Goal: Information Seeking & Learning: Learn about a topic

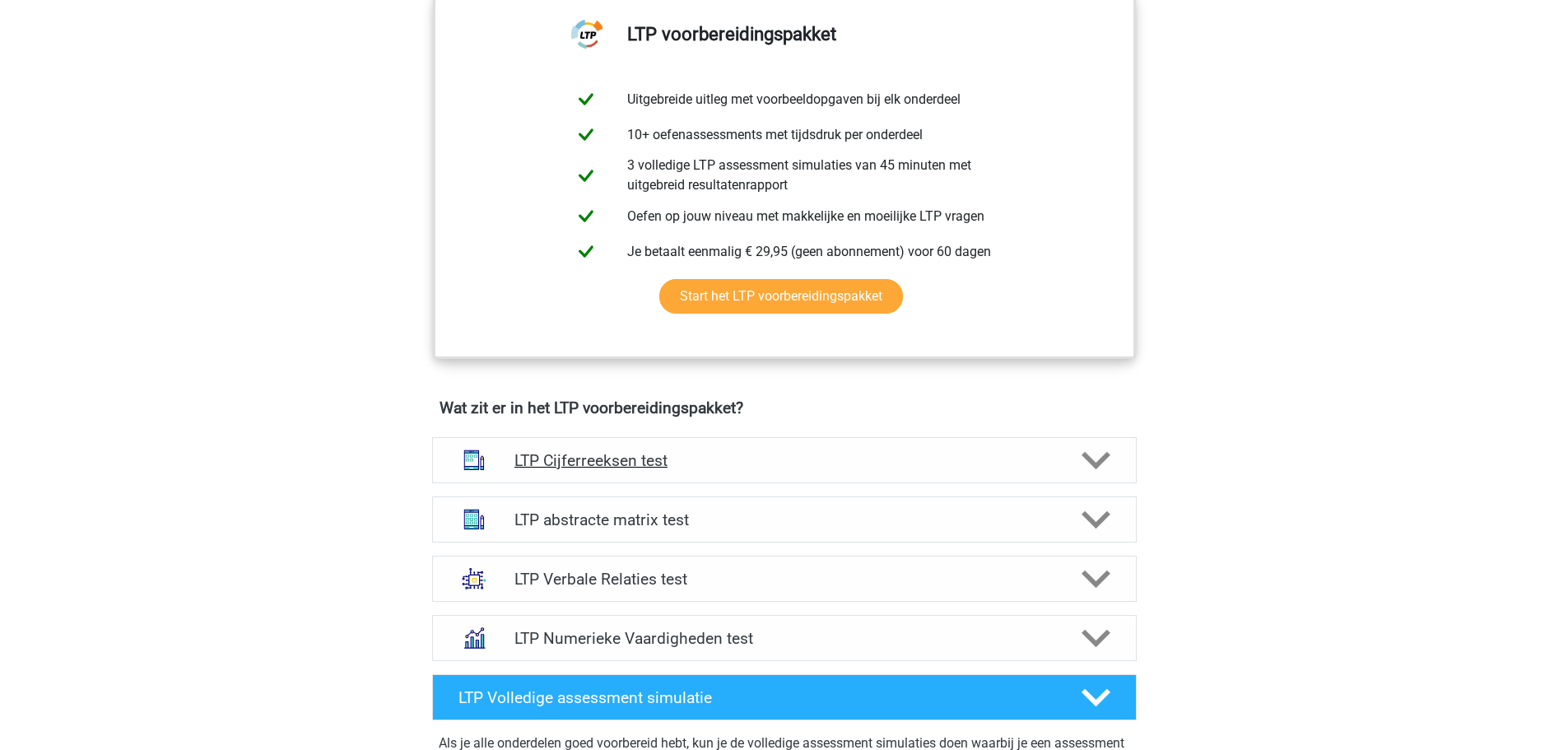
scroll to position [823, 0]
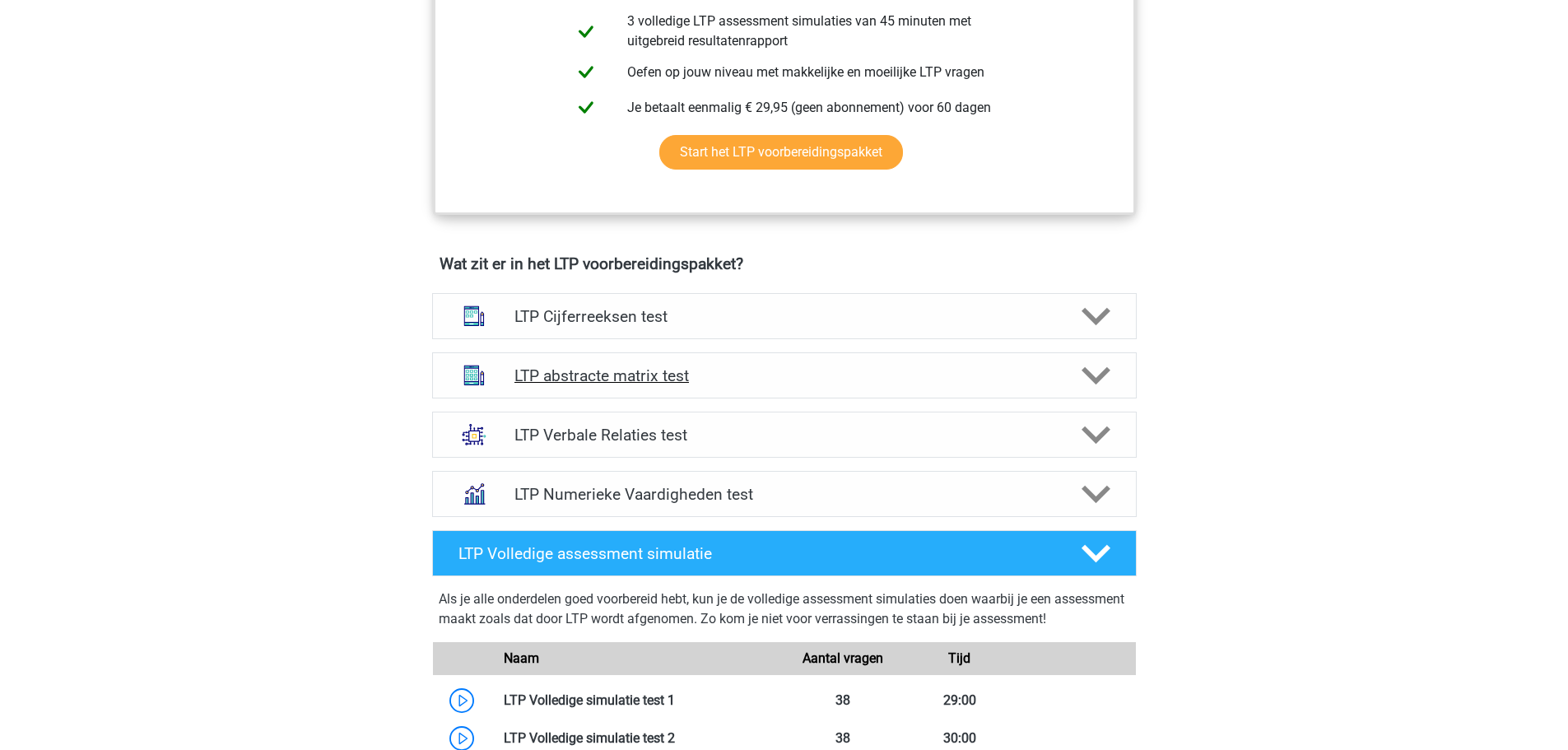
click at [710, 378] on h4 "LTP abstracte matrix test" at bounding box center [784, 376] width 539 height 19
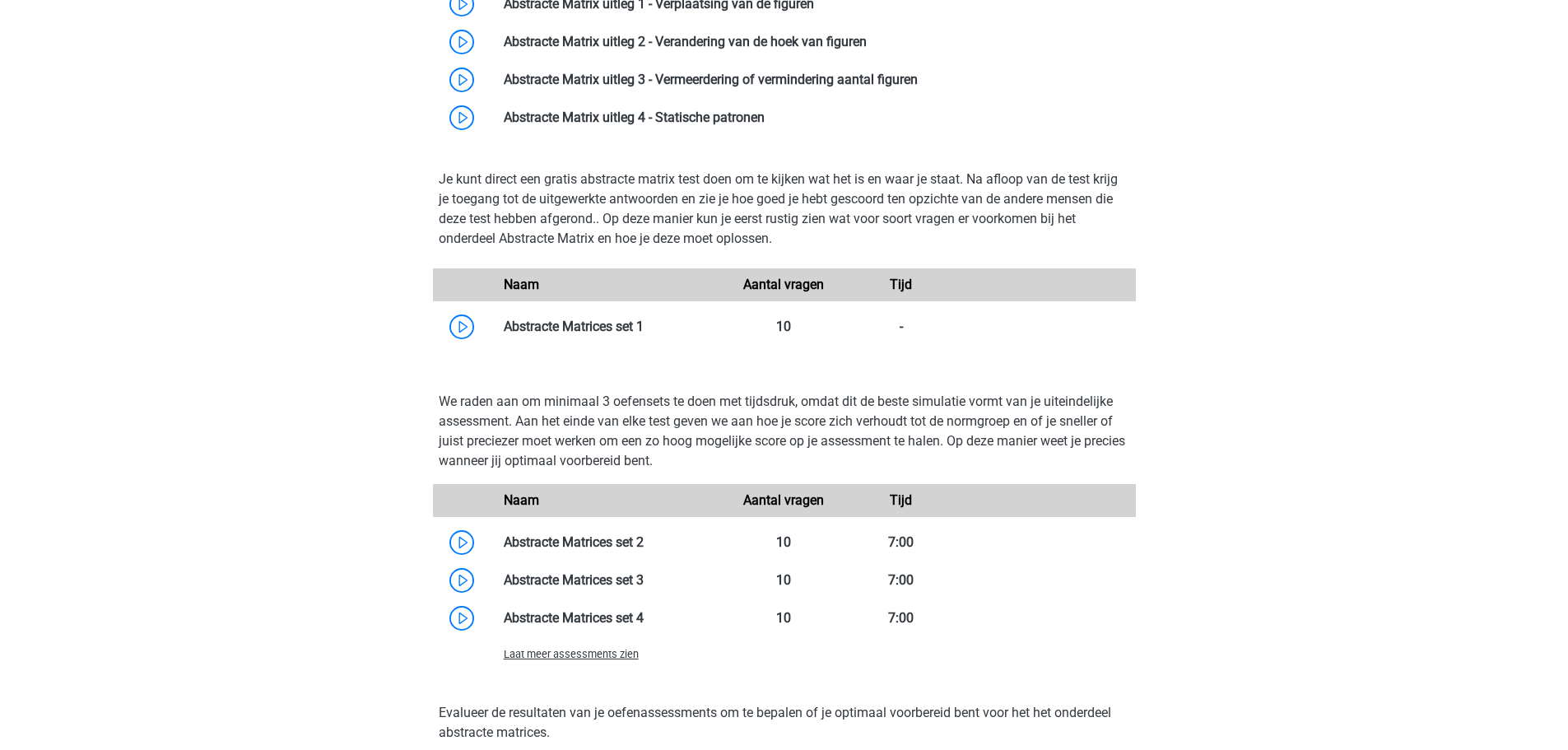
scroll to position [1482, 0]
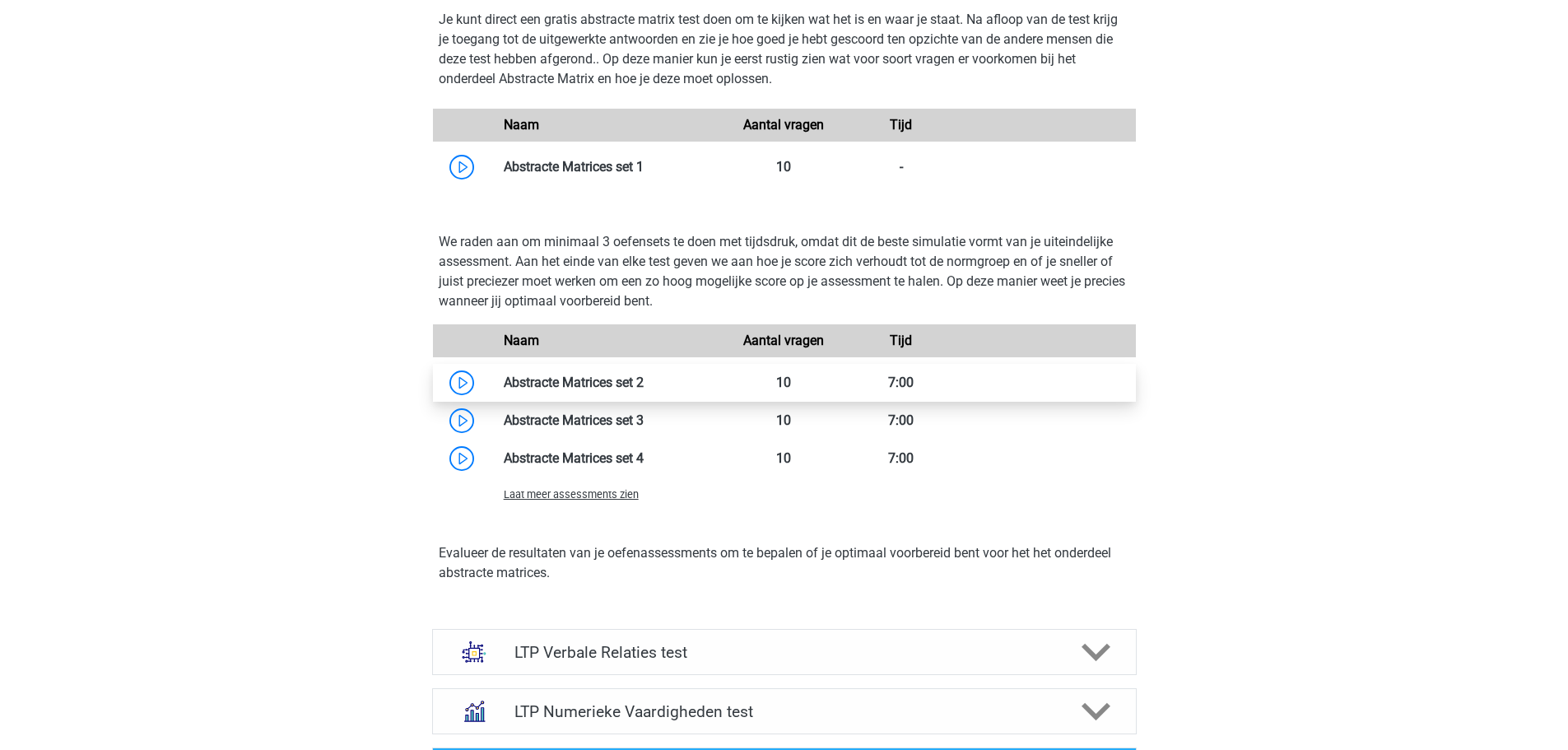
click at [644, 375] on link at bounding box center [644, 383] width 0 height 16
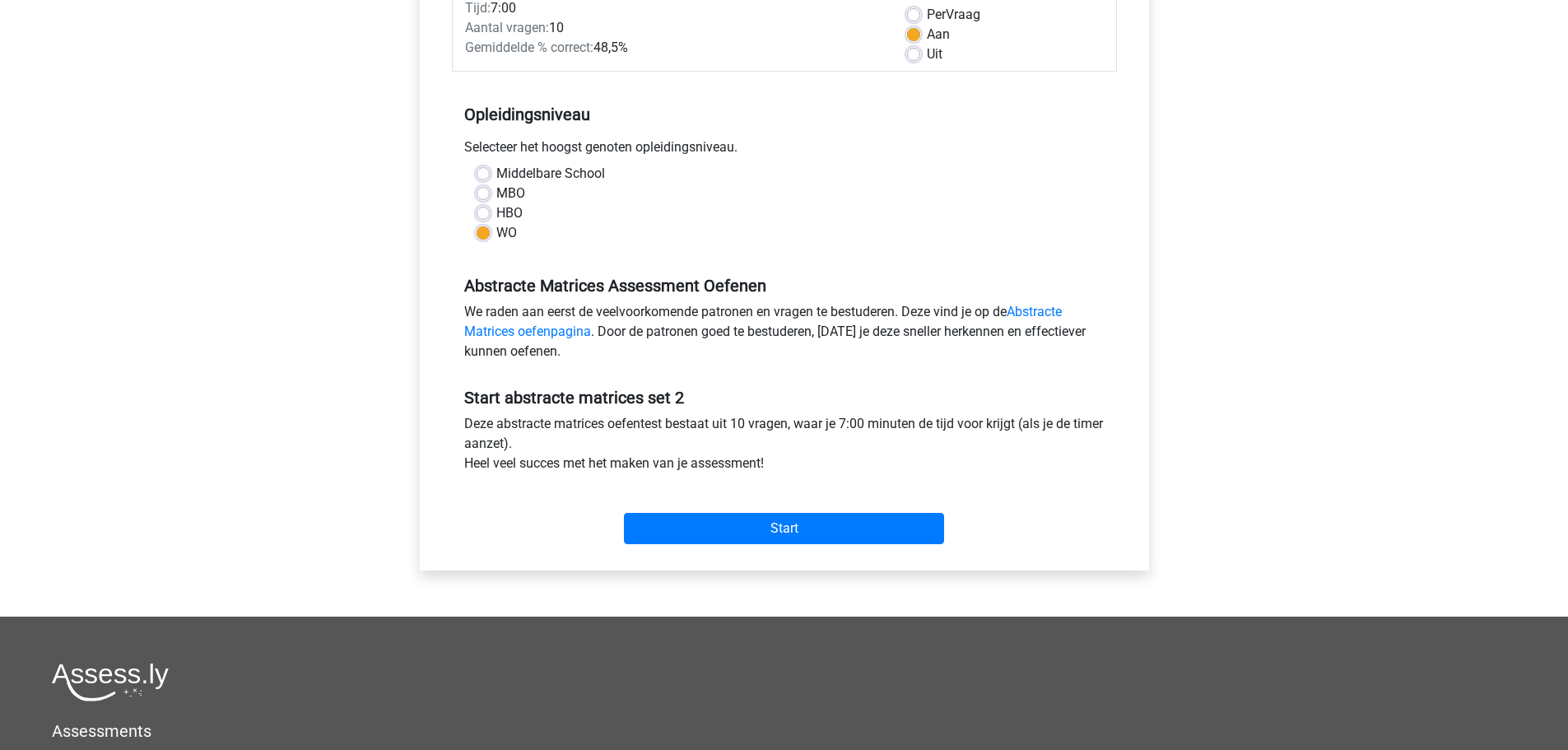
scroll to position [164, 0]
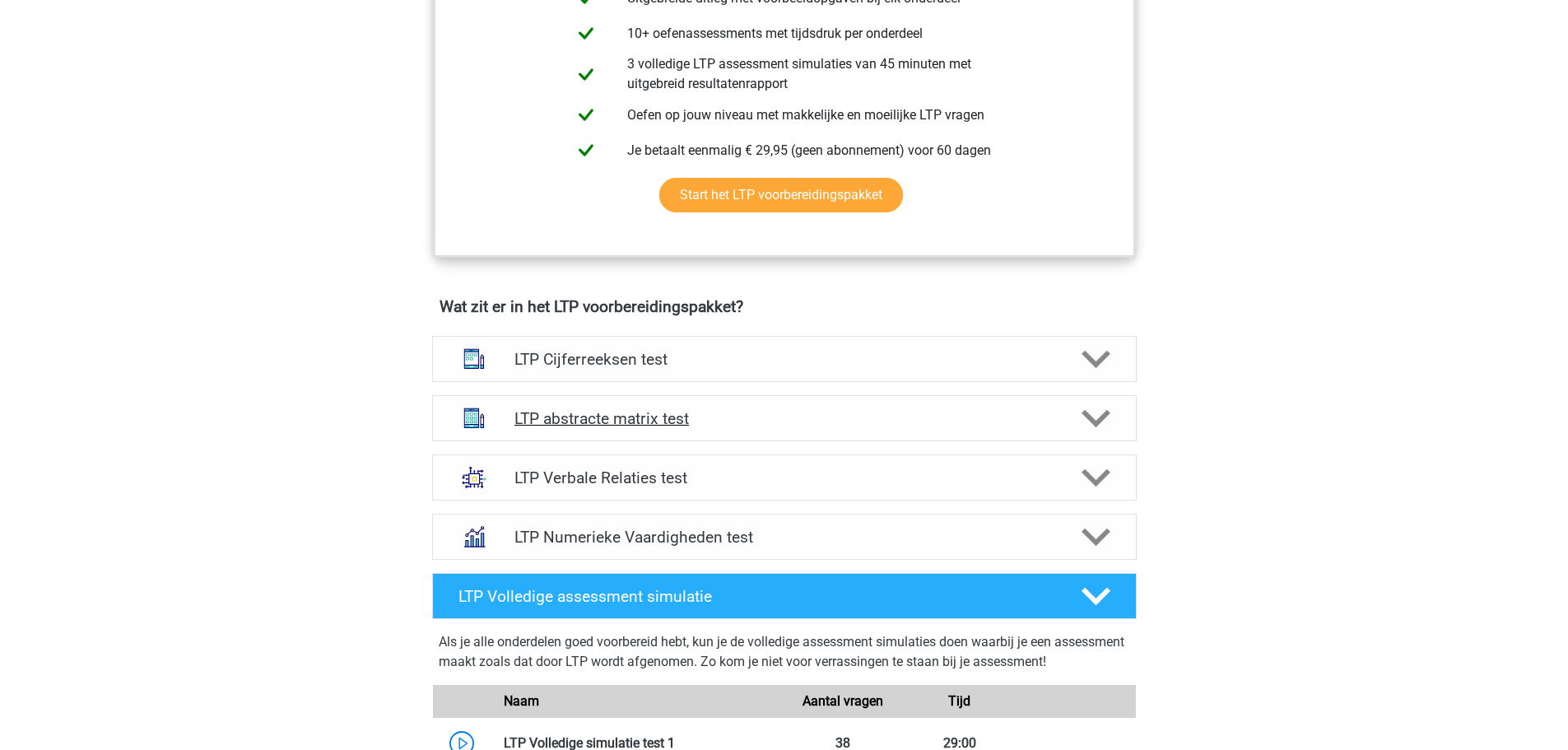
scroll to position [779, 0]
click at [979, 402] on div "LTP abstracte matrix test" at bounding box center [784, 419] width 704 height 46
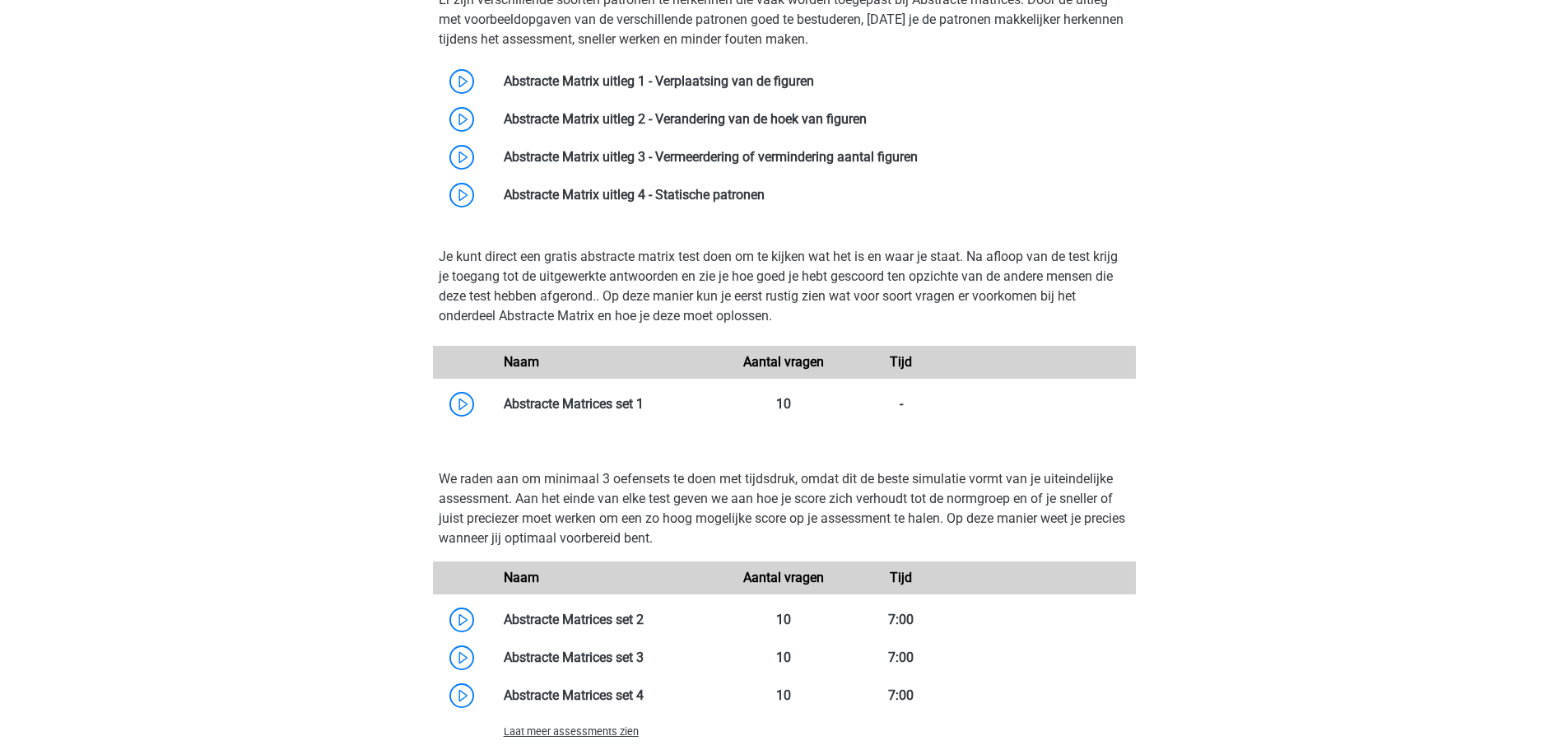
scroll to position [1273, 0]
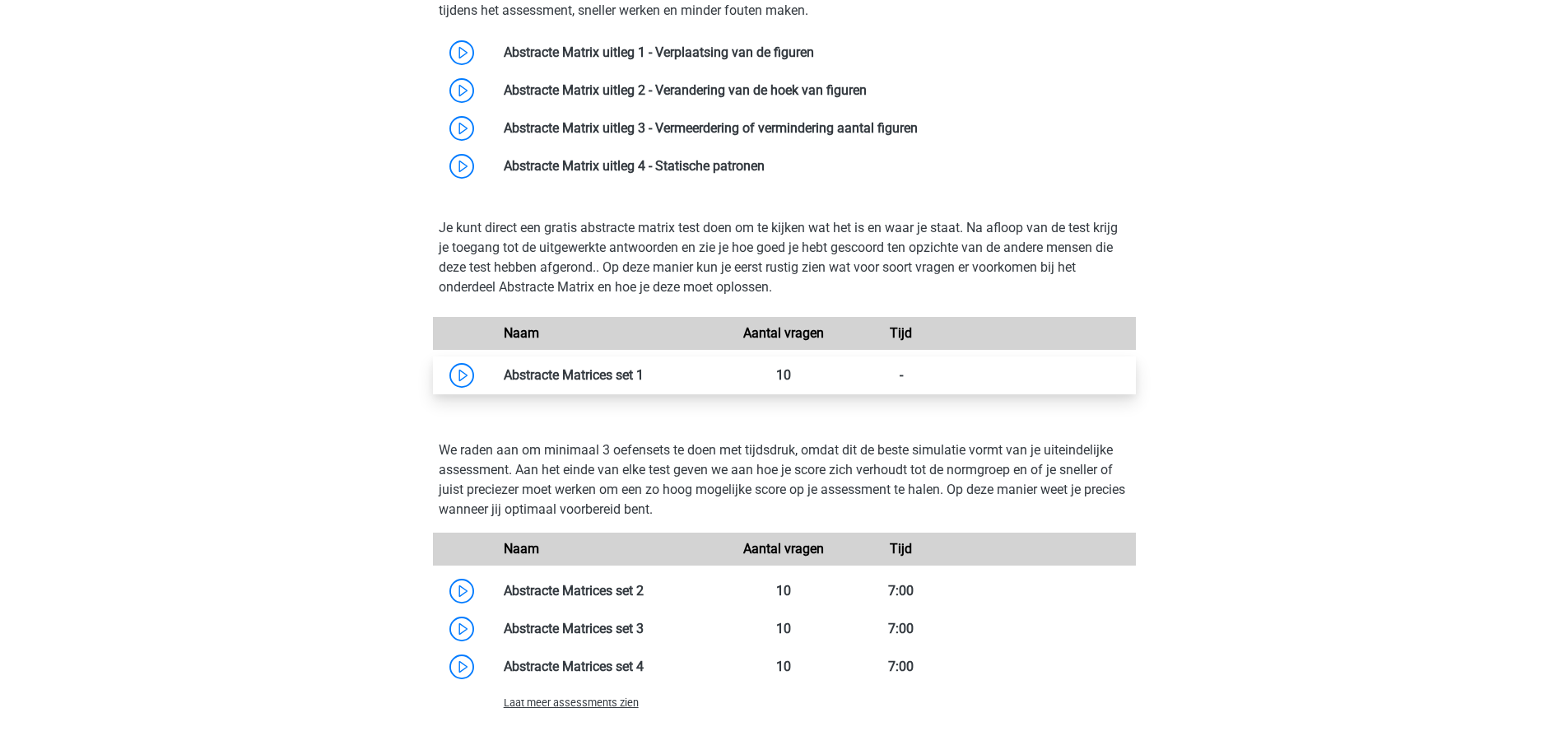
click at [644, 372] on link at bounding box center [644, 375] width 0 height 16
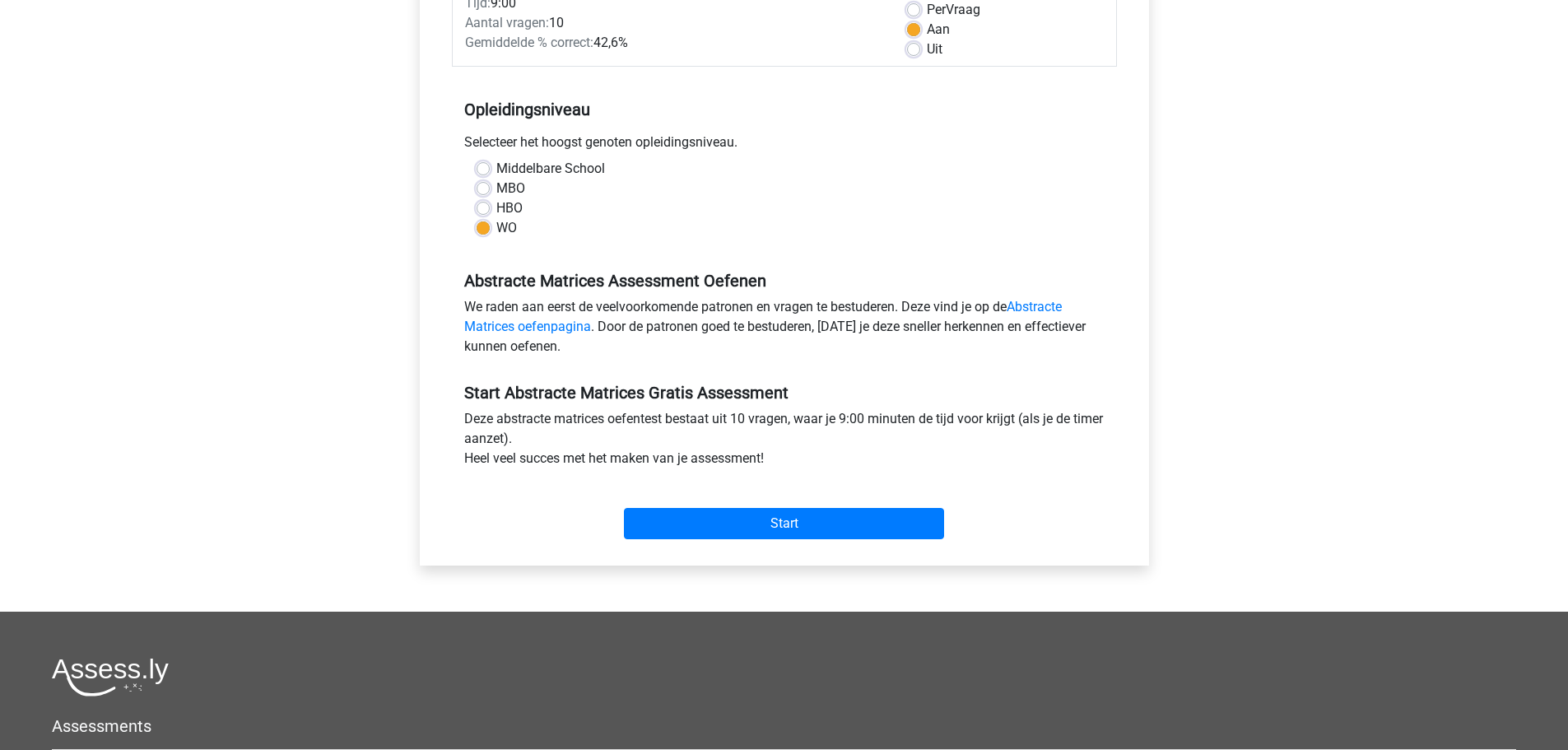
scroll to position [329, 0]
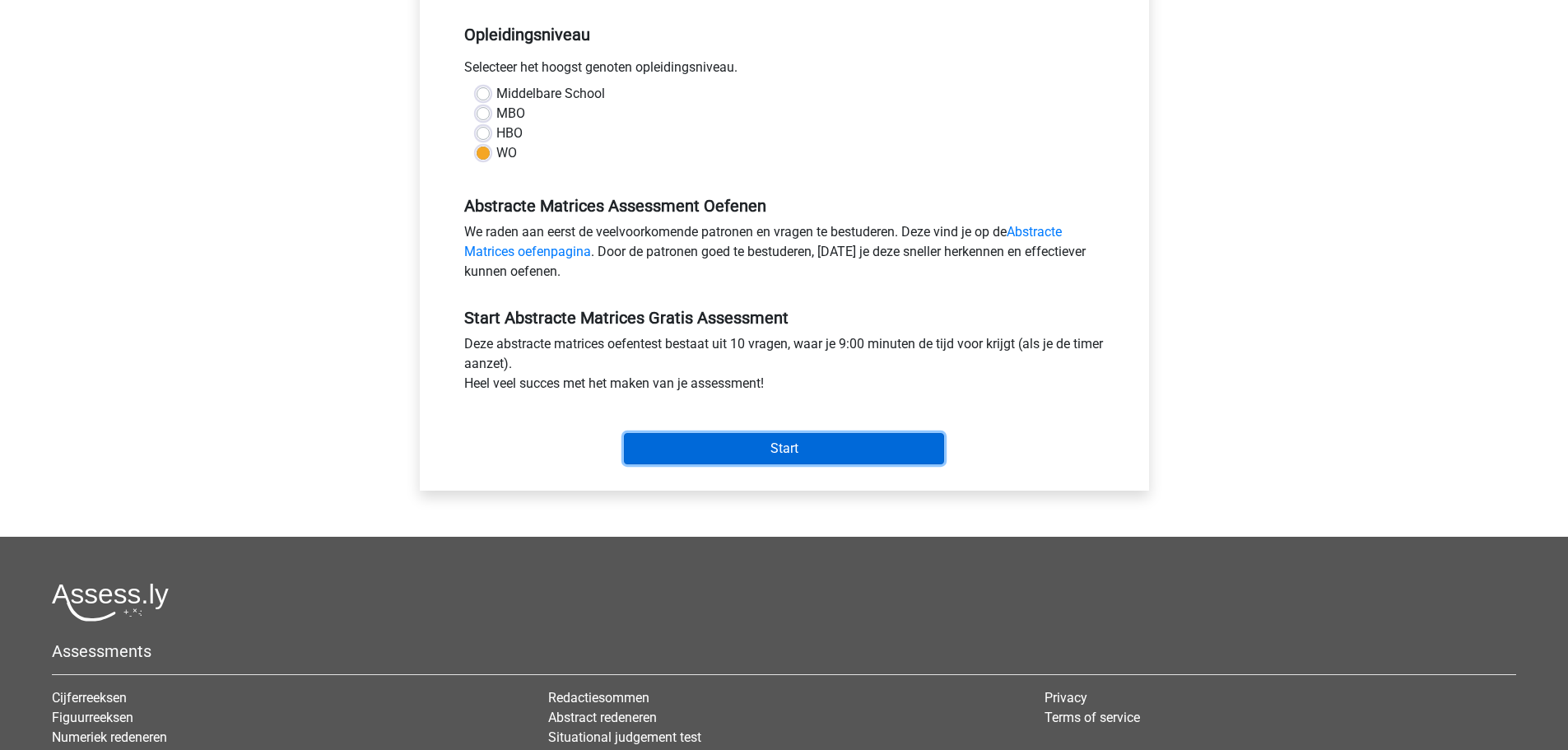
click at [800, 447] on input "Start" at bounding box center [784, 448] width 320 height 31
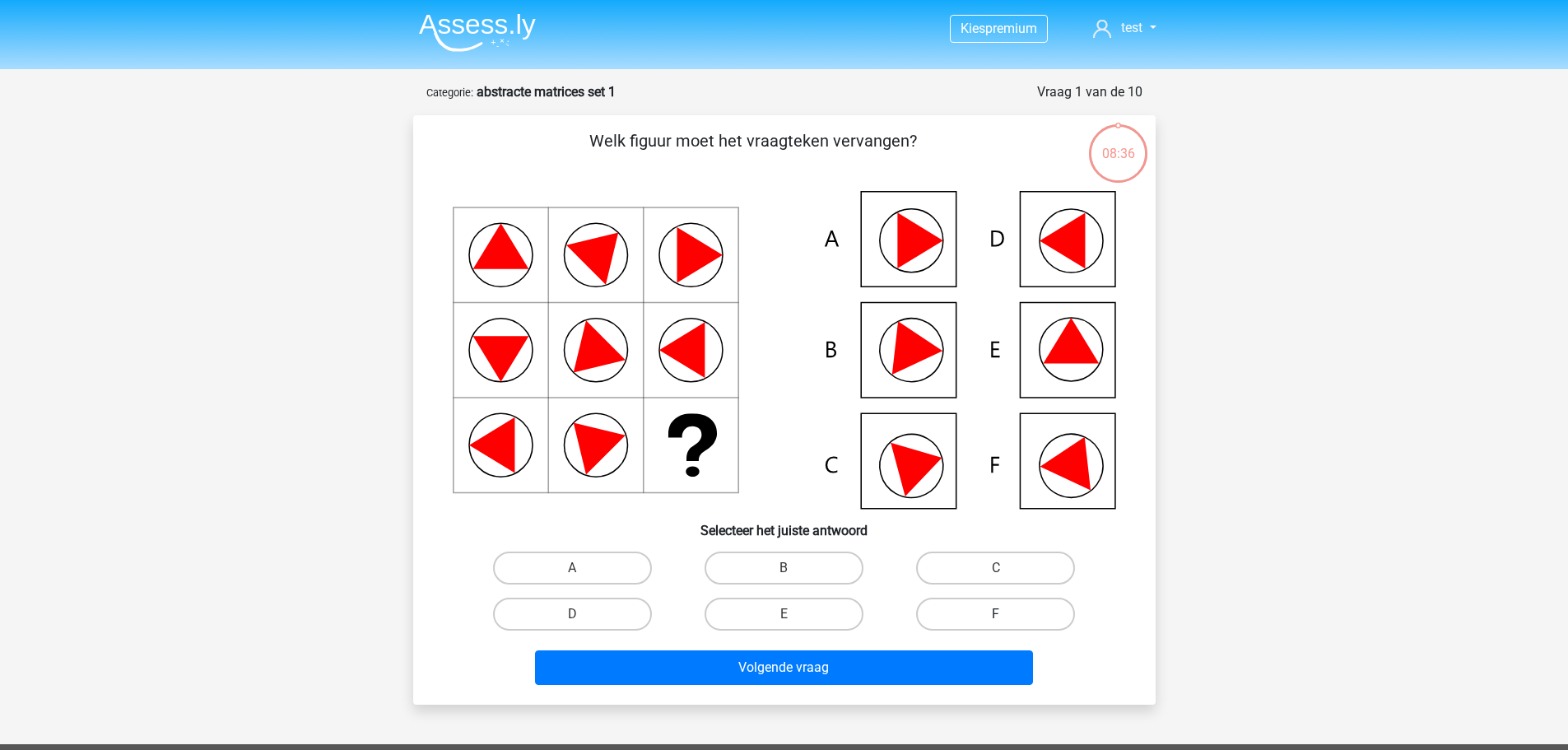
click at [951, 613] on label "F" at bounding box center [995, 613] width 159 height 33
click at [996, 614] on input "F" at bounding box center [1001, 619] width 11 height 11
radio input "true"
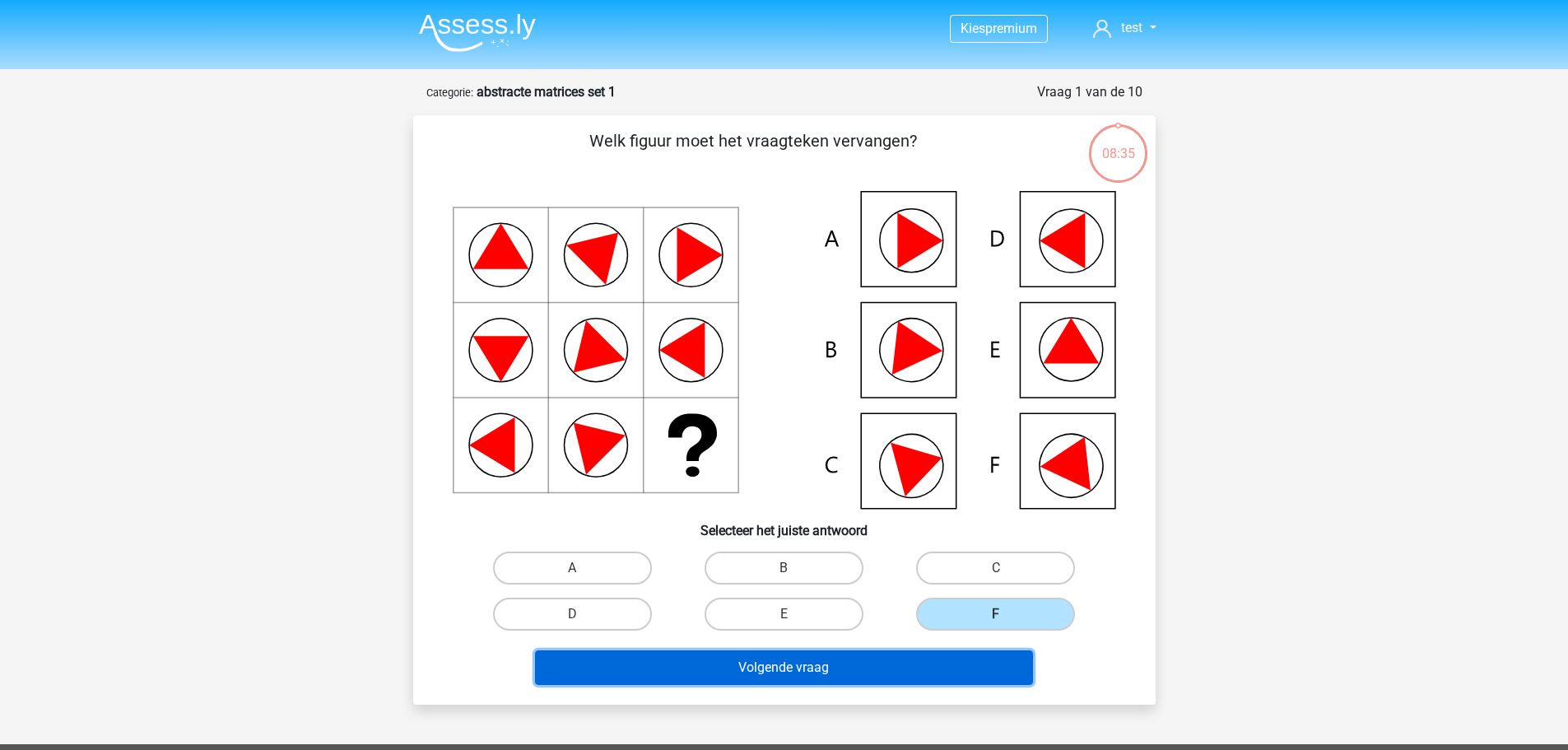
click at [931, 662] on button "Volgende vraag" at bounding box center [784, 667] width 498 height 35
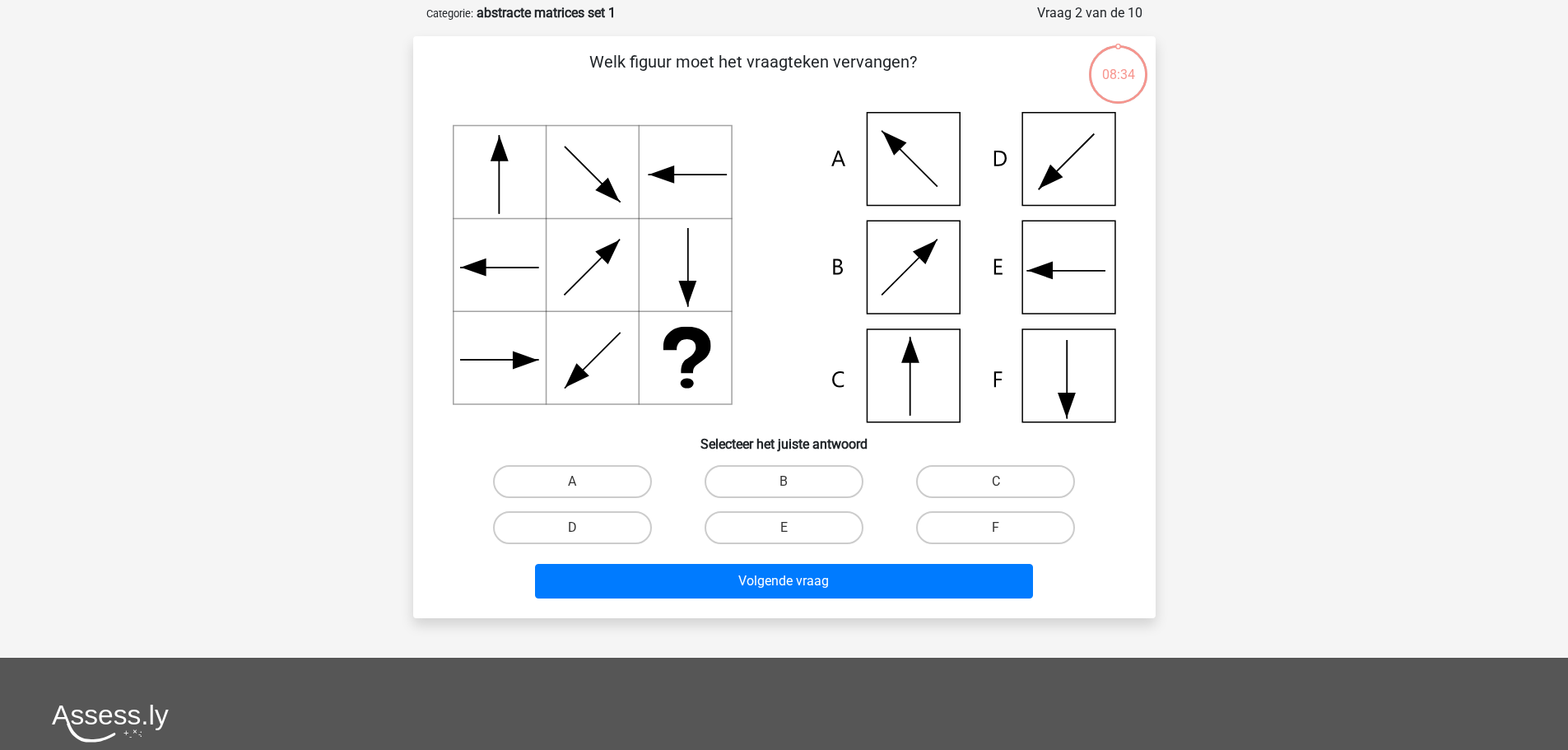
scroll to position [83, 0]
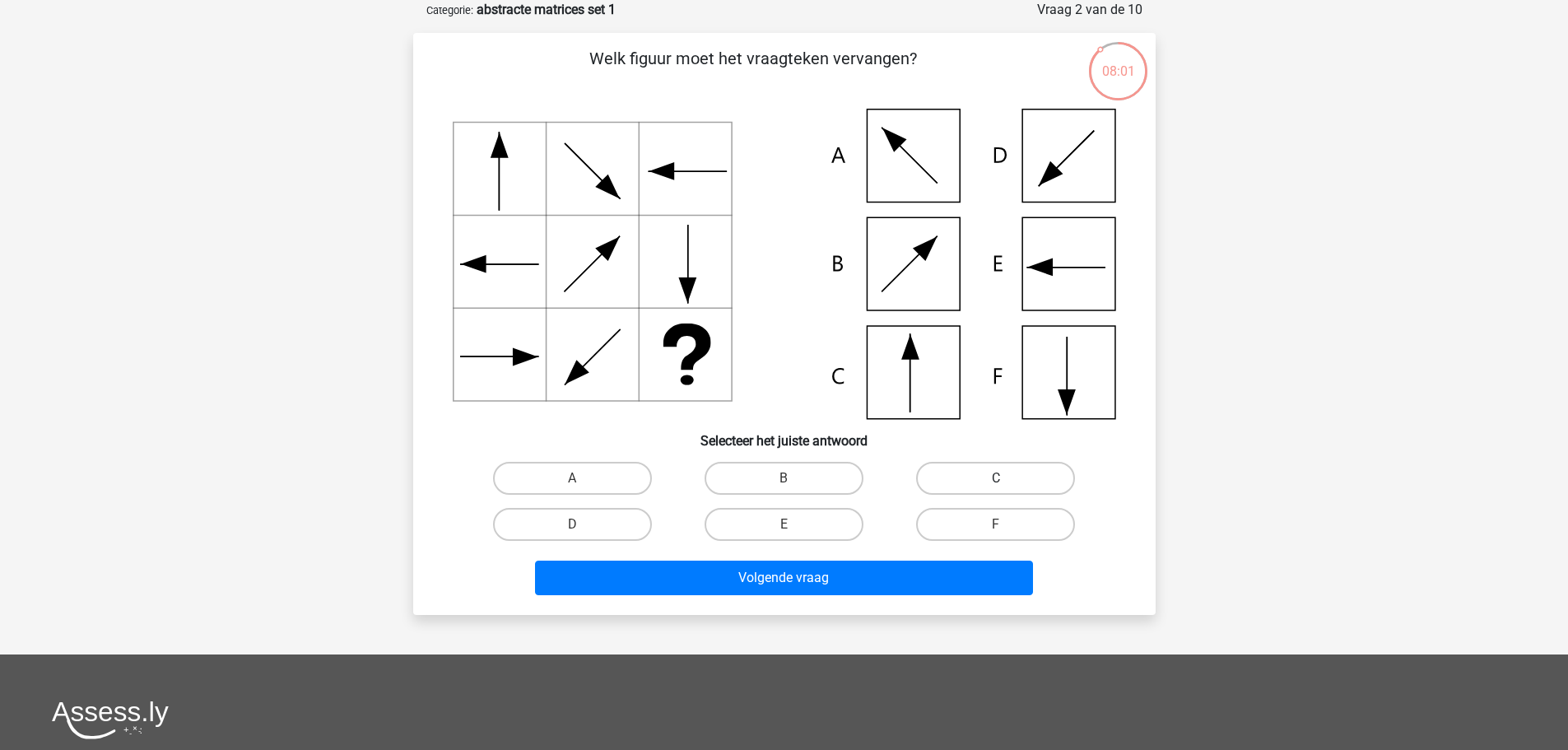
click at [1062, 481] on label "C" at bounding box center [995, 478] width 159 height 33
click at [1007, 481] on input "C" at bounding box center [1001, 484] width 11 height 11
radio input "true"
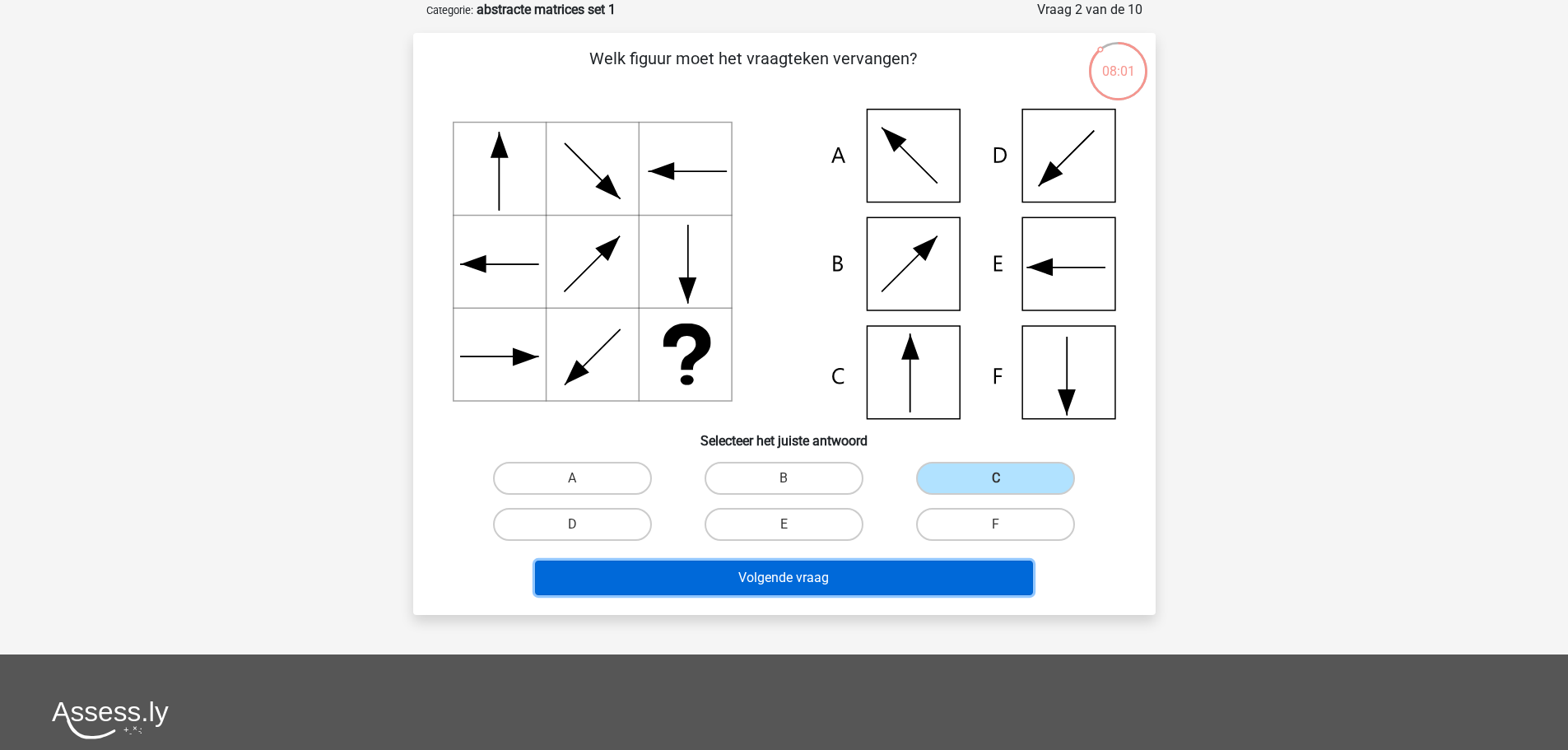
click at [980, 590] on button "Volgende vraag" at bounding box center [784, 577] width 498 height 35
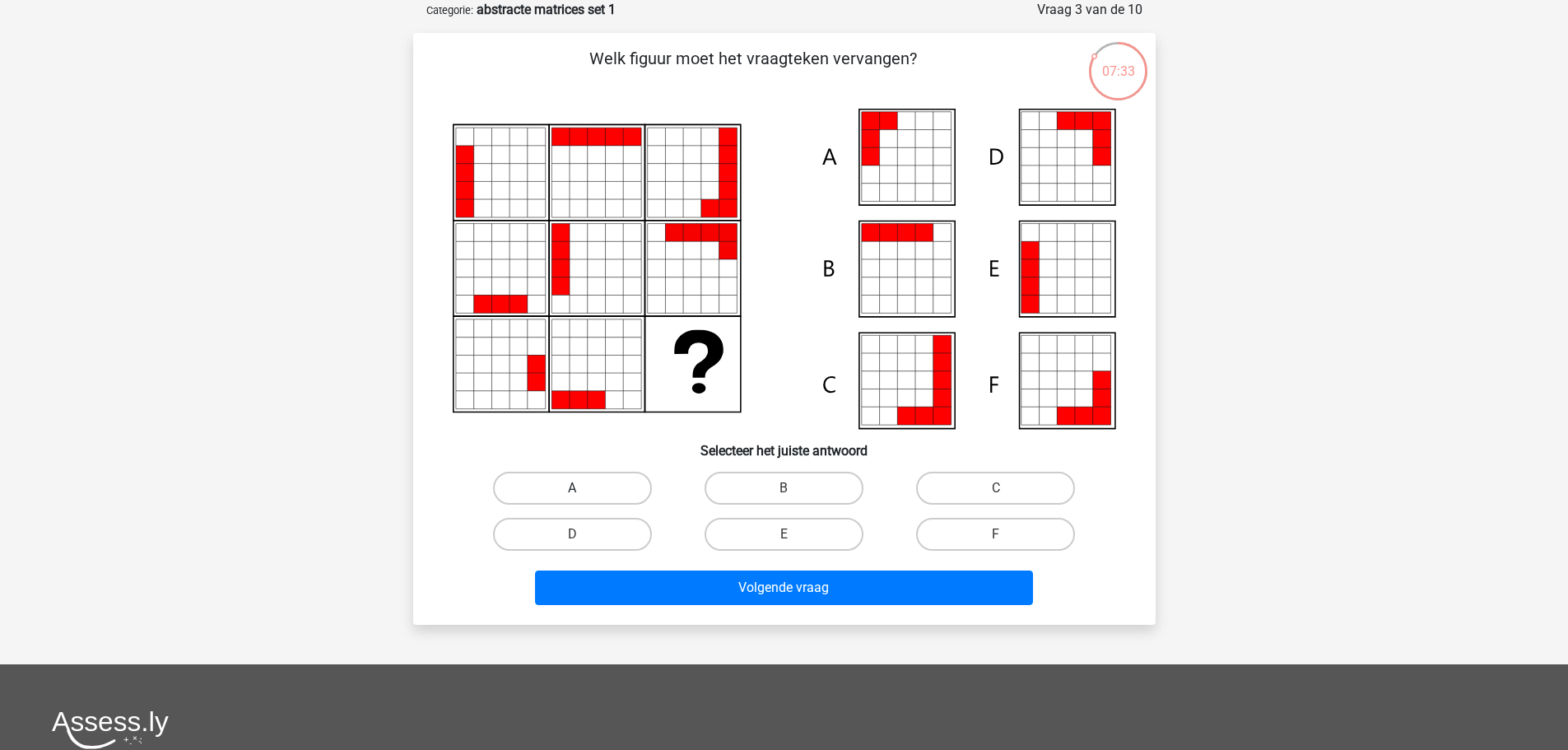
click at [613, 494] on label "A" at bounding box center [572, 488] width 159 height 33
click at [583, 494] on input "A" at bounding box center [577, 493] width 11 height 11
radio input "true"
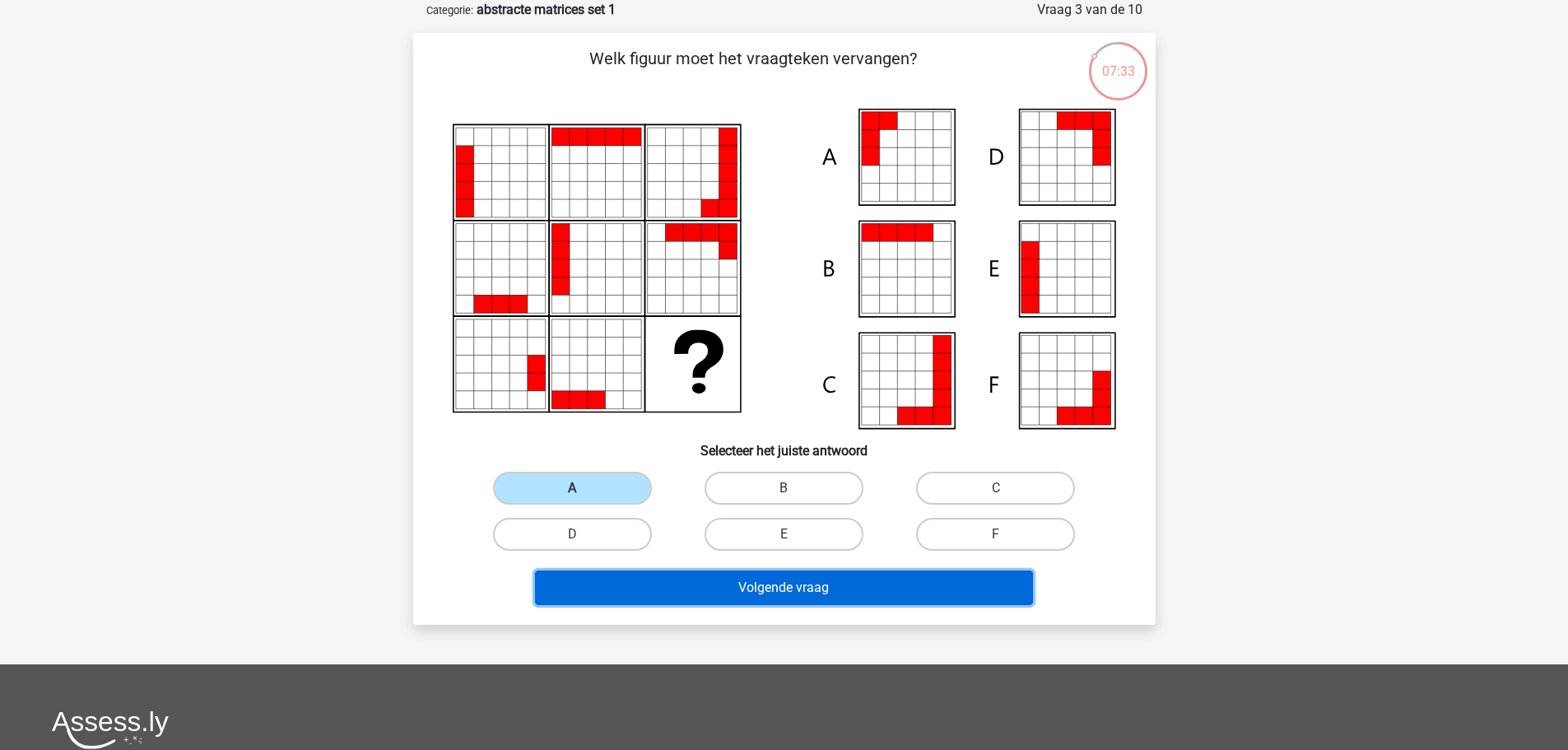
click at [675, 587] on button "Volgende vraag" at bounding box center [784, 587] width 498 height 35
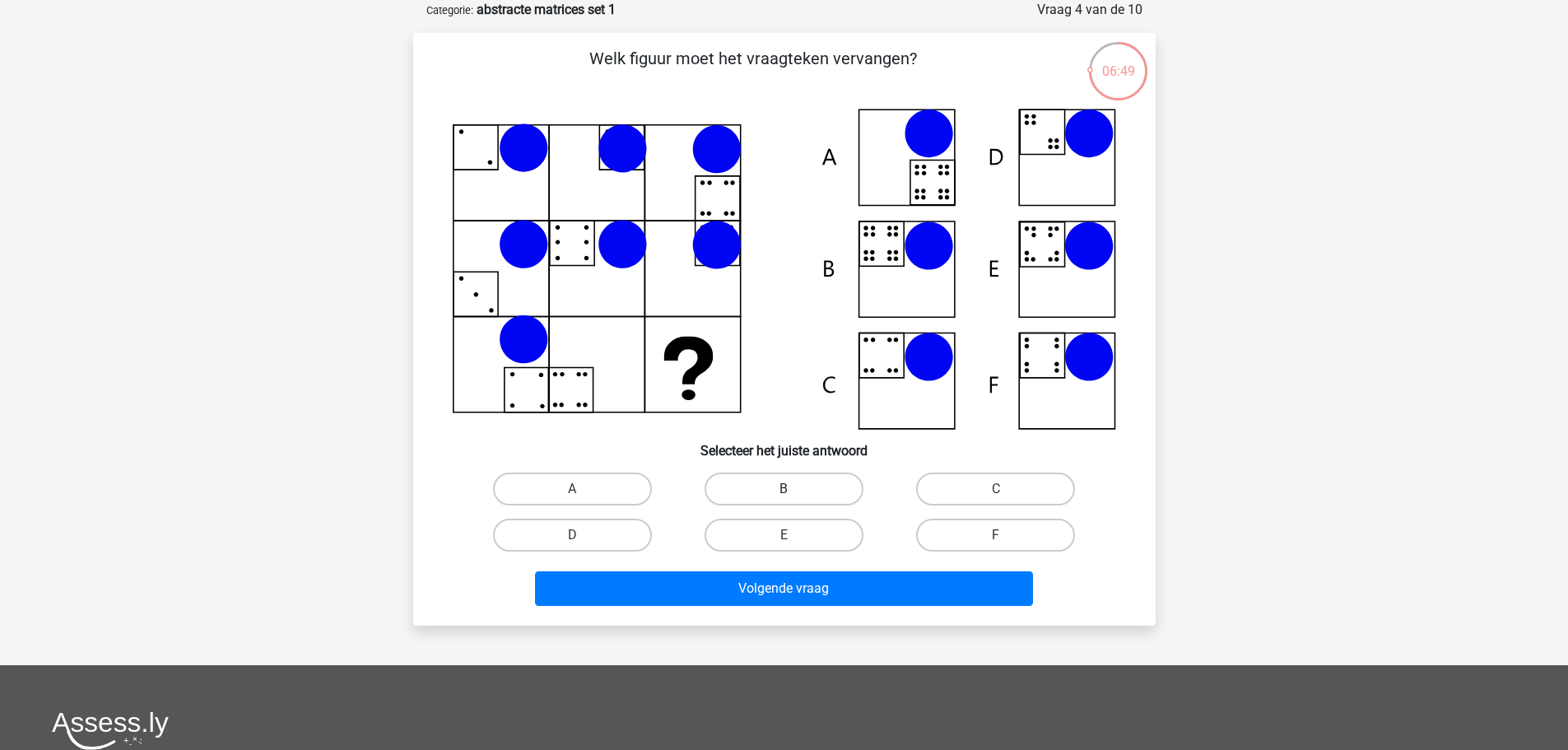
click at [800, 503] on label "B" at bounding box center [784, 489] width 159 height 33
click at [795, 500] on input "B" at bounding box center [789, 494] width 11 height 11
radio input "true"
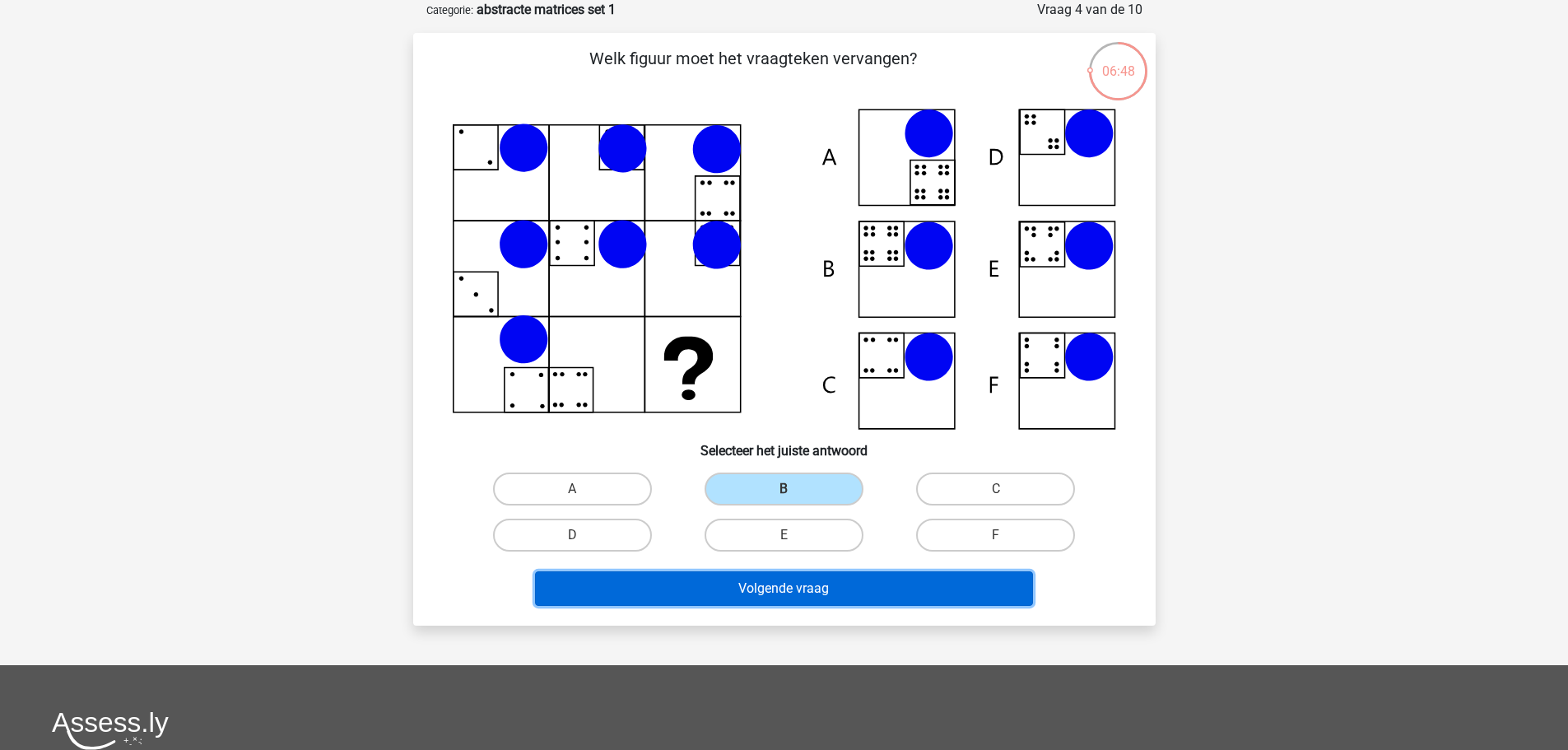
click at [783, 593] on button "Volgende vraag" at bounding box center [784, 588] width 498 height 35
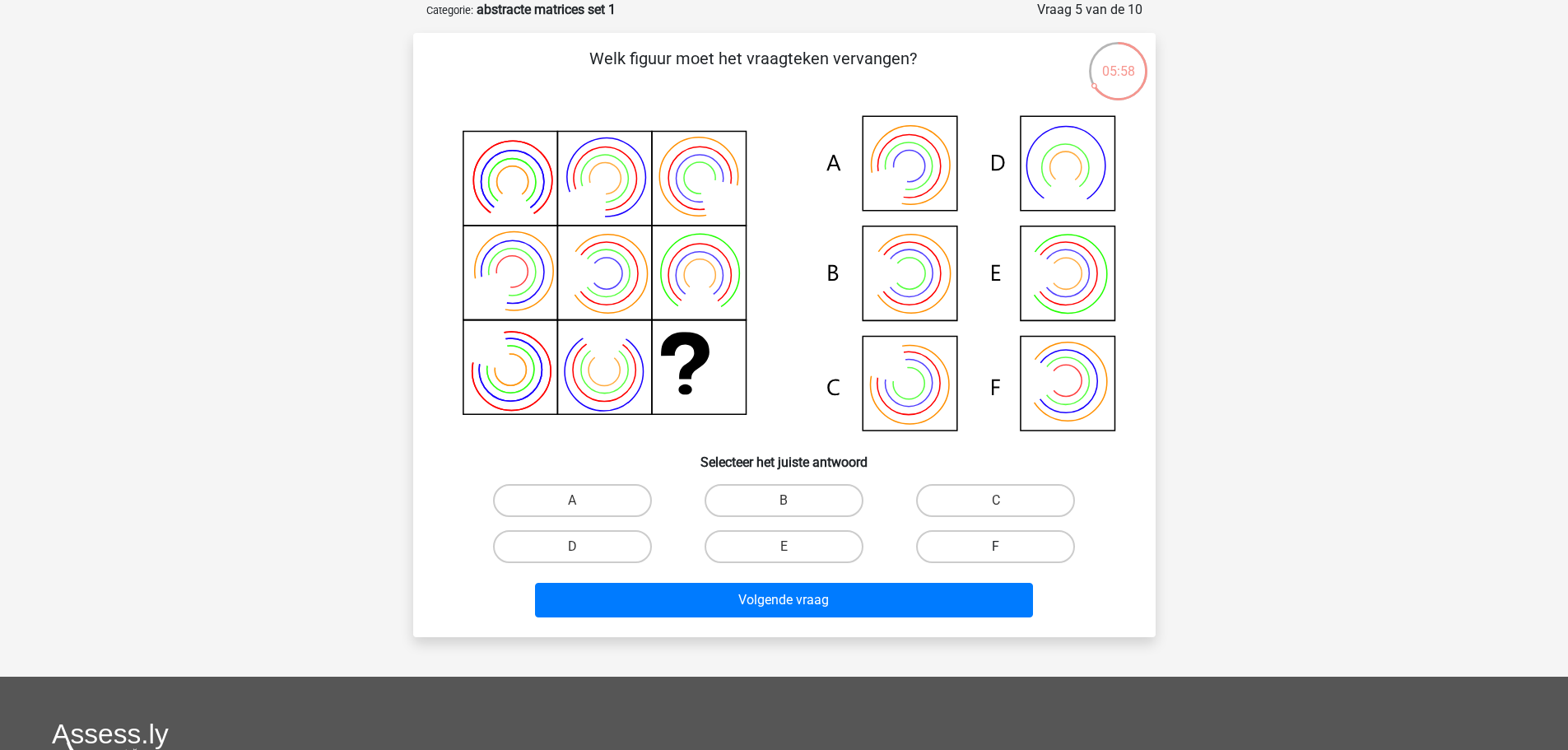
click at [946, 546] on label "F" at bounding box center [995, 546] width 159 height 33
click at [996, 547] on input "F" at bounding box center [1001, 552] width 11 height 11
radio input "true"
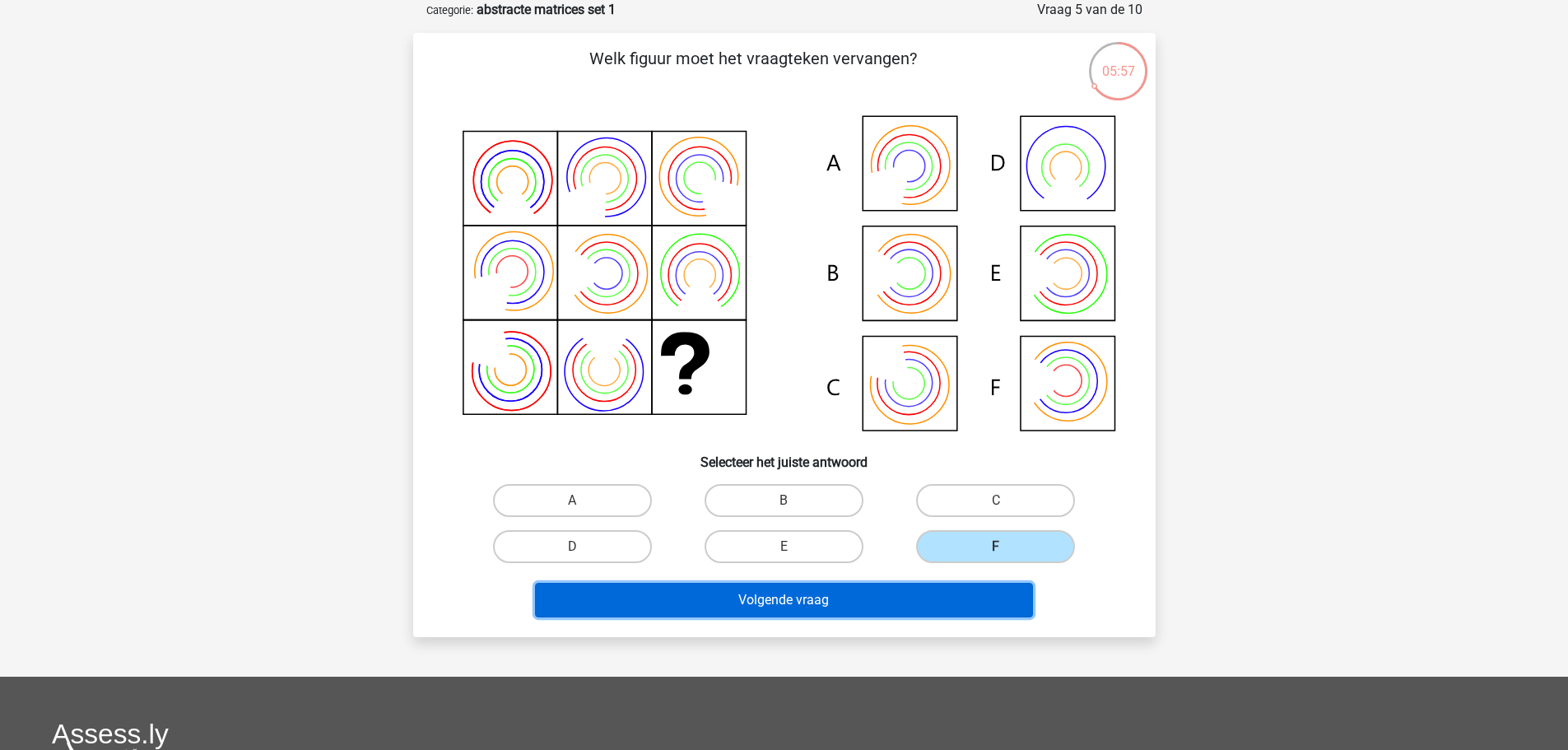
click at [928, 593] on button "Volgende vraag" at bounding box center [784, 600] width 498 height 35
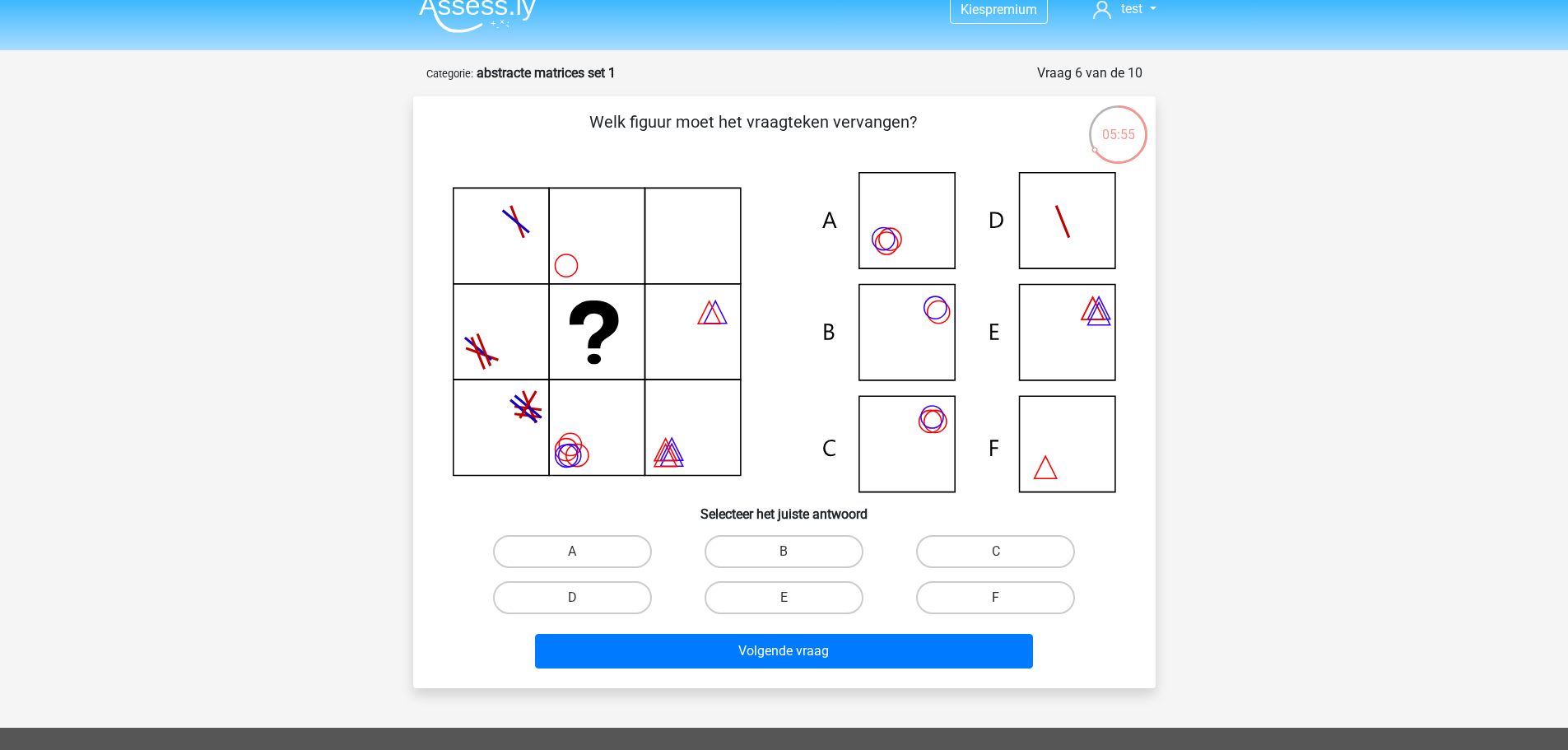
scroll to position [0, 0]
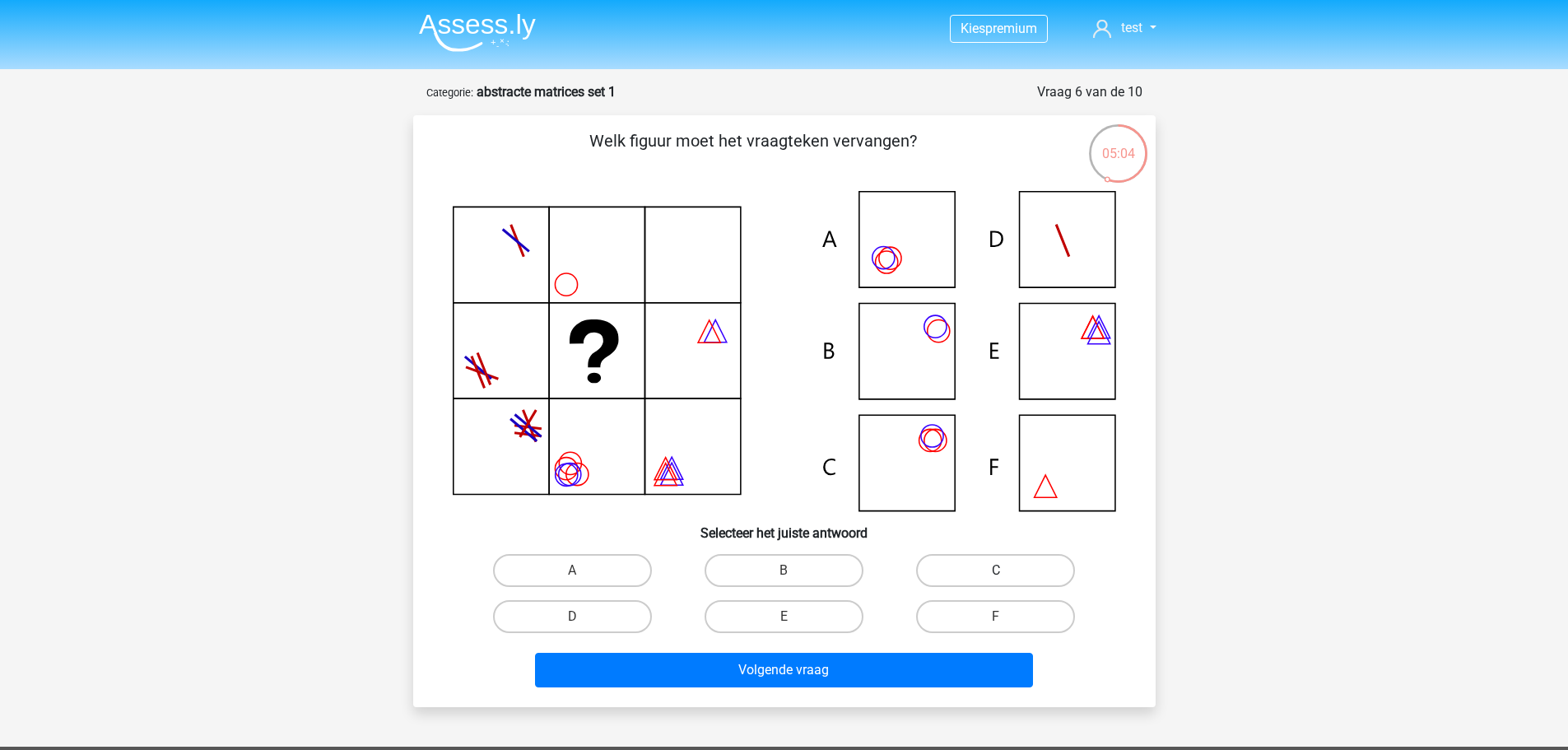
click at [974, 580] on label "C" at bounding box center [995, 571] width 159 height 33
click at [996, 580] on input "C" at bounding box center [1001, 576] width 11 height 11
radio input "true"
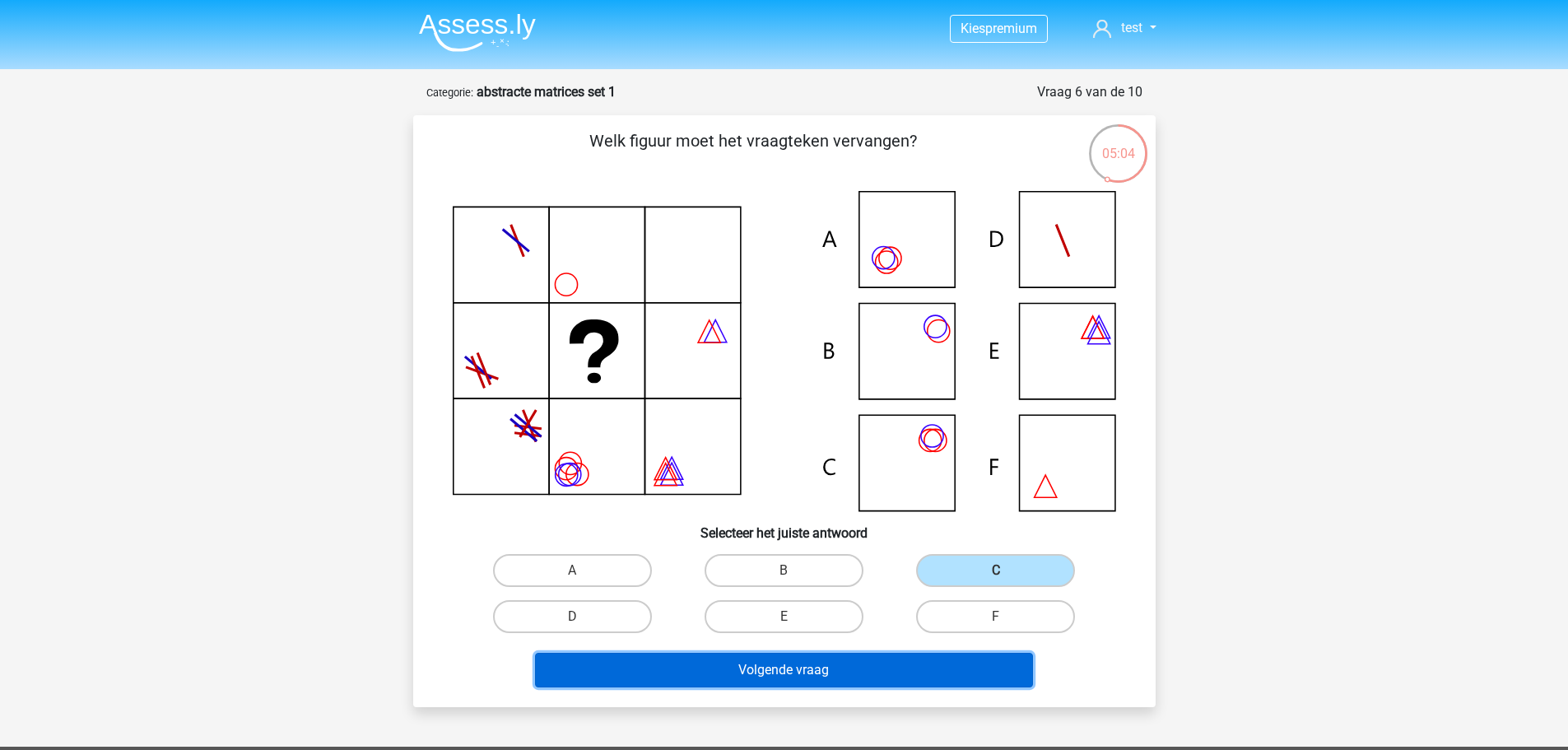
click at [927, 681] on button "Volgende vraag" at bounding box center [784, 670] width 498 height 35
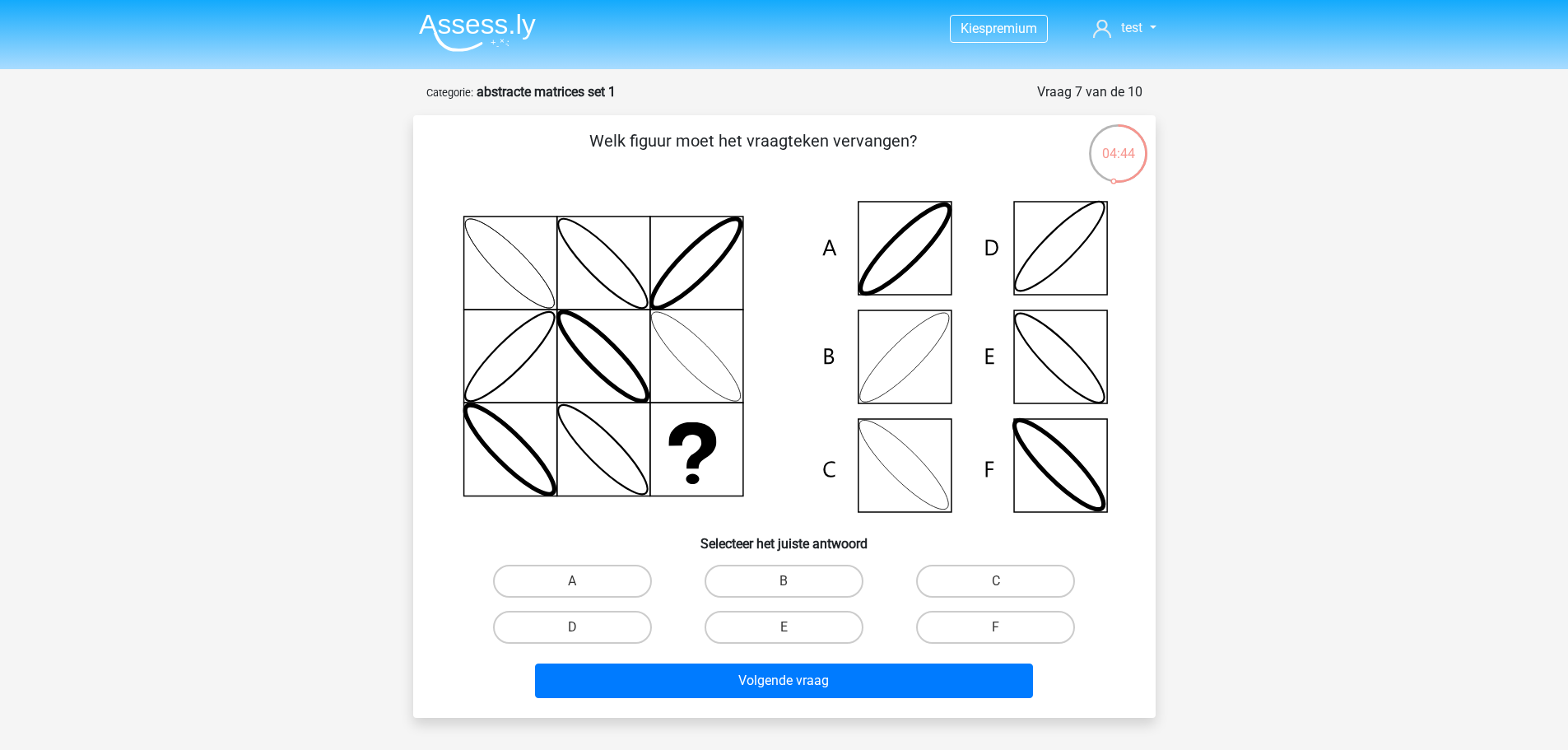
click at [795, 584] on input "B" at bounding box center [789, 587] width 11 height 11
radio input "true"
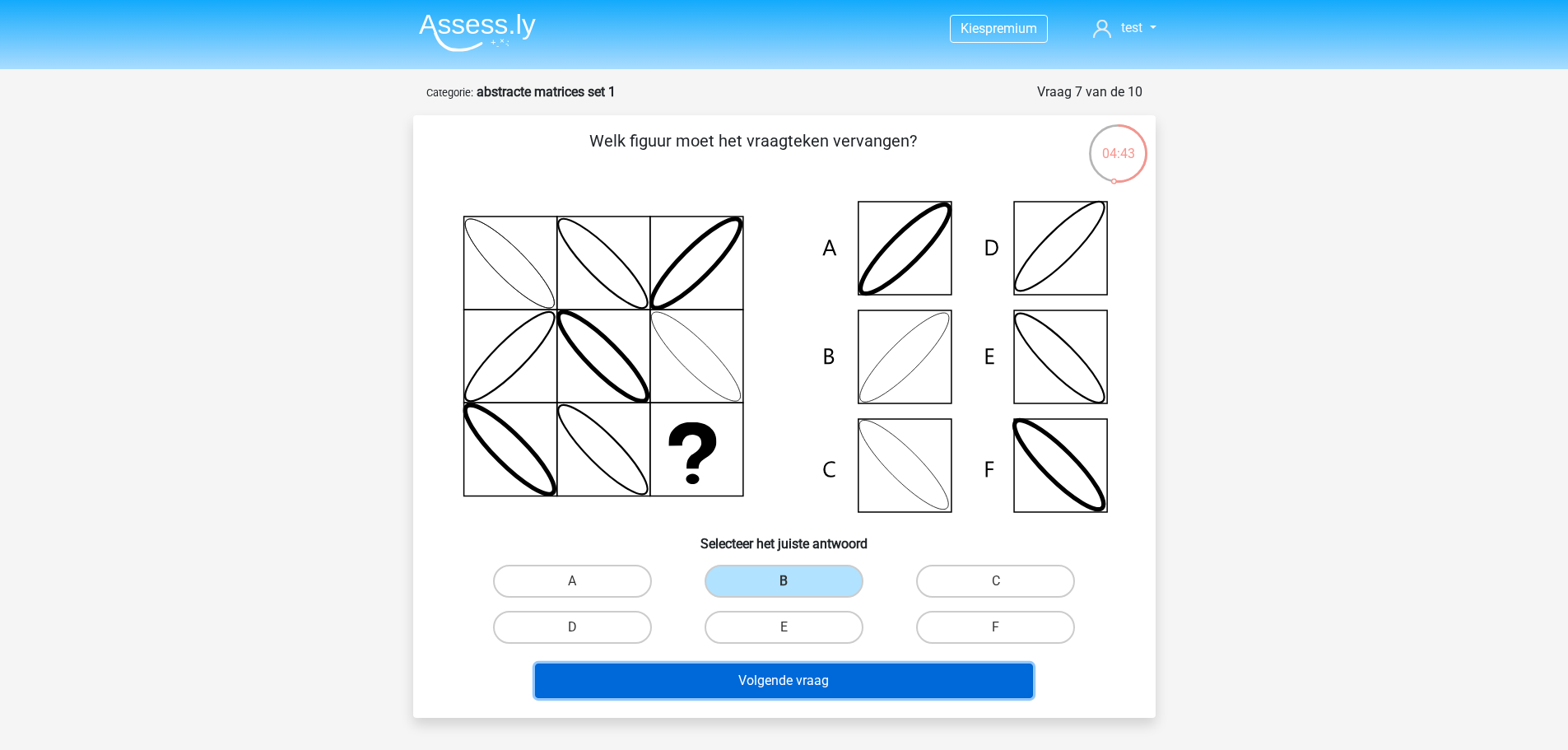
click at [850, 681] on button "Volgende vraag" at bounding box center [784, 680] width 498 height 35
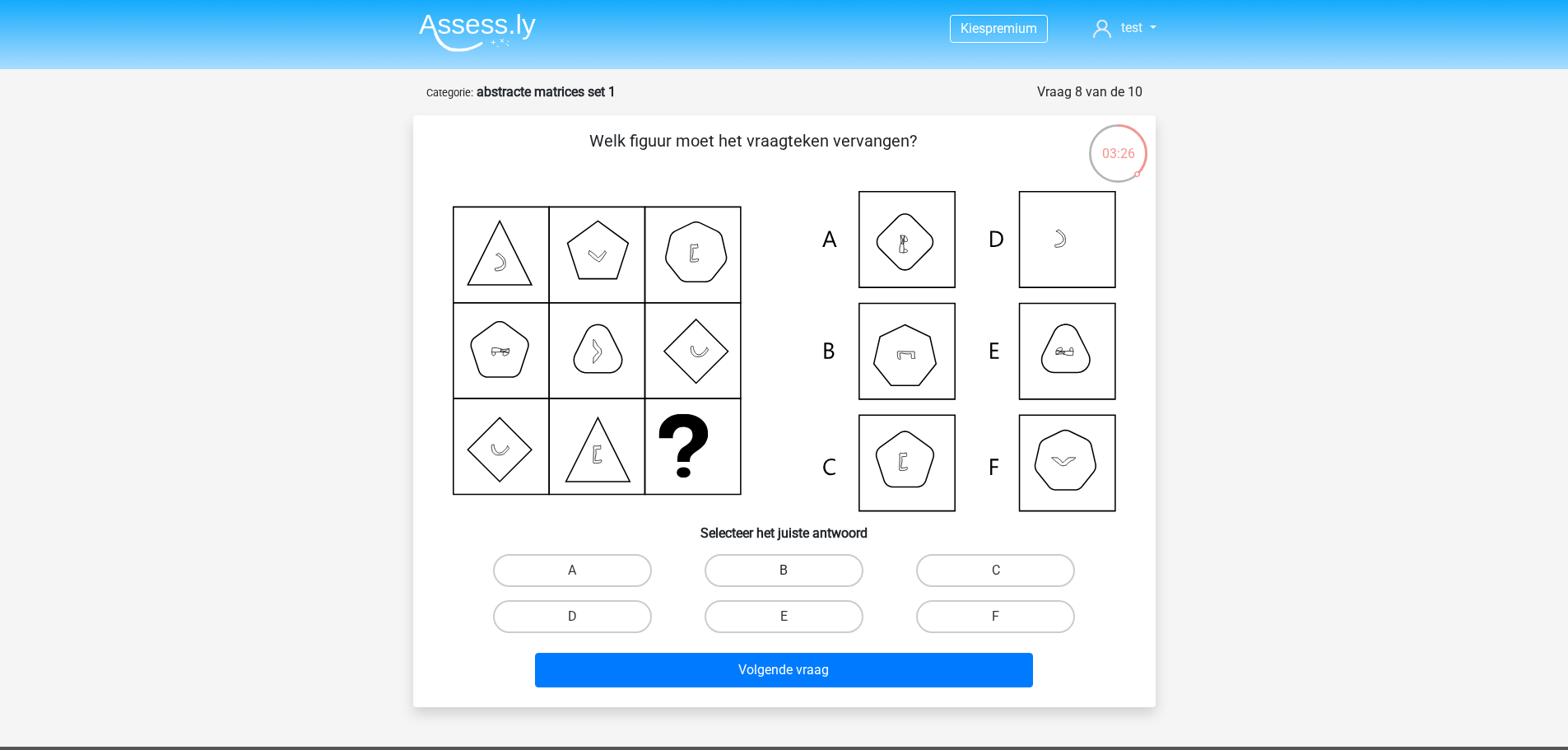
click at [799, 580] on label "B" at bounding box center [784, 571] width 159 height 33
click at [795, 580] on input "B" at bounding box center [789, 576] width 11 height 11
radio input "true"
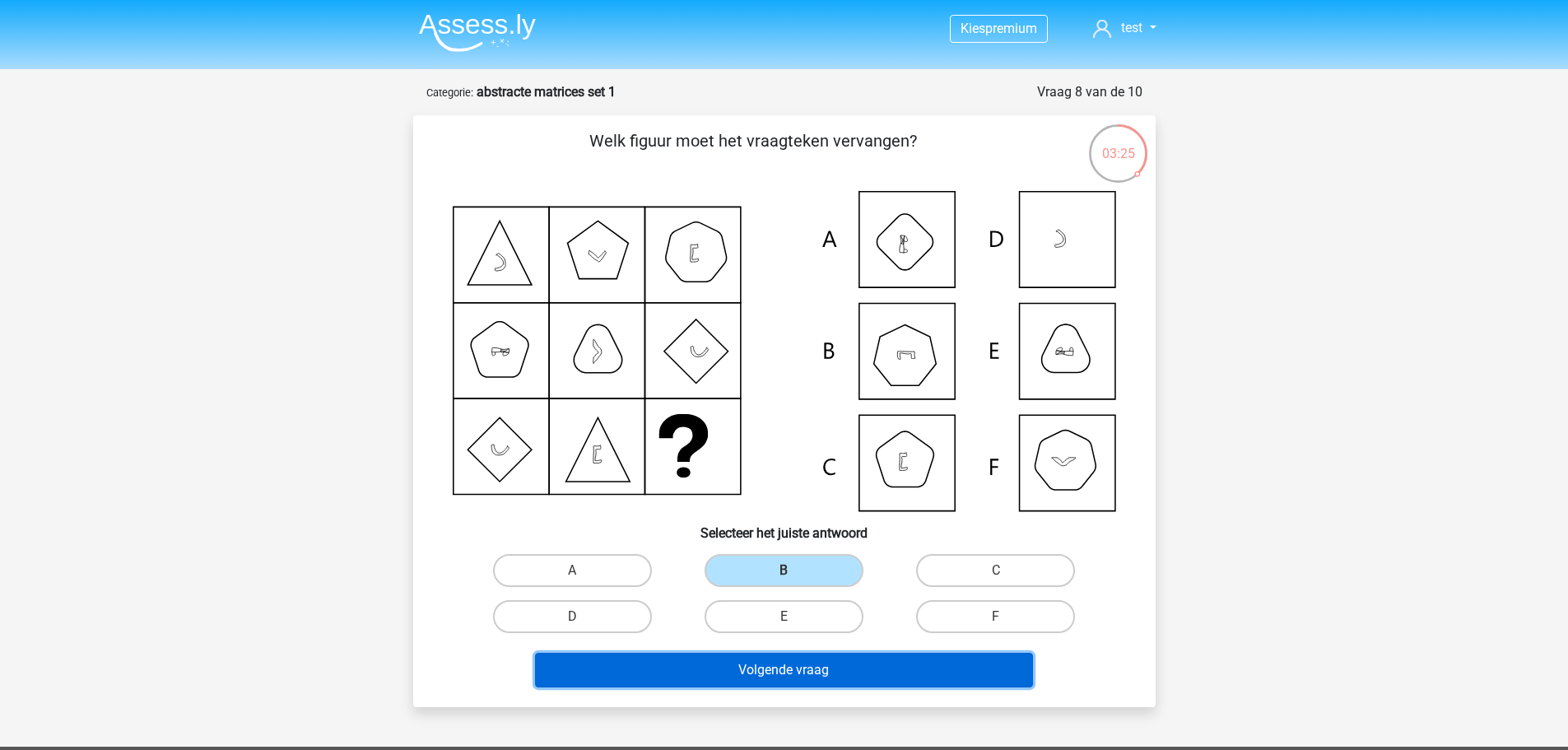
click at [834, 672] on button "Volgende vraag" at bounding box center [784, 670] width 498 height 35
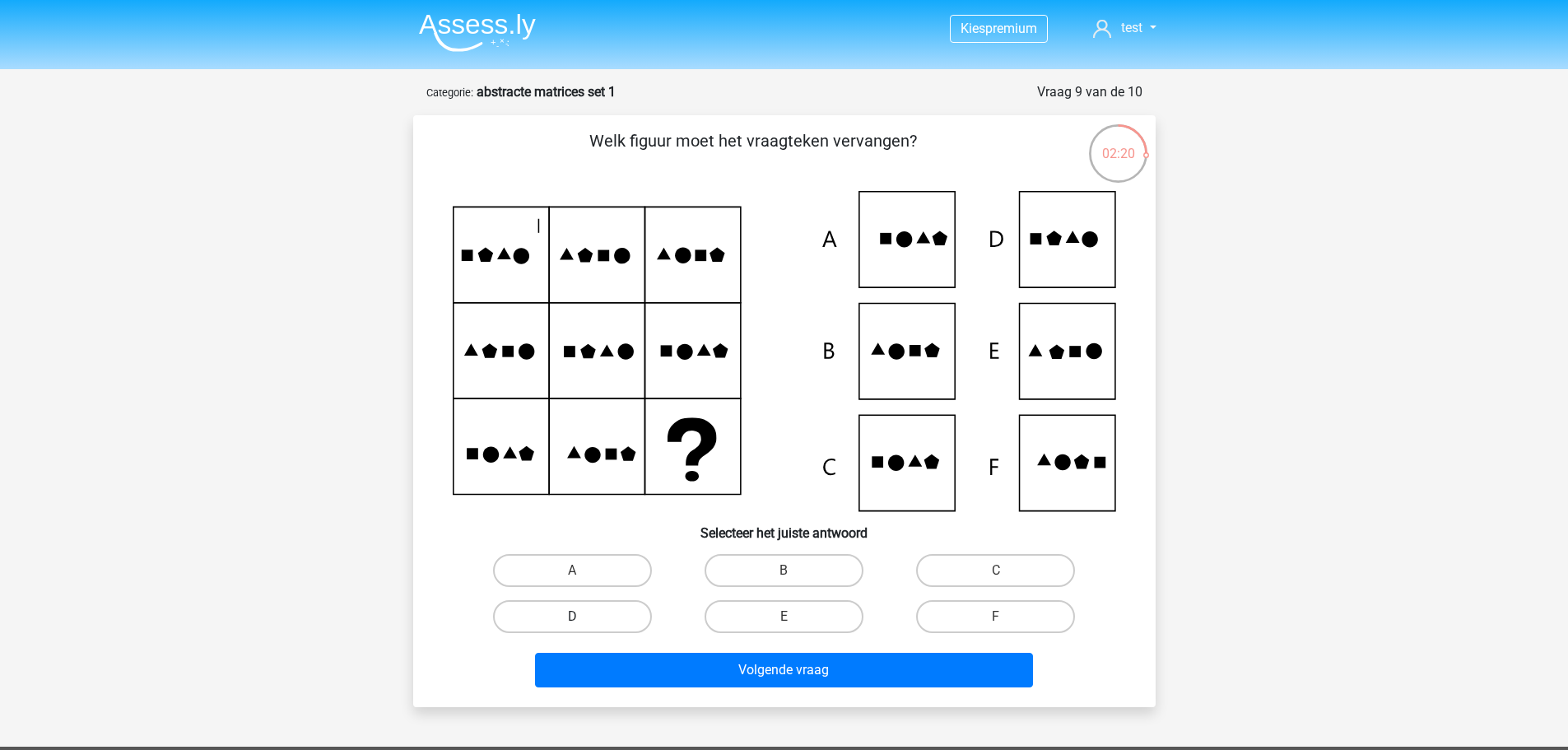
click at [615, 629] on label "D" at bounding box center [572, 616] width 159 height 33
click at [583, 627] on input "D" at bounding box center [577, 622] width 11 height 11
radio input "true"
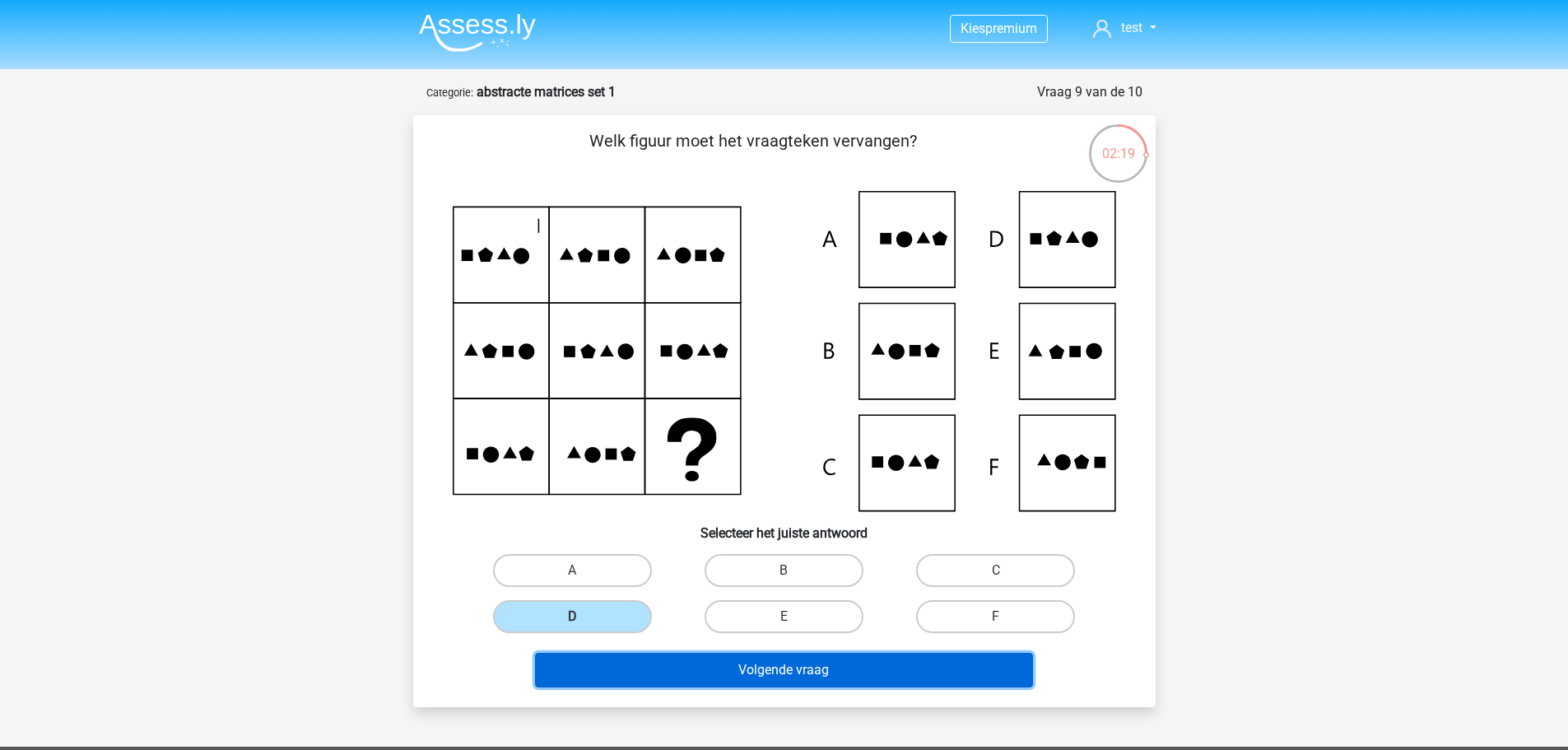
click at [695, 675] on button "Volgende vraag" at bounding box center [784, 670] width 498 height 35
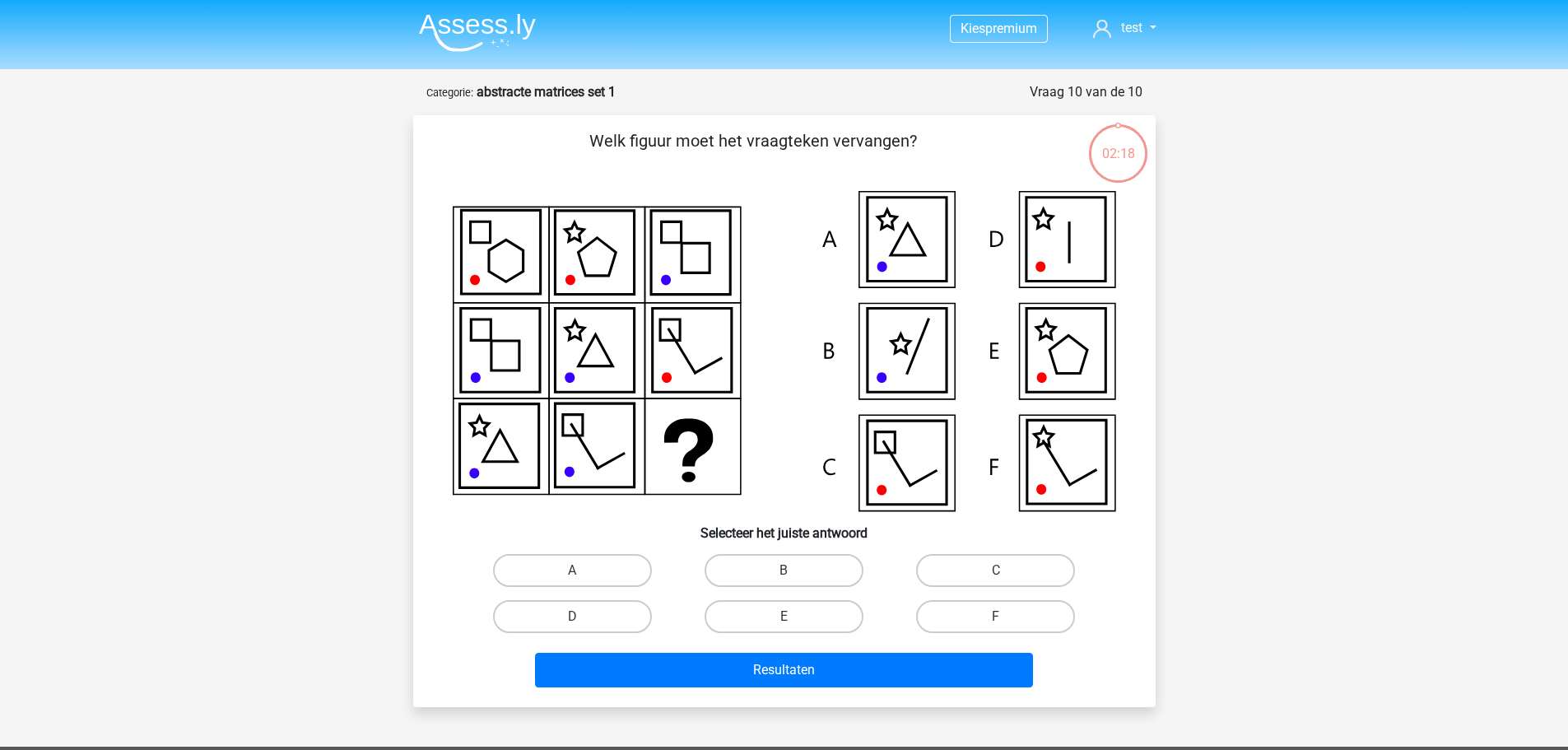
scroll to position [83, 0]
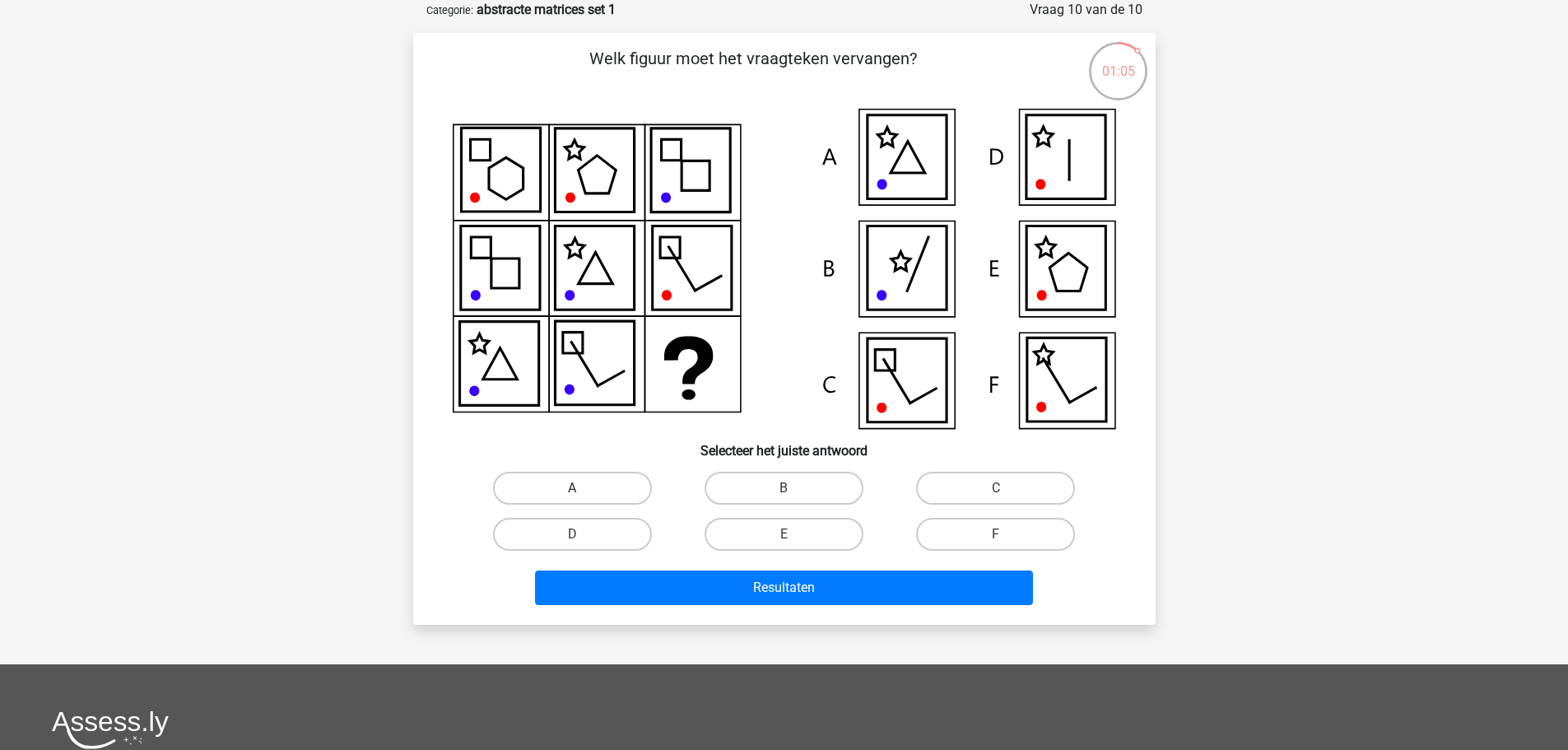
click at [597, 485] on label "A" at bounding box center [572, 488] width 159 height 33
click at [583, 488] on input "A" at bounding box center [577, 493] width 11 height 11
radio input "true"
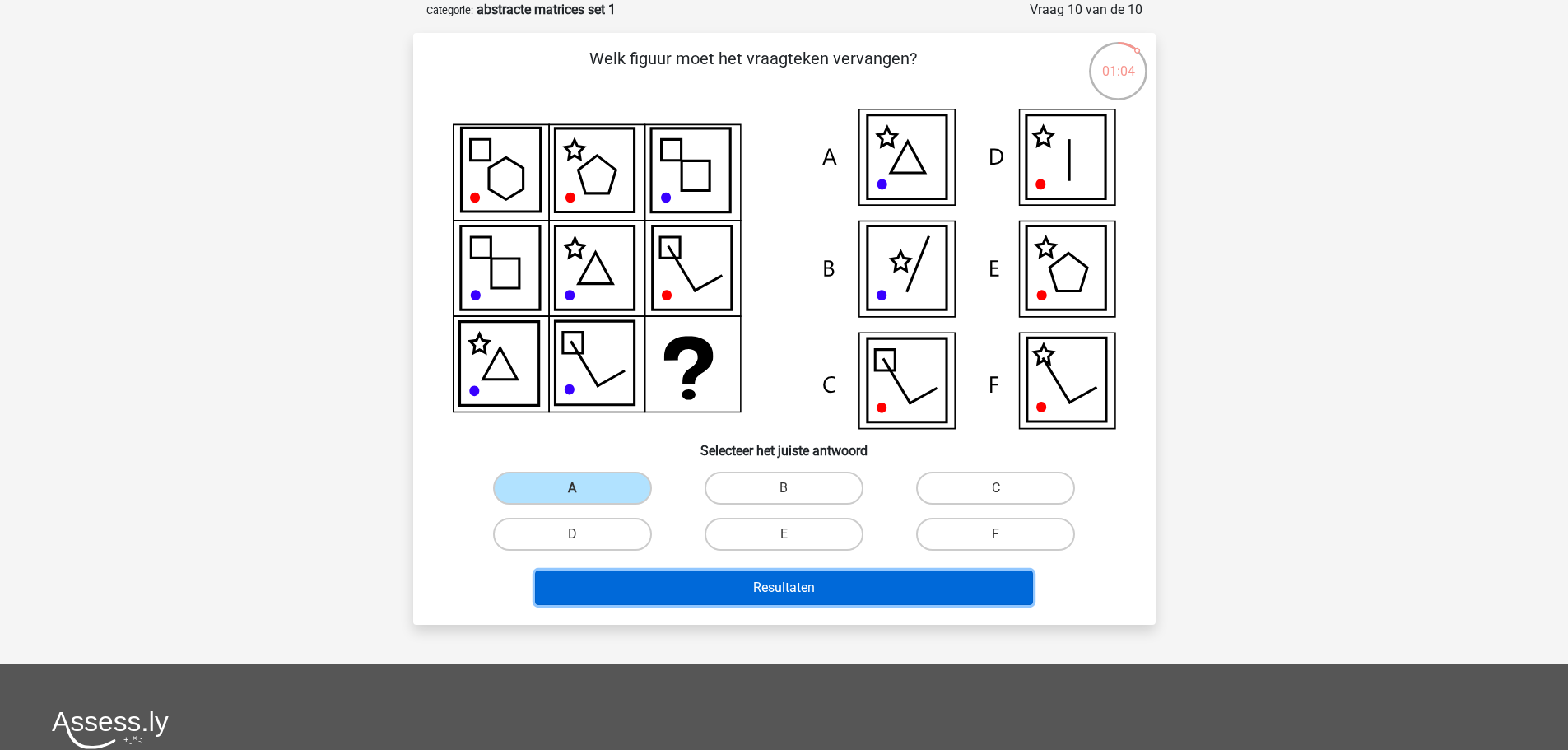
click at [811, 591] on button "Resultaten" at bounding box center [784, 587] width 498 height 35
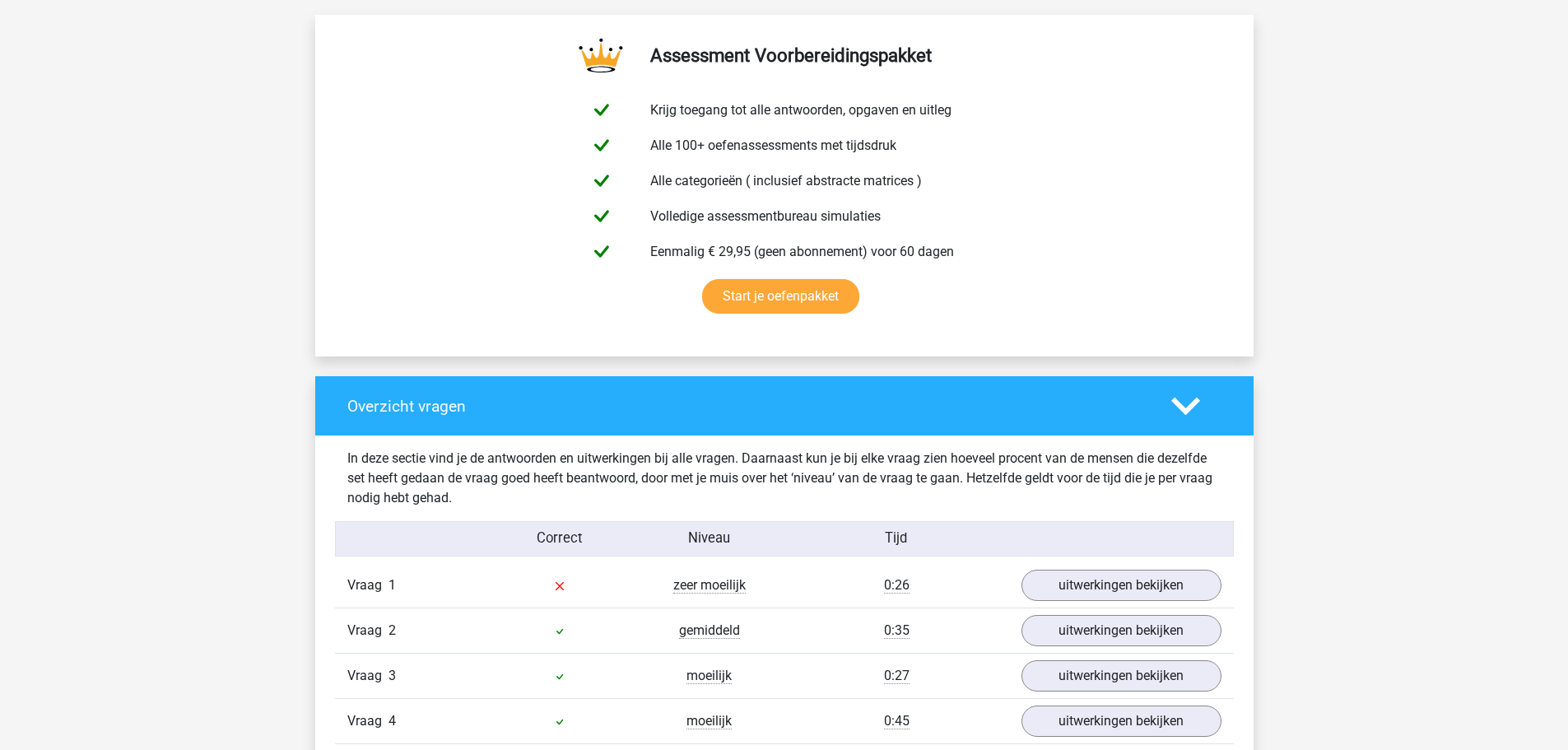
scroll to position [1153, 0]
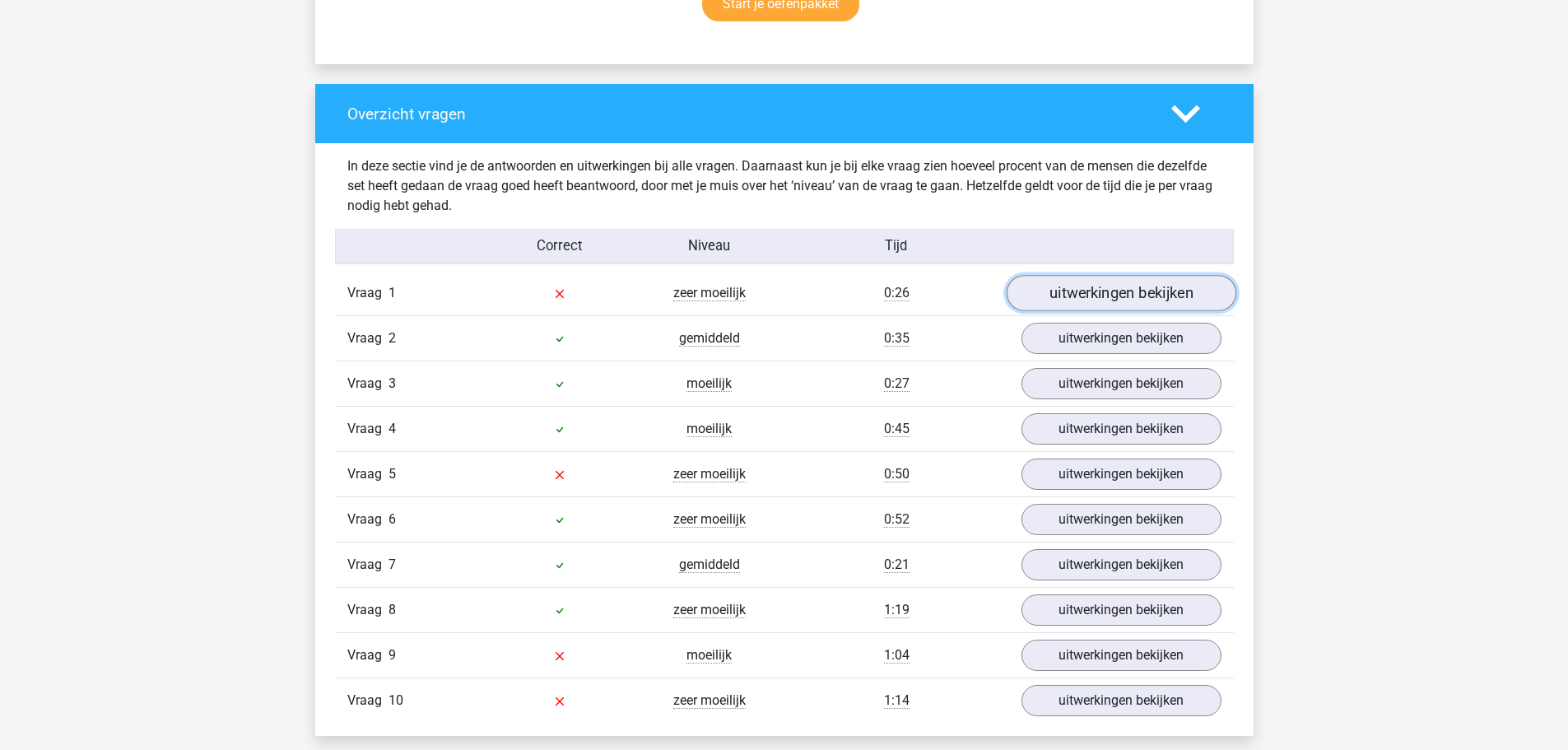
click at [1063, 292] on link "uitwerkingen bekijken" at bounding box center [1121, 293] width 230 height 36
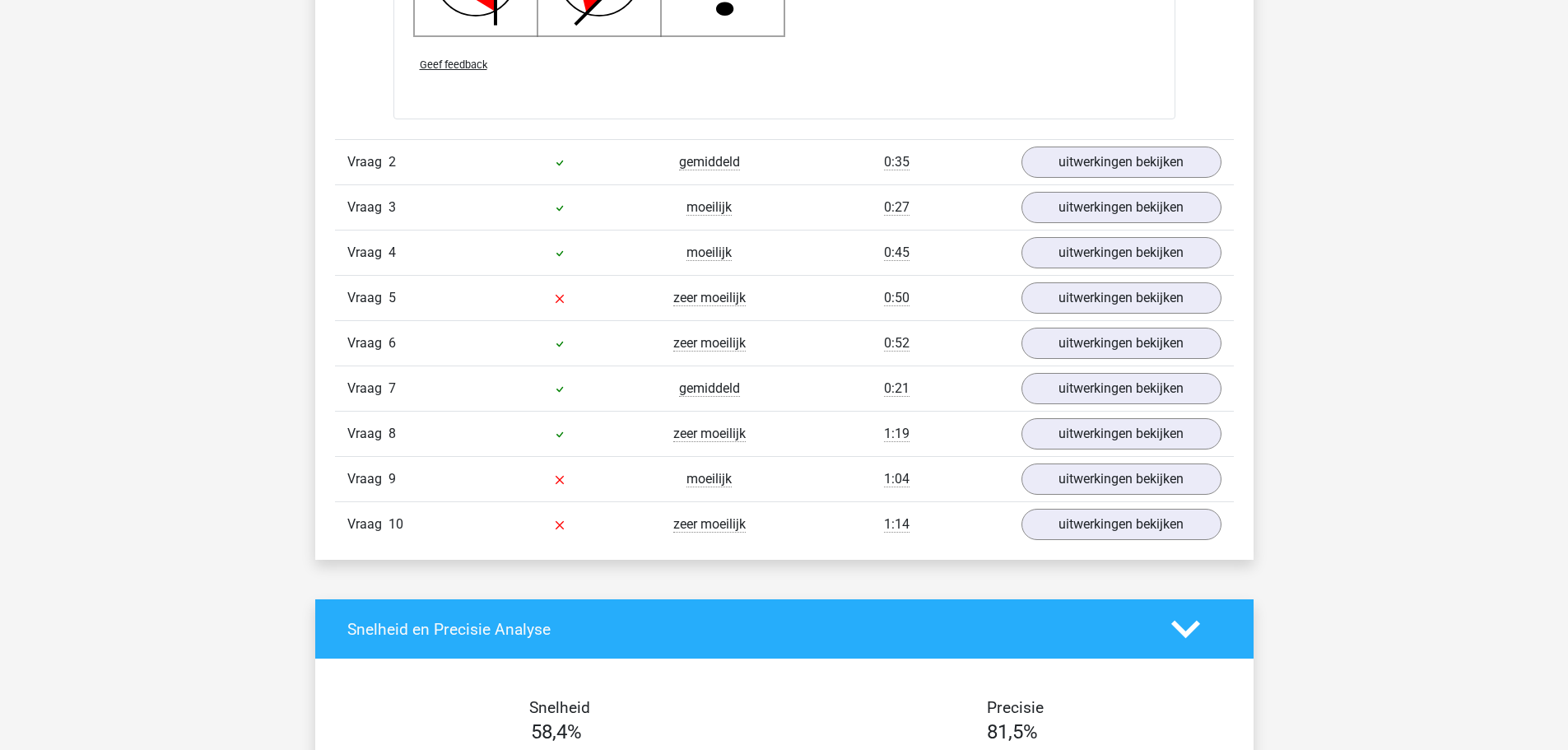
scroll to position [2470, 0]
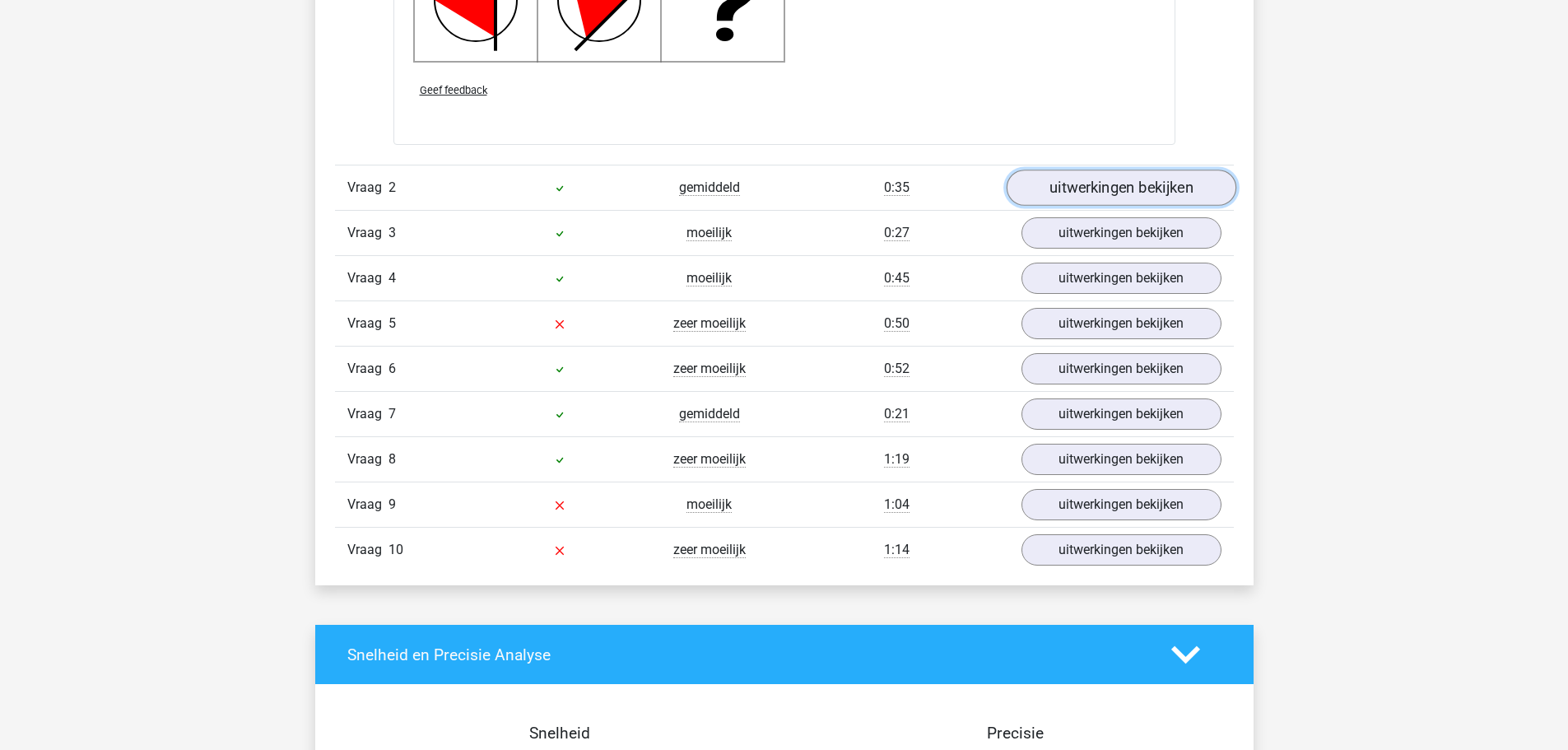
click at [1056, 194] on link "uitwerkingen bekijken" at bounding box center [1121, 188] width 230 height 36
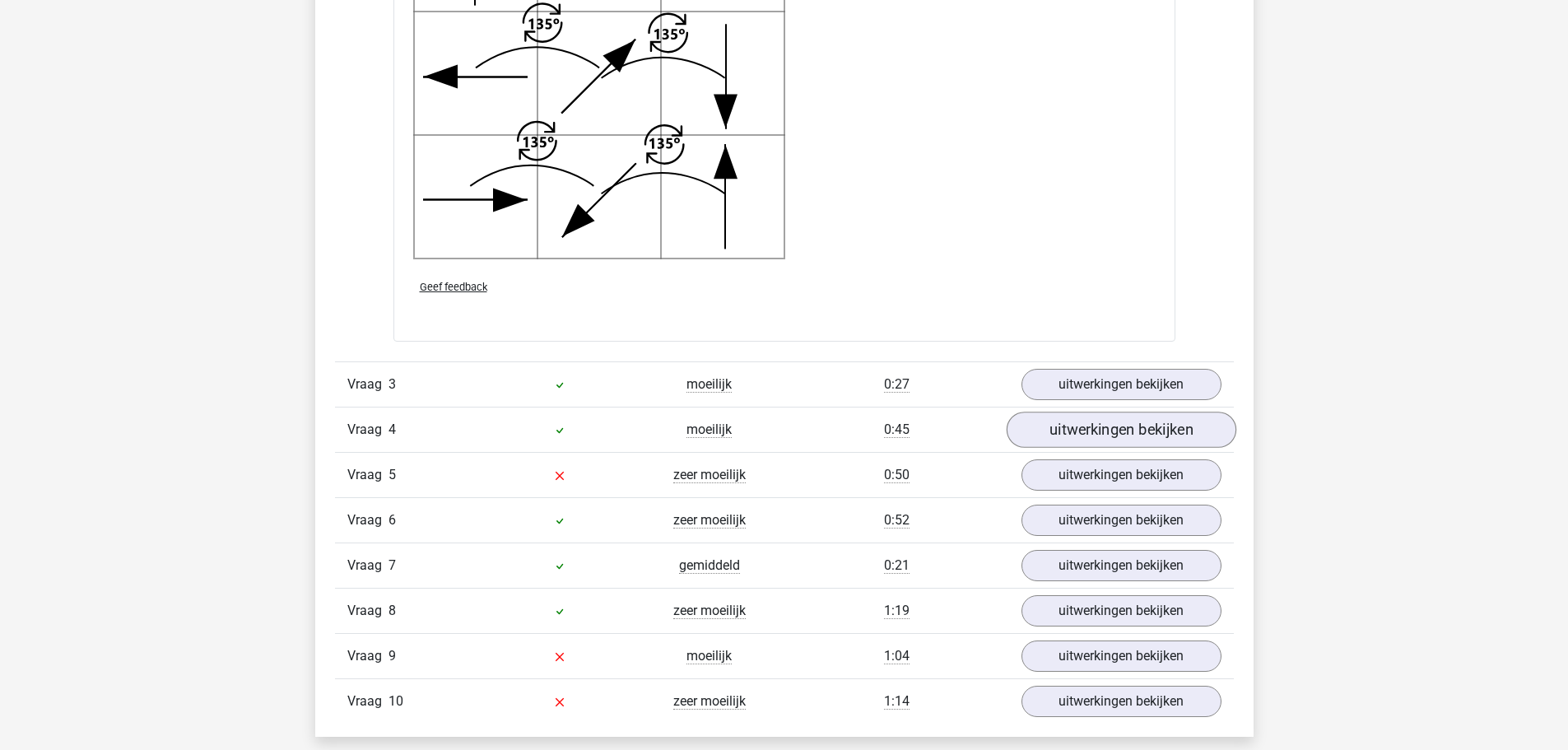
scroll to position [3462, 0]
click at [1075, 391] on link "uitwerkingen bekijken" at bounding box center [1121, 383] width 230 height 36
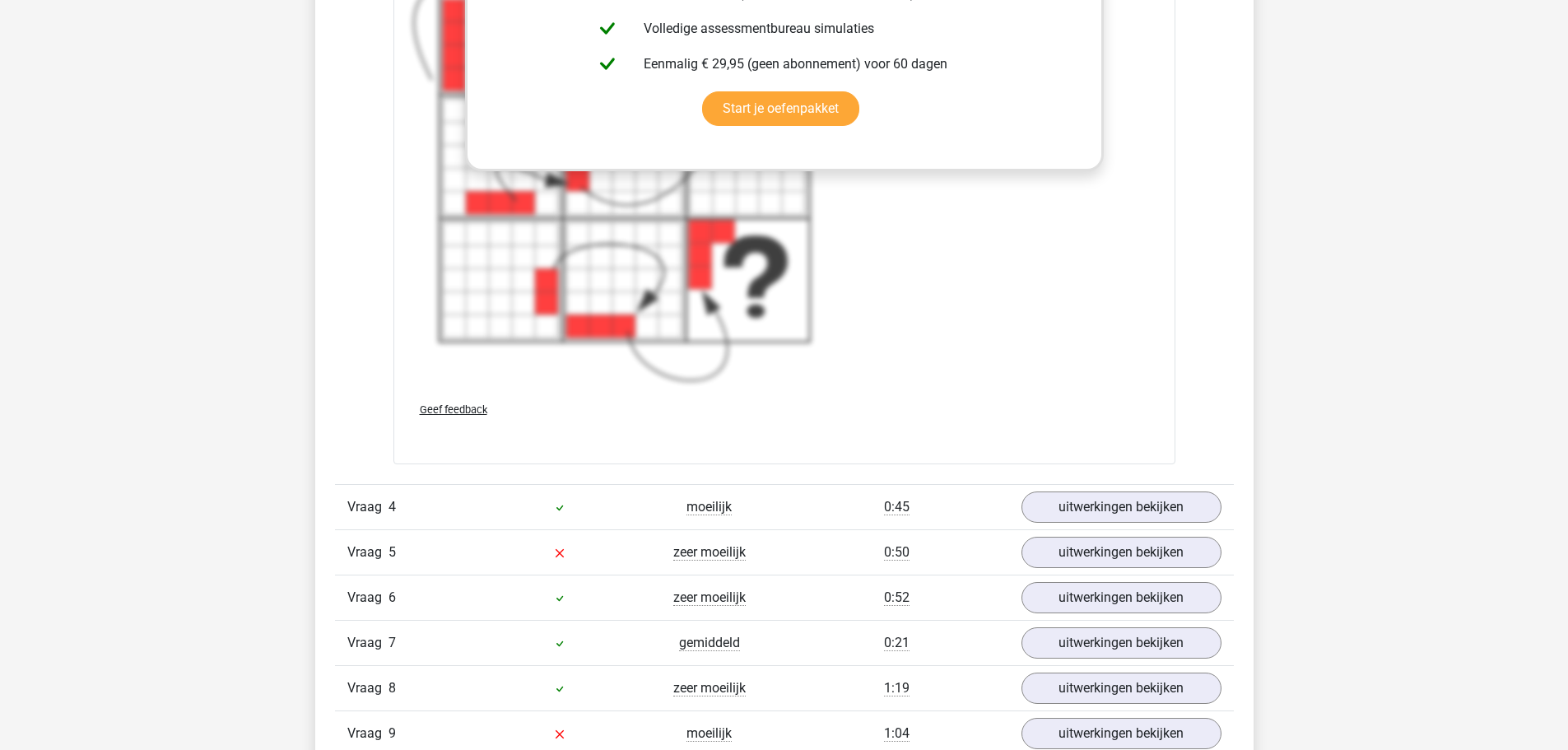
scroll to position [4697, 0]
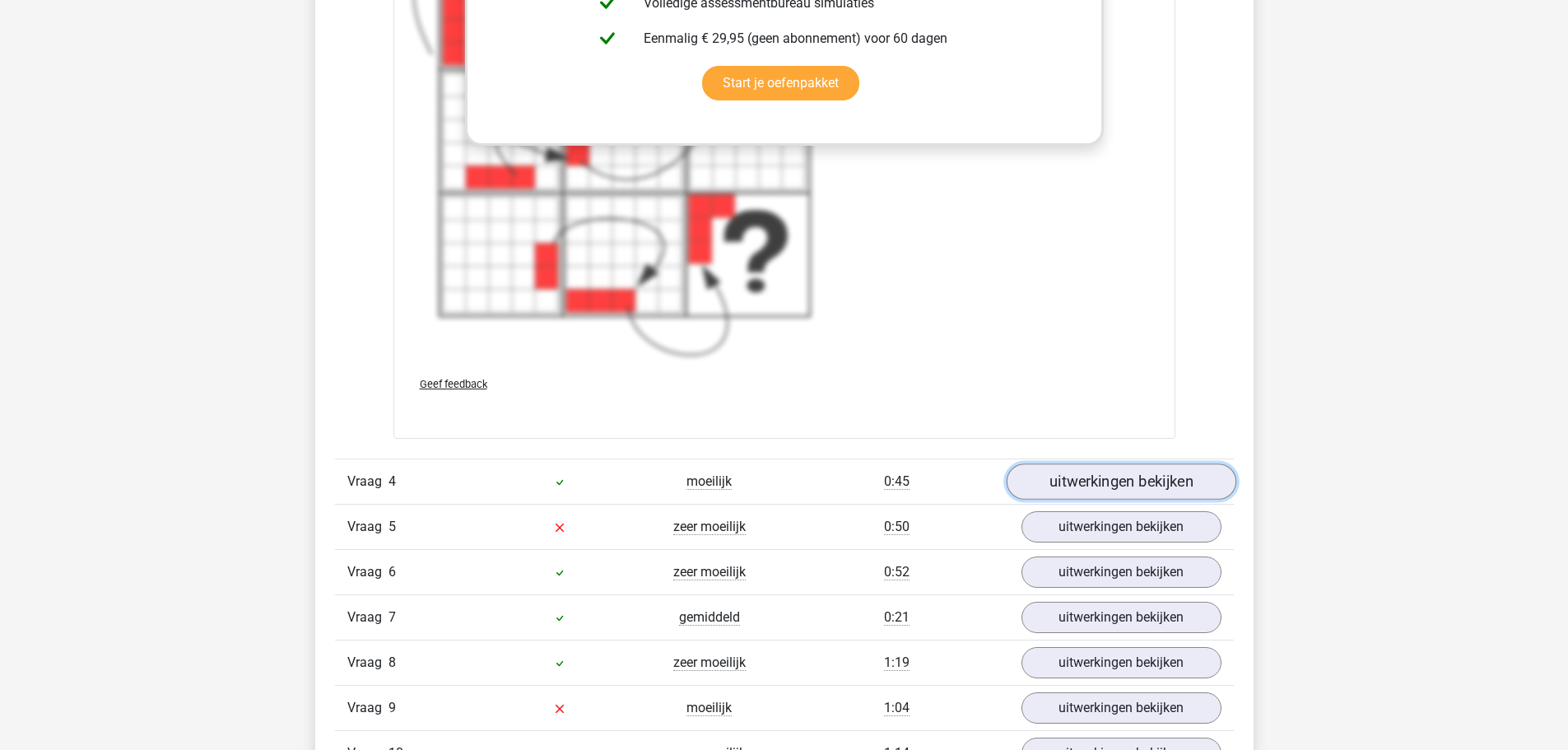
click at [1106, 495] on link "uitwerkingen bekijken" at bounding box center [1121, 481] width 230 height 36
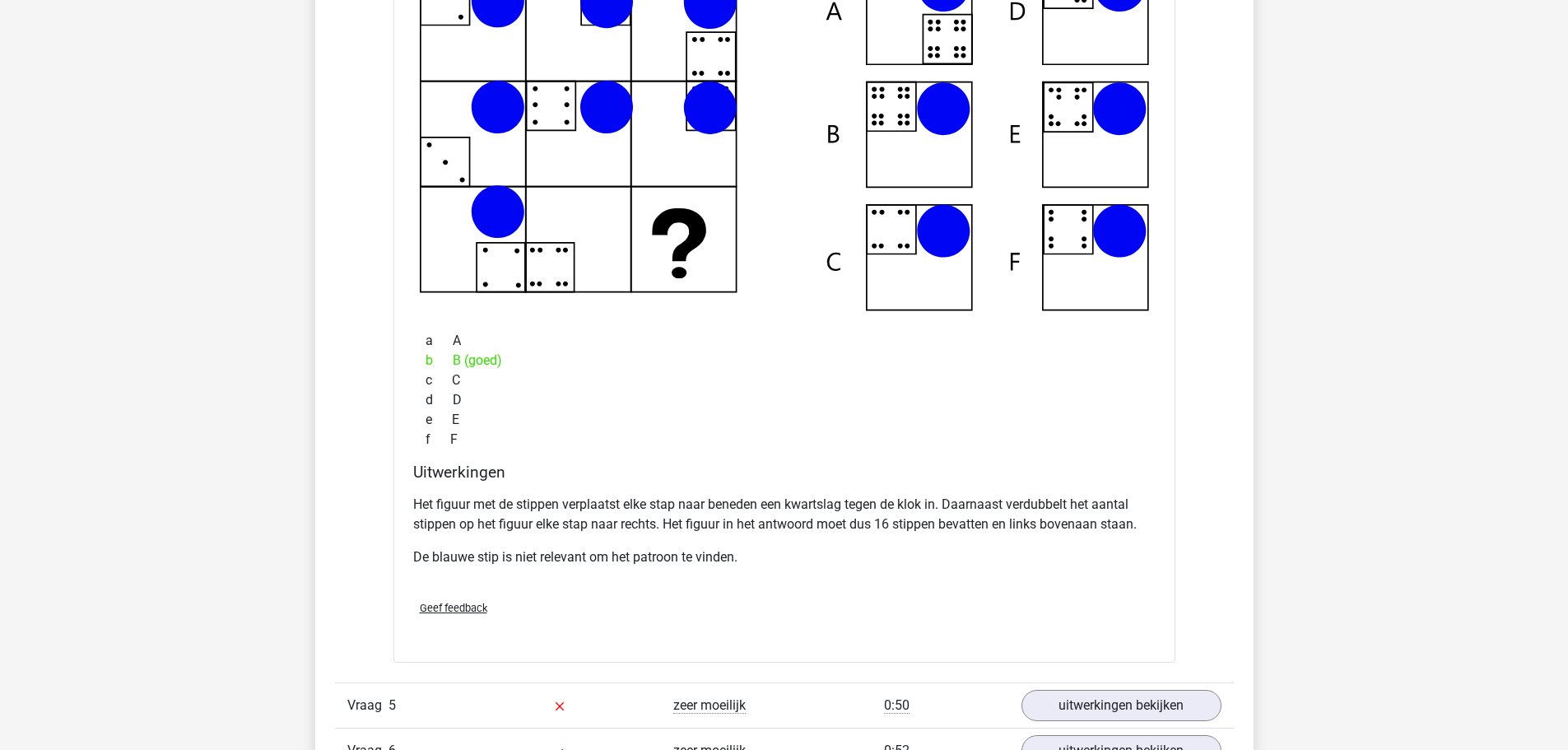
scroll to position [5438, 0]
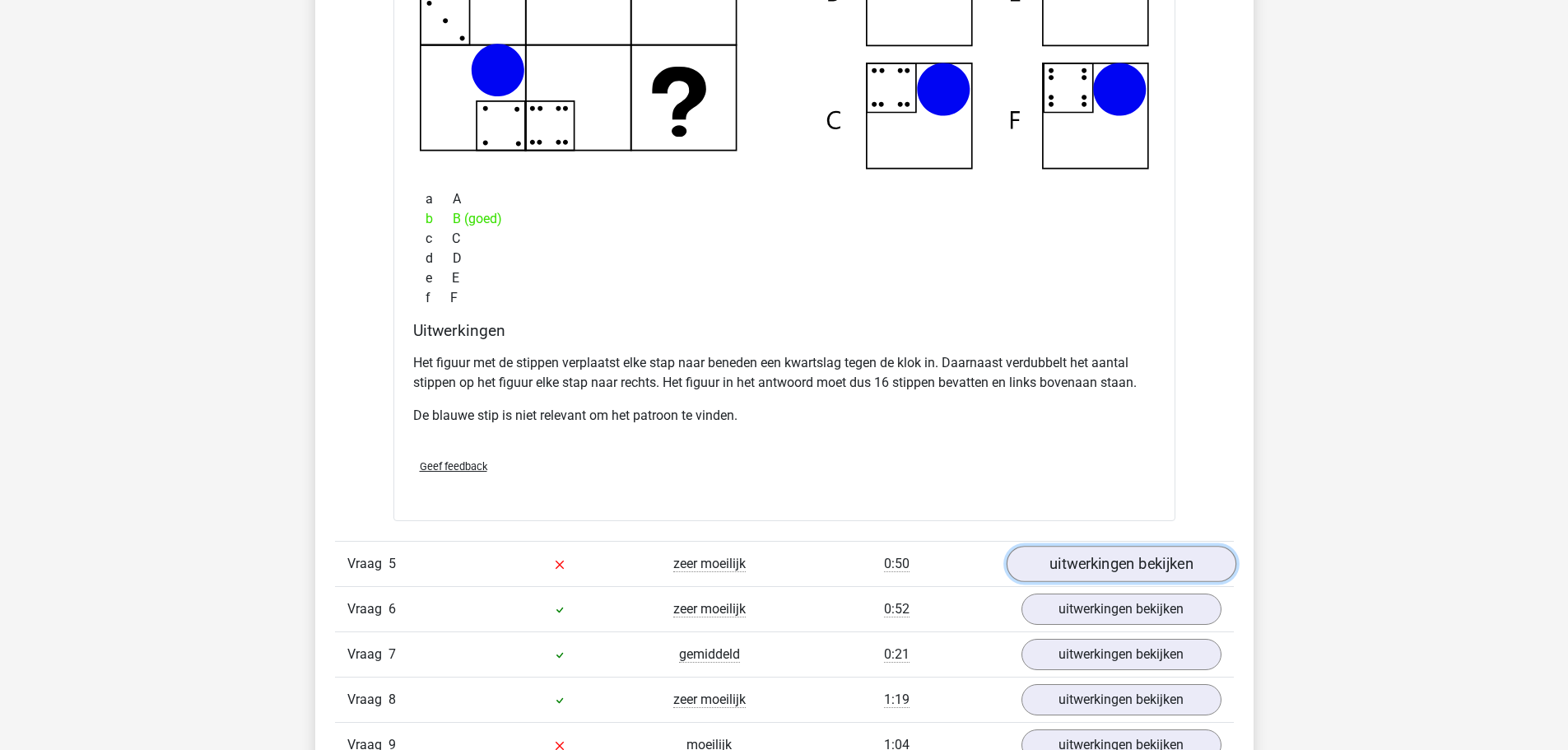
click at [1185, 568] on link "uitwerkingen bekijken" at bounding box center [1121, 564] width 230 height 36
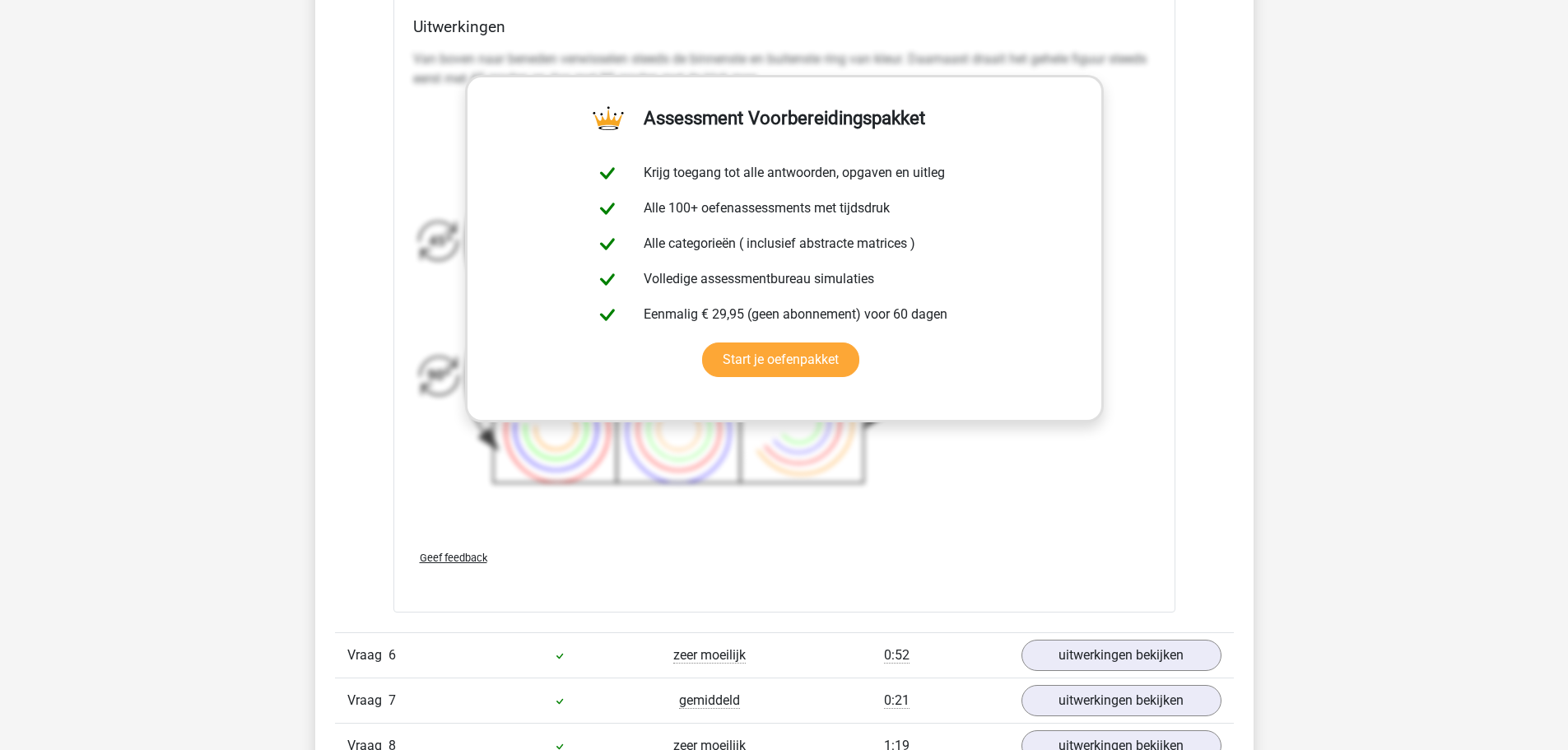
scroll to position [6919, 0]
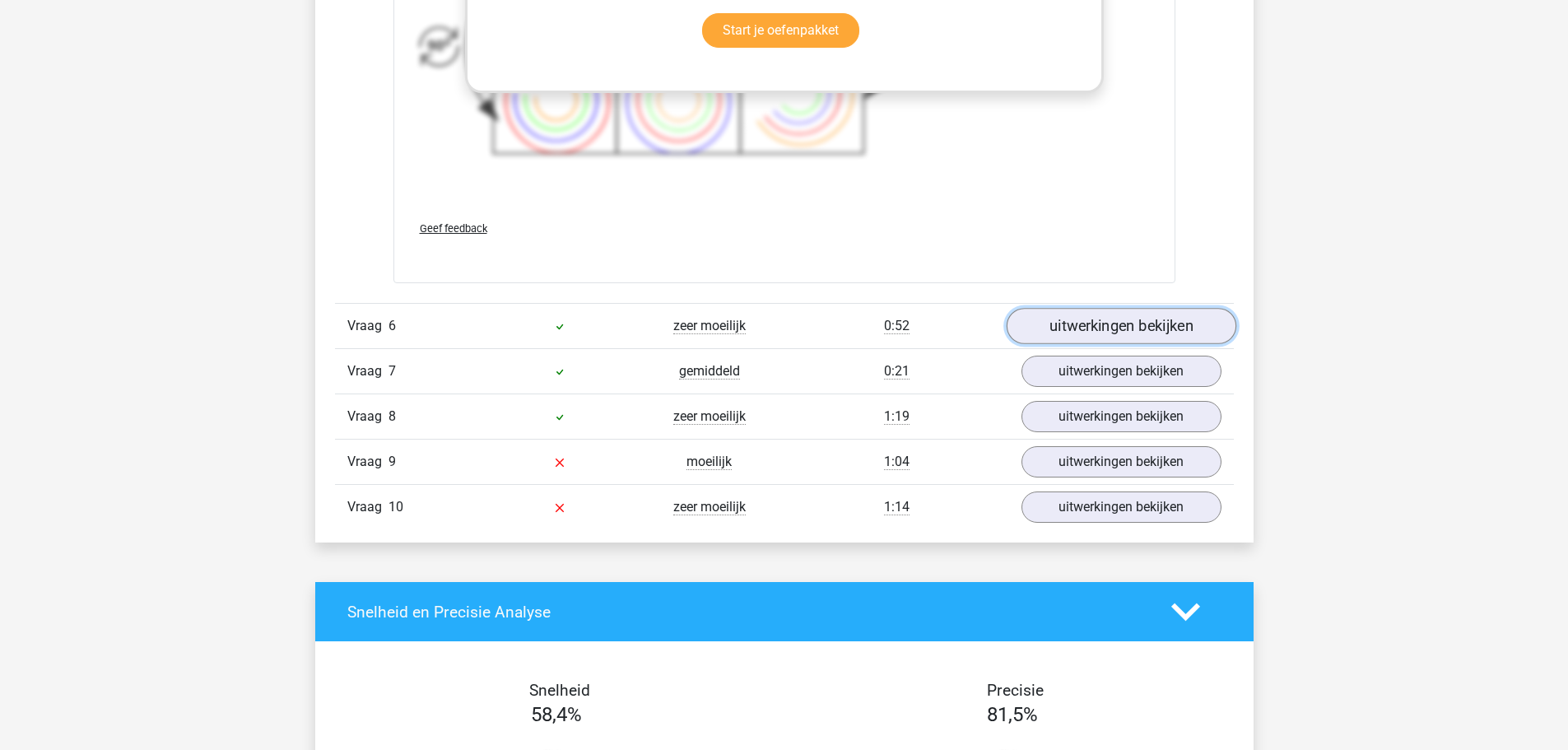
click at [1185, 319] on link "uitwerkingen bekijken" at bounding box center [1121, 326] width 230 height 36
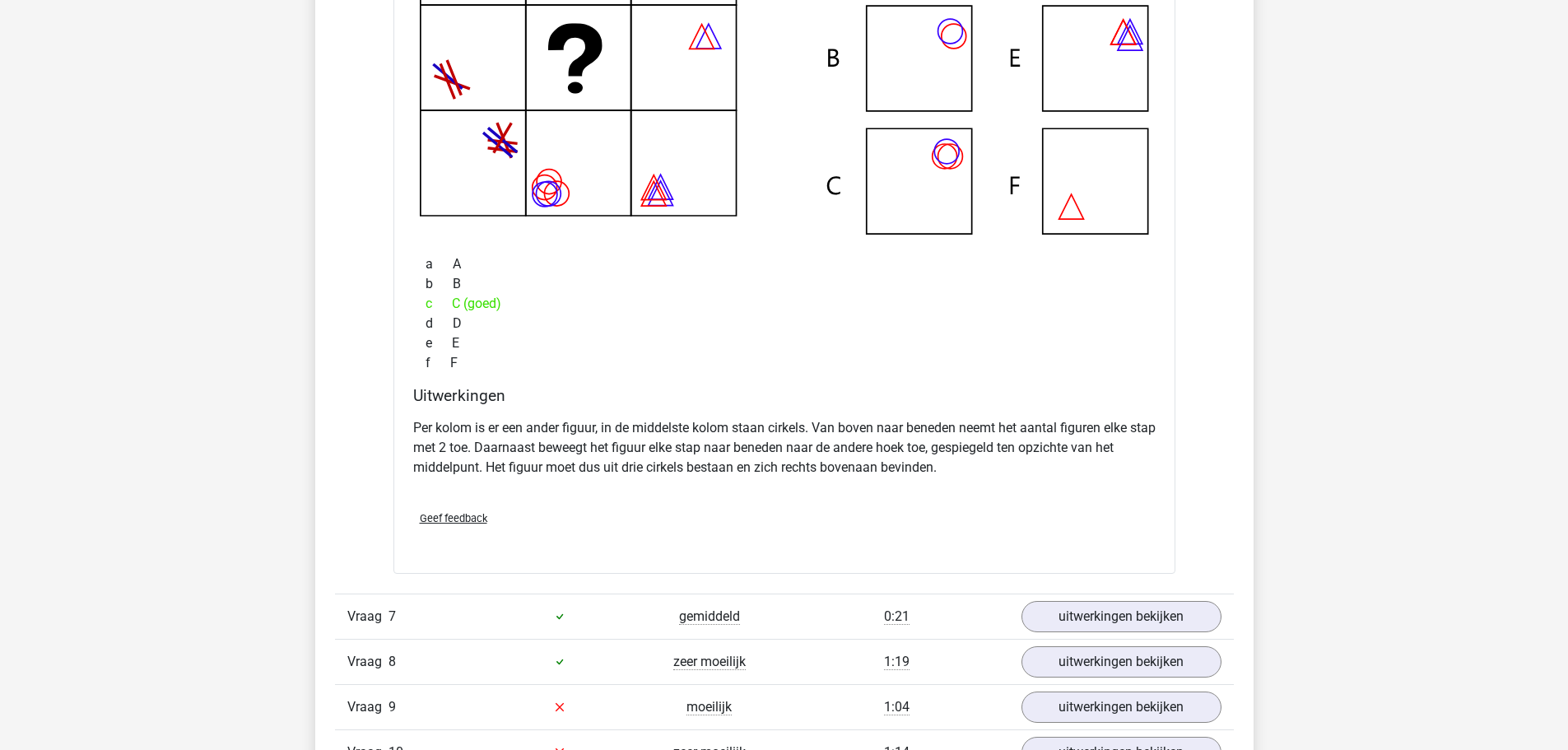
scroll to position [7578, 0]
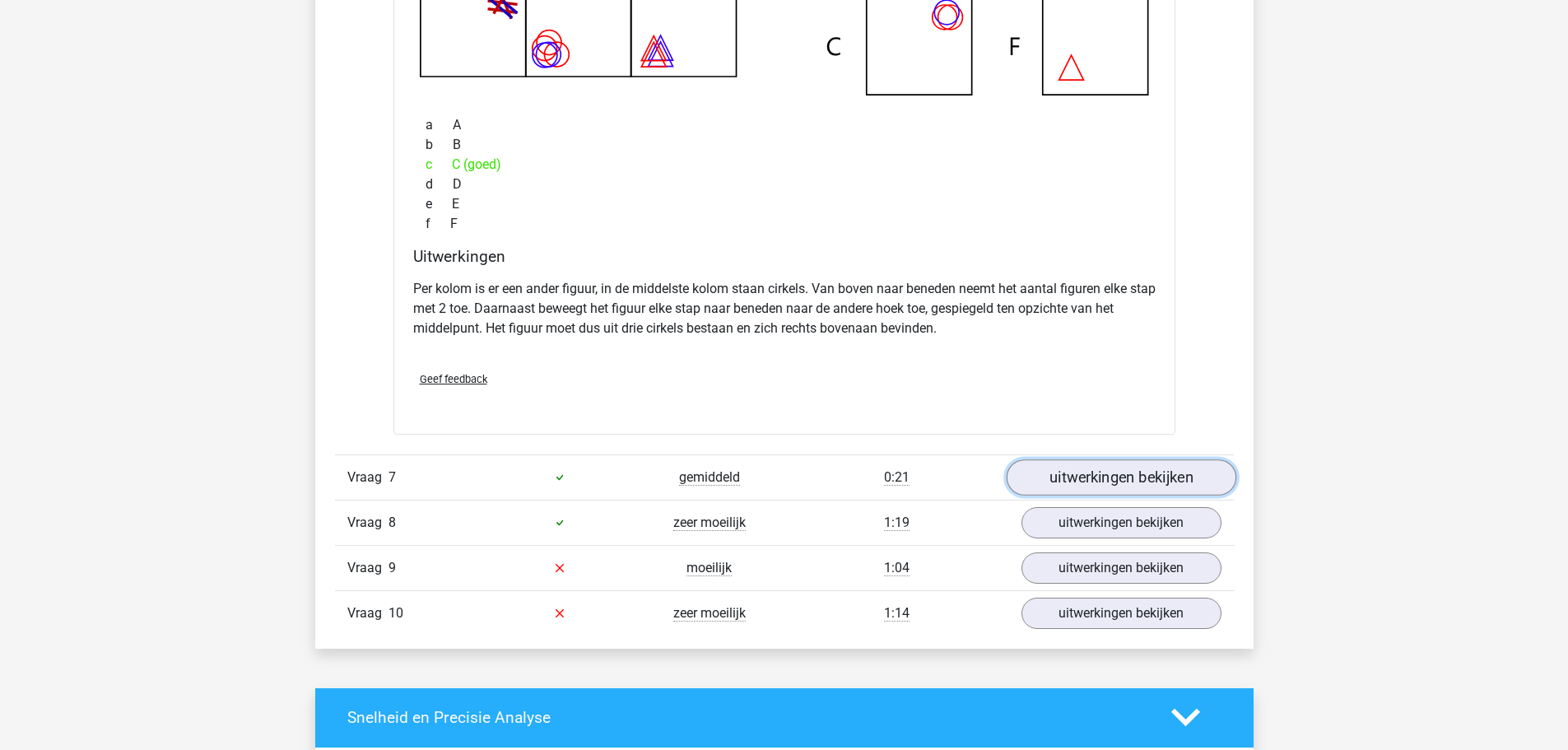
click at [1176, 482] on link "uitwerkingen bekijken" at bounding box center [1121, 477] width 230 height 36
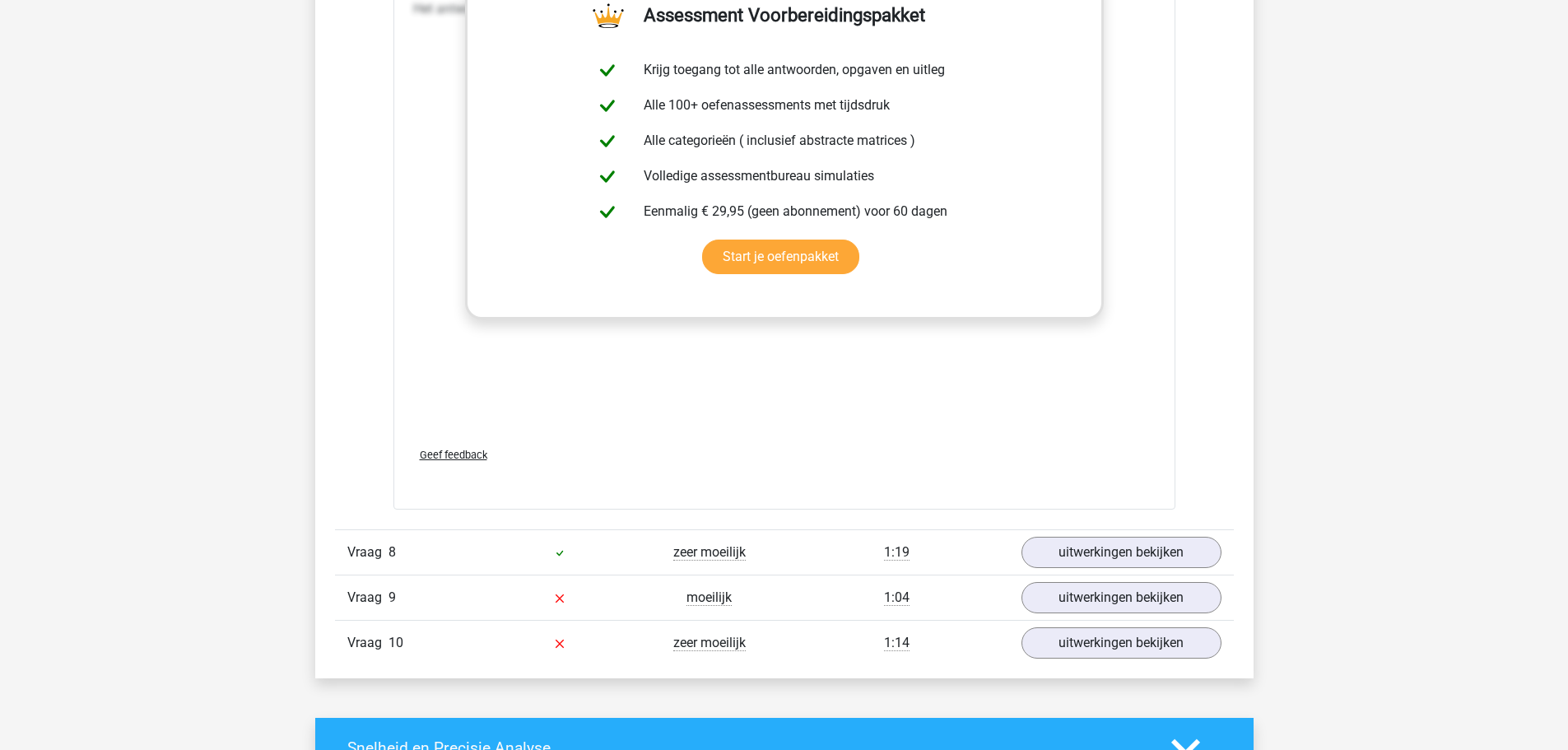
scroll to position [8896, 0]
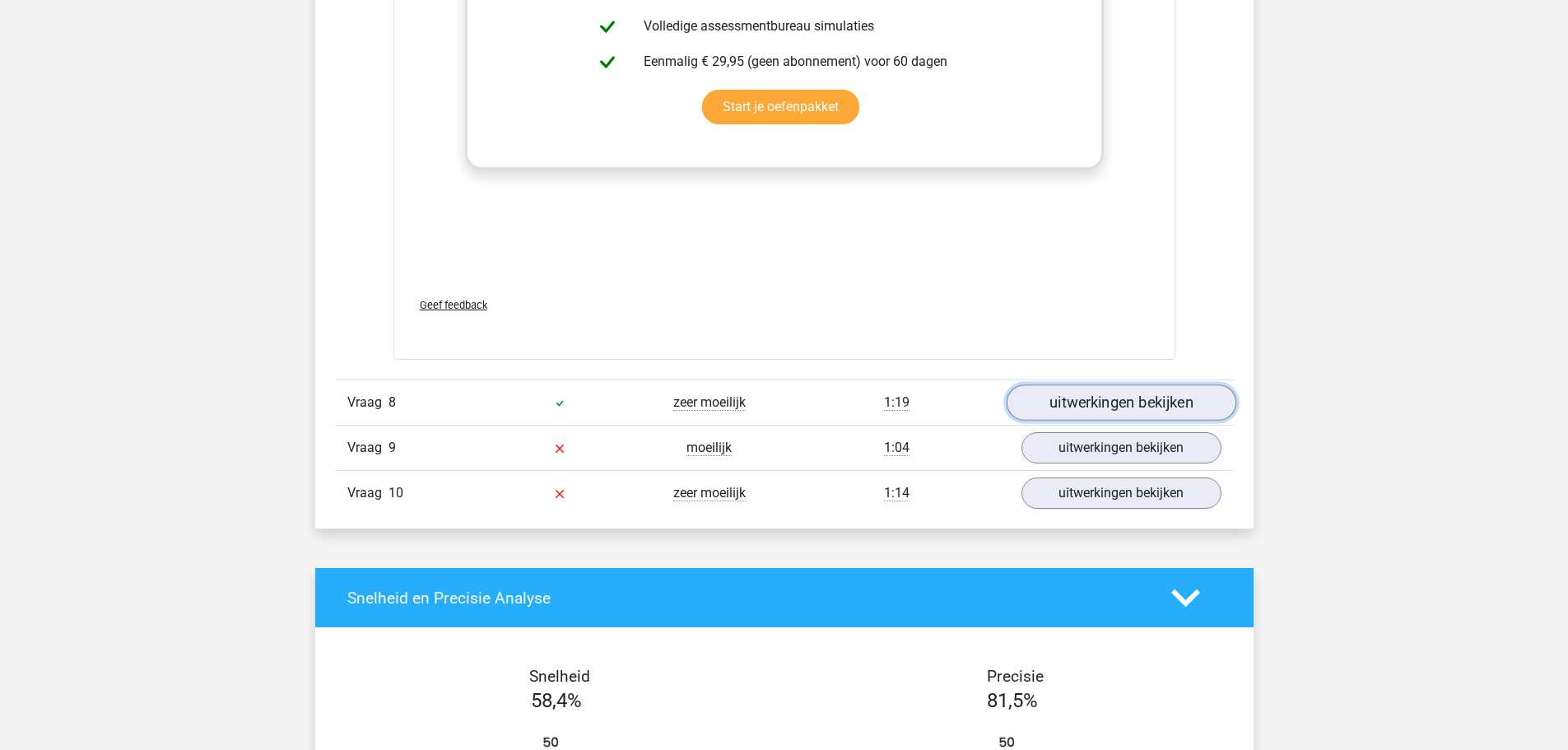
click at [1157, 412] on link "uitwerkingen bekijken" at bounding box center [1121, 403] width 230 height 36
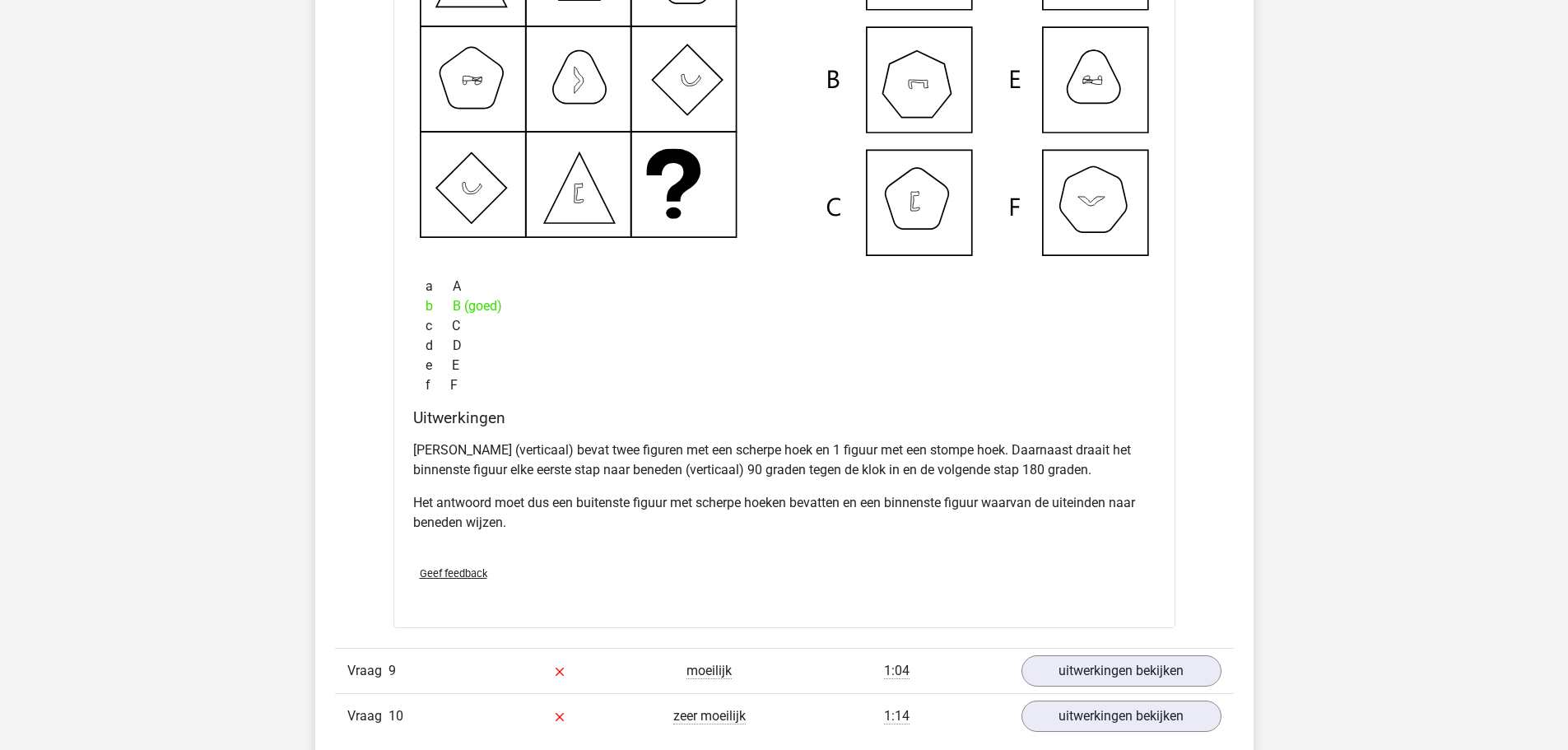
scroll to position [9554, 0]
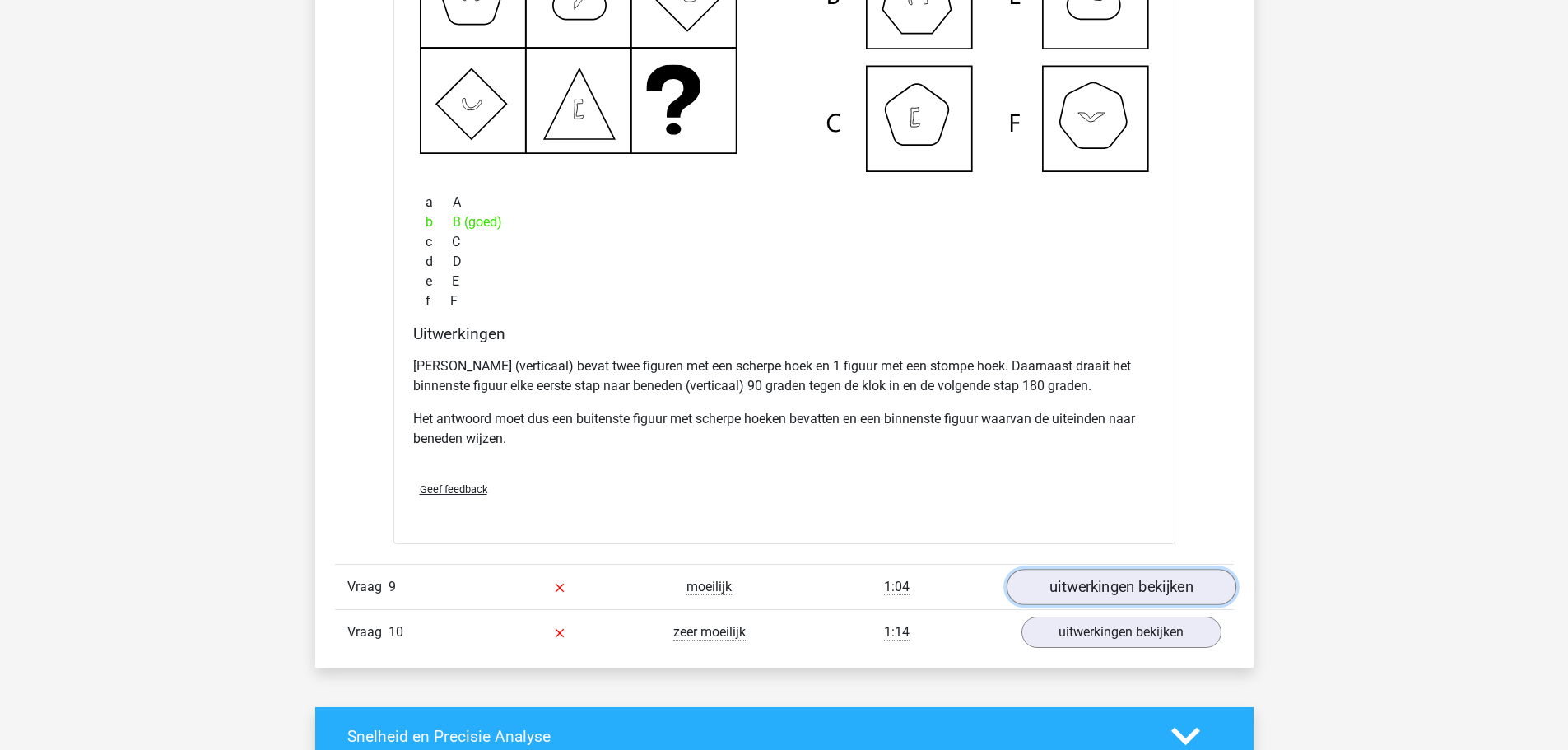
click at [1099, 587] on link "uitwerkingen bekijken" at bounding box center [1121, 587] width 230 height 36
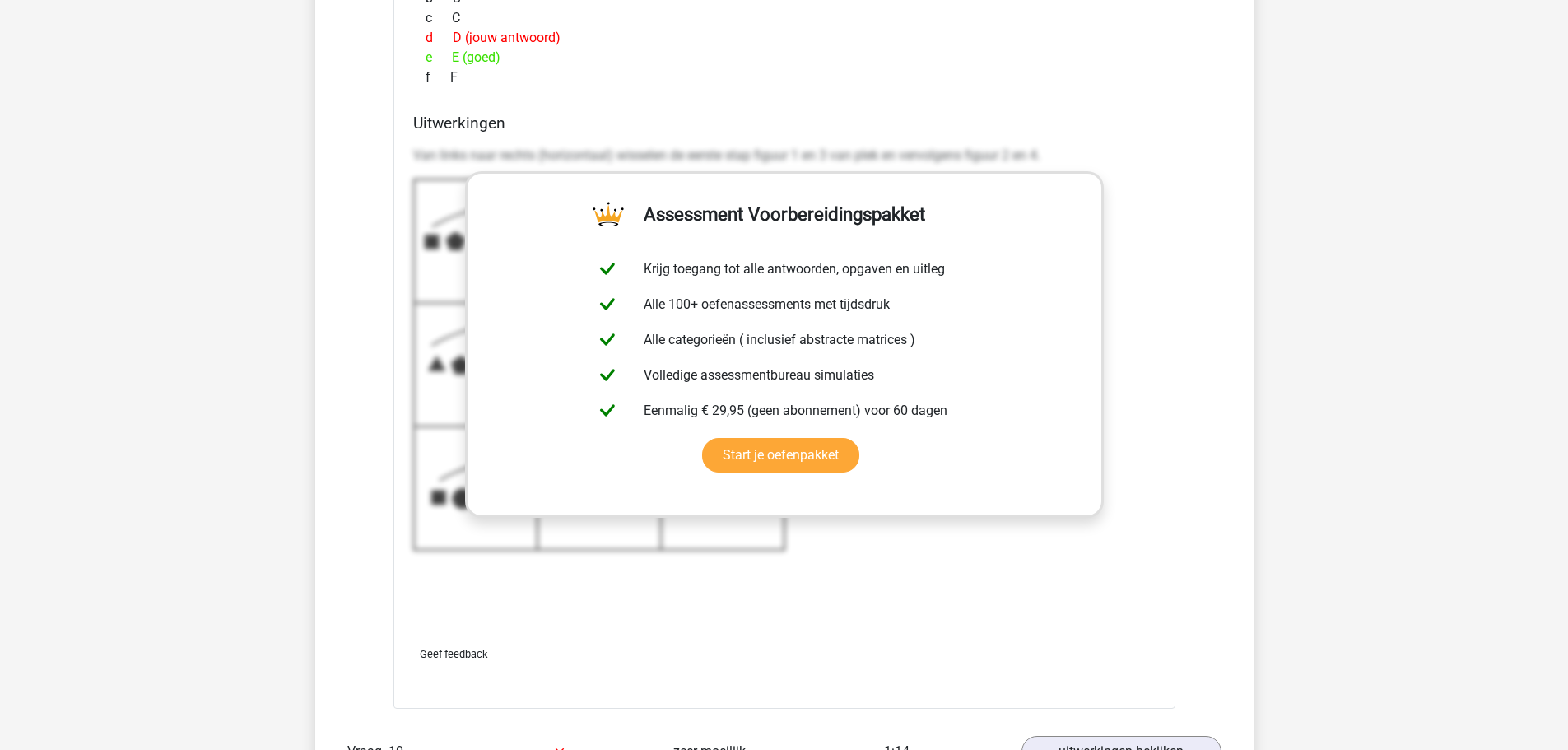
scroll to position [10872, 0]
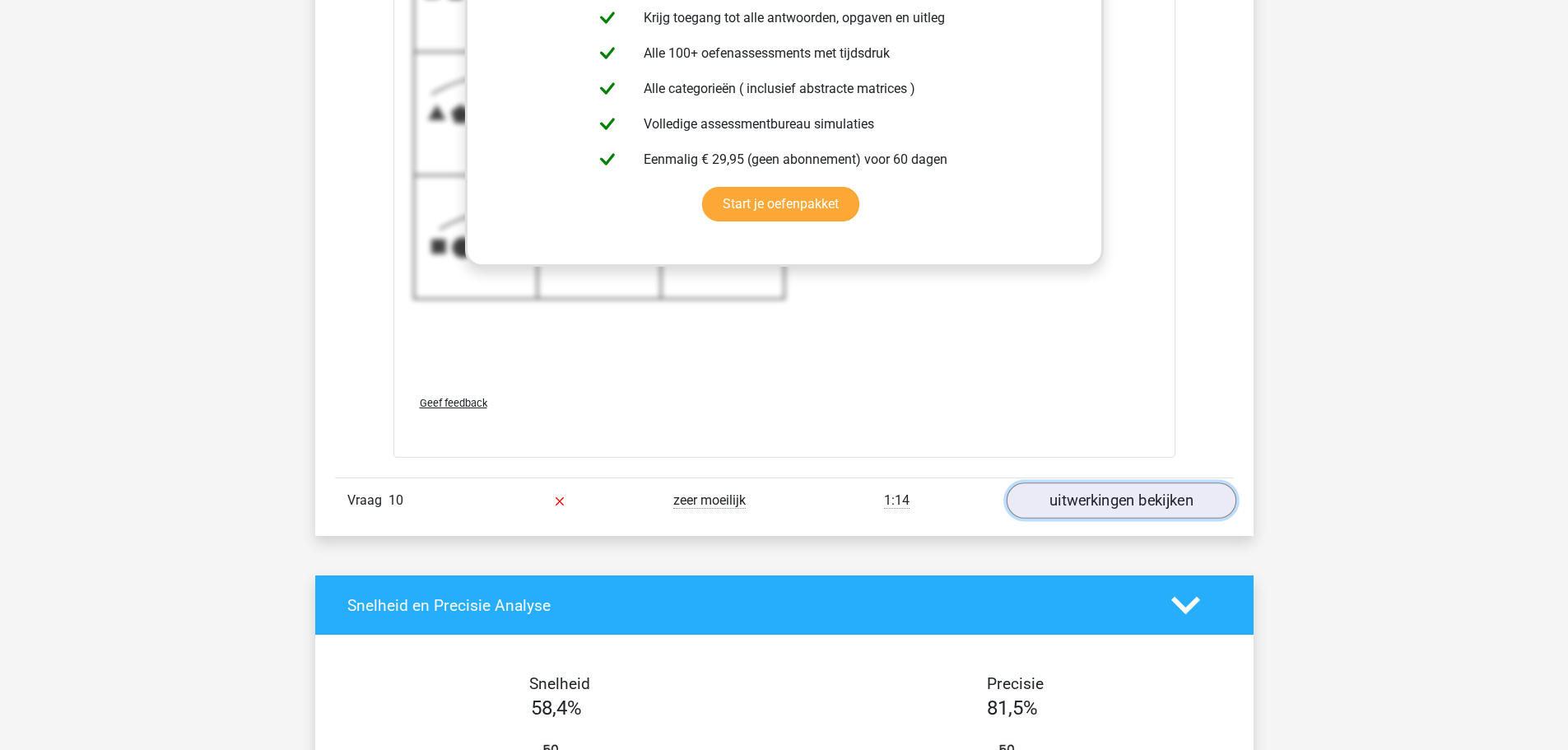
click at [1126, 496] on link "uitwerkingen bekijken" at bounding box center [1121, 501] width 230 height 36
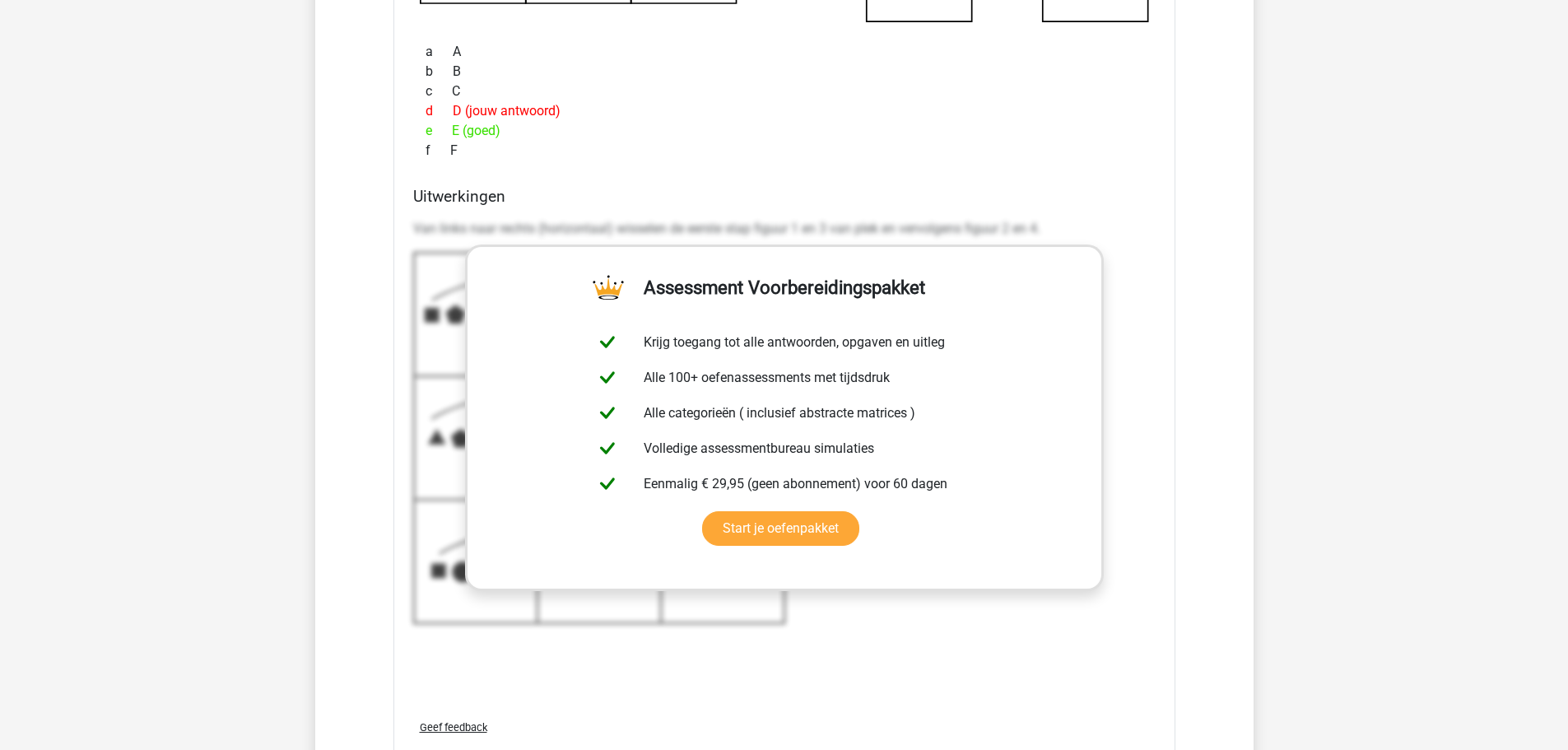
scroll to position [10460, 0]
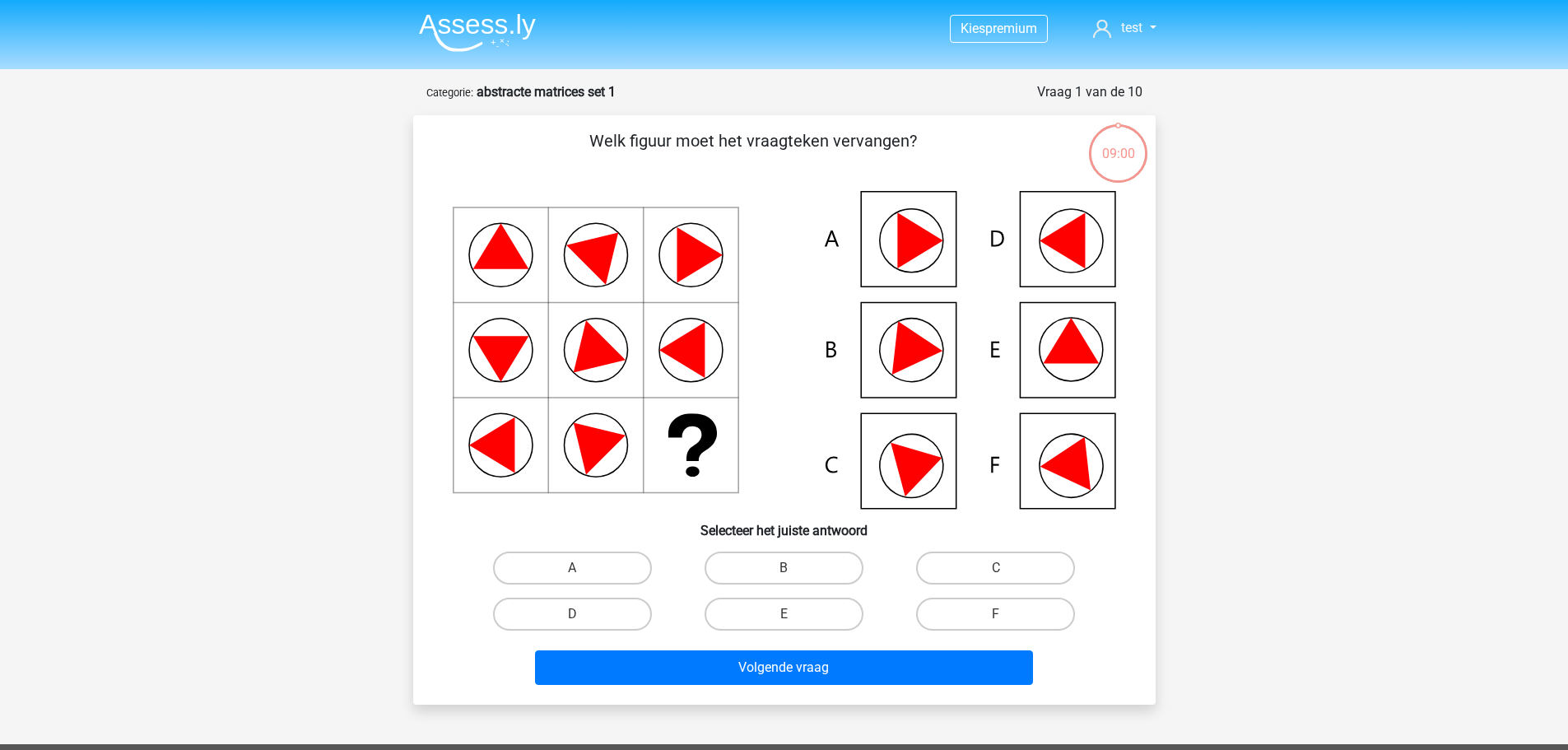
scroll to position [83, 0]
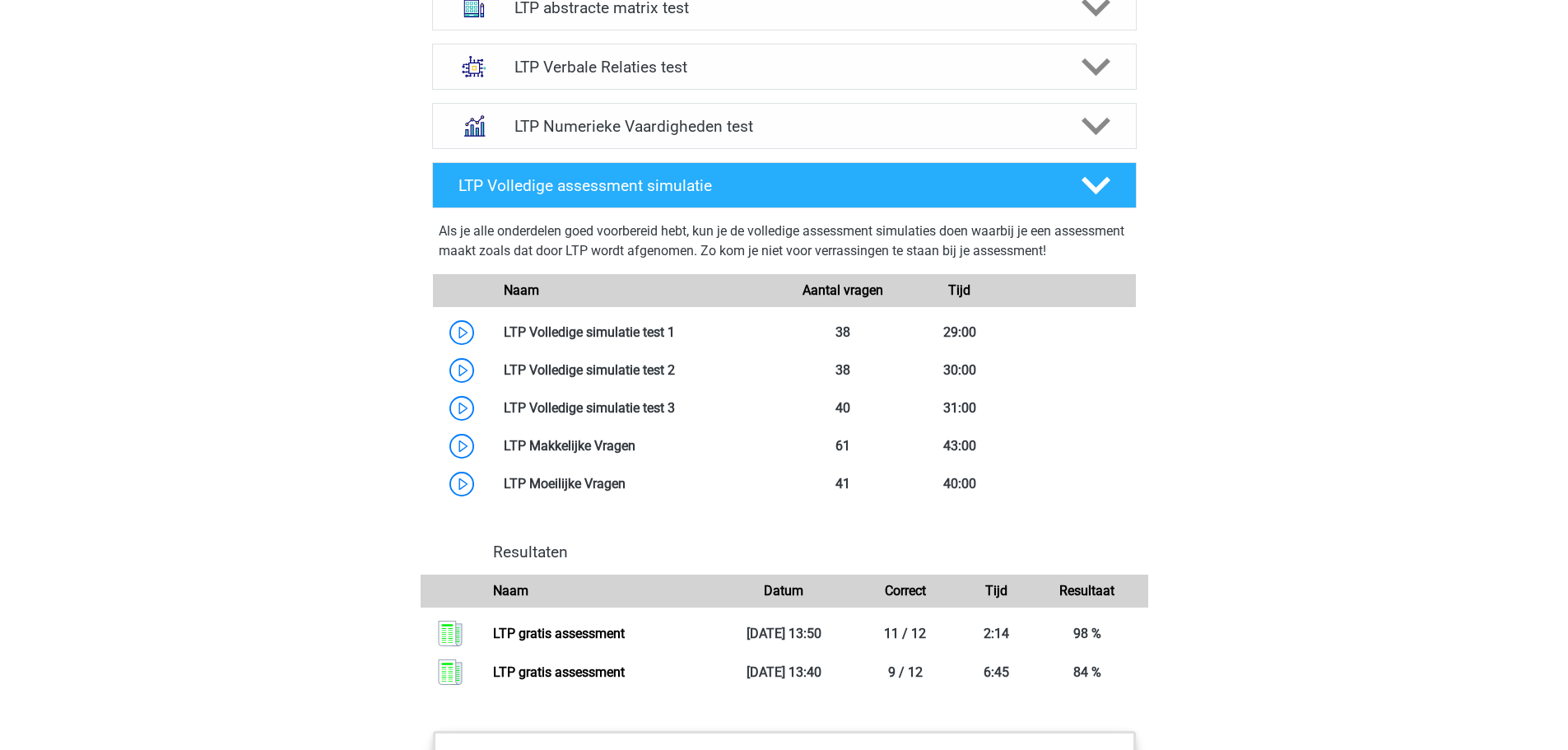
scroll to position [779, 0]
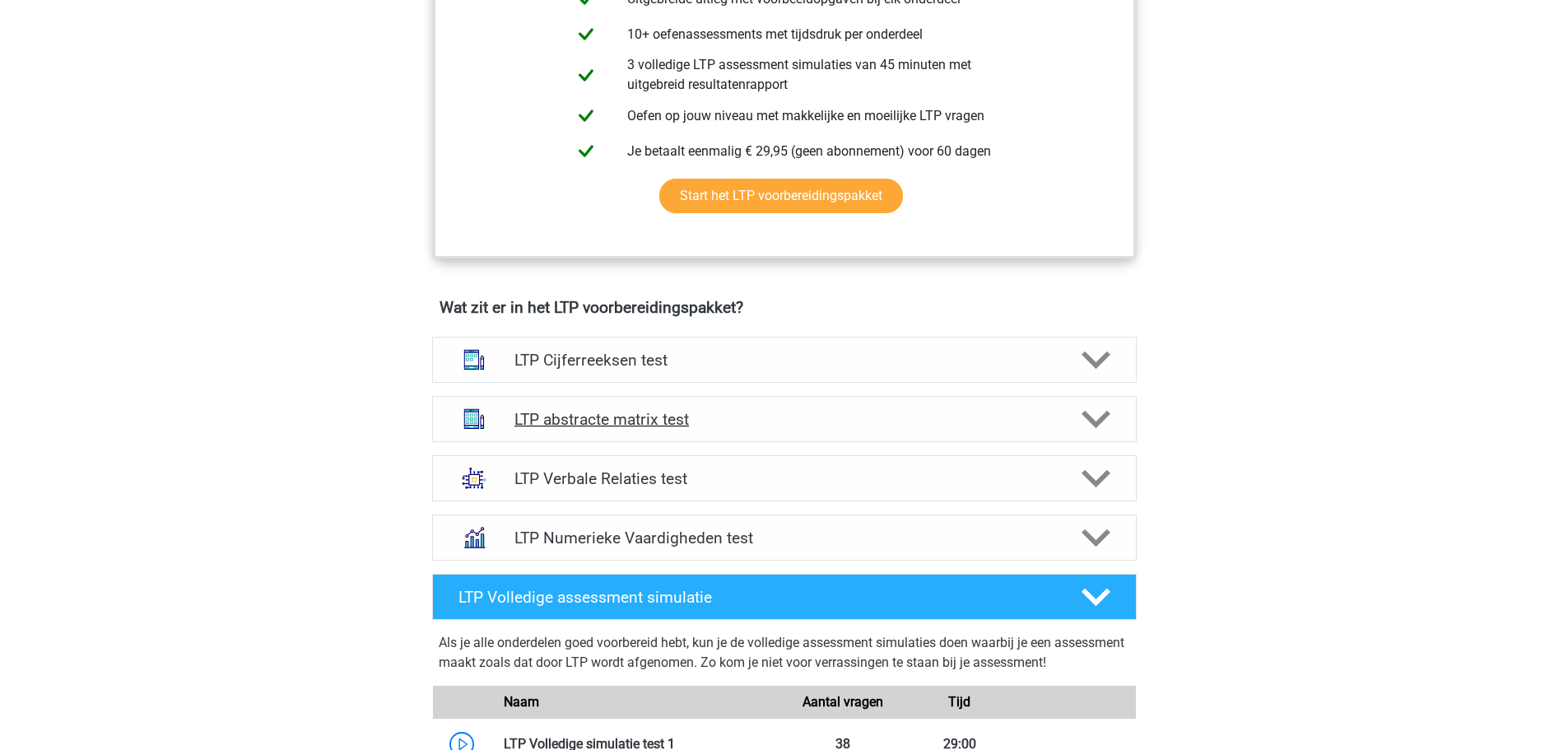
click at [844, 420] on h4 "LTP abstracte matrix test" at bounding box center [784, 420] width 539 height 19
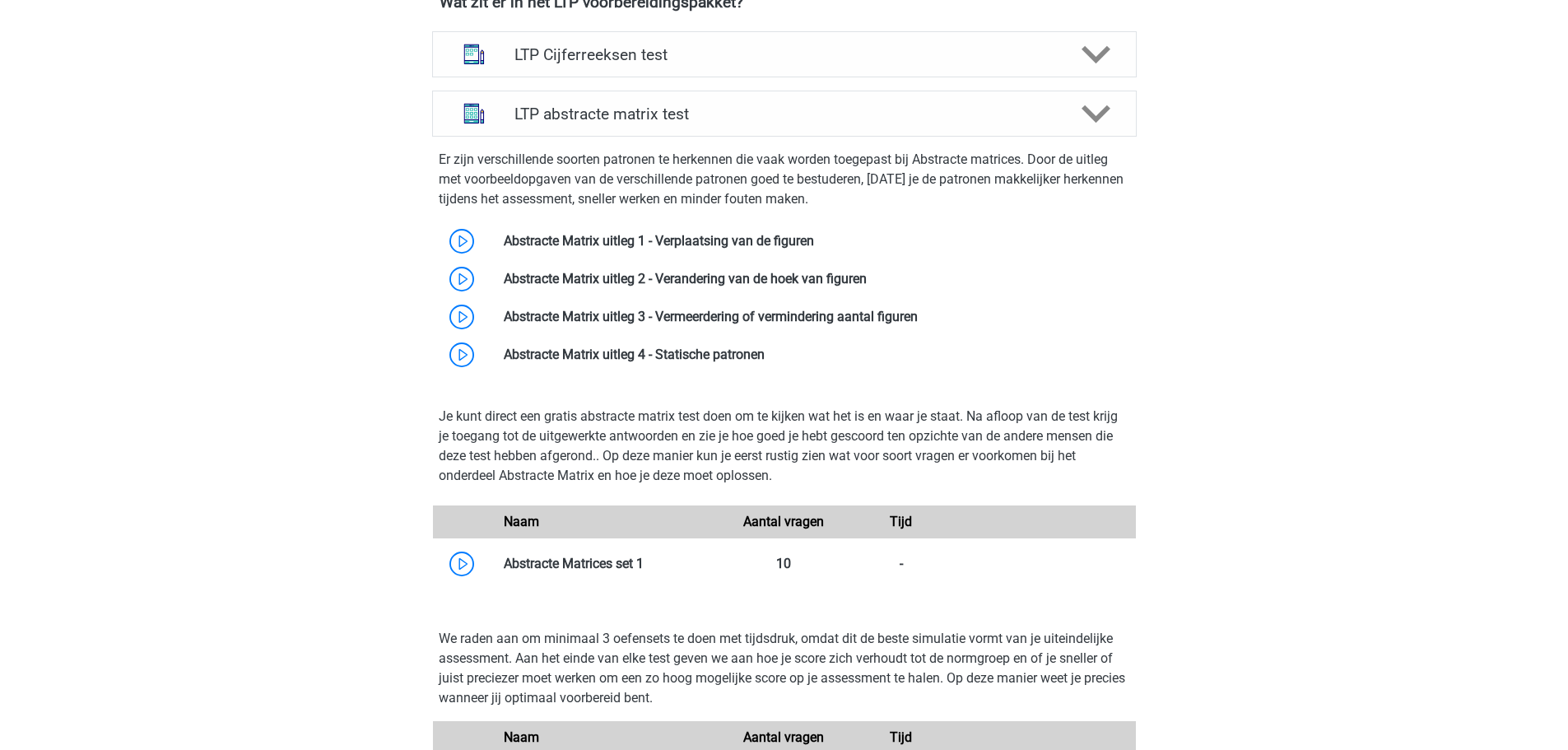
scroll to position [1273, 0]
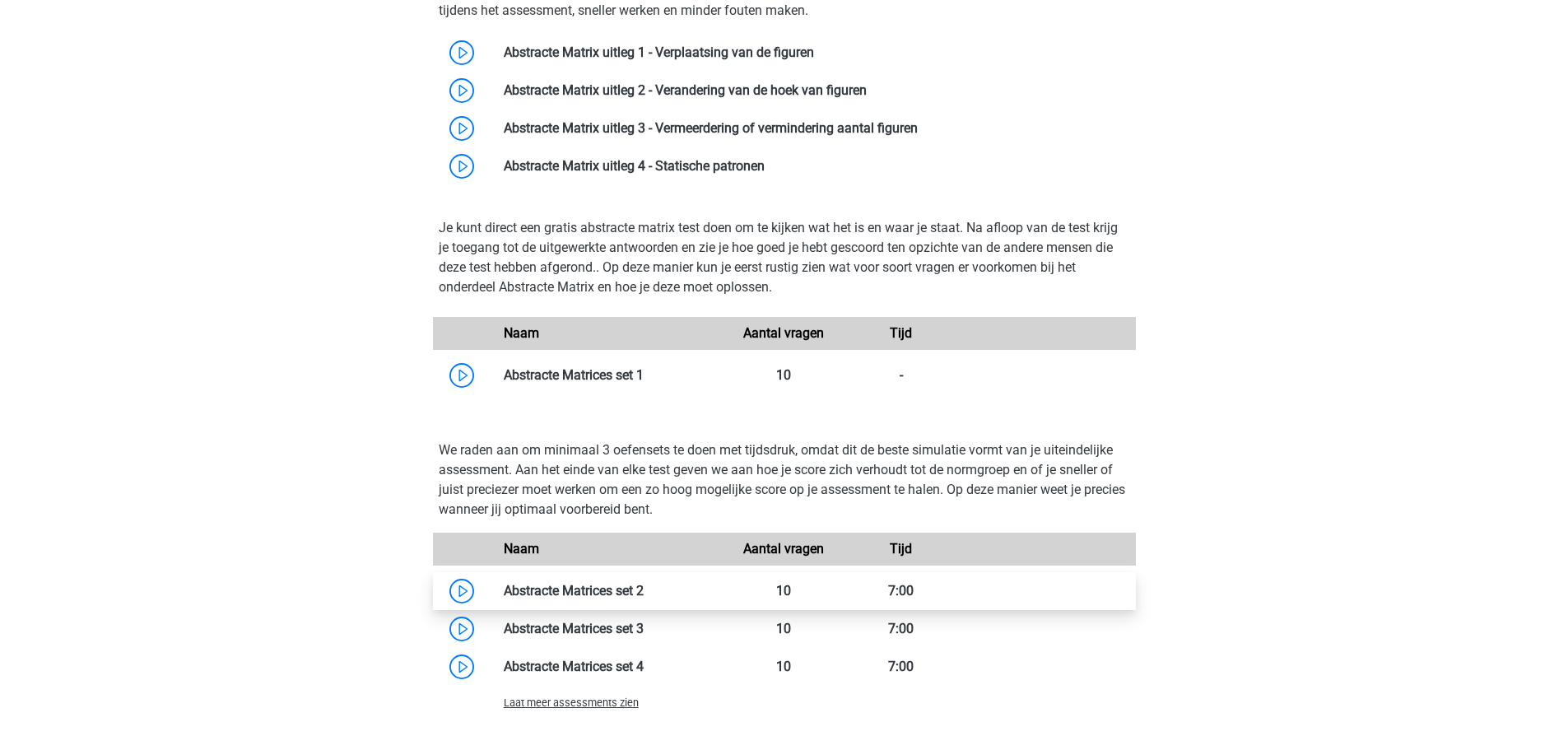
click at [644, 583] on link at bounding box center [644, 591] width 0 height 16
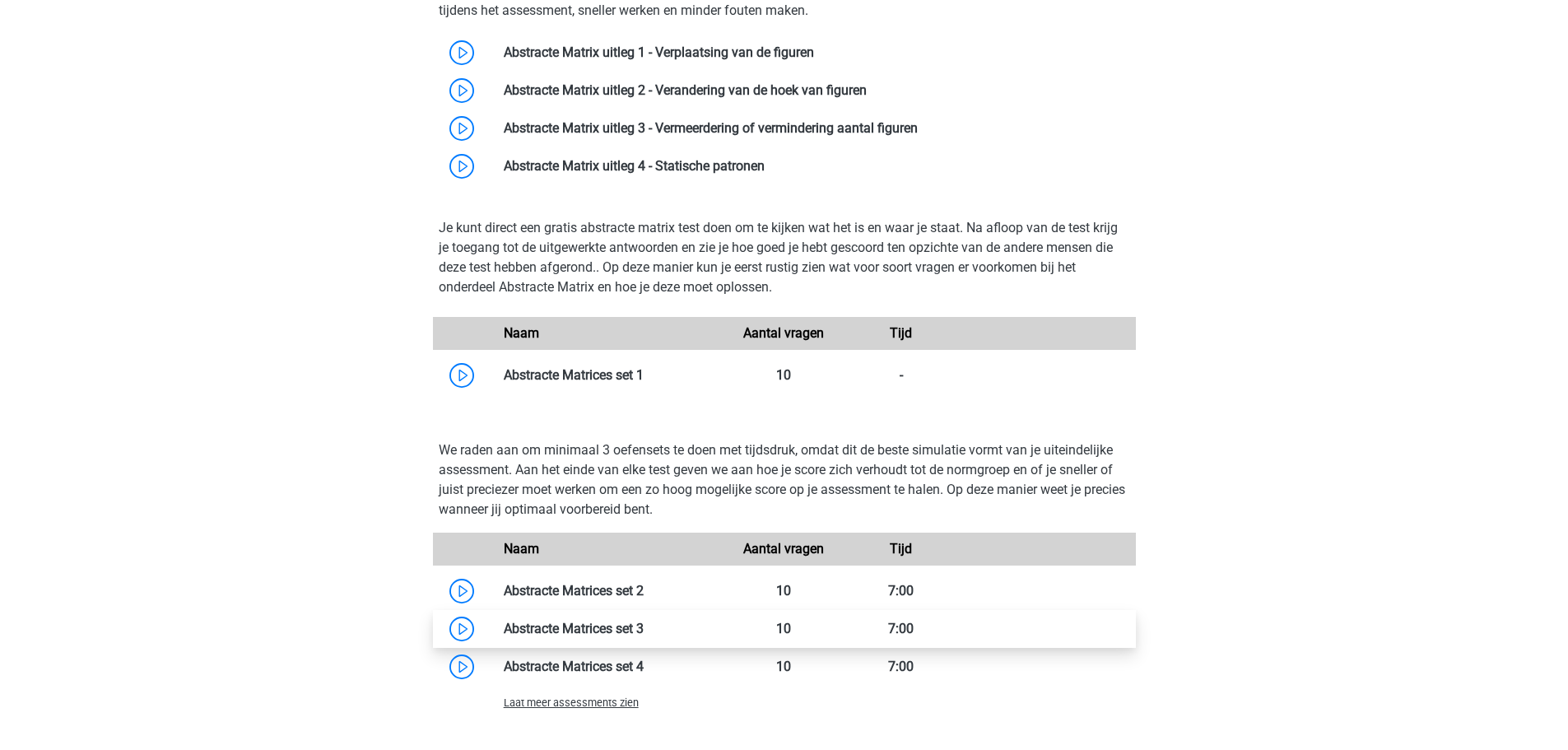
click at [644, 635] on link at bounding box center [644, 629] width 0 height 16
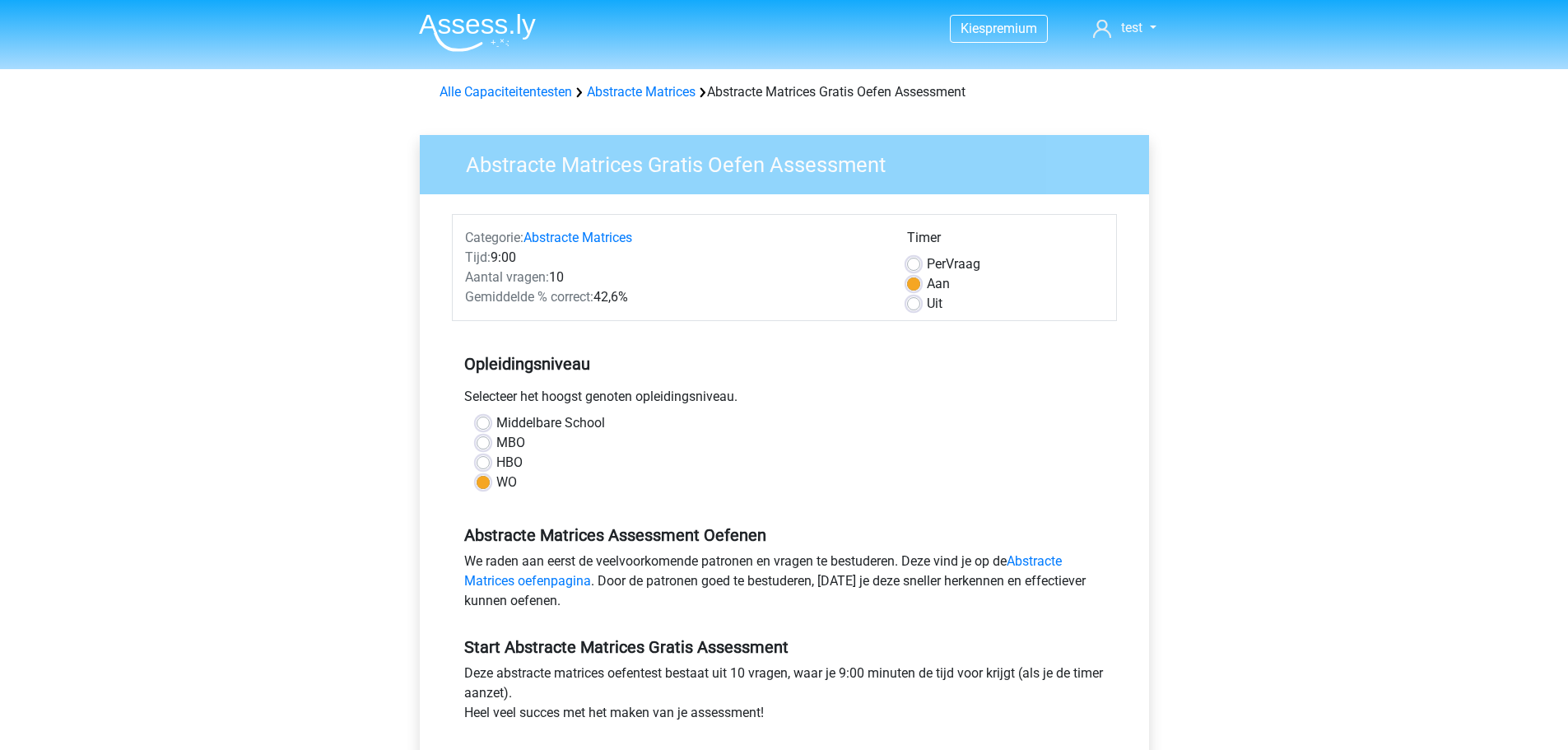
scroll to position [329, 0]
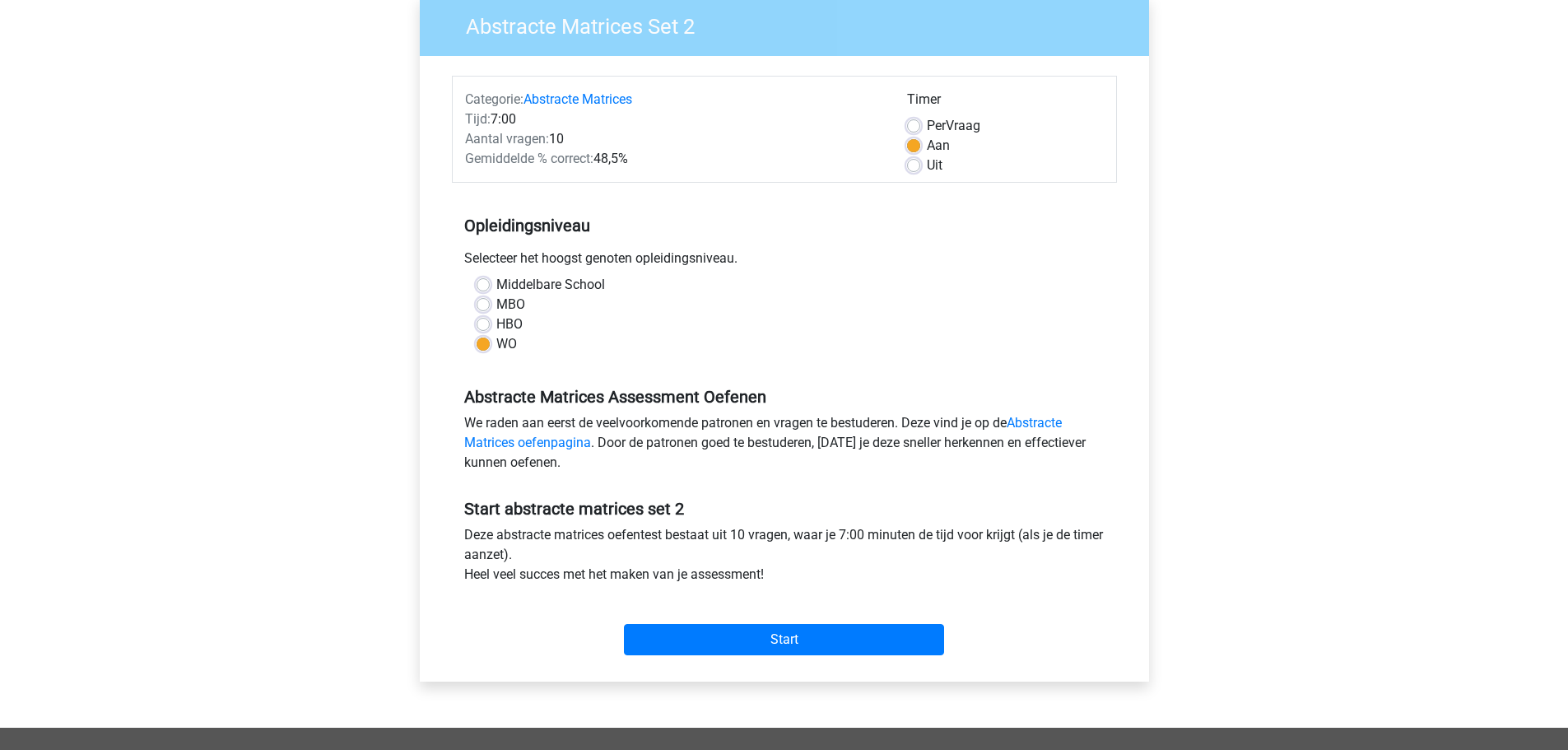
scroll to position [411, 0]
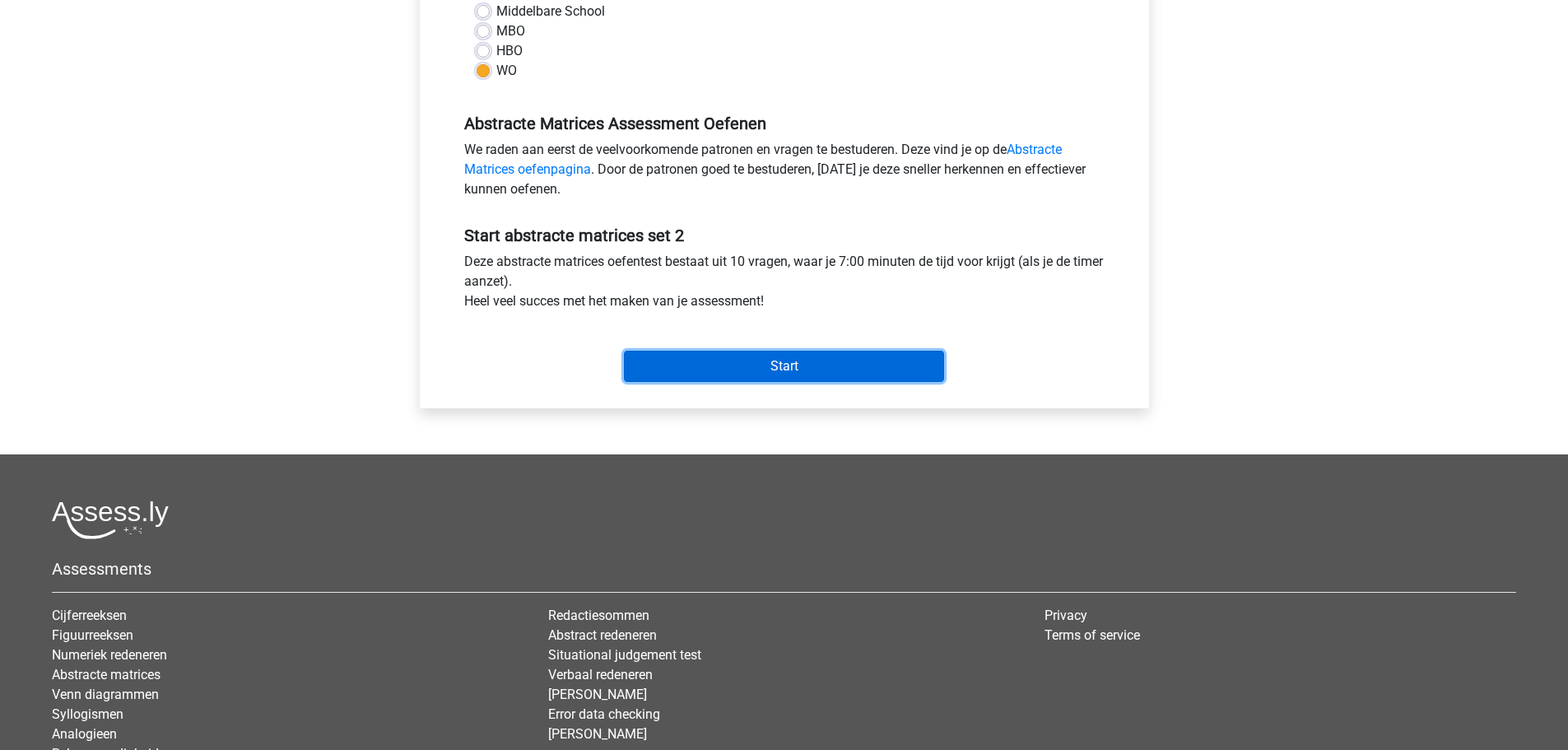
click at [844, 369] on input "Start" at bounding box center [784, 366] width 320 height 31
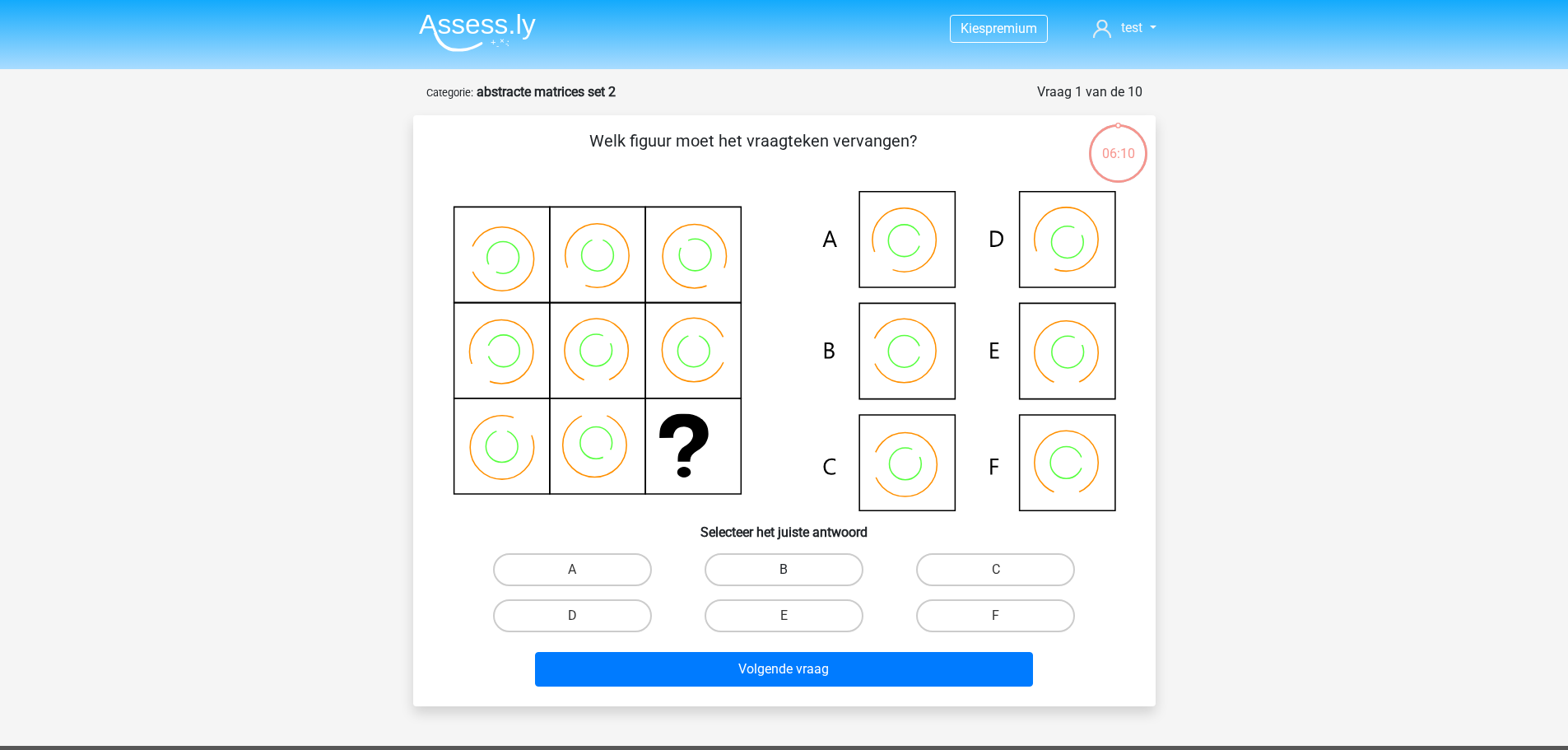
click at [793, 560] on label "B" at bounding box center [784, 570] width 159 height 33
click at [793, 570] on input "B" at bounding box center [789, 575] width 11 height 11
radio input "true"
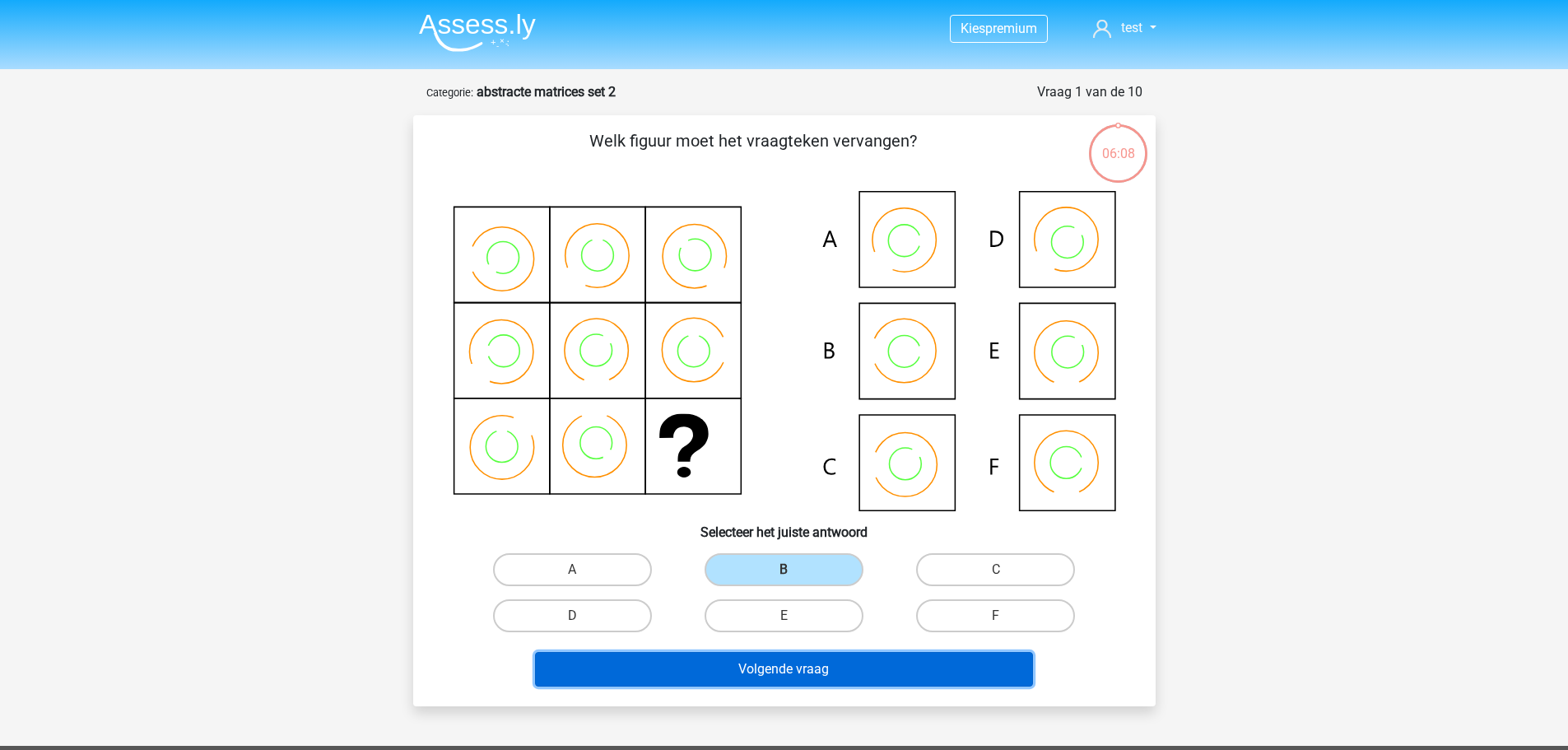
click at [848, 675] on button "Volgende vraag" at bounding box center [784, 669] width 498 height 35
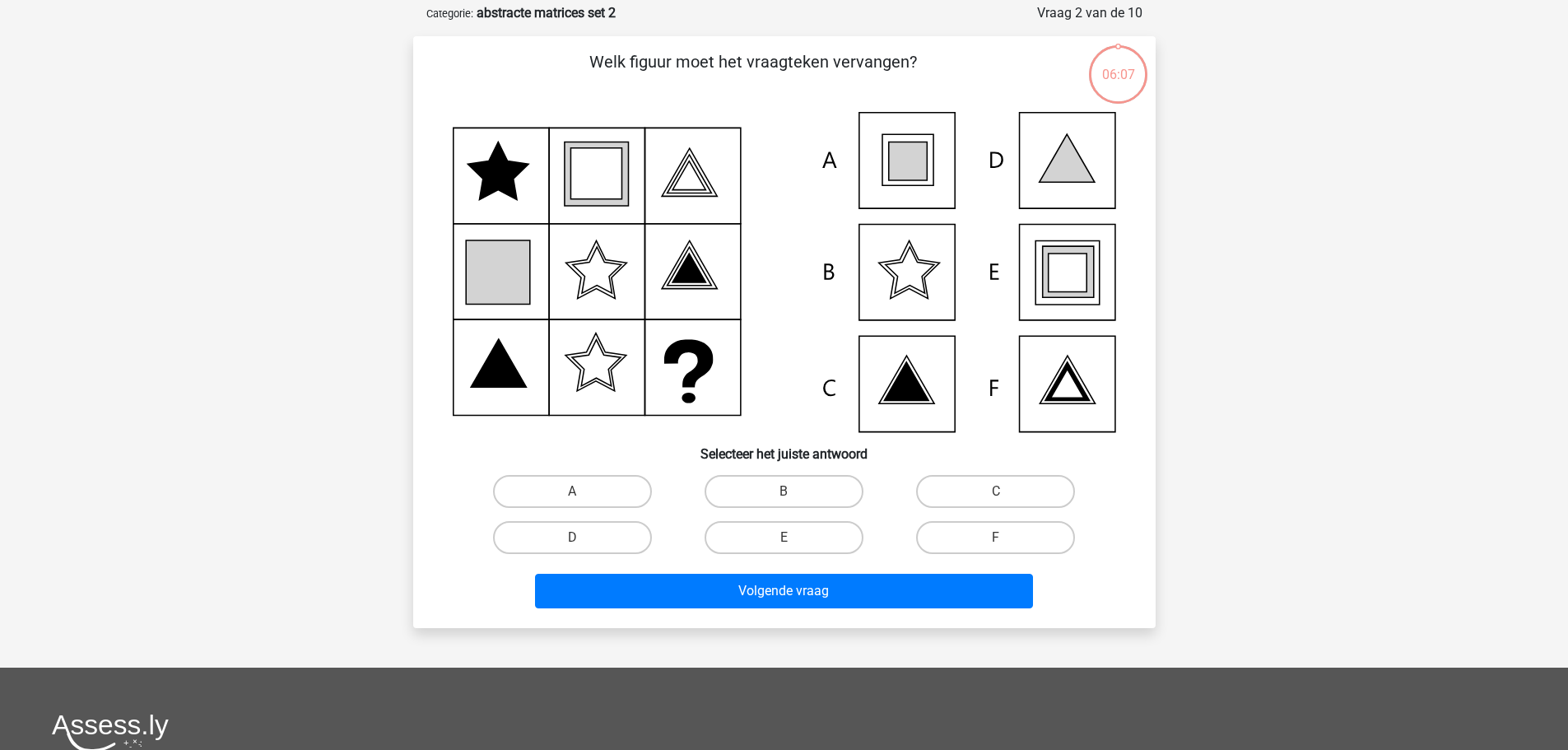
scroll to position [83, 0]
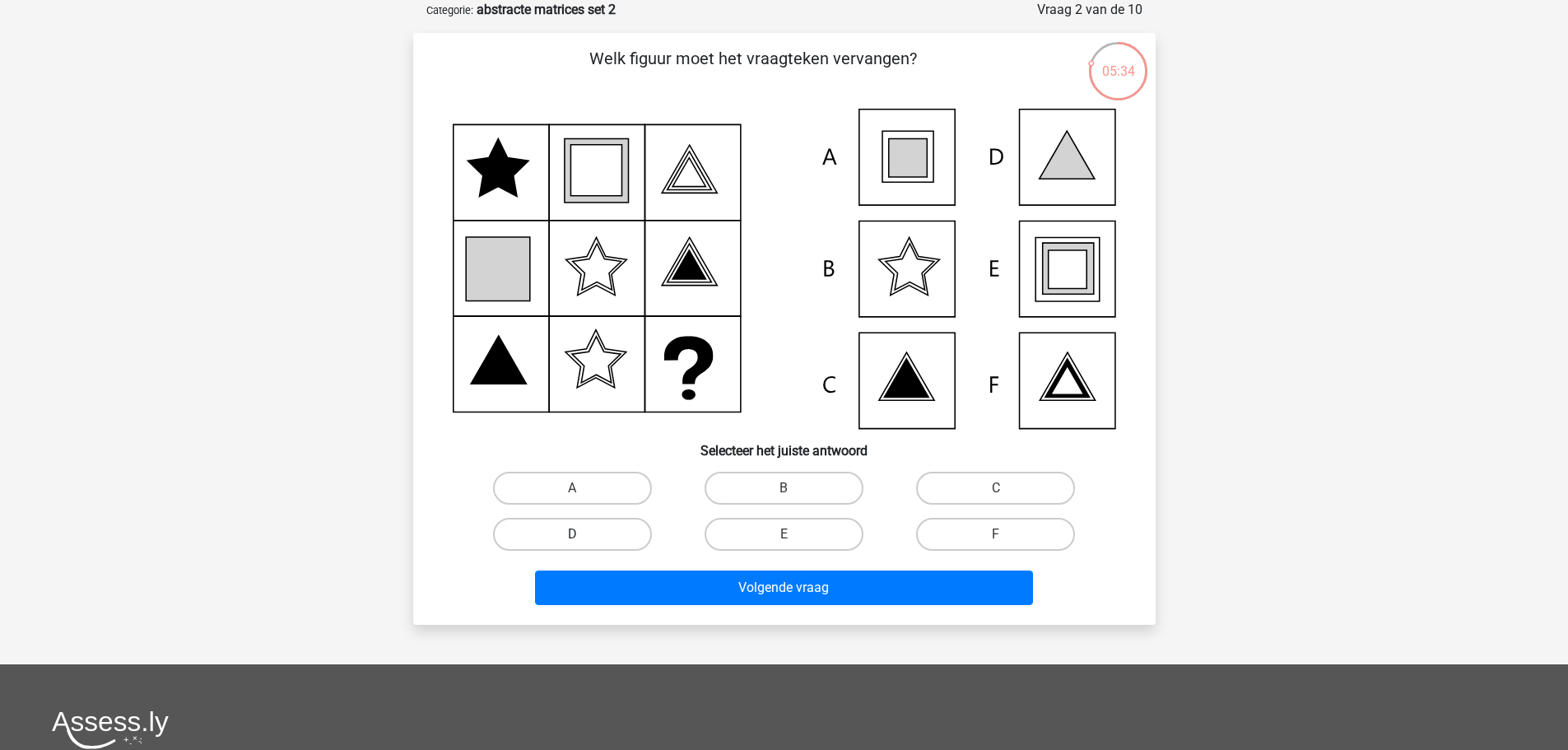
click at [618, 538] on label "D" at bounding box center [572, 534] width 159 height 33
click at [583, 538] on input "D" at bounding box center [577, 539] width 11 height 11
radio input "true"
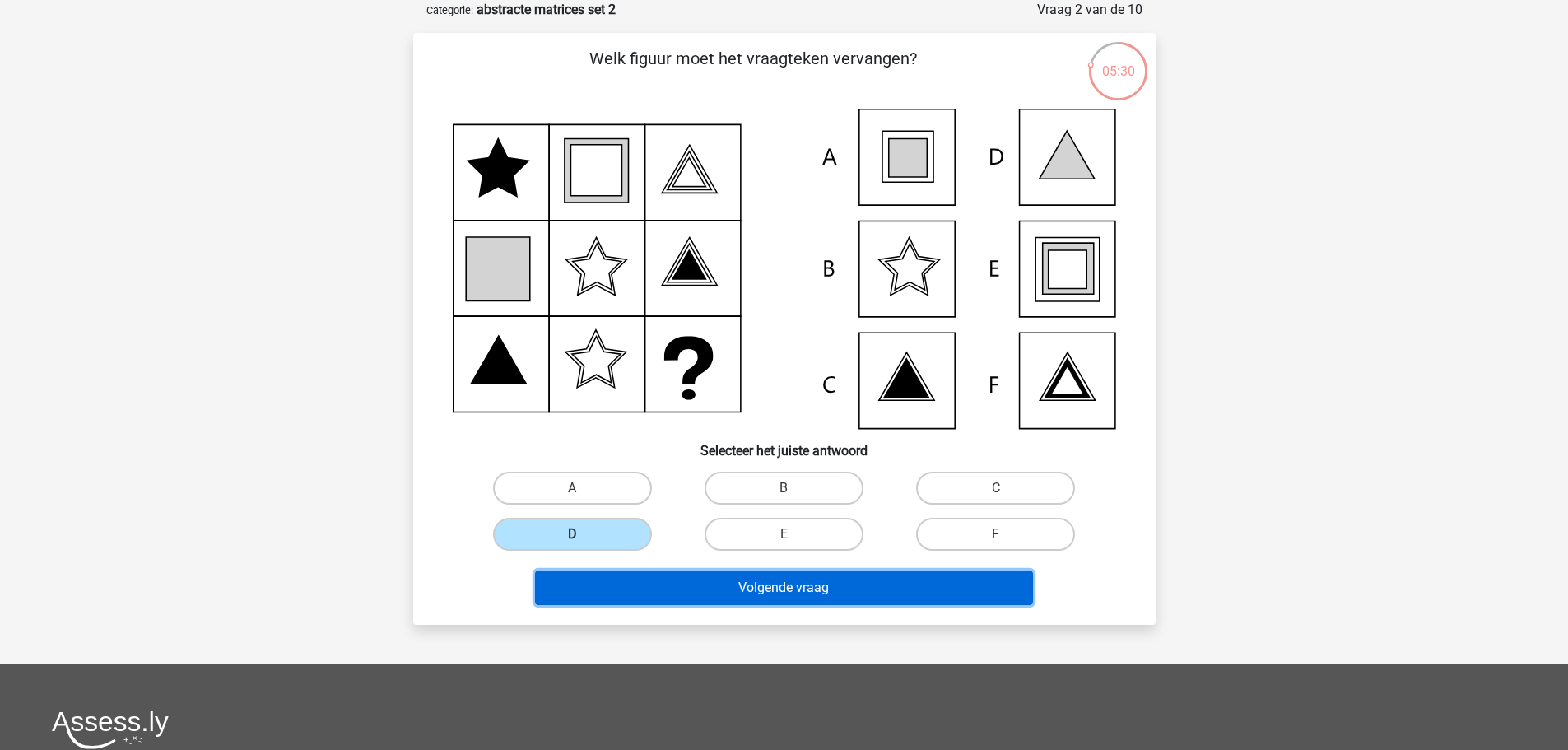
click at [768, 587] on button "Volgende vraag" at bounding box center [784, 587] width 498 height 35
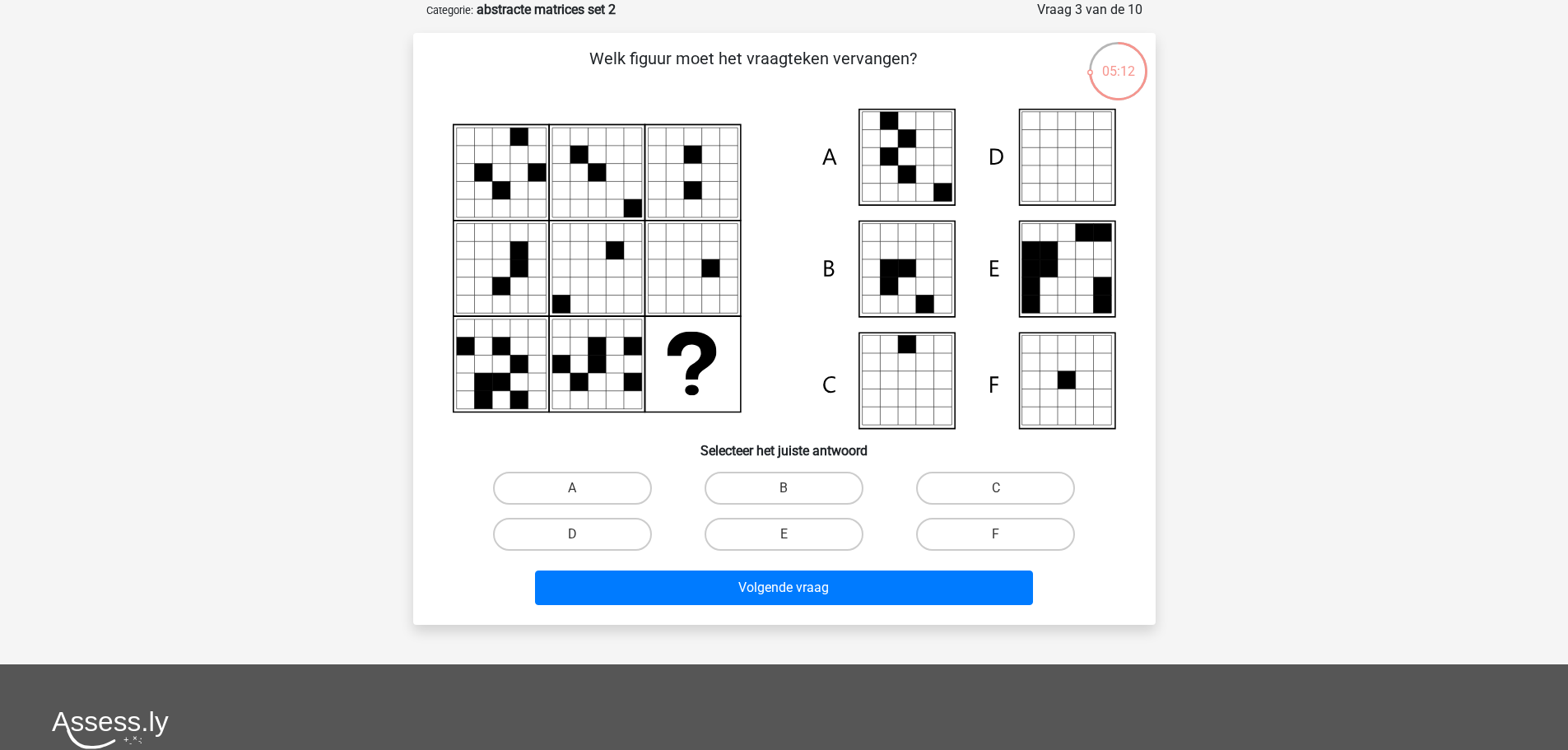
click at [554, 461] on div "Welk figuur moet het vraagteken vervangen?" at bounding box center [784, 329] width 730 height 565
click at [557, 484] on label "A" at bounding box center [572, 488] width 159 height 33
click at [572, 488] on input "A" at bounding box center [577, 493] width 11 height 11
radio input "true"
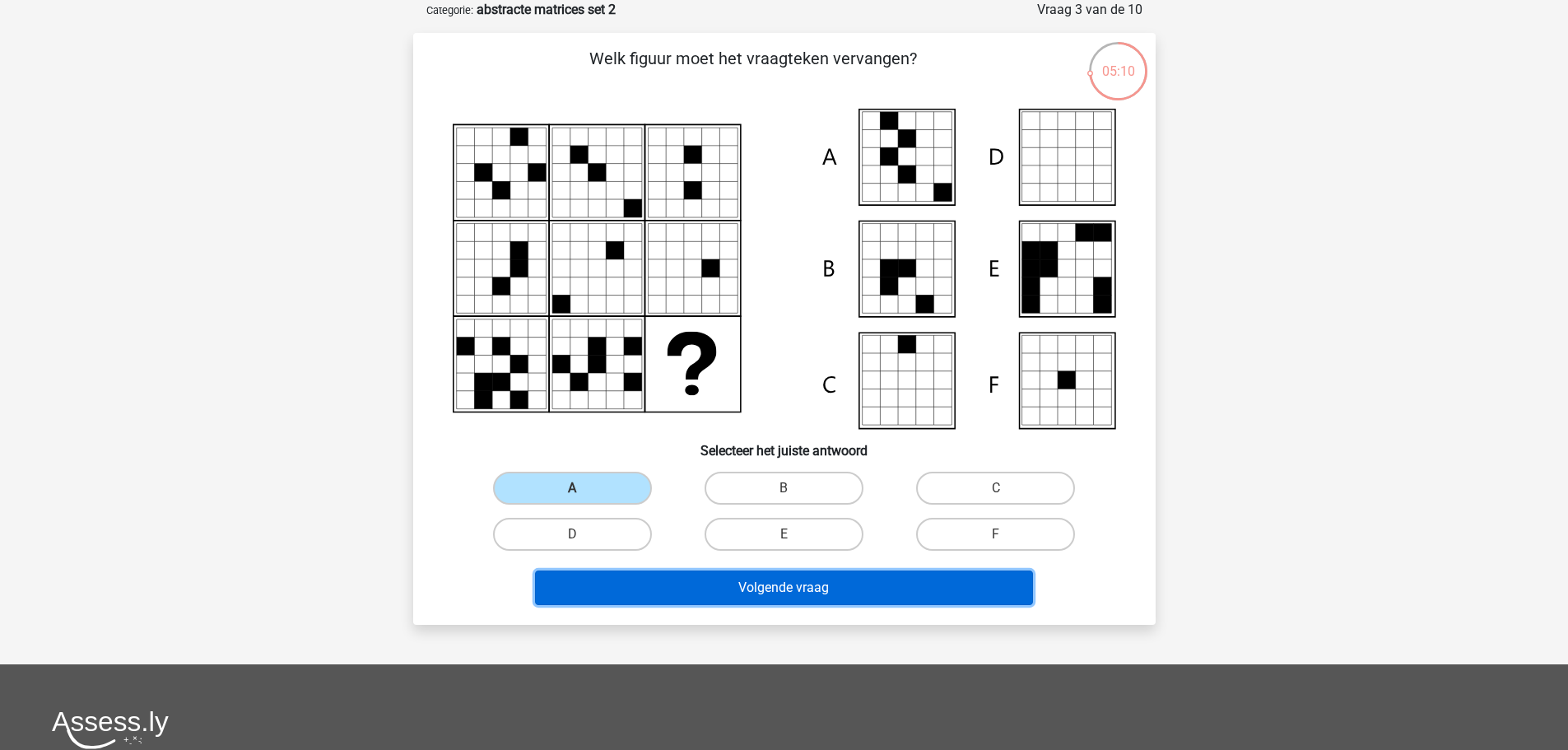
click at [802, 594] on button "Volgende vraag" at bounding box center [784, 587] width 498 height 35
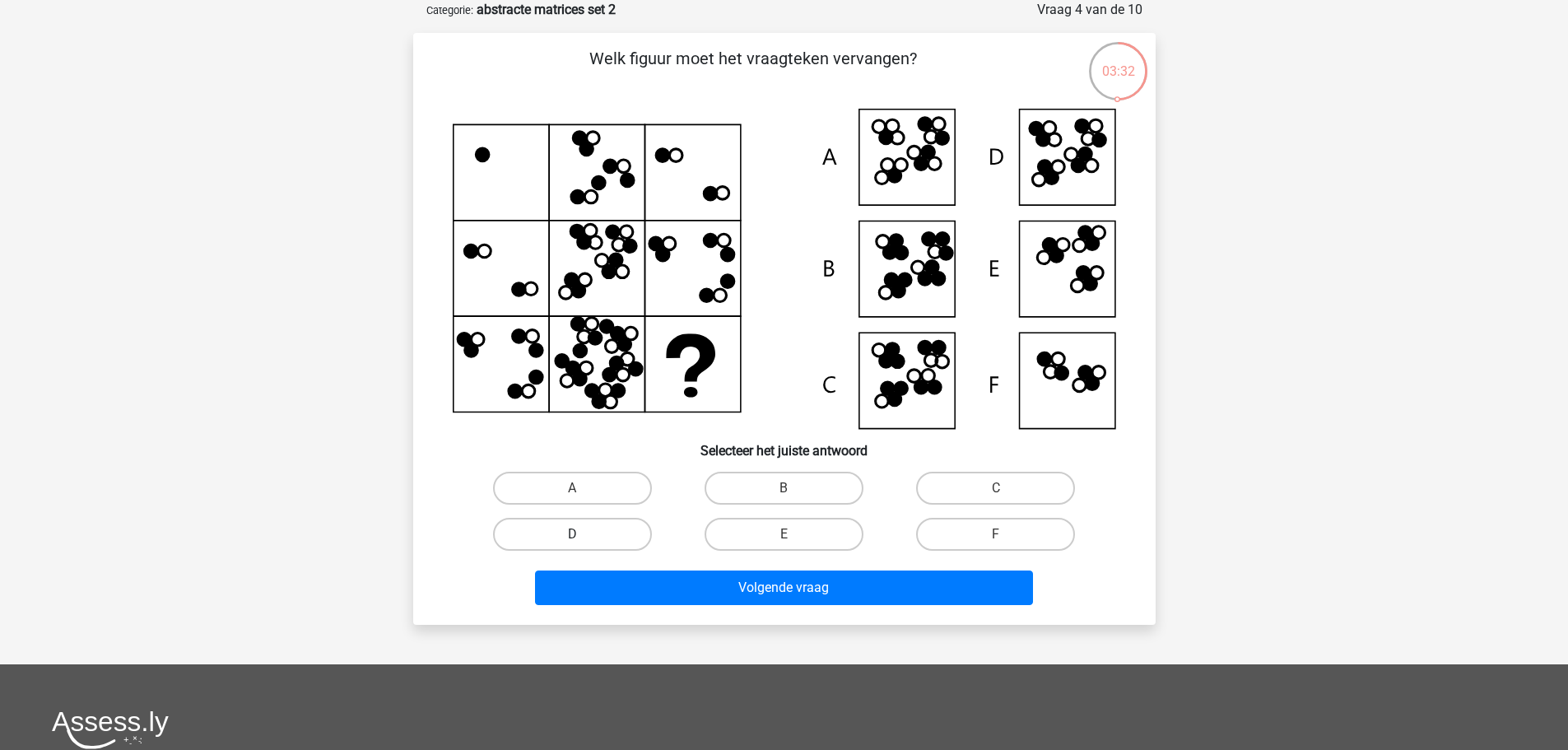
click at [590, 538] on label "D" at bounding box center [572, 534] width 159 height 33
click at [583, 538] on input "D" at bounding box center [577, 539] width 11 height 11
radio input "true"
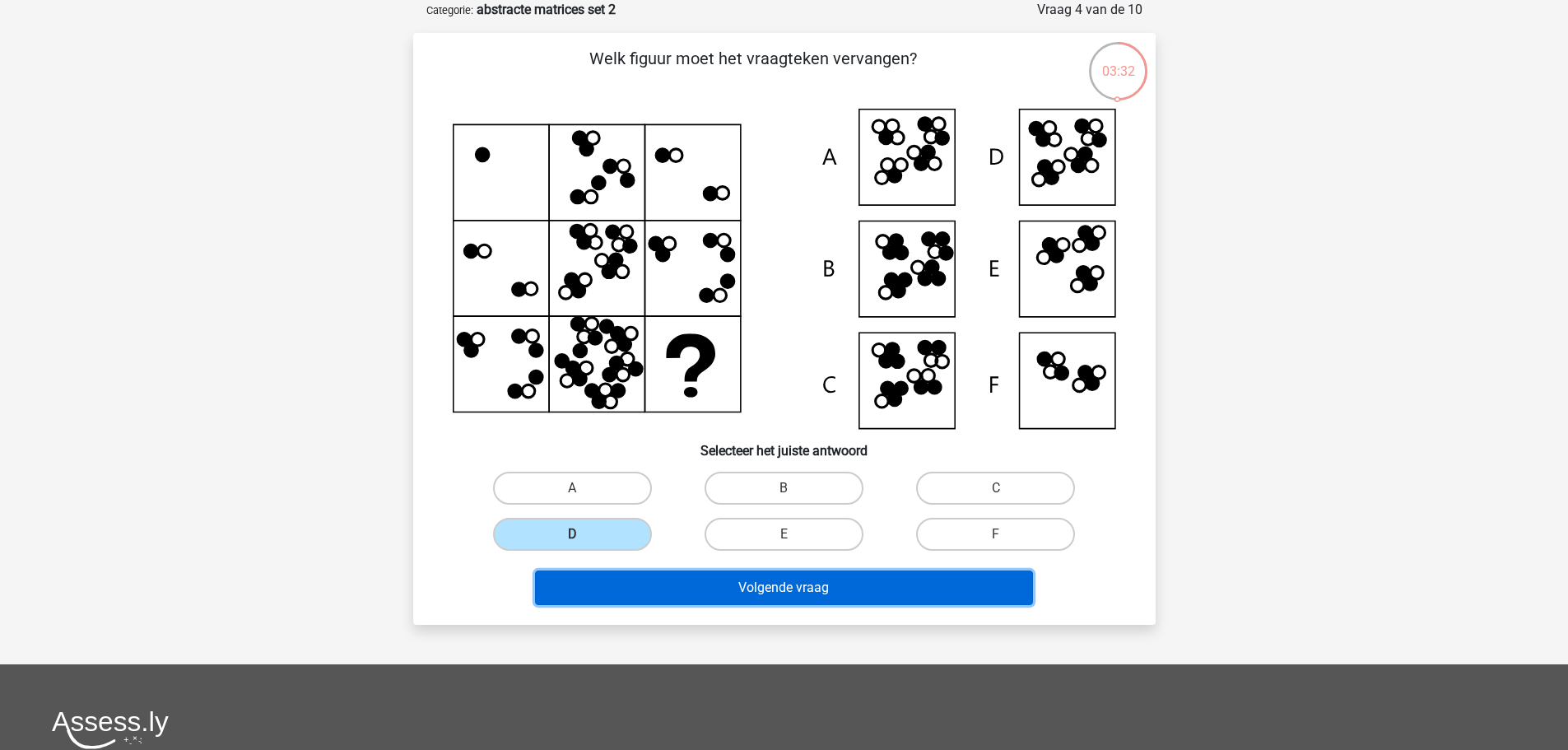
click at [642, 582] on button "Volgende vraag" at bounding box center [784, 587] width 498 height 35
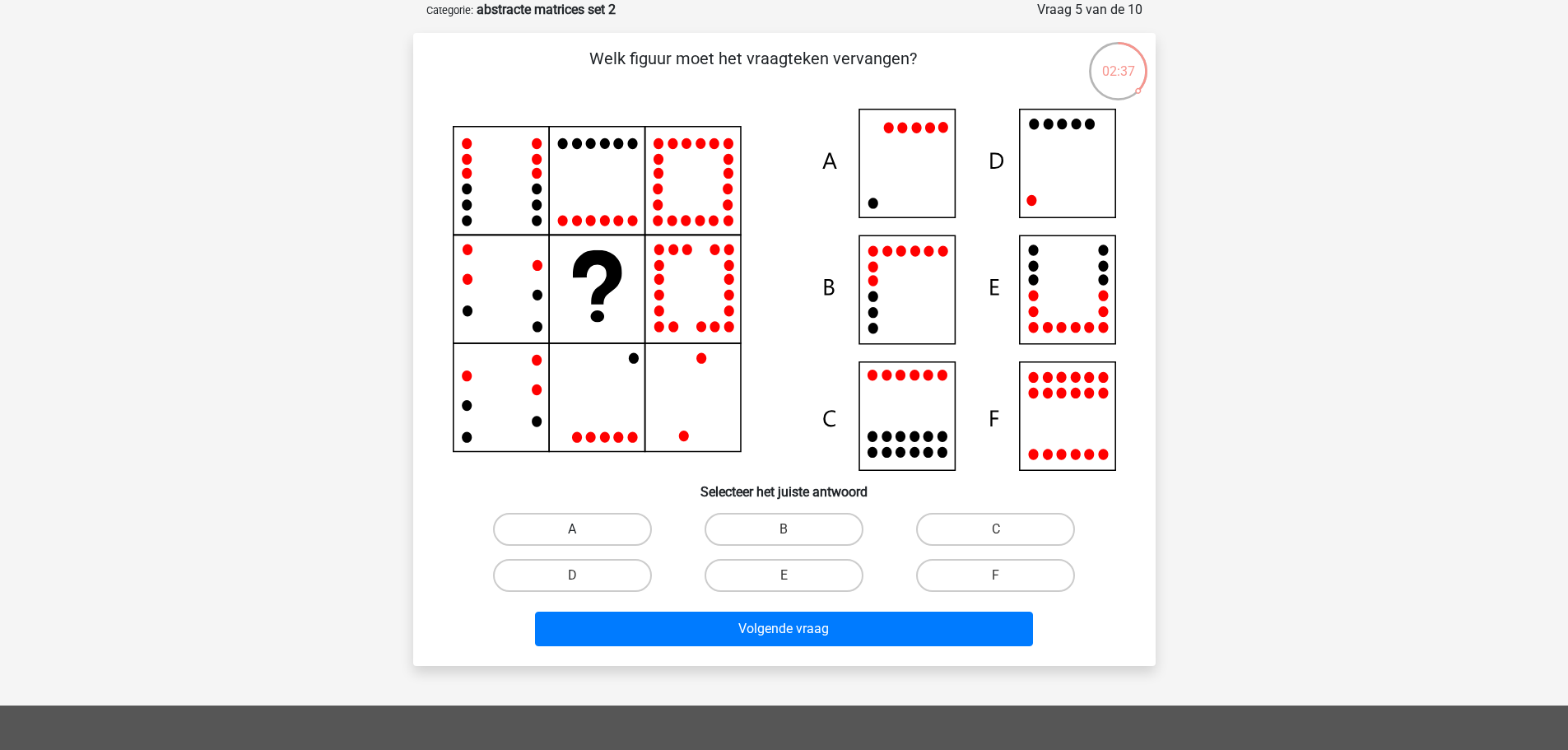
click at [607, 532] on label "A" at bounding box center [572, 529] width 159 height 33
click at [583, 532] on input "A" at bounding box center [577, 534] width 11 height 11
radio input "true"
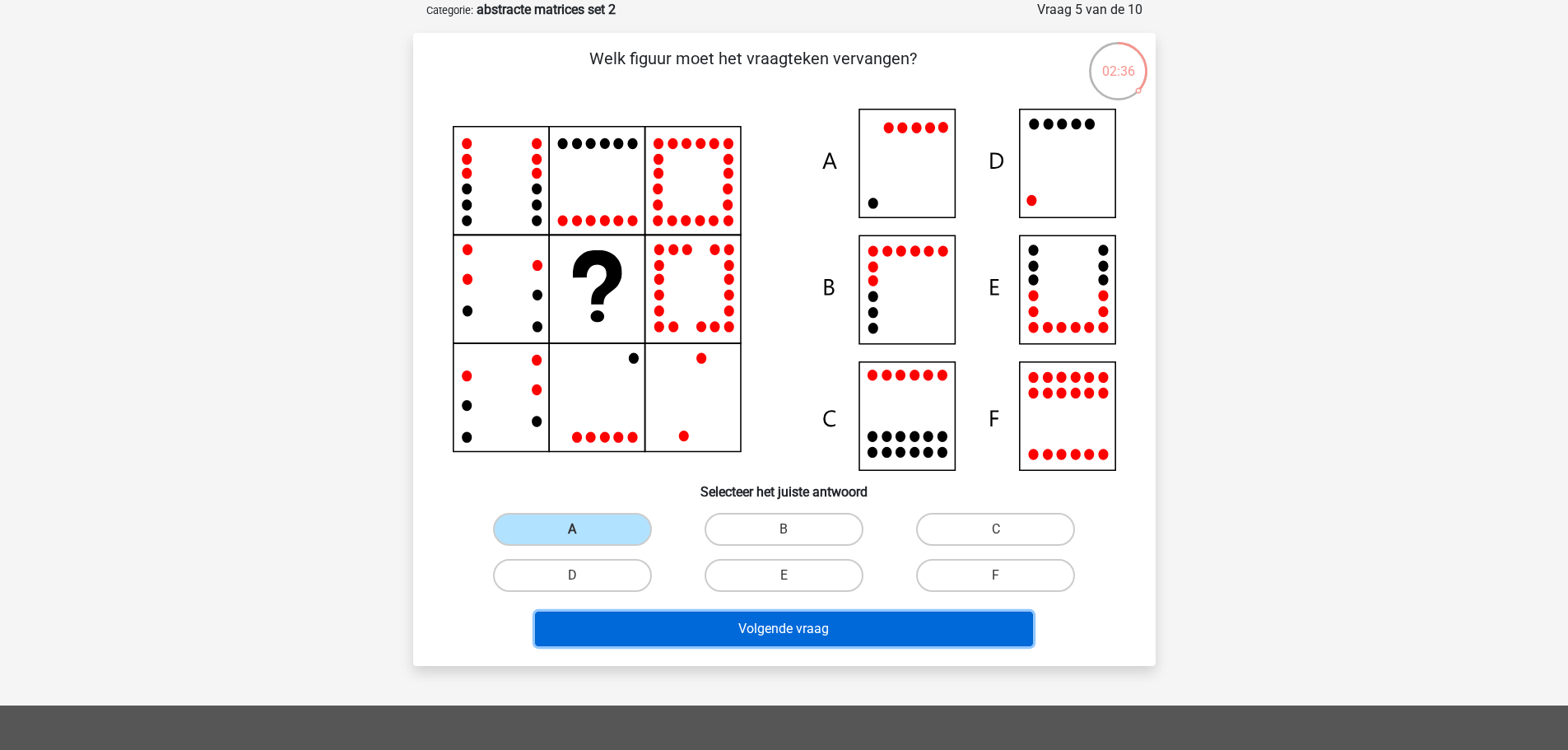
click at [704, 634] on button "Volgende vraag" at bounding box center [784, 629] width 498 height 35
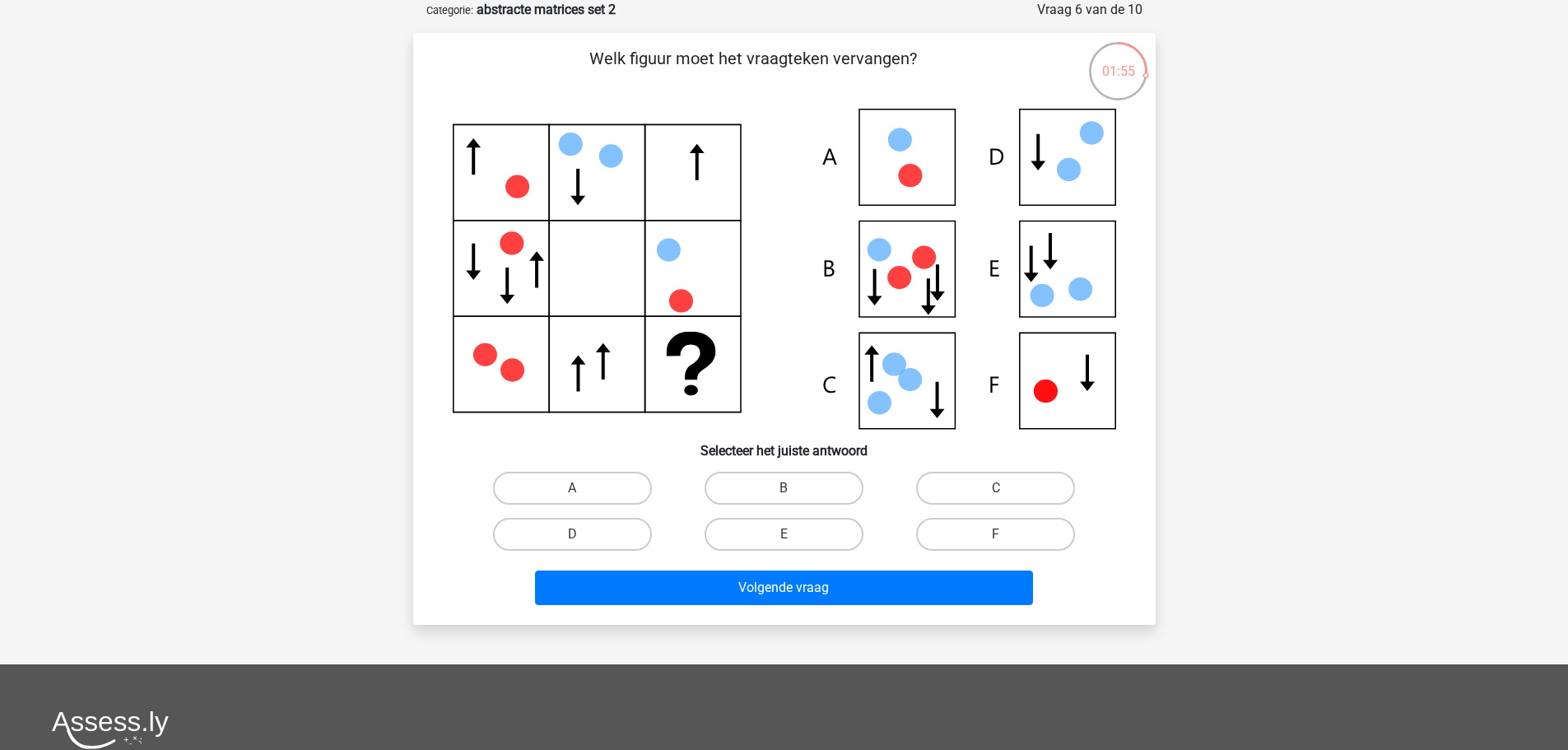
click at [957, 508] on div "C" at bounding box center [995, 488] width 211 height 46
click at [983, 524] on label "F" at bounding box center [995, 534] width 159 height 33
click at [996, 534] on input "F" at bounding box center [1001, 539] width 11 height 11
radio input "true"
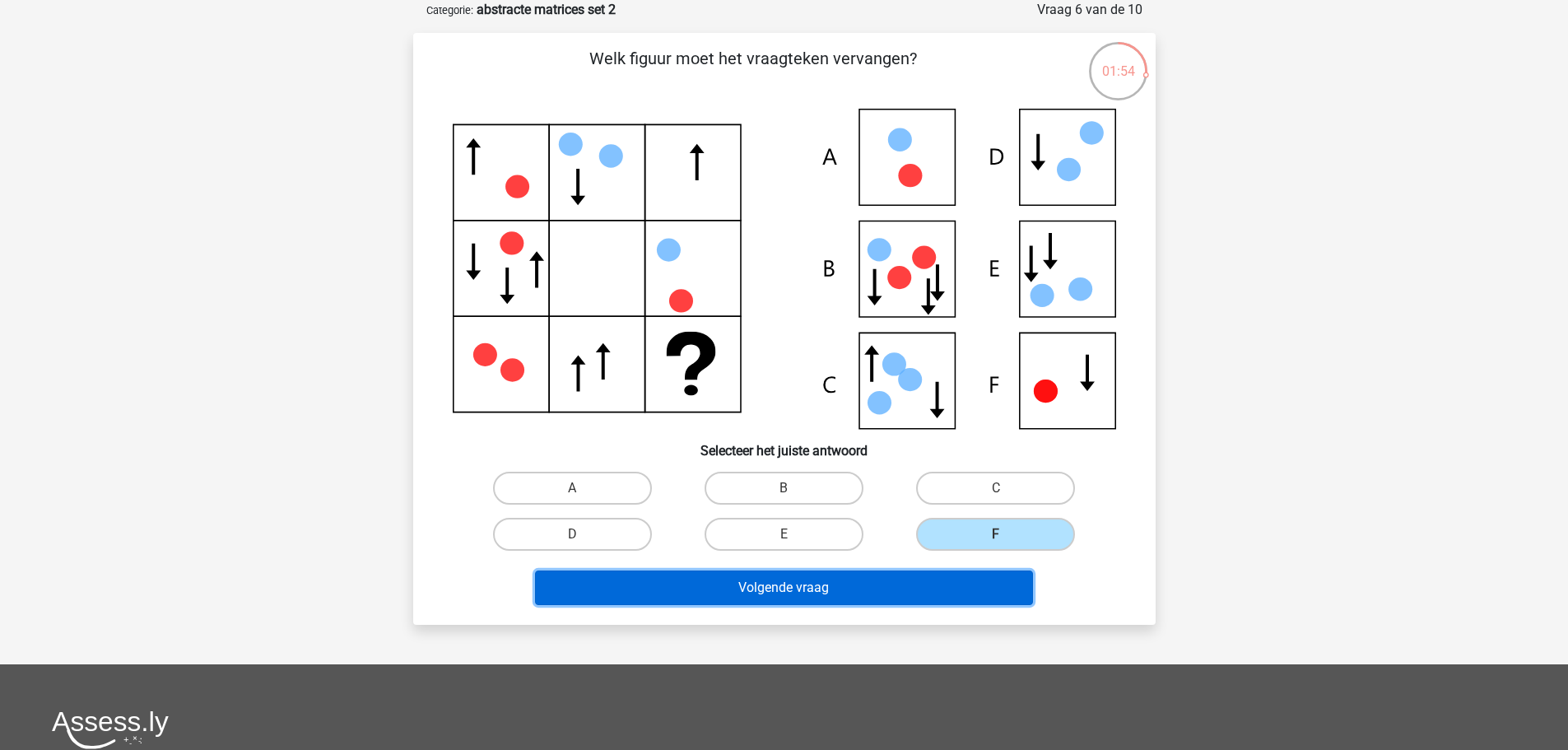
click at [961, 588] on button "Volgende vraag" at bounding box center [784, 587] width 498 height 35
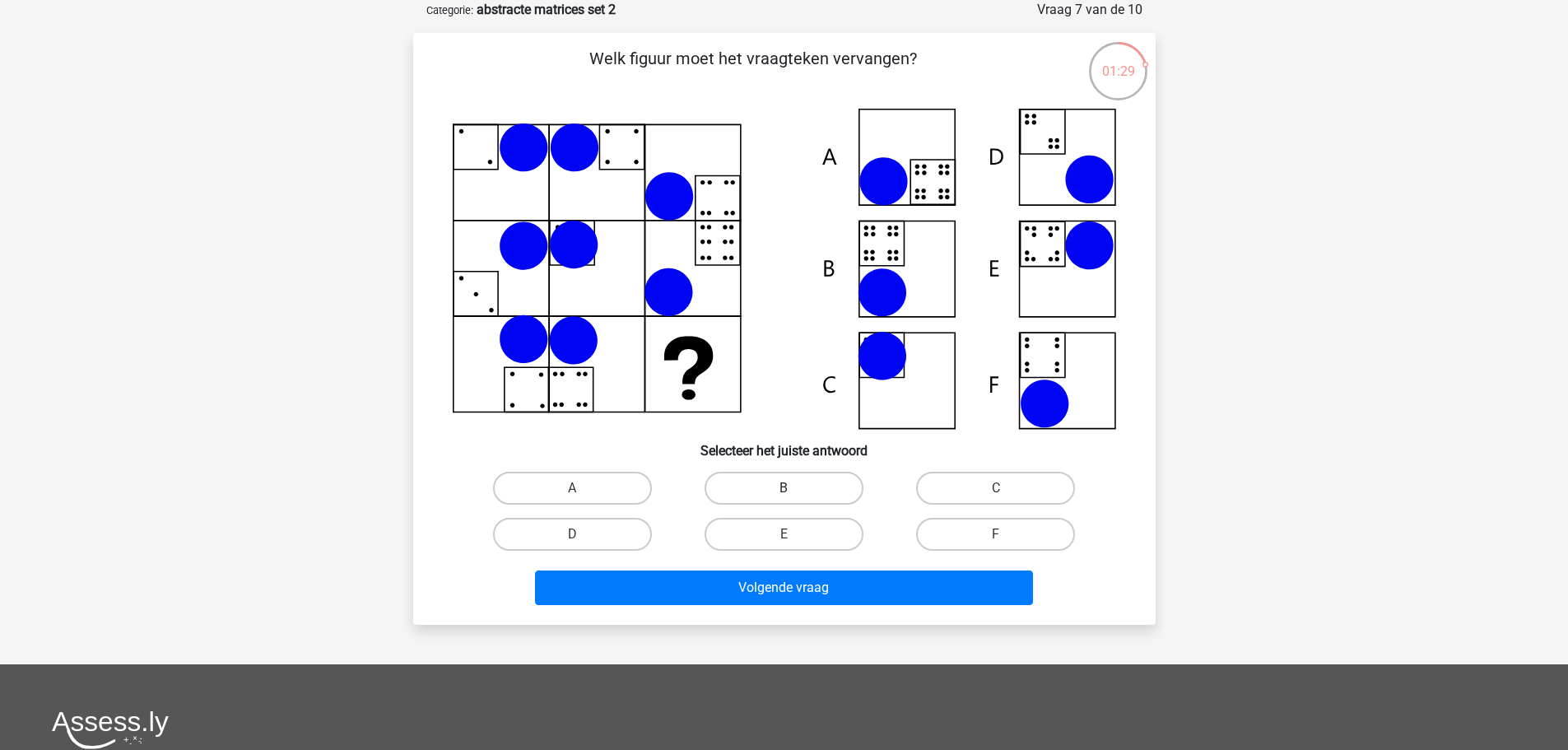
click at [784, 483] on label "B" at bounding box center [784, 488] width 159 height 33
click at [784, 488] on input "B" at bounding box center [789, 493] width 11 height 11
radio input "true"
click at [838, 608] on div "Volgende vraag" at bounding box center [784, 591] width 635 height 41
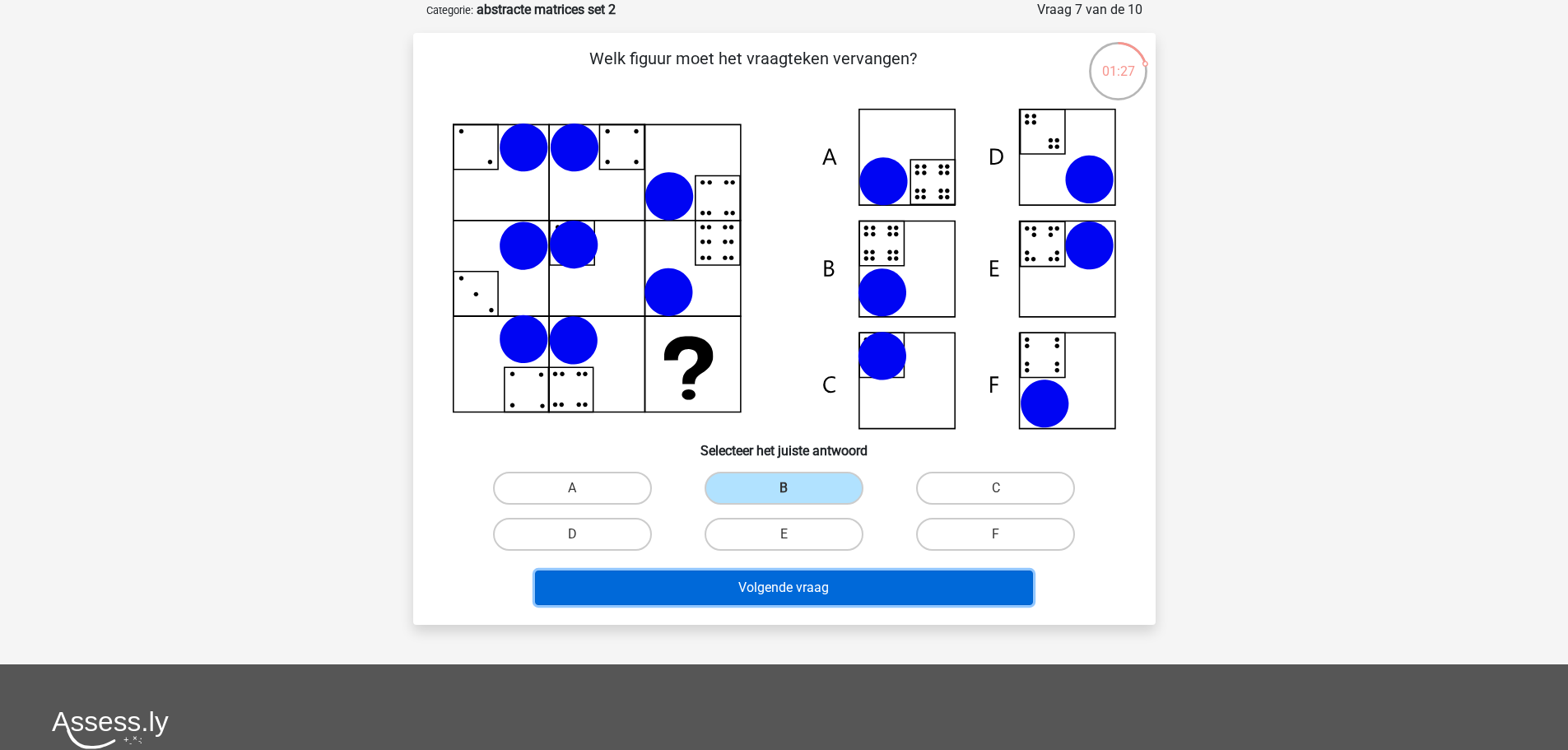
click at [842, 594] on button "Volgende vraag" at bounding box center [784, 587] width 498 height 35
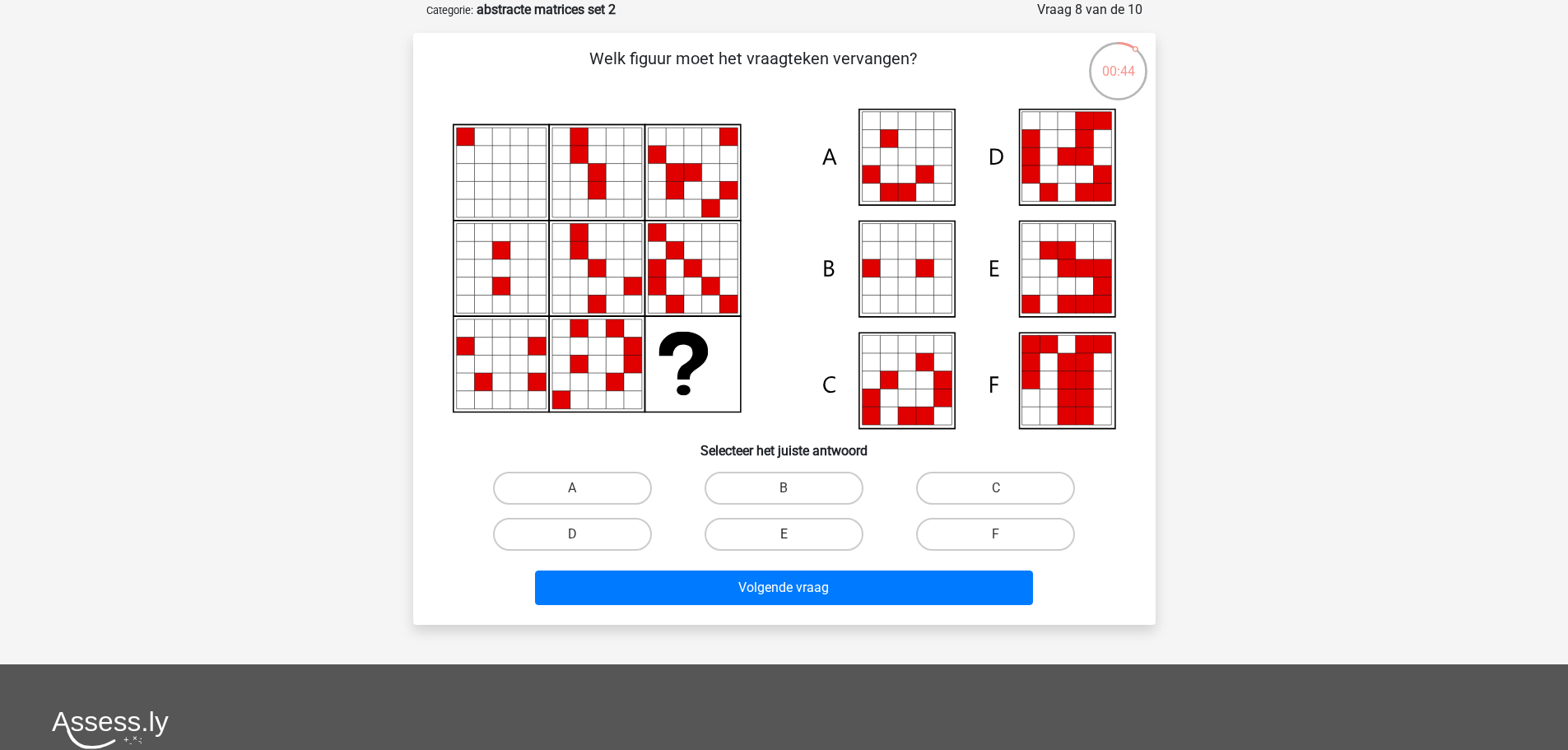
click at [800, 537] on label "E" at bounding box center [784, 534] width 159 height 33
click at [795, 537] on input "E" at bounding box center [789, 539] width 11 height 11
radio input "true"
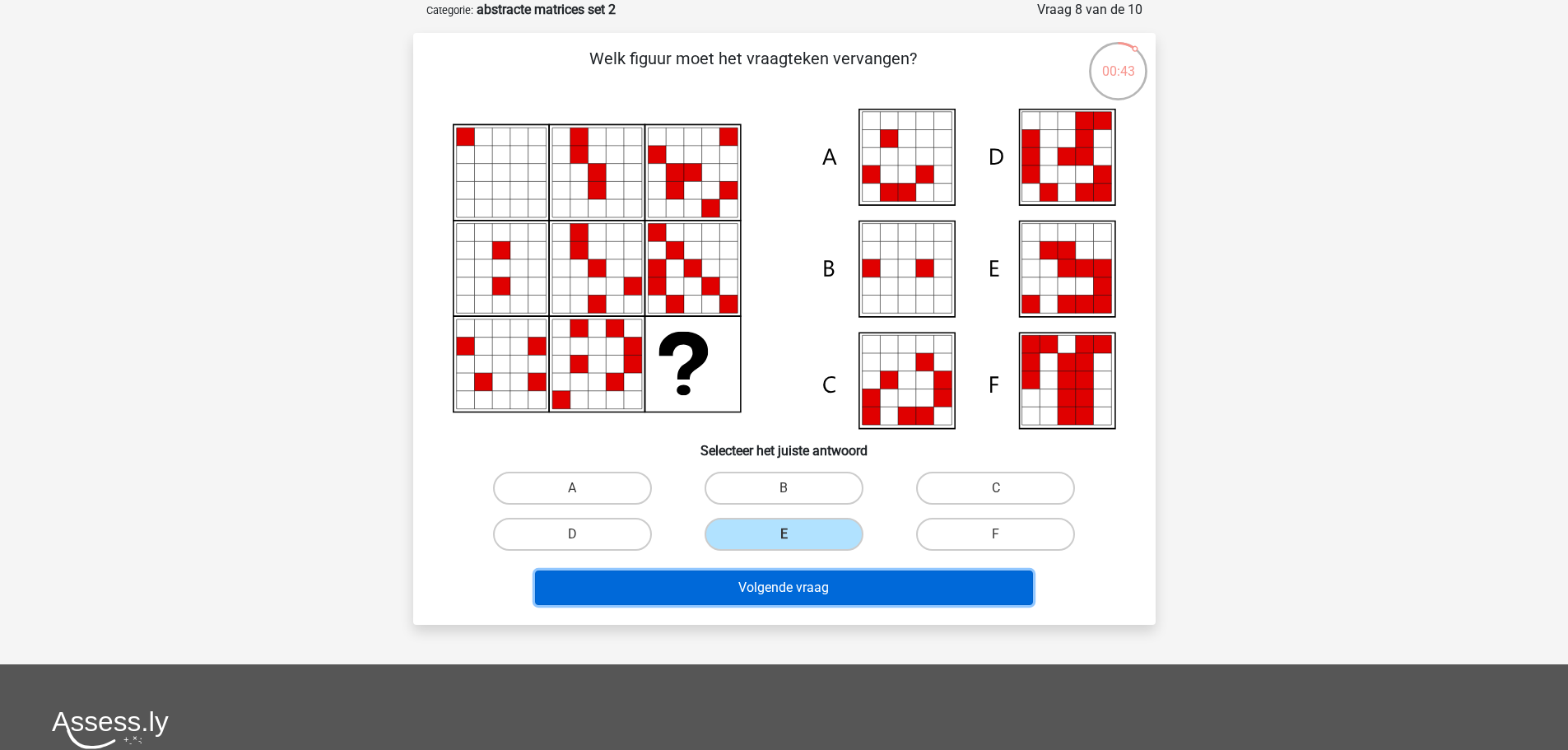
click at [799, 591] on button "Volgende vraag" at bounding box center [784, 587] width 498 height 35
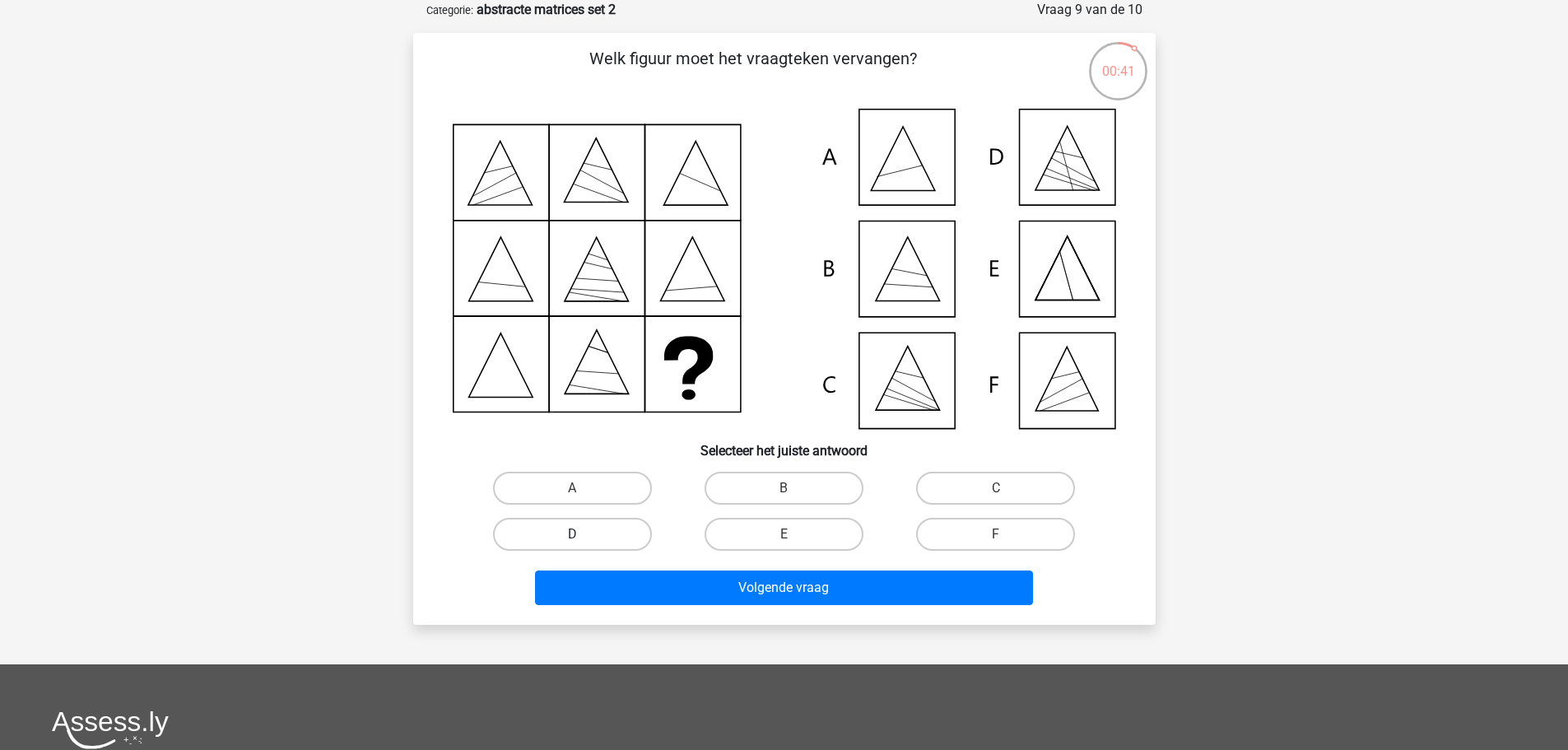
click at [588, 529] on label "D" at bounding box center [572, 534] width 159 height 33
click at [583, 534] on input "D" at bounding box center [577, 539] width 11 height 11
radio input "true"
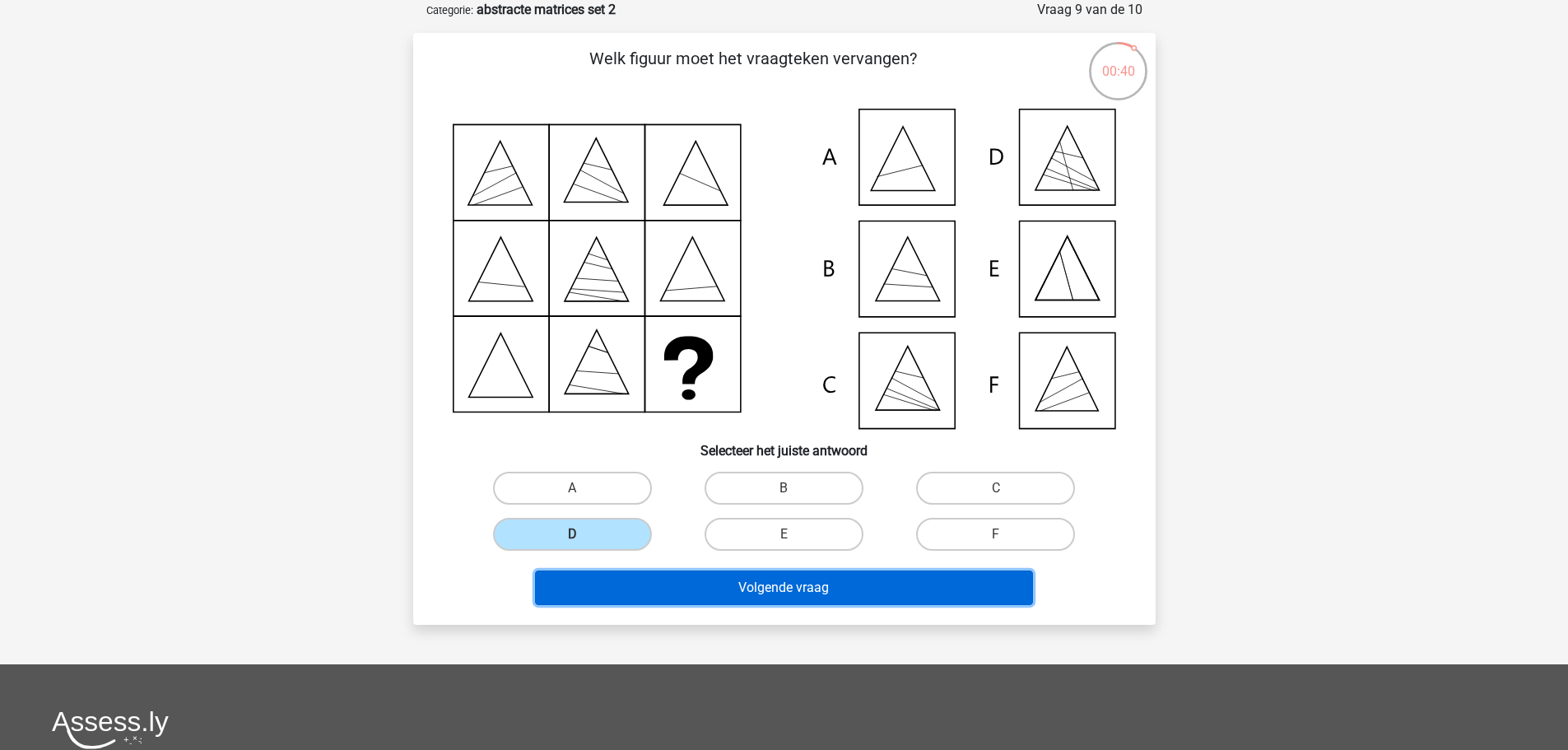
click at [747, 587] on button "Volgende vraag" at bounding box center [784, 587] width 498 height 35
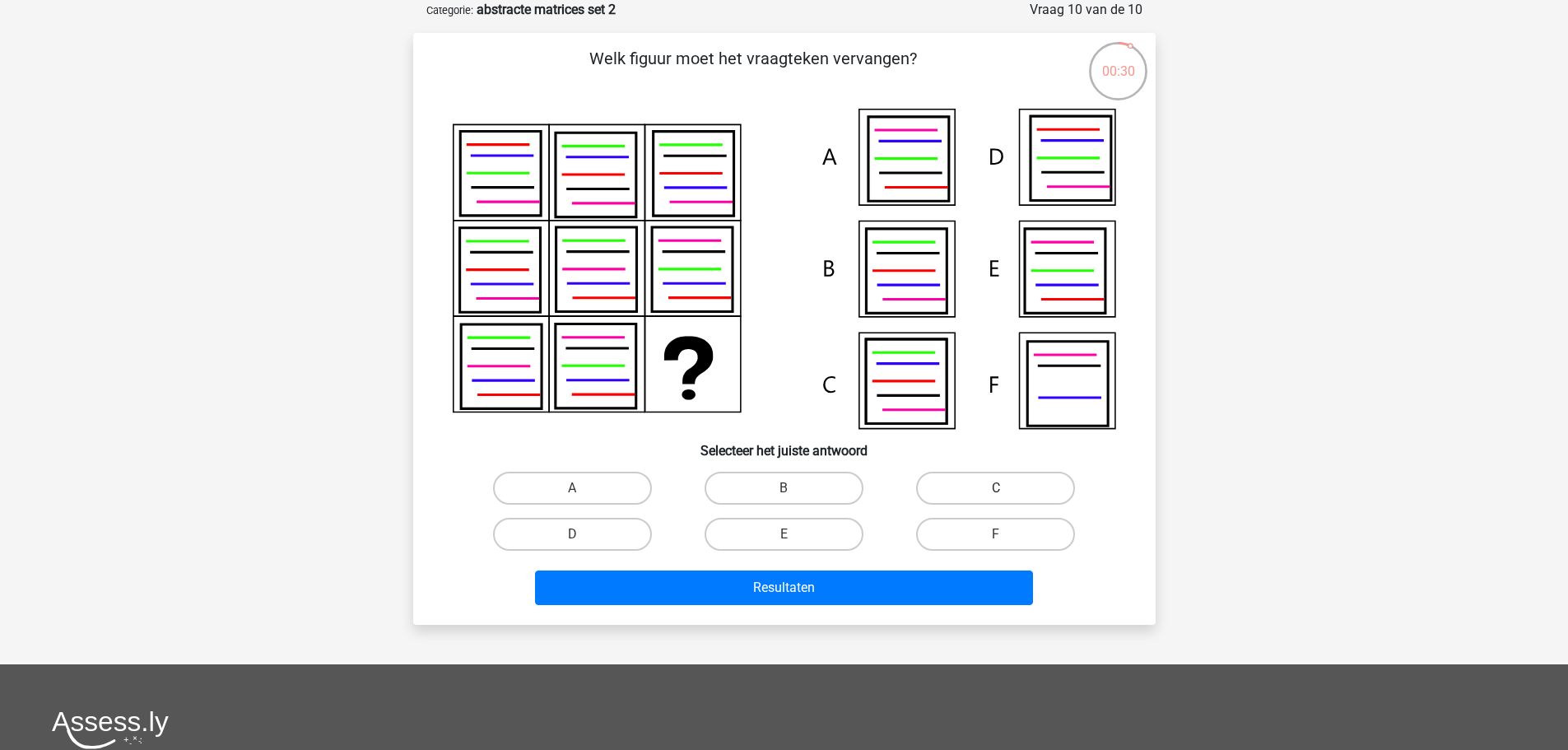
click at [1046, 483] on label "C" at bounding box center [995, 488] width 159 height 33
click at [1007, 488] on input "C" at bounding box center [1001, 493] width 11 height 11
radio input "true"
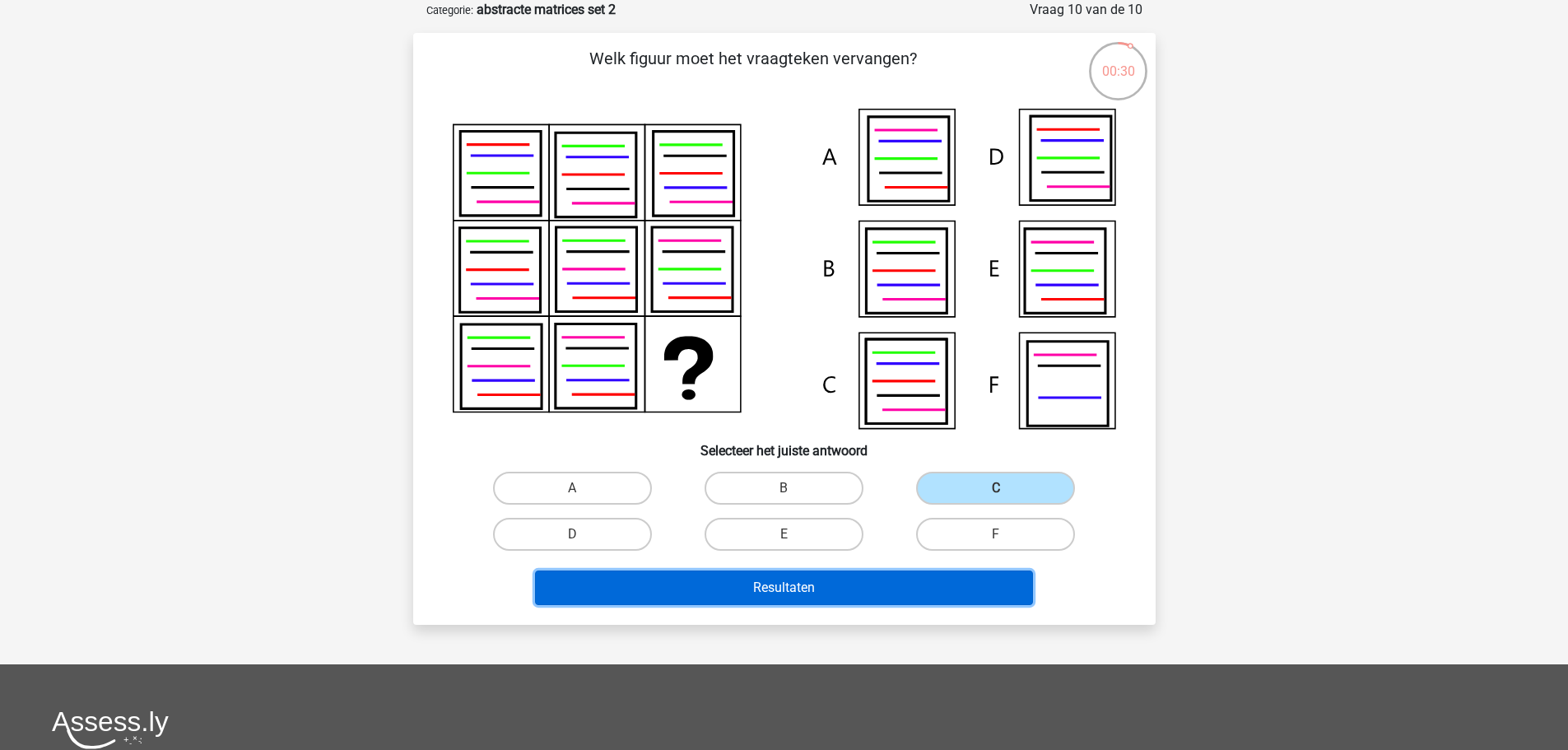
click at [1003, 582] on button "Resultaten" at bounding box center [784, 587] width 498 height 35
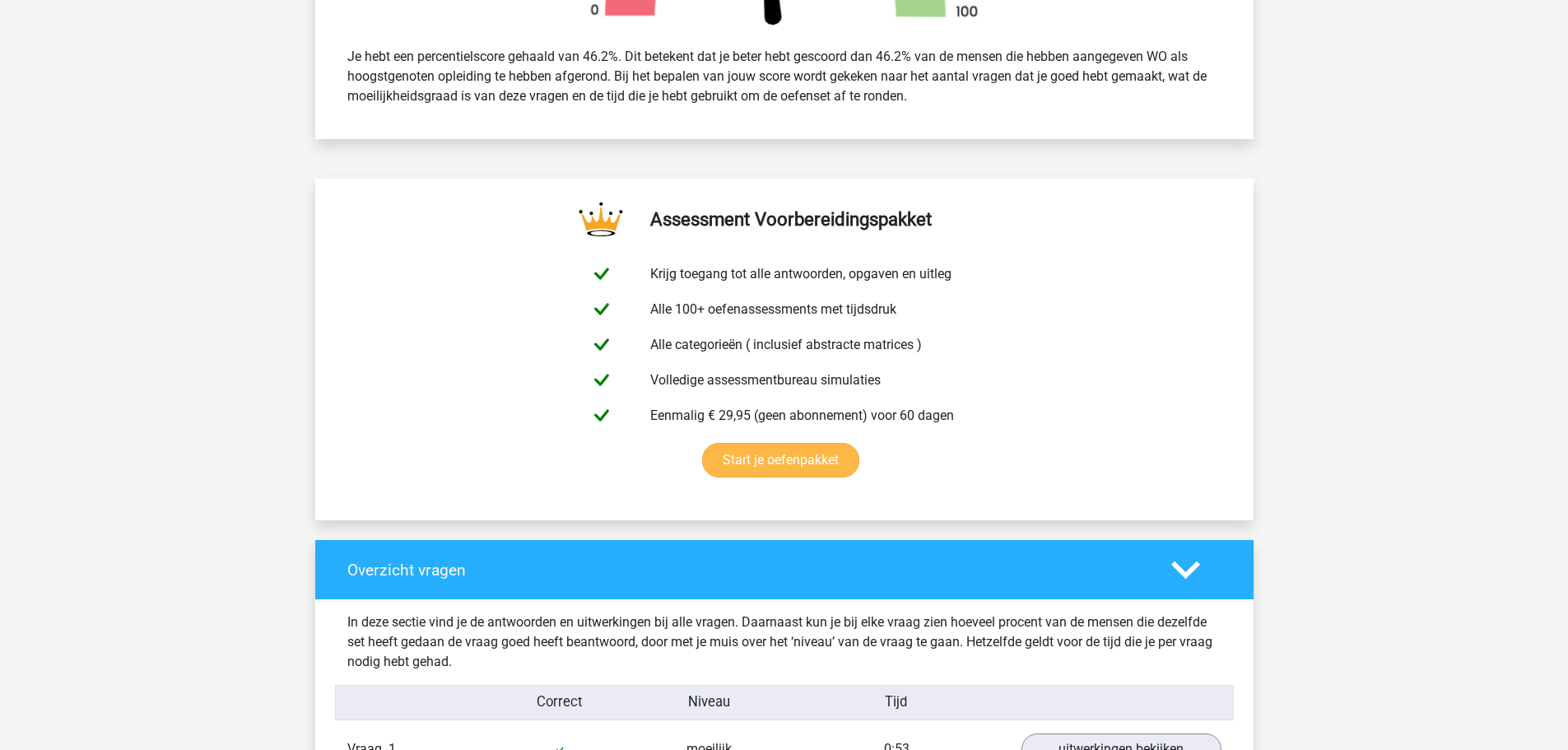
scroll to position [988, 0]
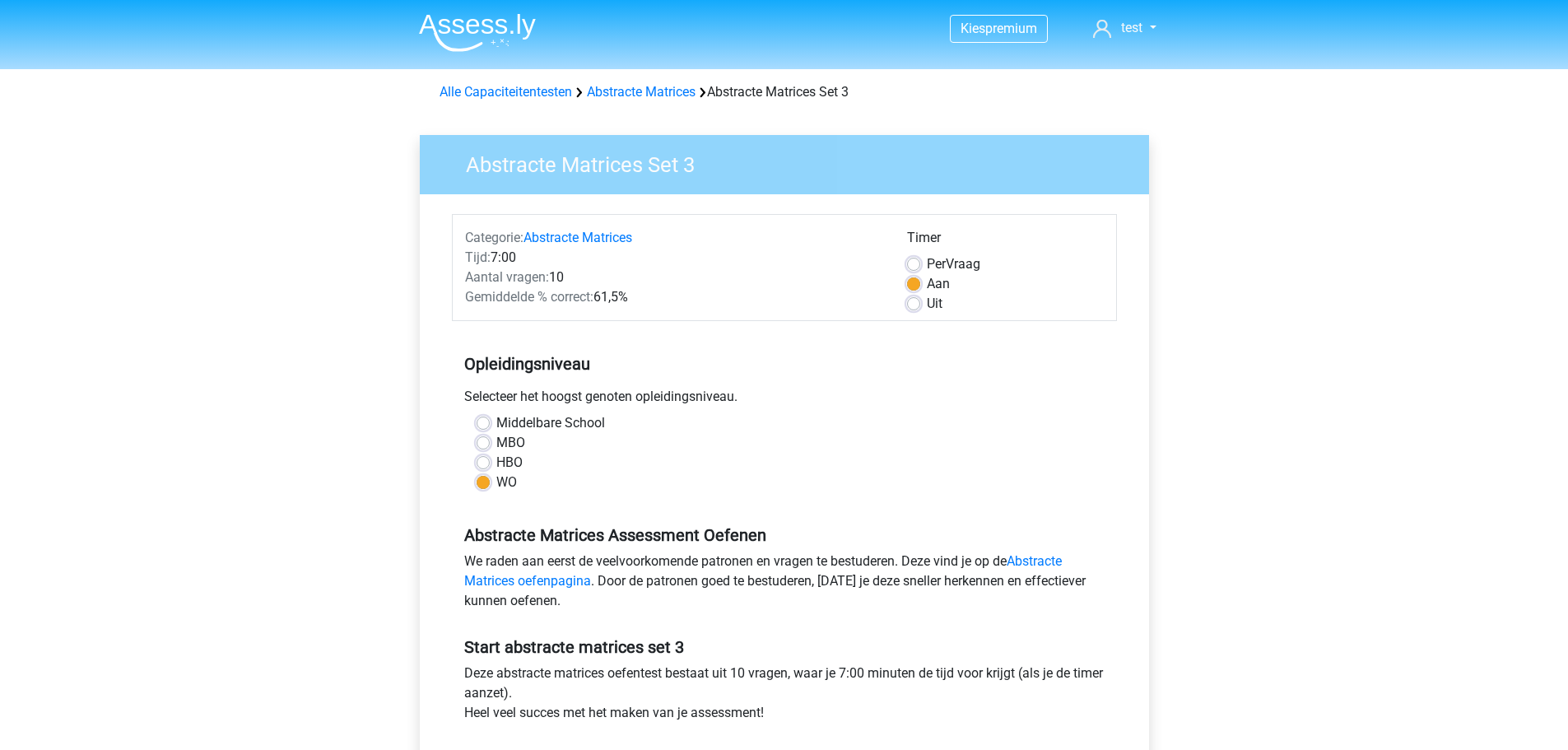
click at [491, 463] on div "HBO" at bounding box center [784, 462] width 616 height 19
click at [496, 467] on label "HBO" at bounding box center [509, 462] width 26 height 19
click at [482, 467] on input "HBO" at bounding box center [484, 461] width 13 height 17
radio input "true"
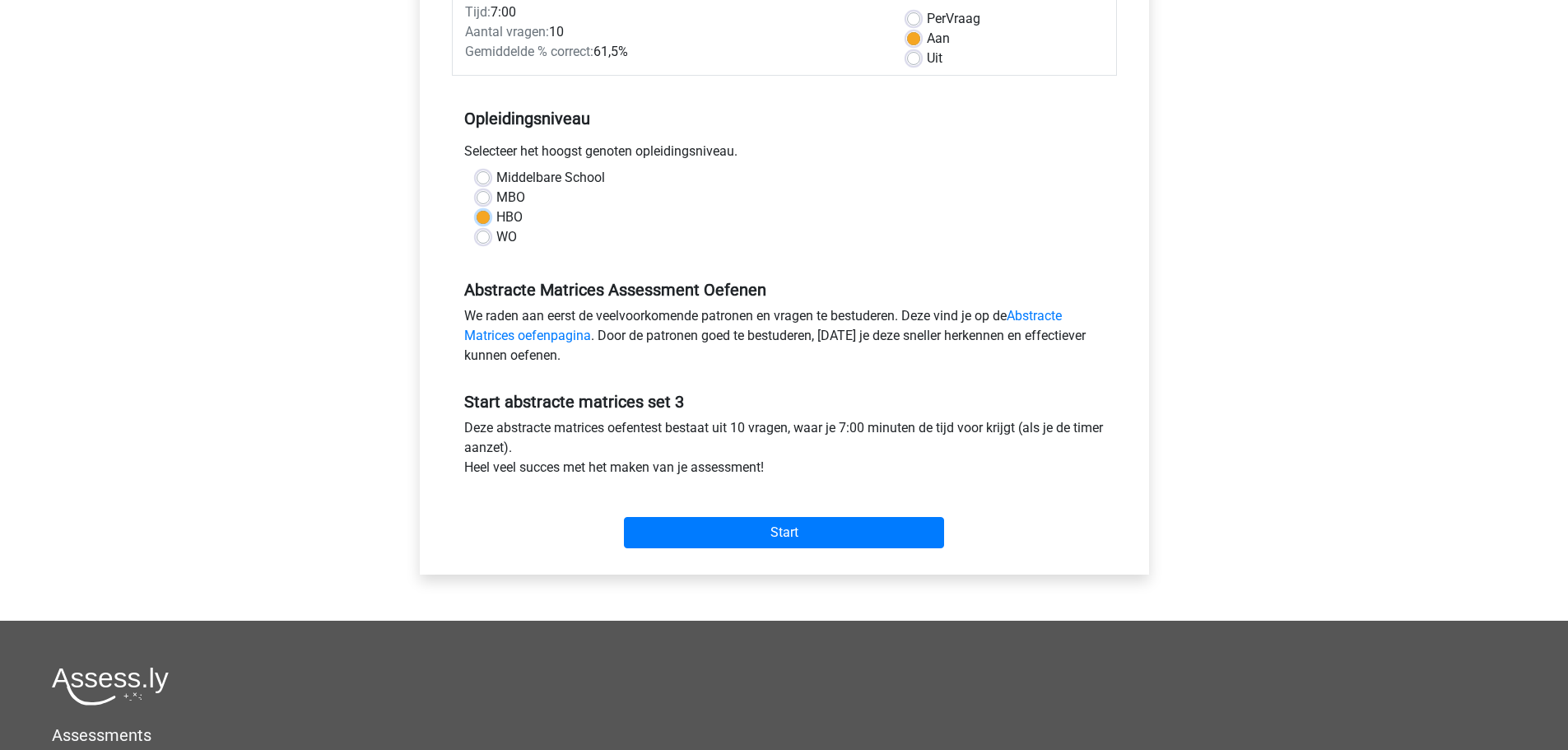
scroll to position [411, 0]
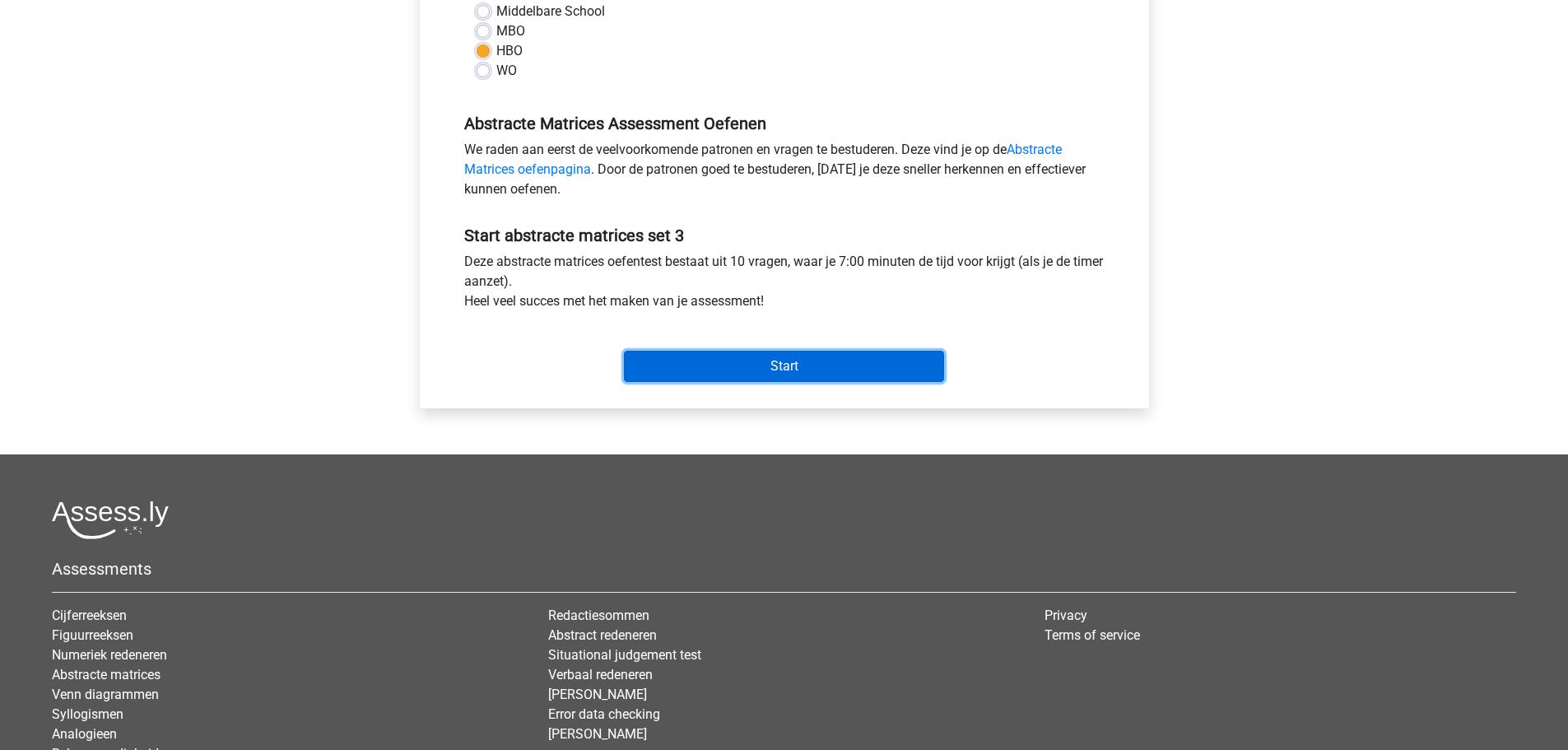
click at [810, 359] on input "Start" at bounding box center [784, 366] width 320 height 31
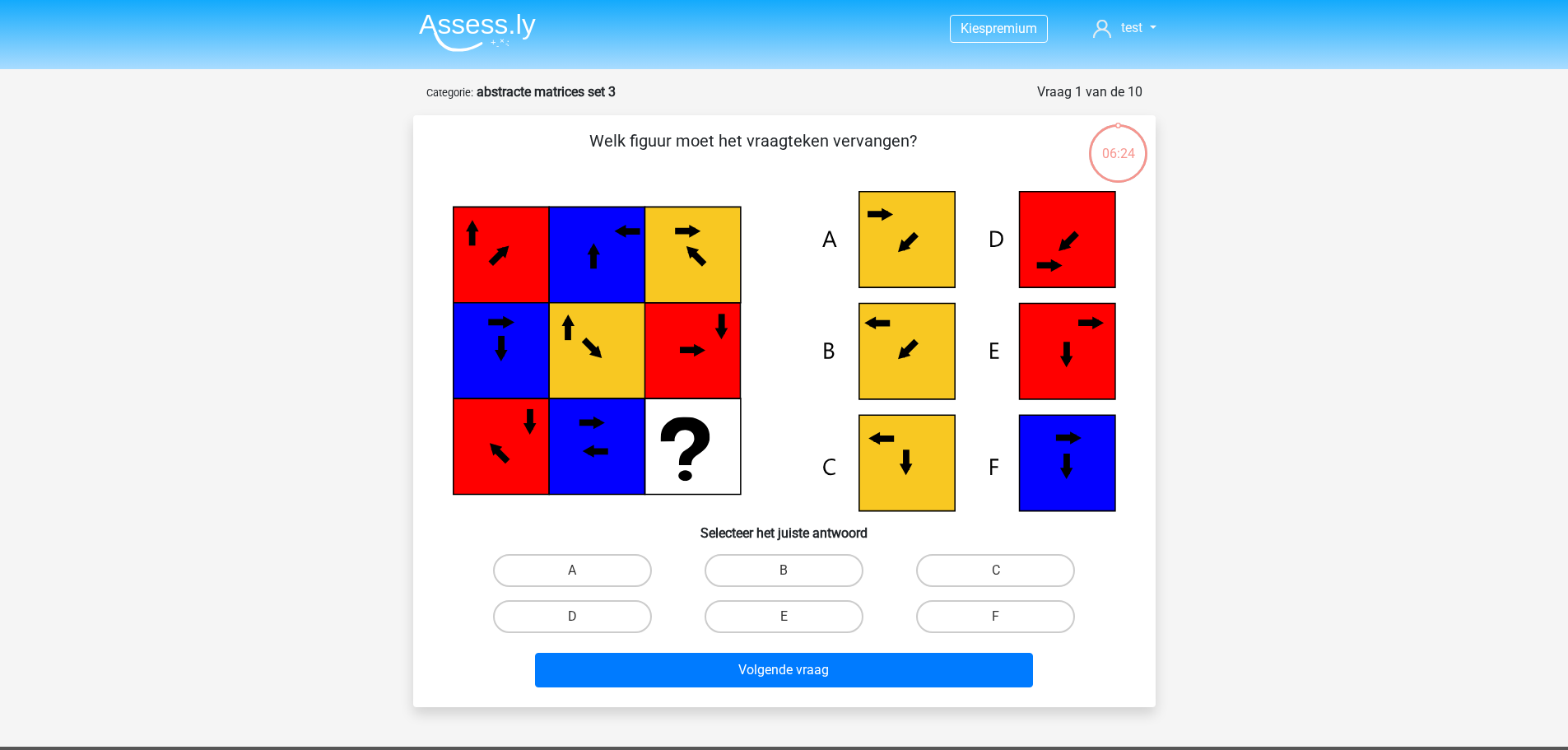
drag, startPoint x: 816, startPoint y: 576, endPoint x: 854, endPoint y: 638, distance: 72.7
click at [815, 577] on label "B" at bounding box center [784, 571] width 159 height 33
click at [795, 577] on input "B" at bounding box center [789, 576] width 11 height 11
radio input "true"
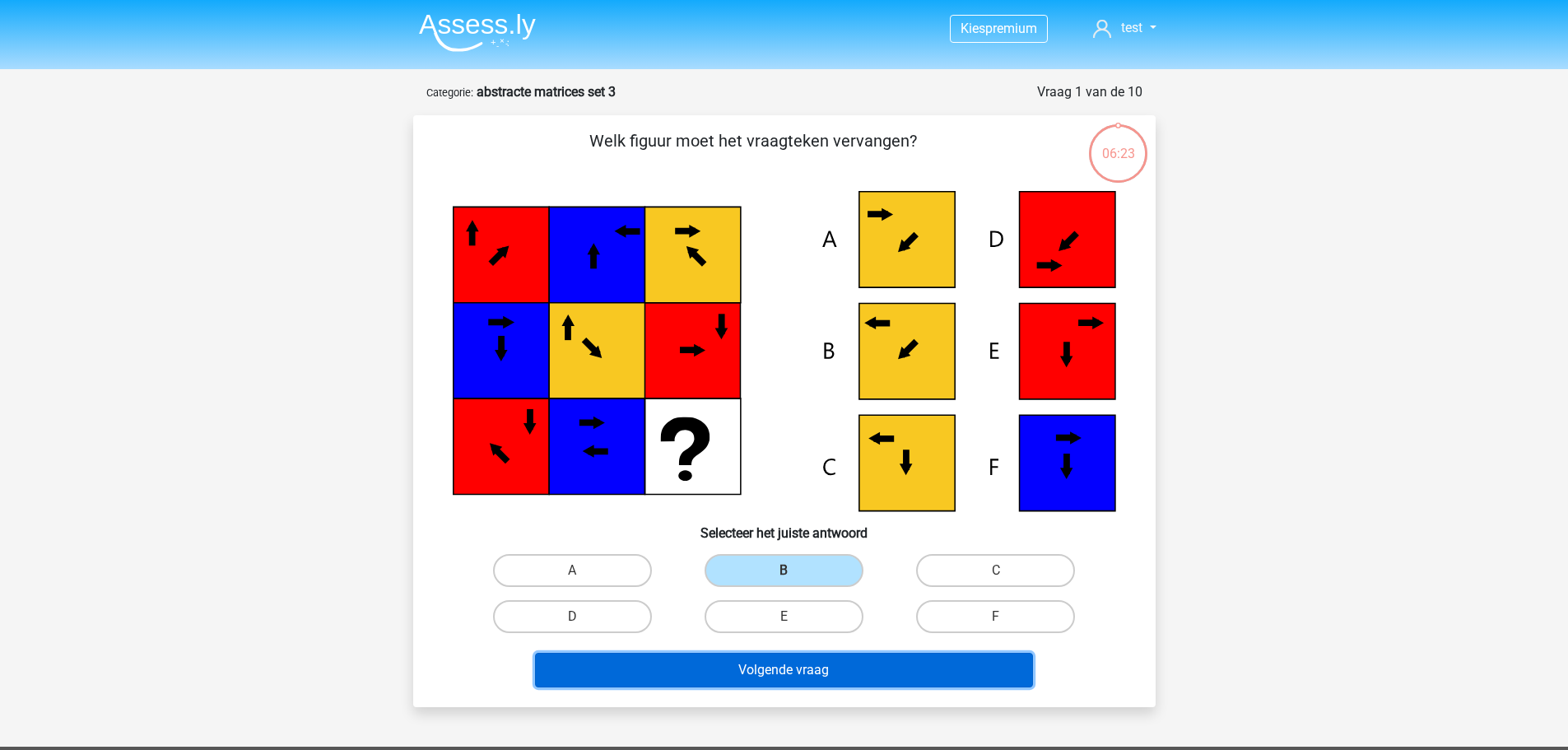
click at [875, 674] on button "Volgende vraag" at bounding box center [784, 670] width 498 height 35
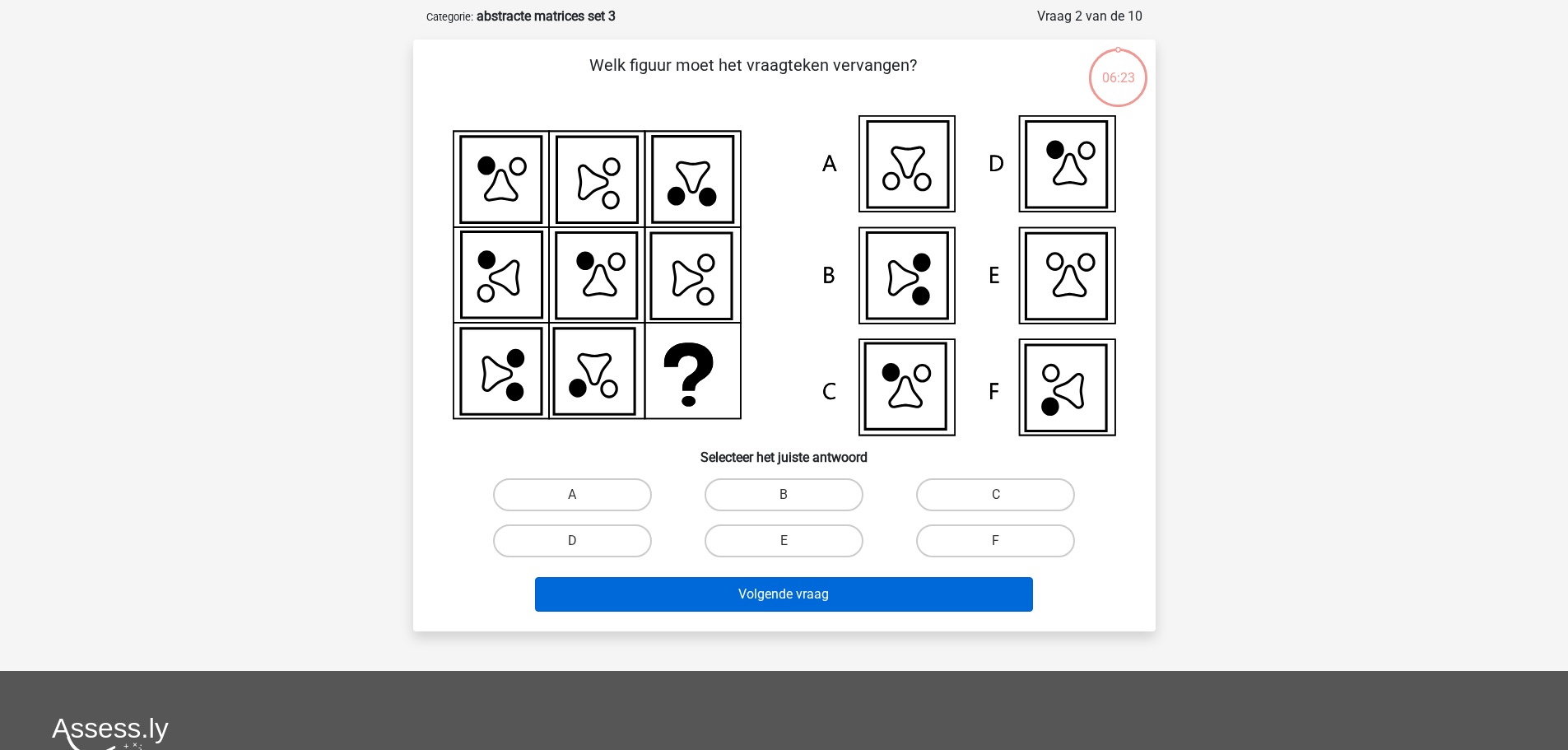
scroll to position [83, 0]
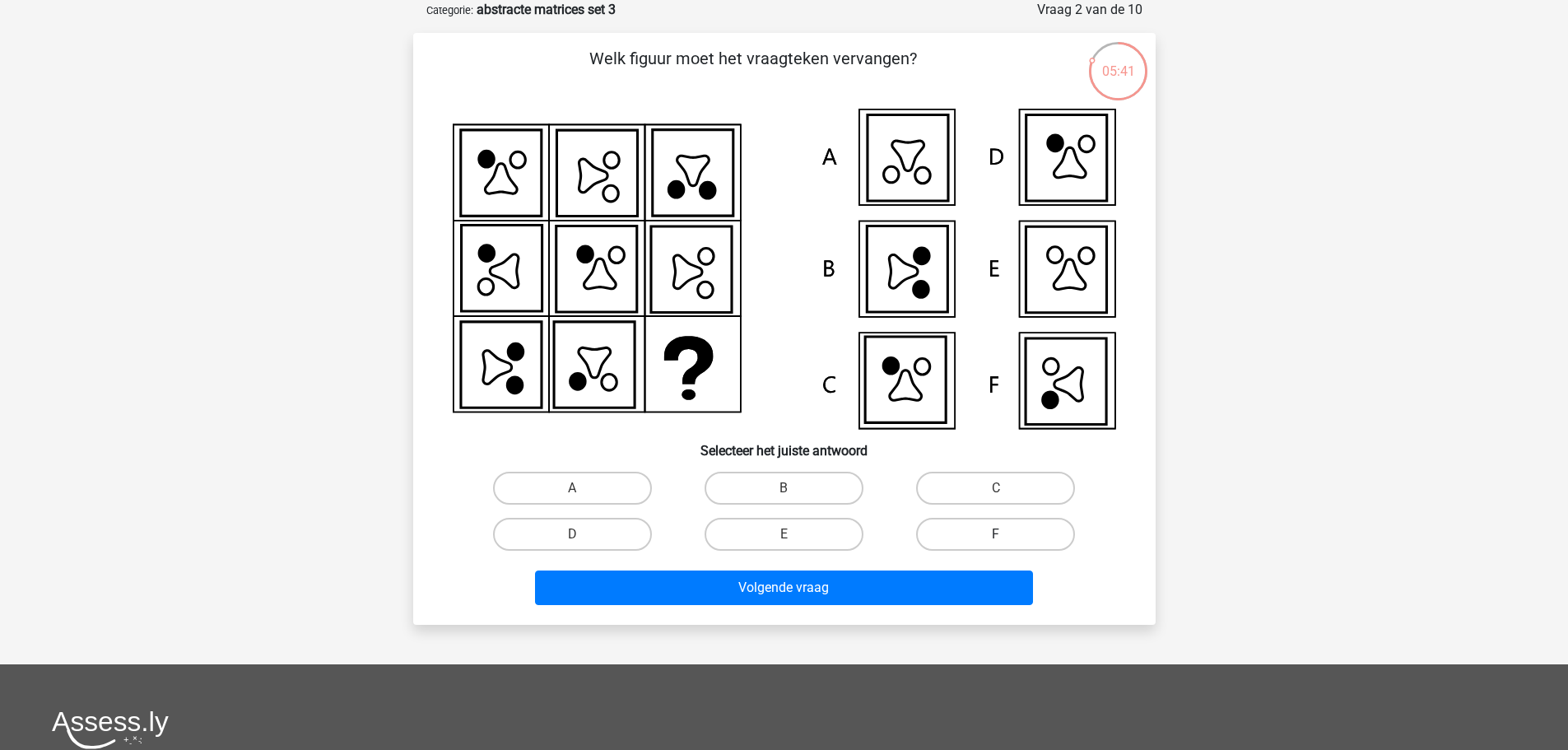
click at [944, 533] on label "F" at bounding box center [995, 534] width 159 height 33
click at [996, 534] on input "F" at bounding box center [1001, 539] width 11 height 11
radio input "true"
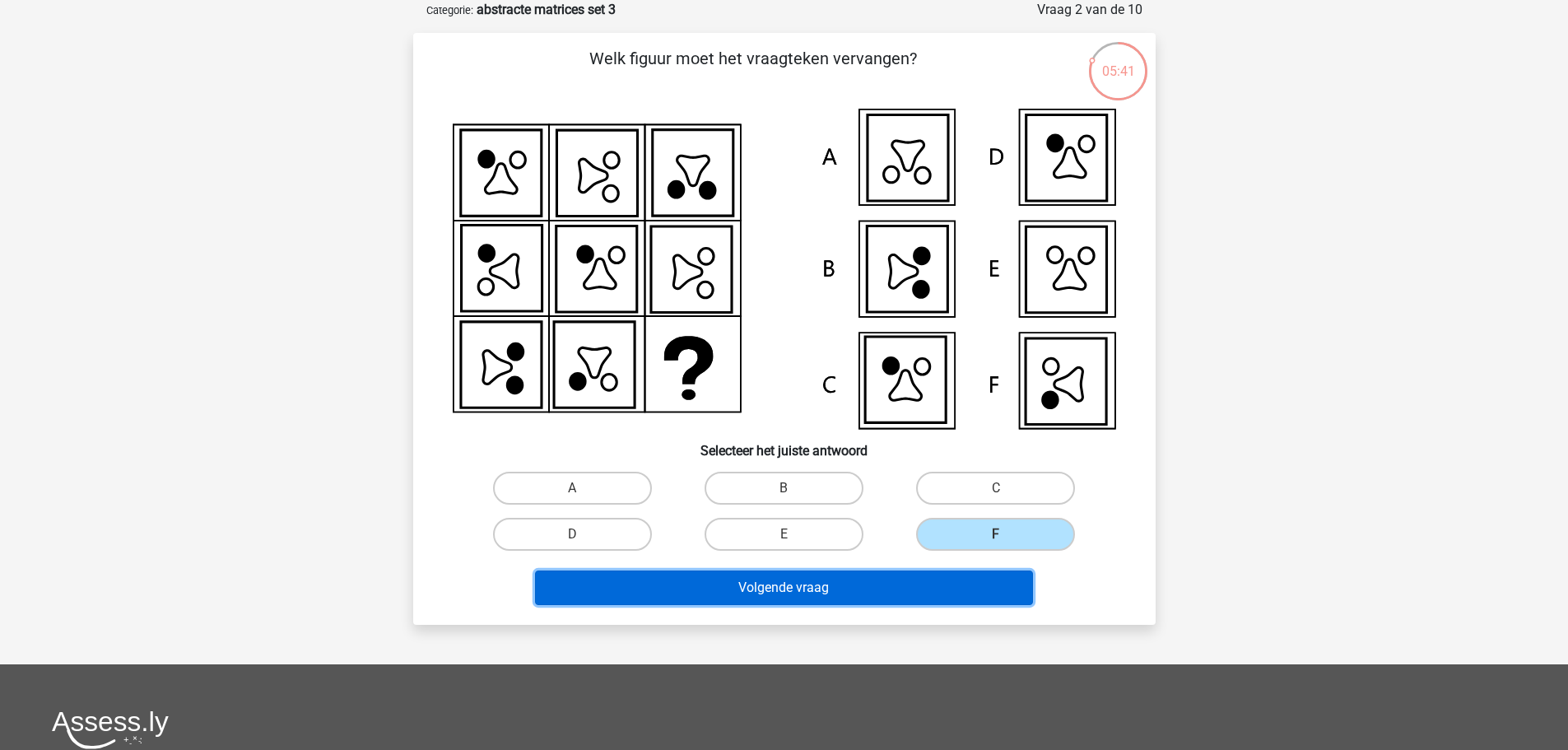
click at [942, 572] on button "Volgende vraag" at bounding box center [784, 587] width 498 height 35
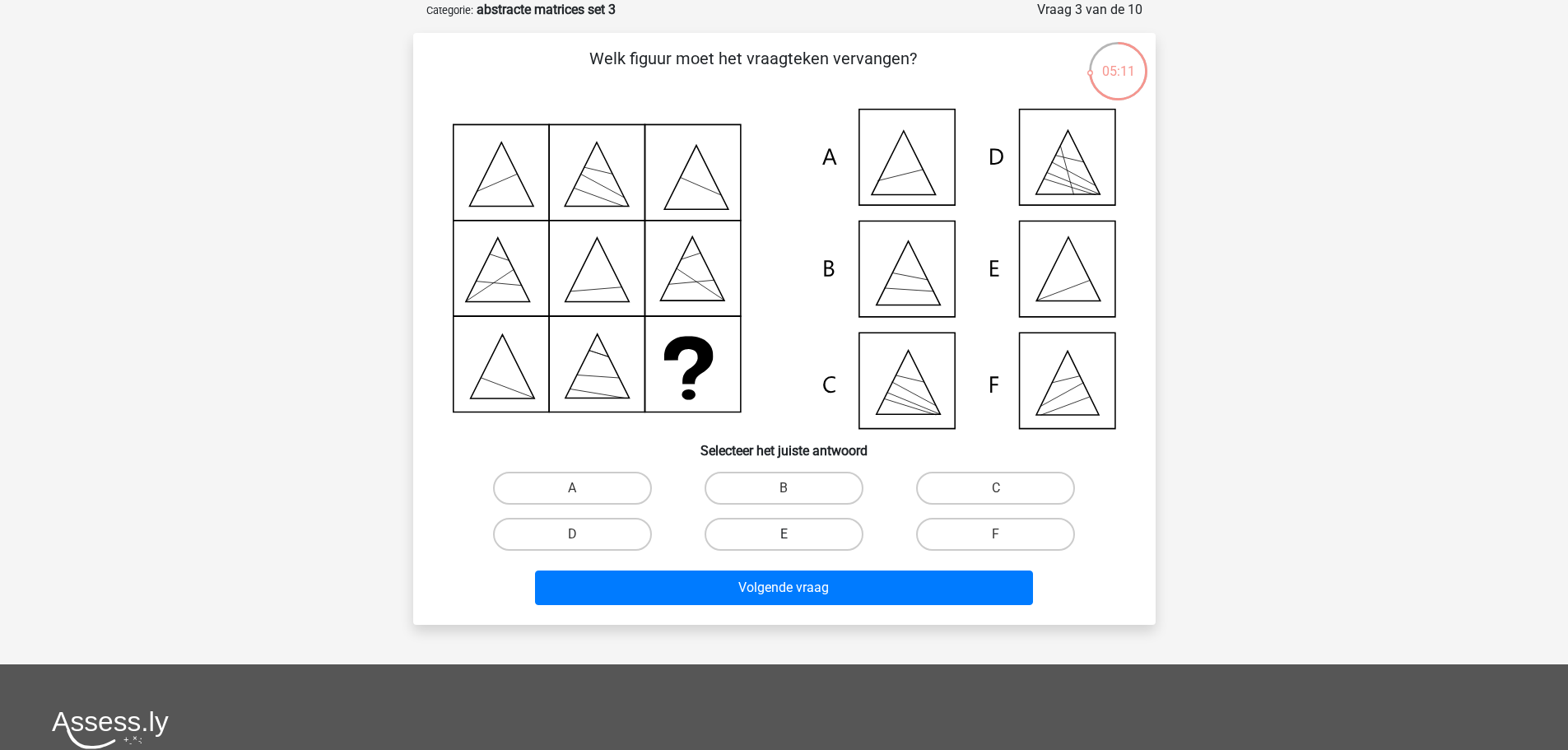
click at [814, 519] on label "E" at bounding box center [784, 534] width 159 height 33
click at [795, 534] on input "E" at bounding box center [789, 539] width 11 height 11
radio input "true"
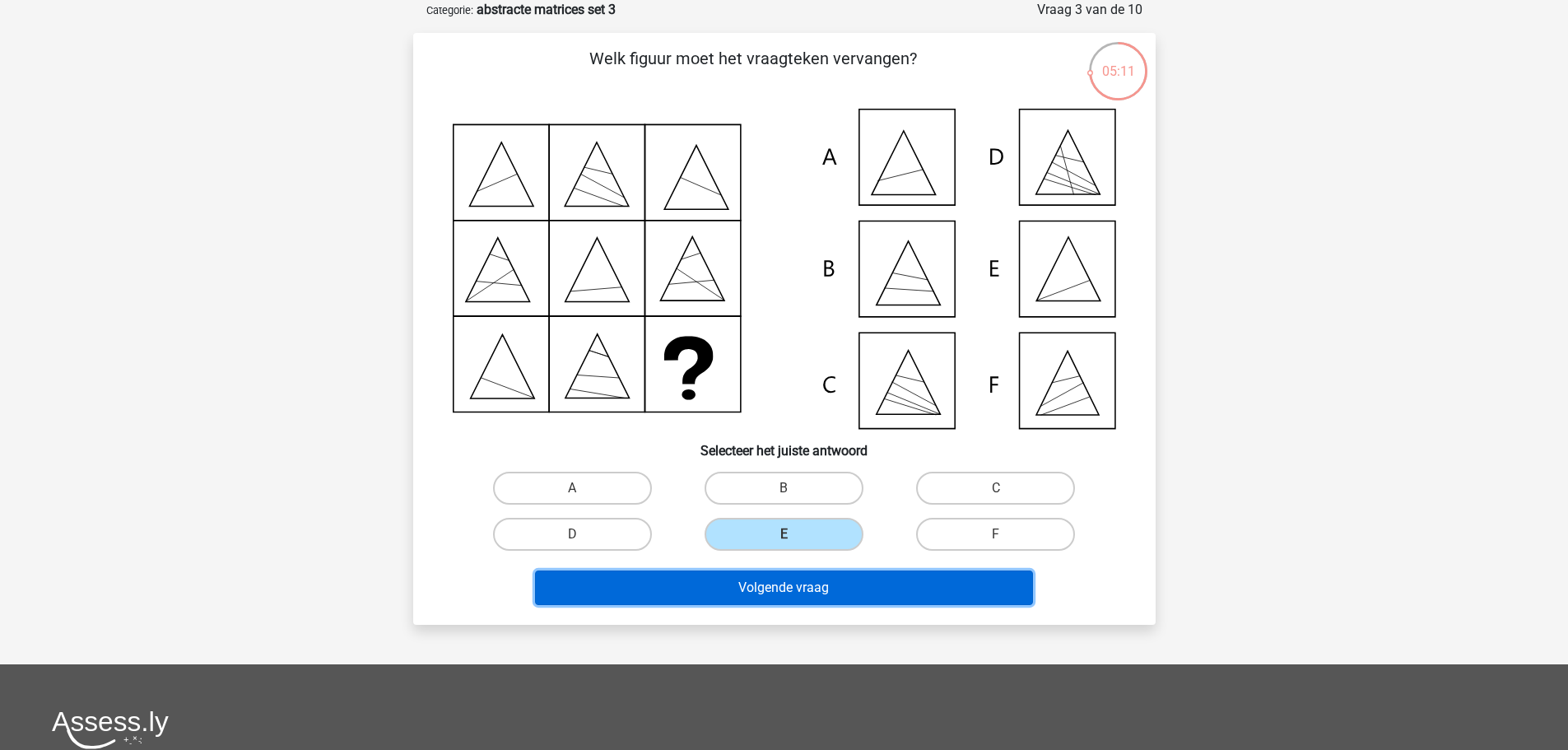
click at [830, 599] on button "Volgende vraag" at bounding box center [784, 587] width 498 height 35
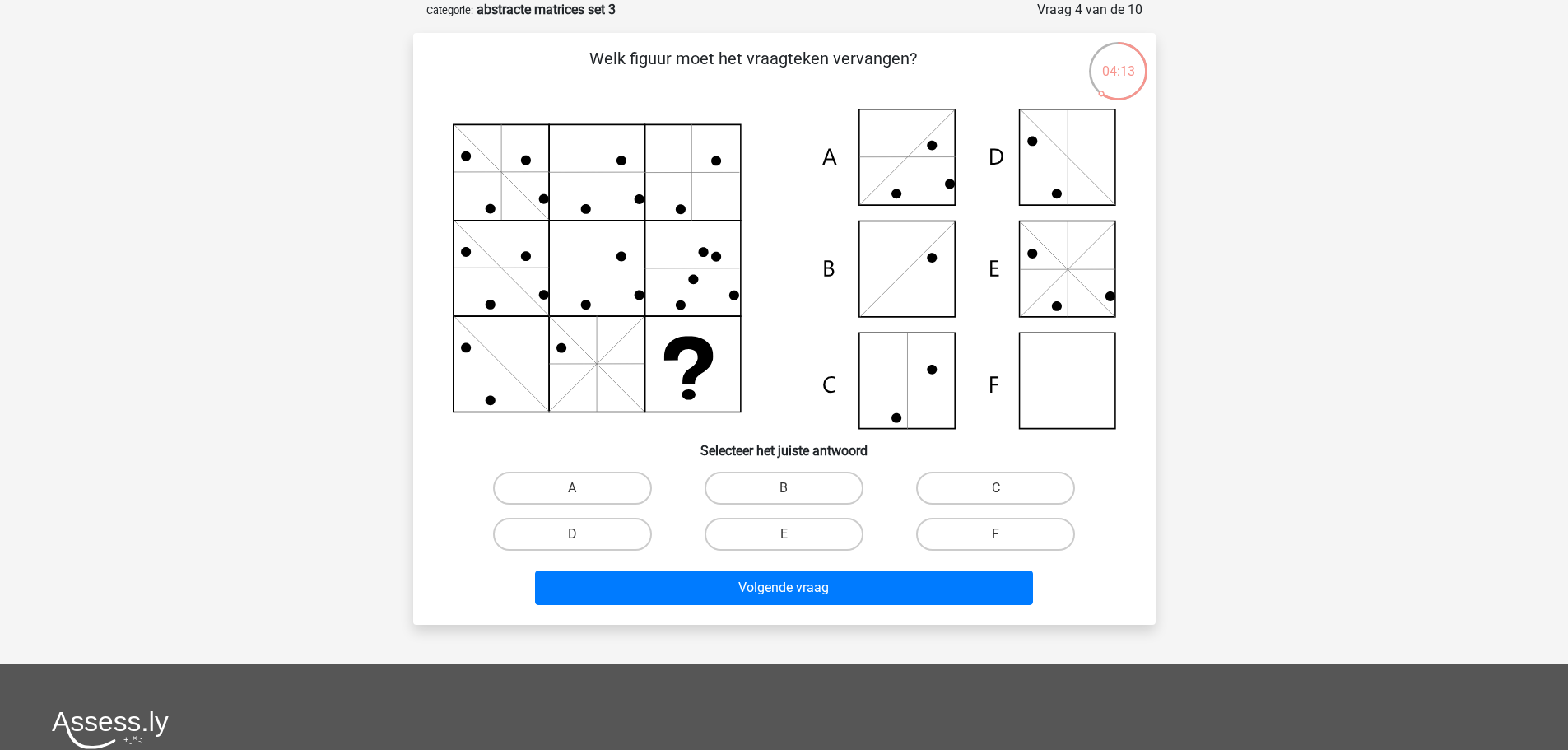
click at [661, 505] on div "D" at bounding box center [572, 488] width 198 height 33
click at [626, 527] on label "D" at bounding box center [572, 534] width 159 height 33
click at [583, 534] on input "D" at bounding box center [577, 539] width 11 height 11
radio input "true"
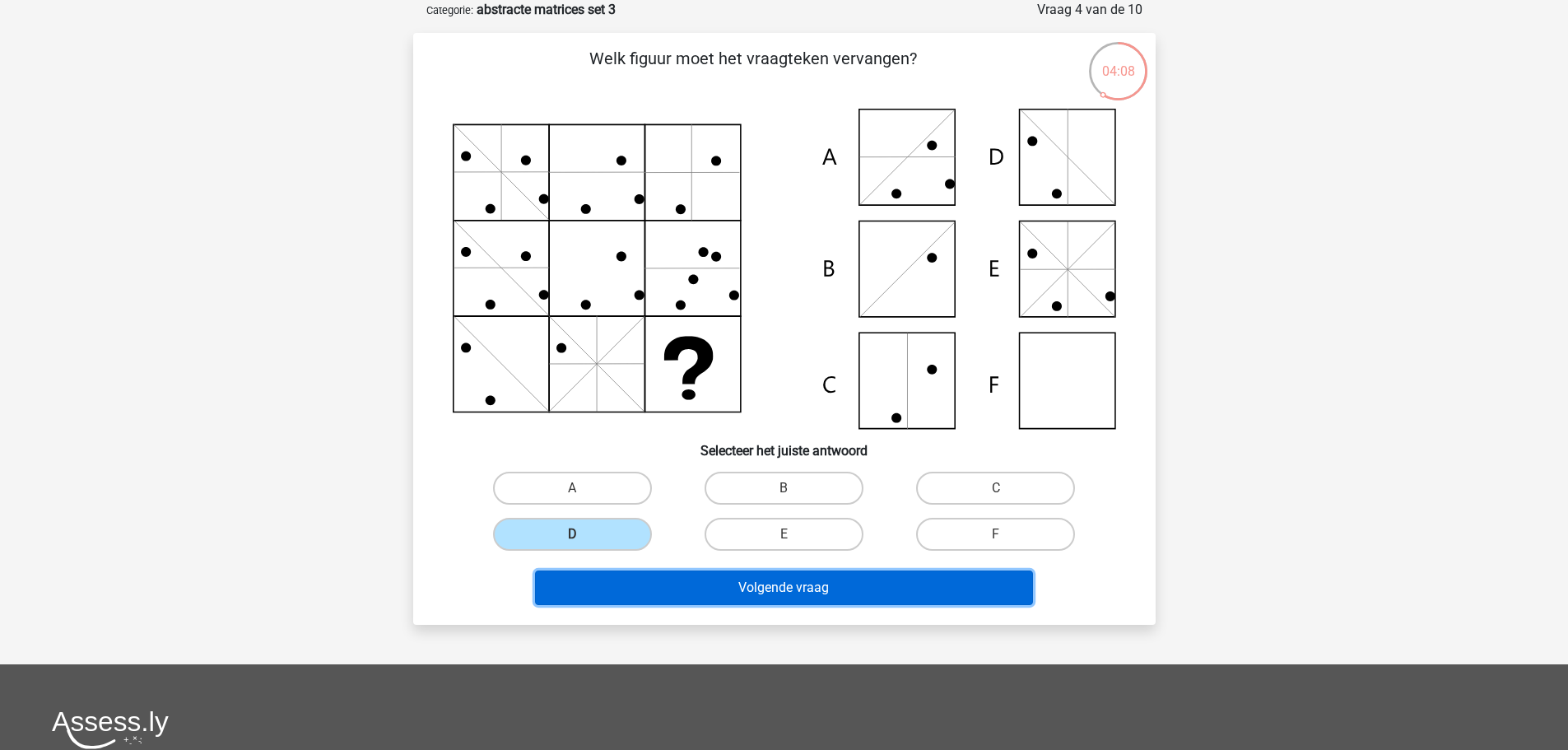
click at [724, 593] on button "Volgende vraag" at bounding box center [784, 587] width 498 height 35
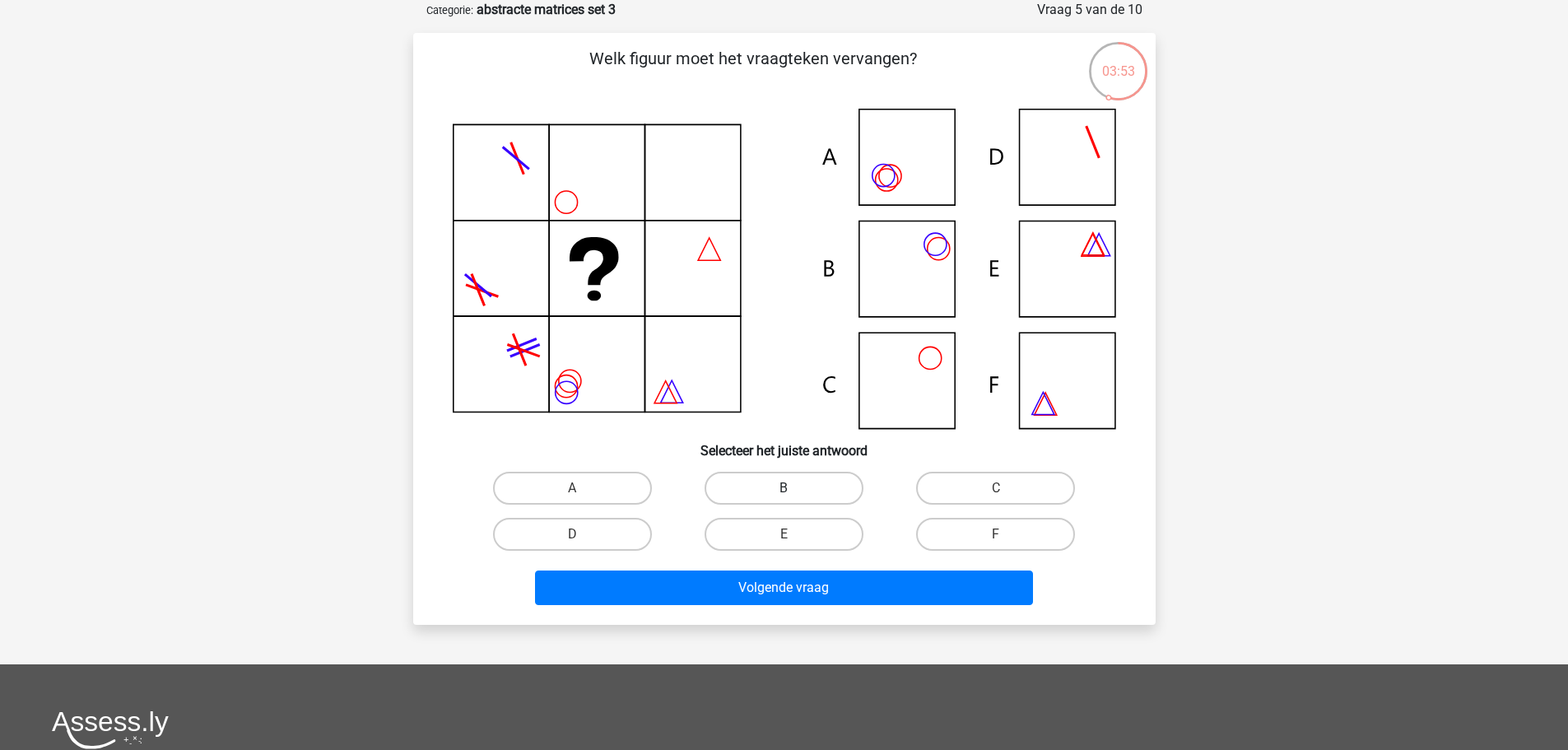
click at [789, 484] on label "B" at bounding box center [784, 488] width 159 height 33
click at [789, 488] on input "B" at bounding box center [789, 493] width 11 height 11
radio input "true"
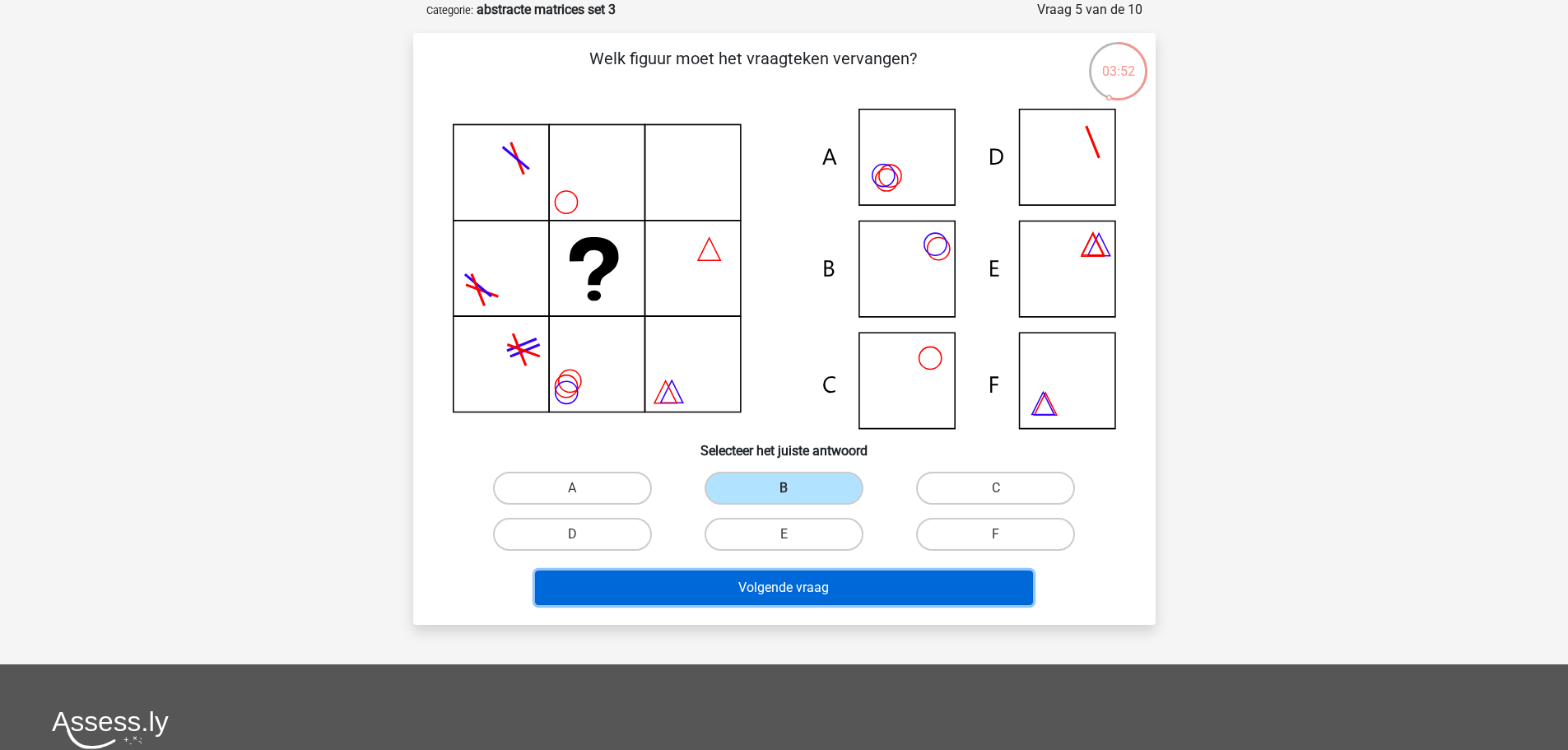
click at [824, 590] on button "Volgende vraag" at bounding box center [784, 587] width 498 height 35
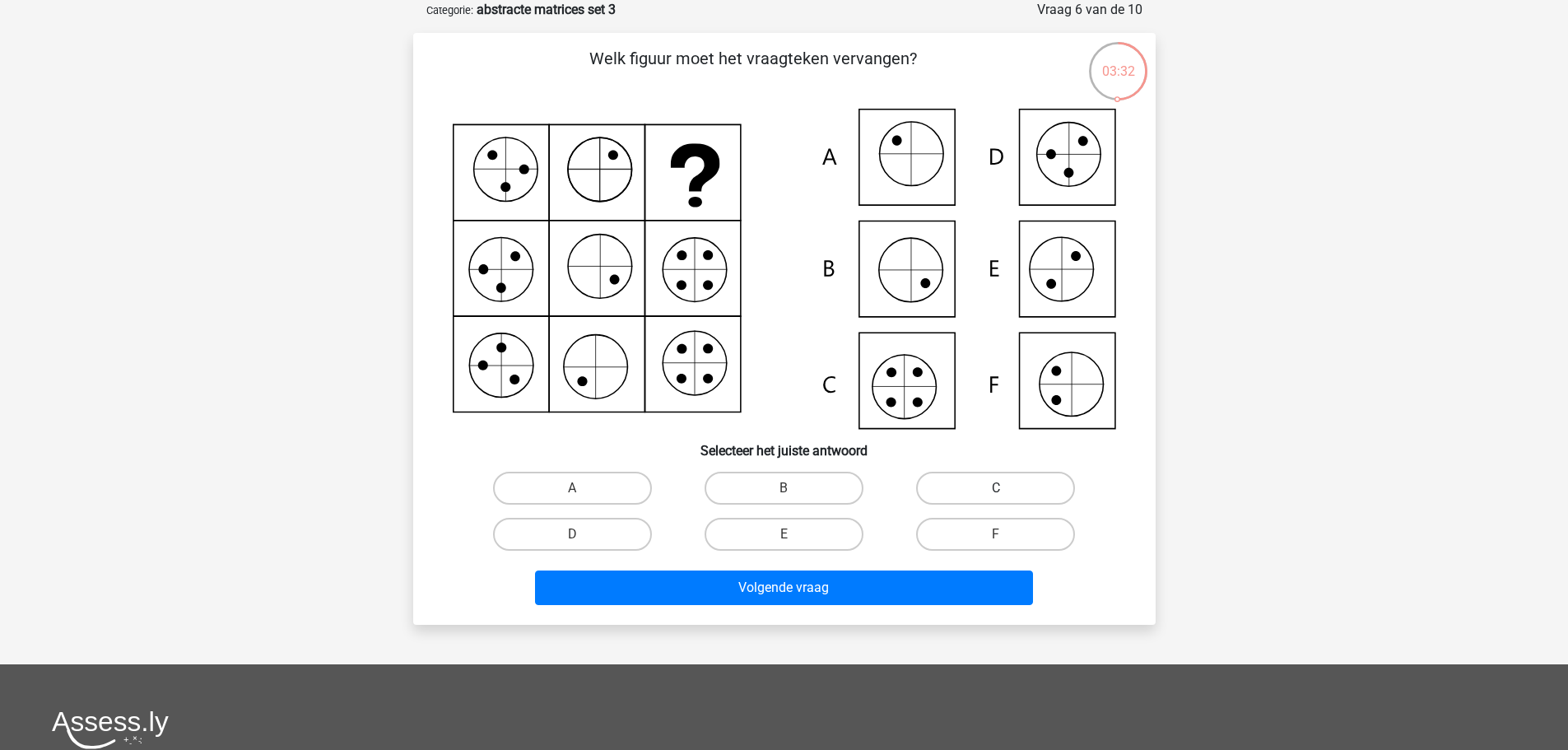
click at [937, 487] on label "C" at bounding box center [995, 488] width 159 height 33
click at [996, 488] on input "C" at bounding box center [1001, 493] width 11 height 11
radio input "true"
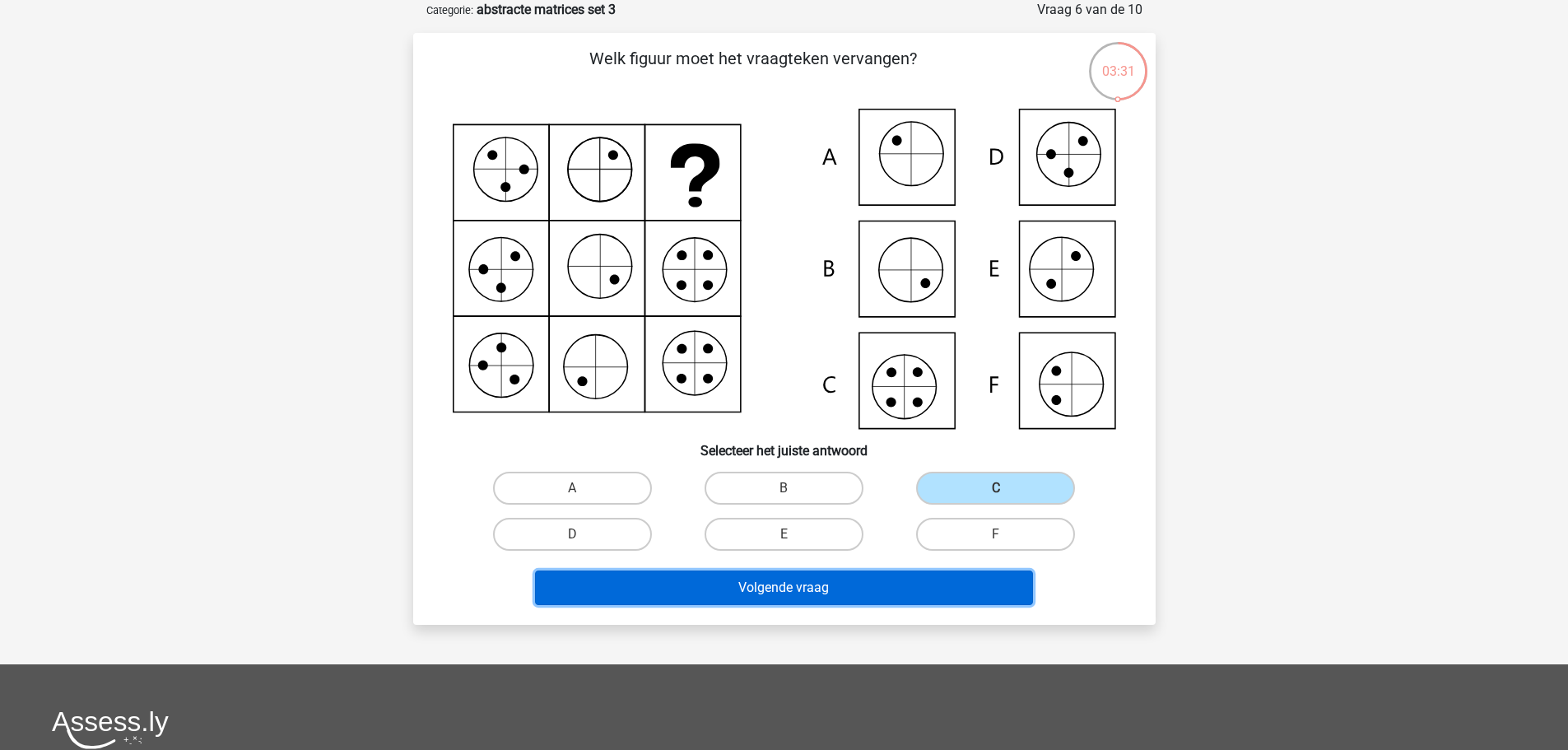
click at [878, 591] on button "Volgende vraag" at bounding box center [784, 587] width 498 height 35
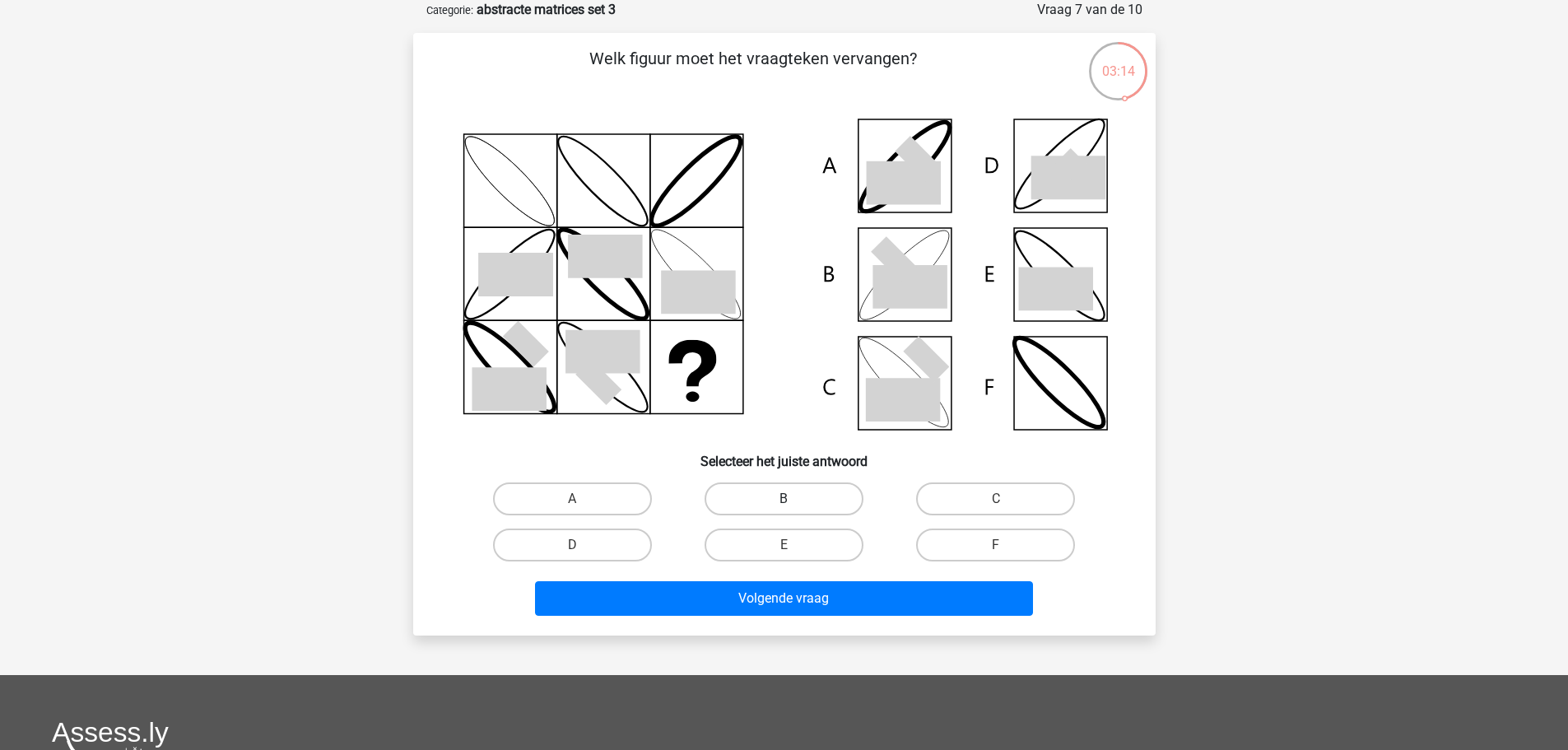
click at [829, 509] on label "B" at bounding box center [784, 499] width 159 height 33
click at [795, 509] on input "B" at bounding box center [789, 504] width 11 height 11
radio input "true"
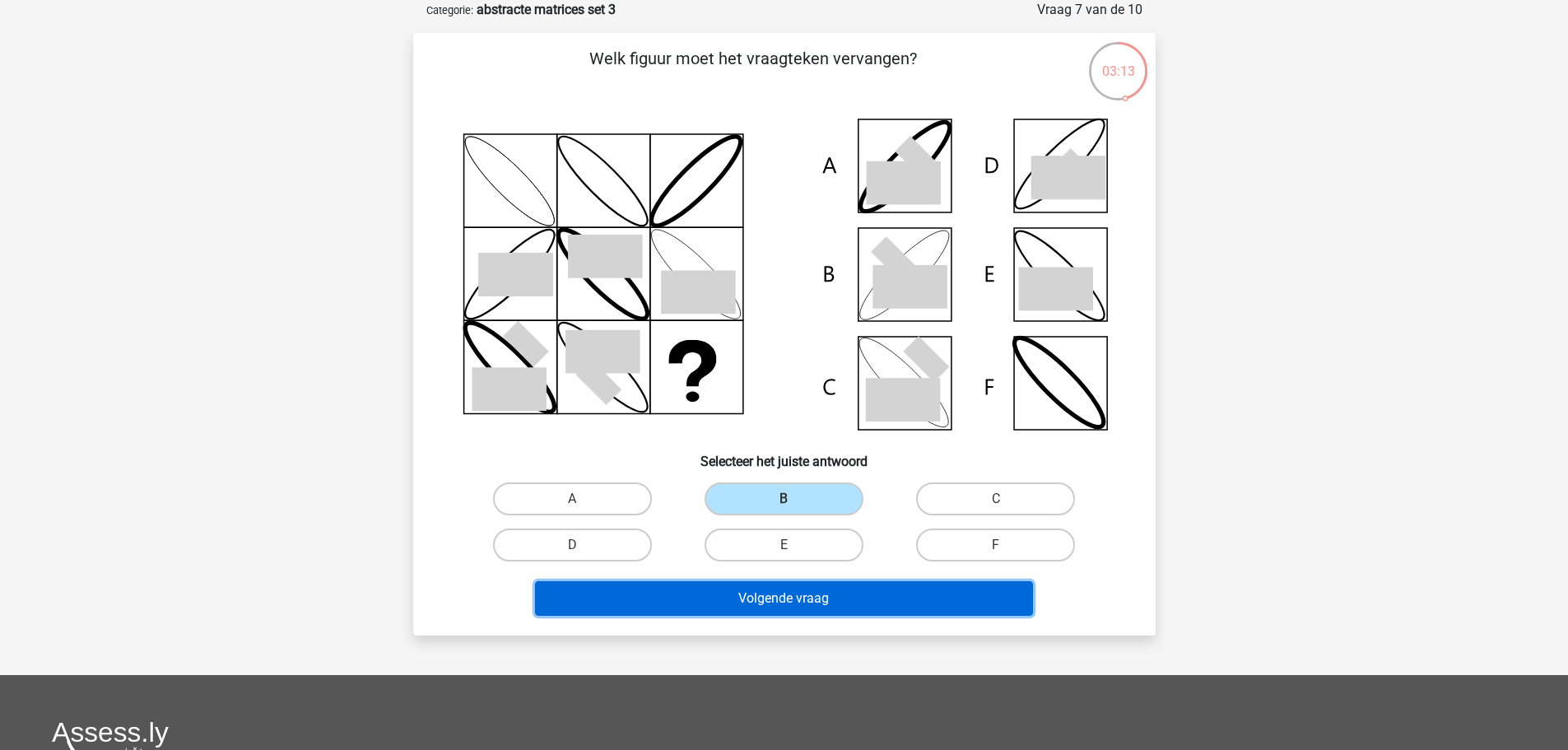
click at [898, 600] on button "Volgende vraag" at bounding box center [784, 598] width 498 height 35
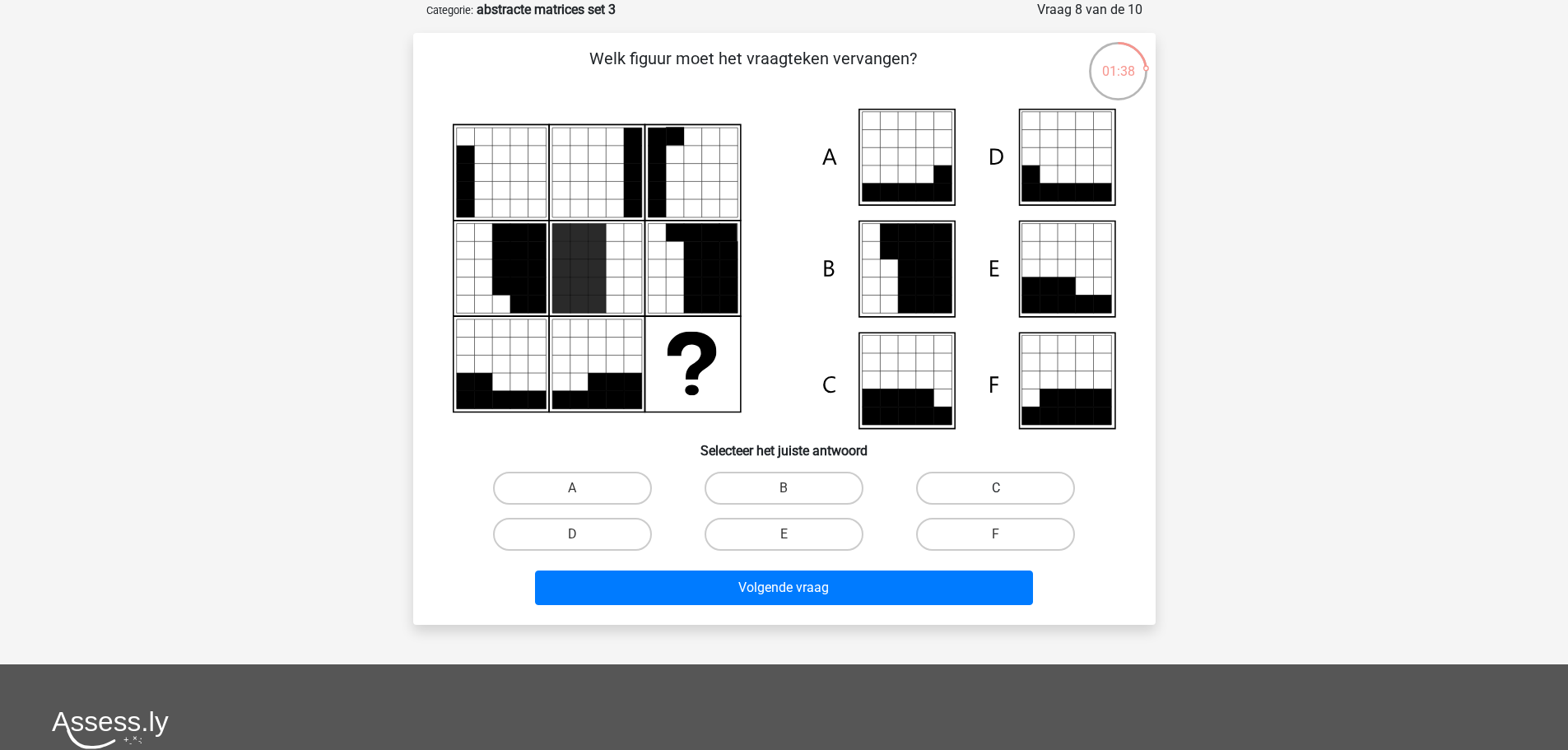
click at [1003, 484] on label "C" at bounding box center [995, 488] width 159 height 33
click at [1003, 488] on input "C" at bounding box center [1001, 493] width 11 height 11
radio input "true"
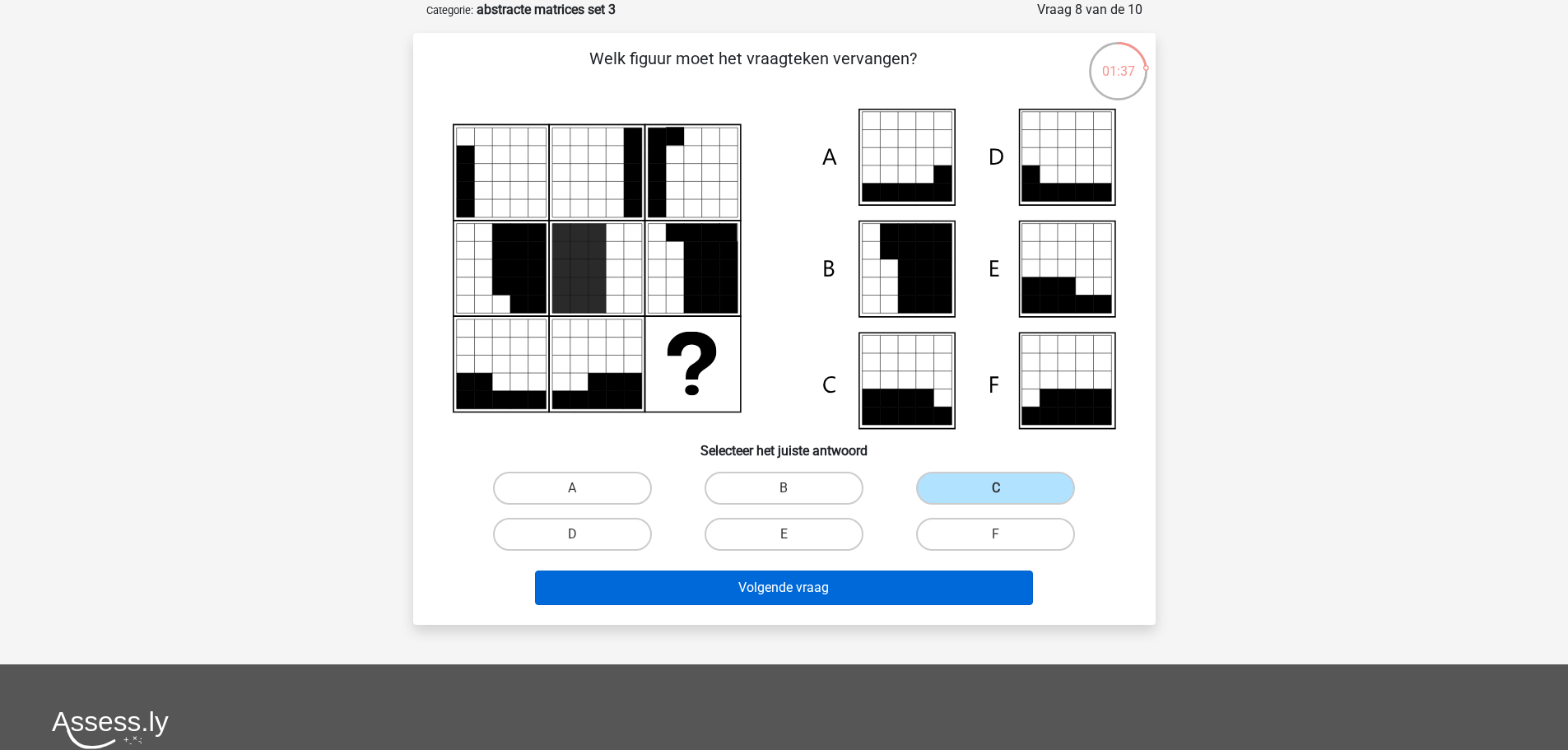
click at [961, 569] on div "Volgende vraag" at bounding box center [784, 584] width 690 height 54
click at [940, 611] on div "Volgende vraag" at bounding box center [784, 591] width 635 height 41
click at [943, 596] on button "Volgende vraag" at bounding box center [784, 587] width 498 height 35
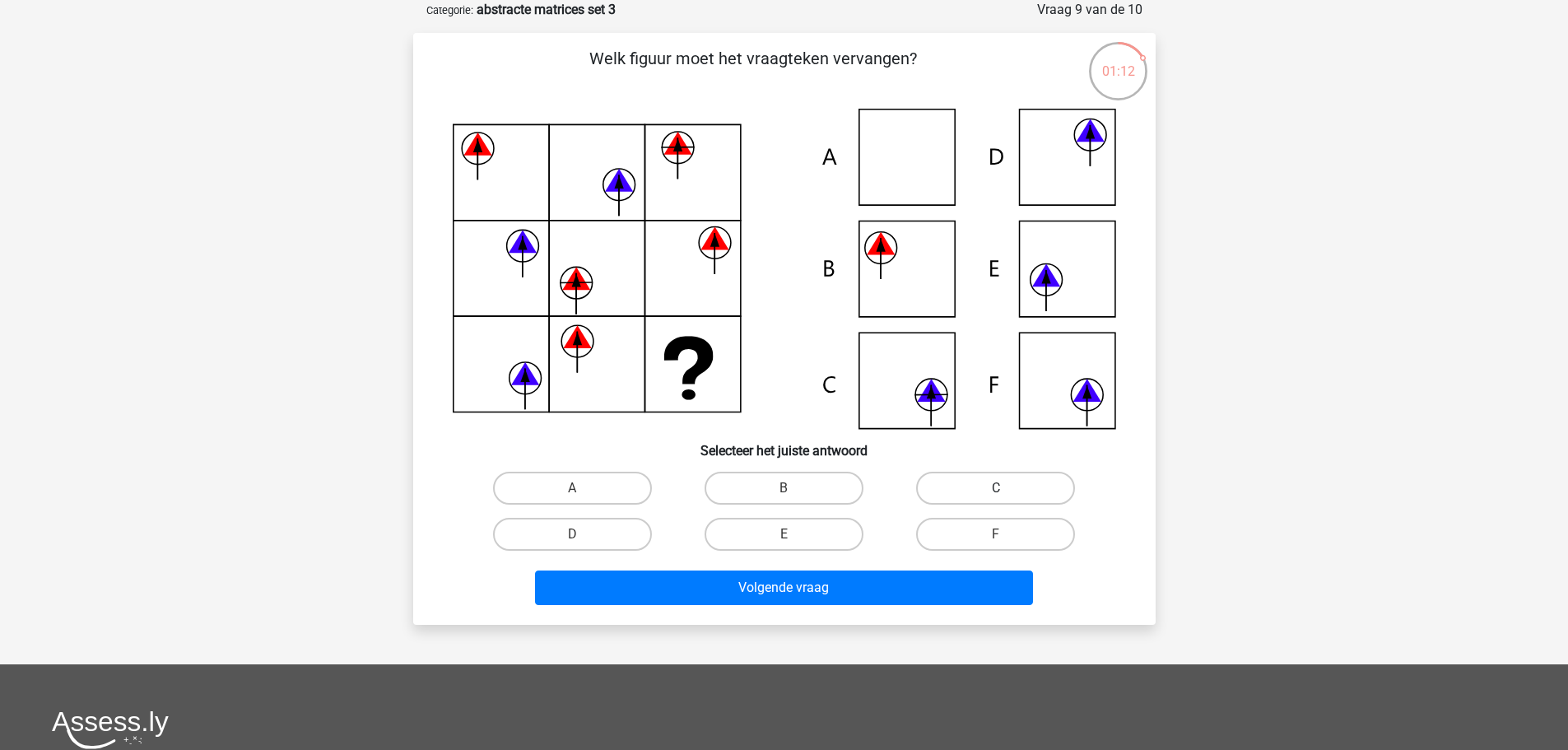
click at [958, 486] on label "C" at bounding box center [995, 488] width 159 height 33
click at [996, 488] on input "C" at bounding box center [1001, 493] width 11 height 11
radio input "true"
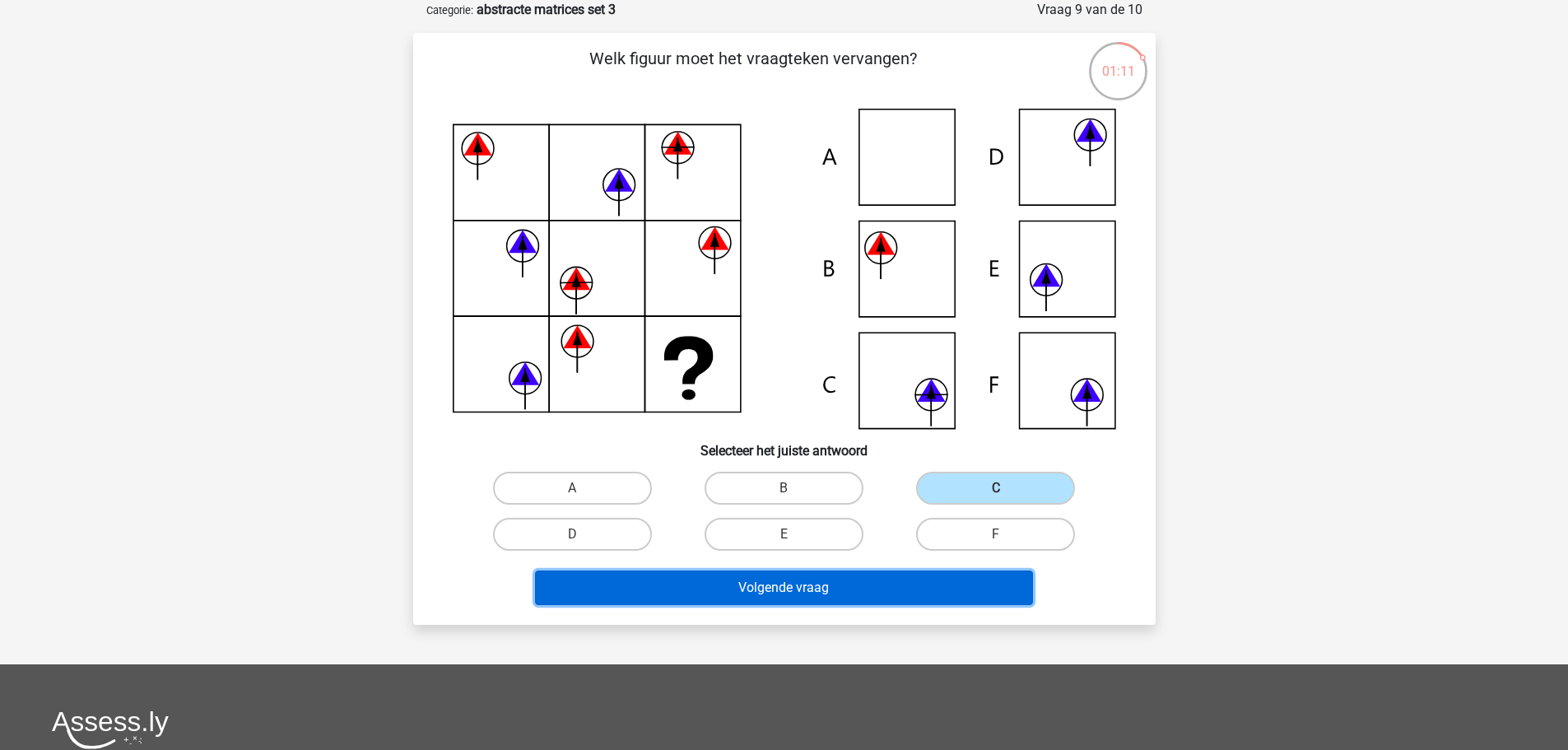
click at [845, 578] on button "Volgende vraag" at bounding box center [784, 587] width 498 height 35
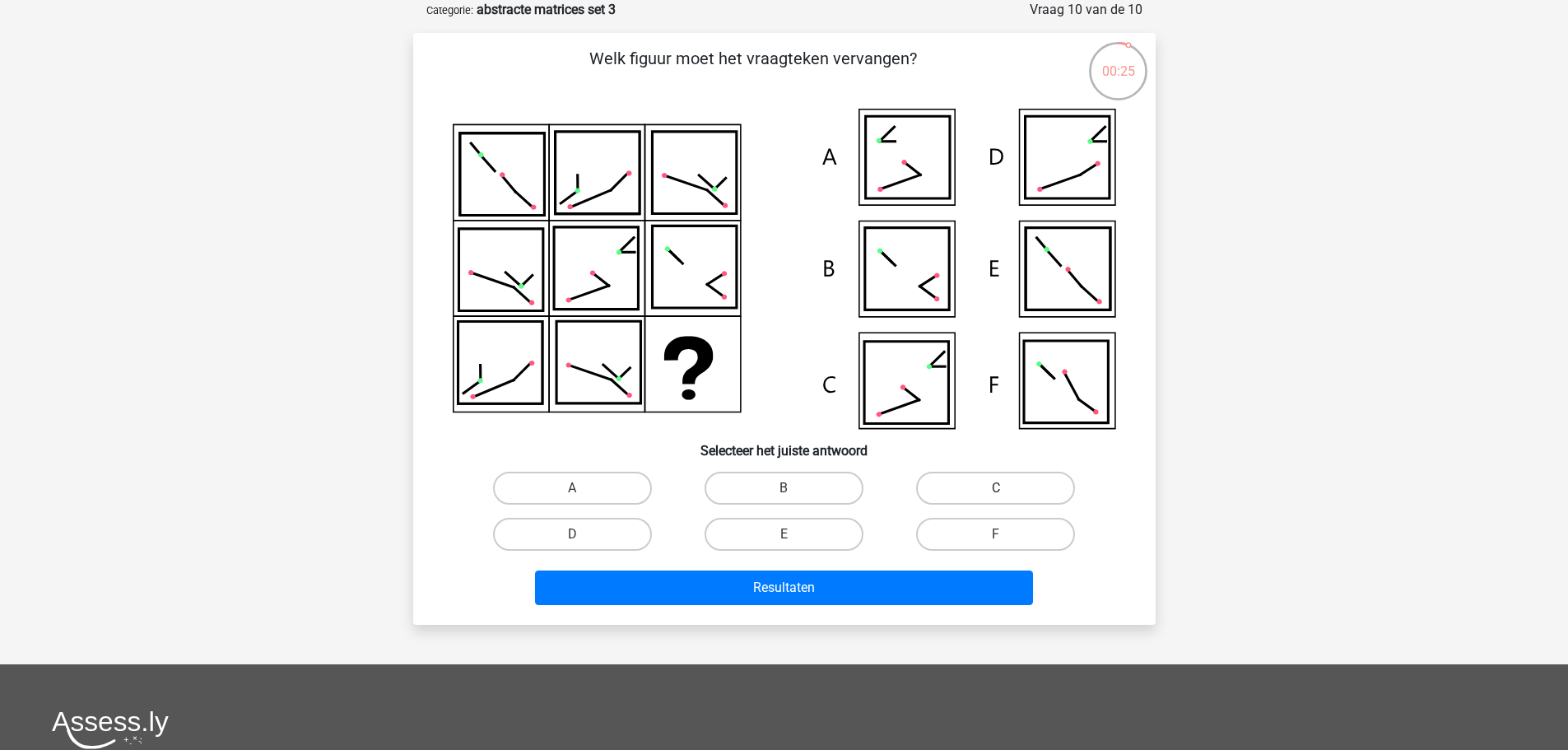
click at [978, 475] on label "C" at bounding box center [995, 488] width 159 height 33
click at [996, 488] on input "C" at bounding box center [1001, 493] width 11 height 11
radio input "true"
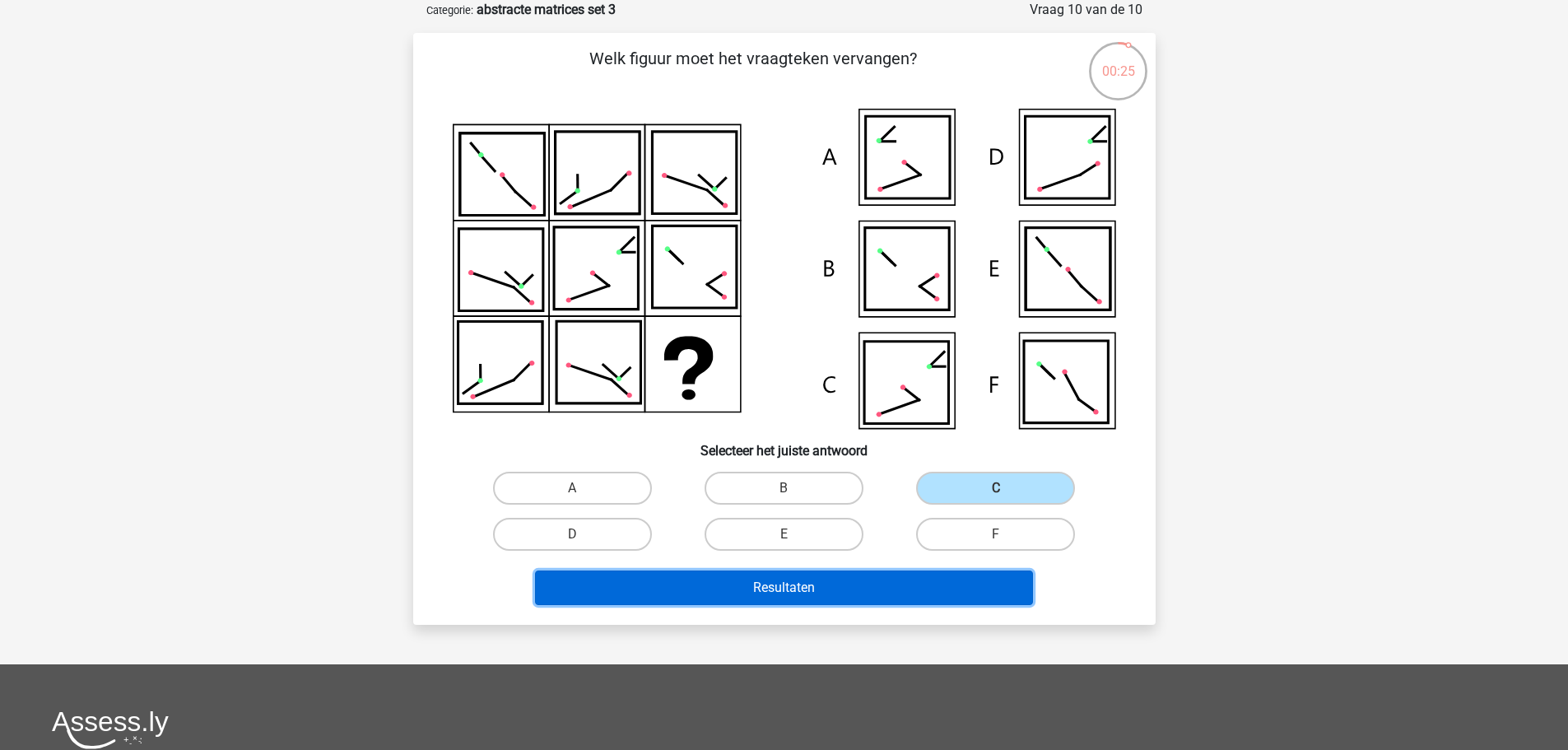
click at [984, 575] on button "Resultaten" at bounding box center [784, 587] width 498 height 35
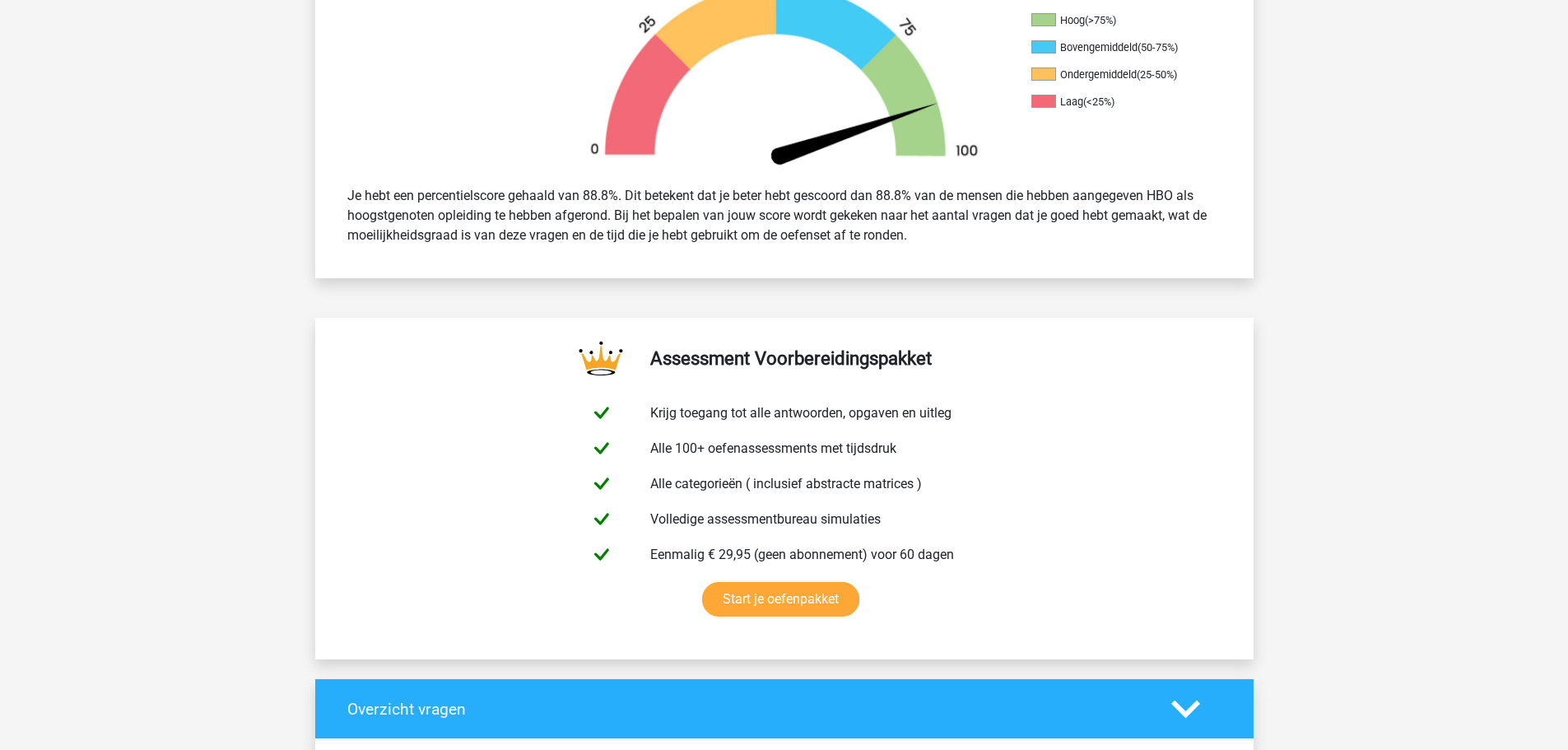
scroll to position [906, 0]
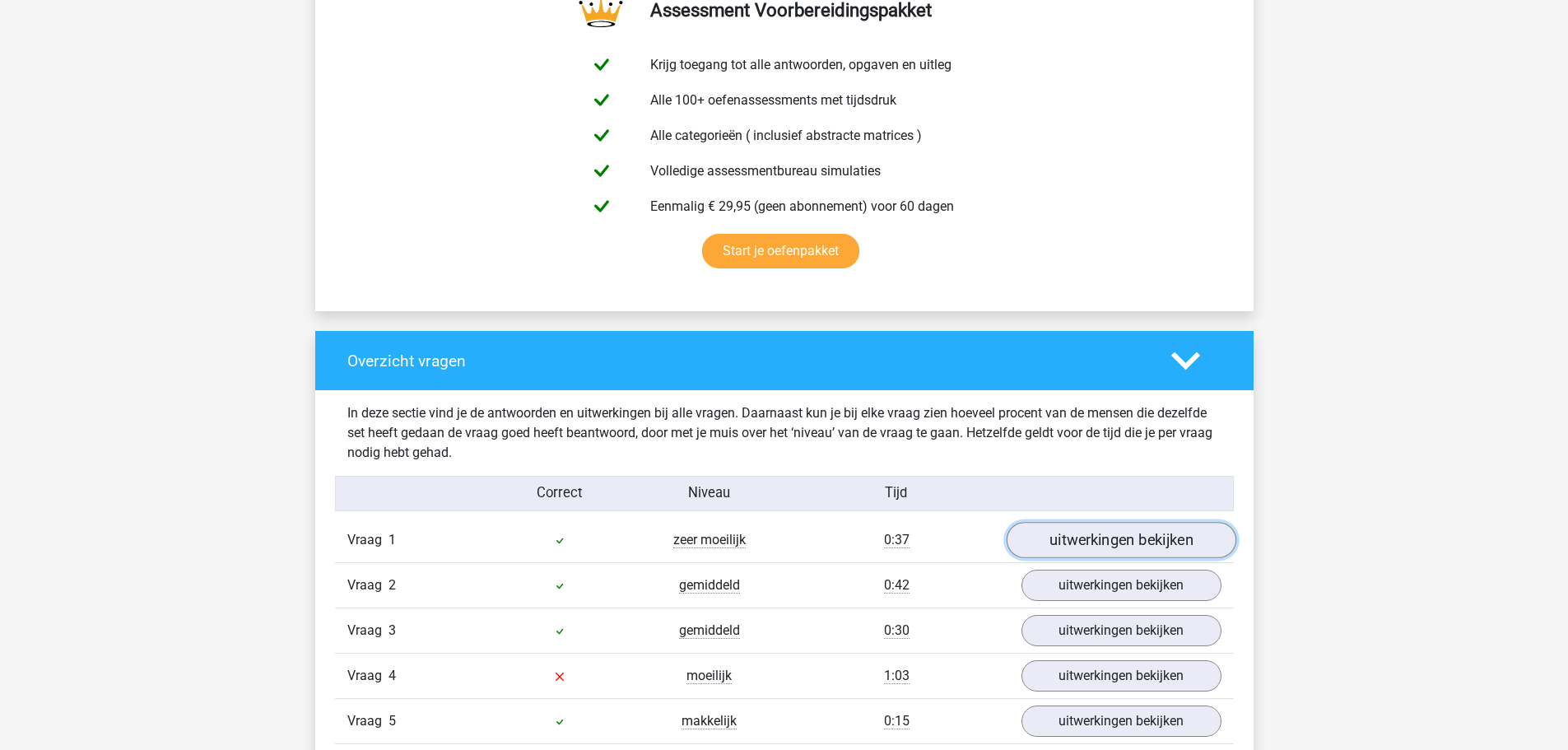
click at [1117, 544] on link "uitwerkingen bekijken" at bounding box center [1121, 540] width 230 height 36
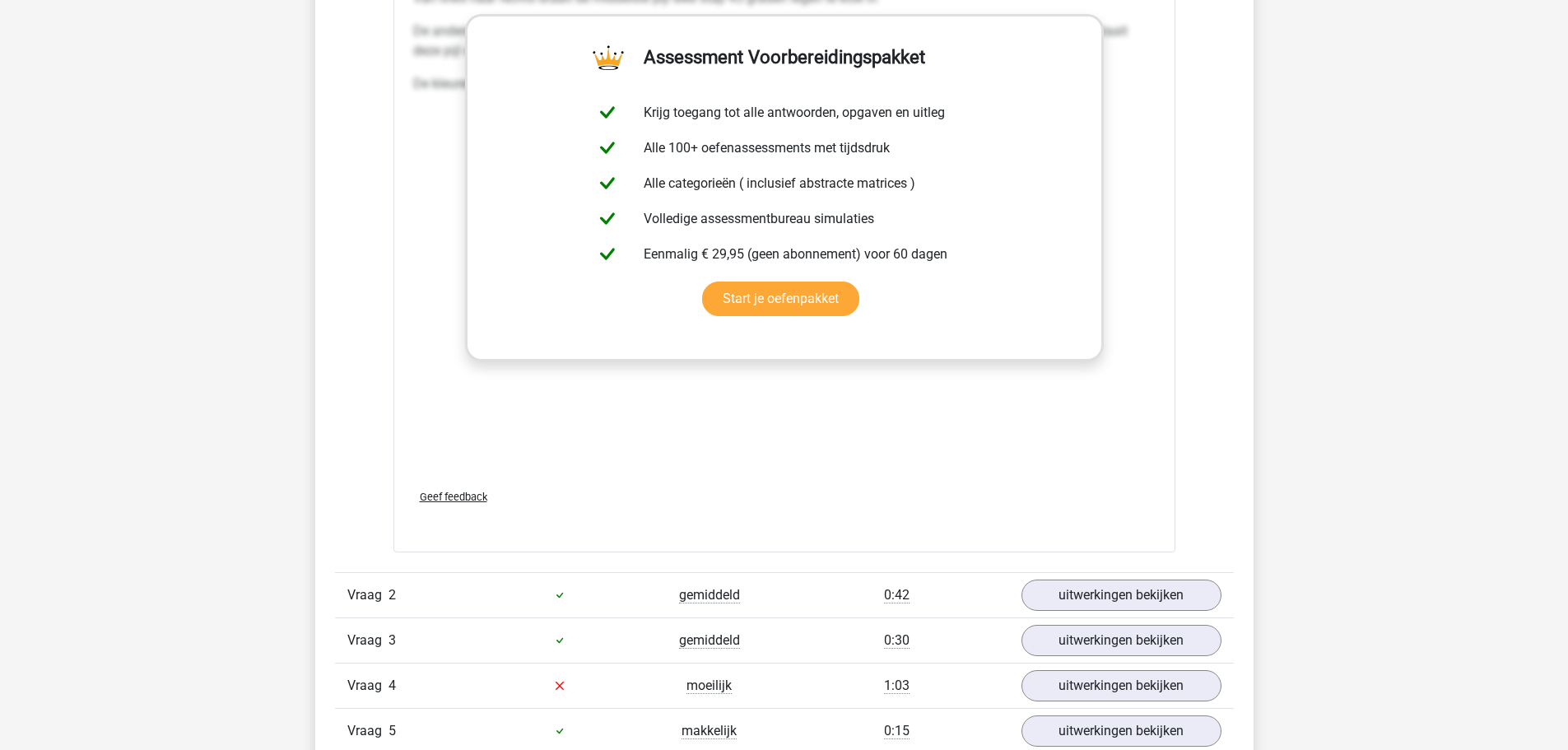
scroll to position [2140, 0]
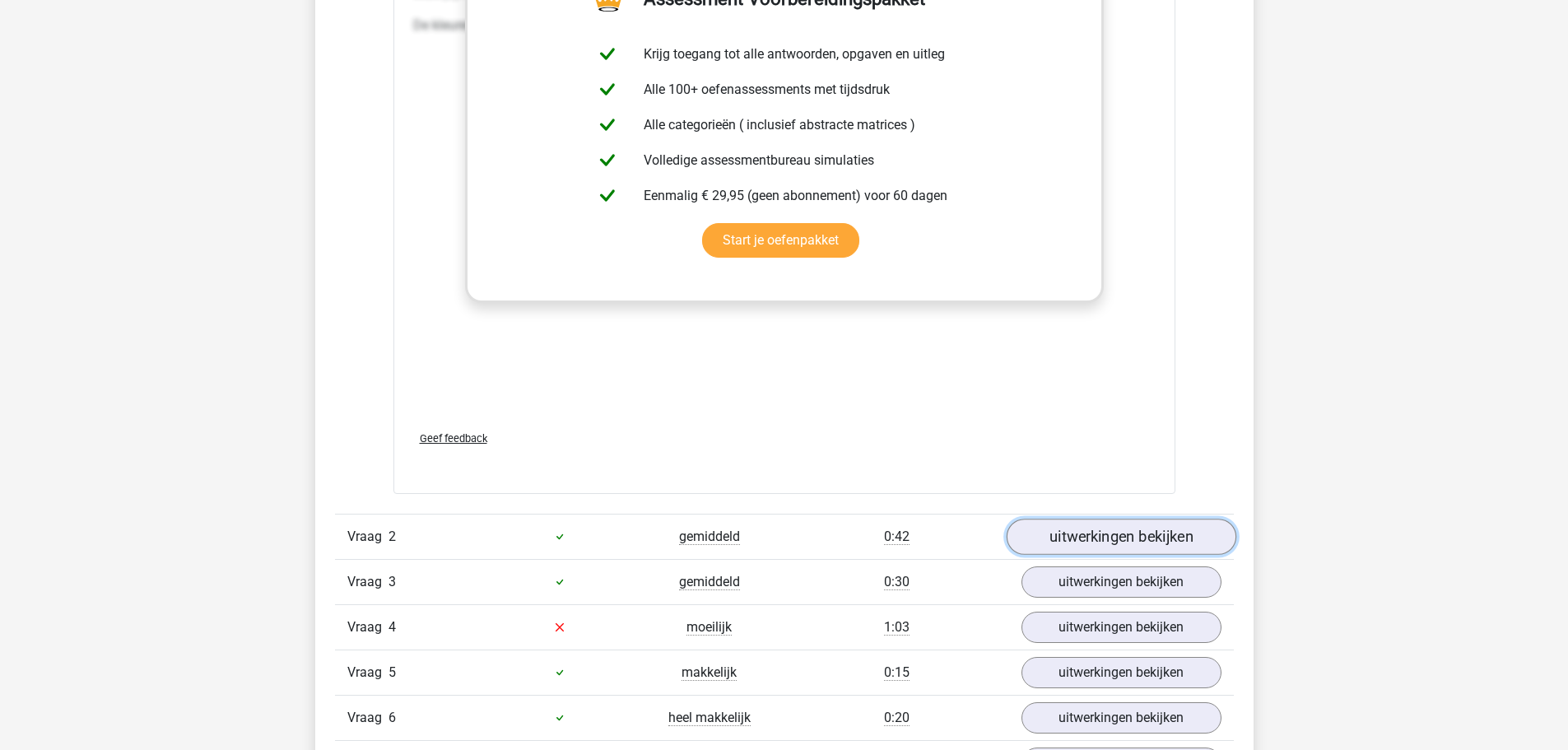
click at [1090, 543] on link "uitwerkingen bekijken" at bounding box center [1121, 536] width 230 height 36
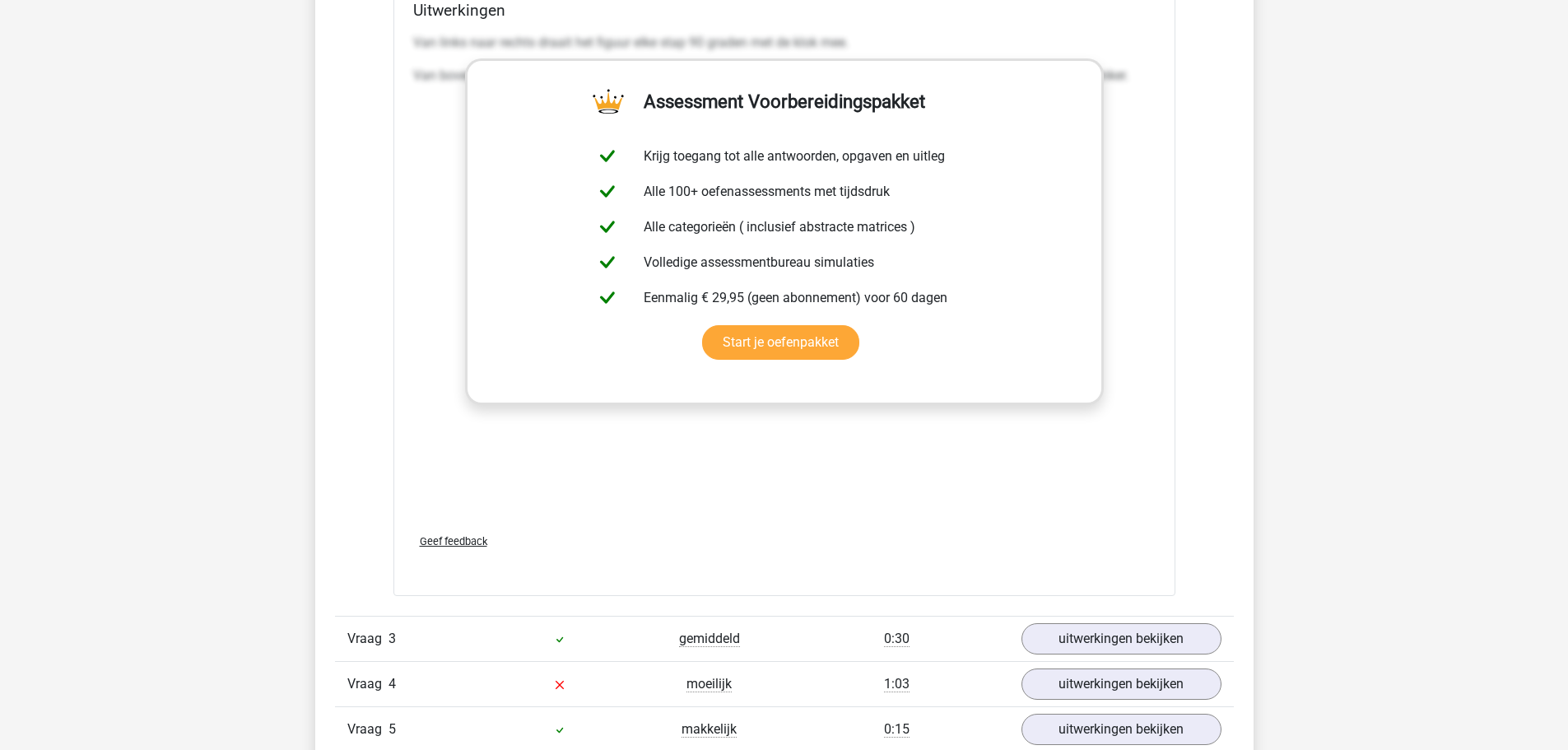
scroll to position [3376, 0]
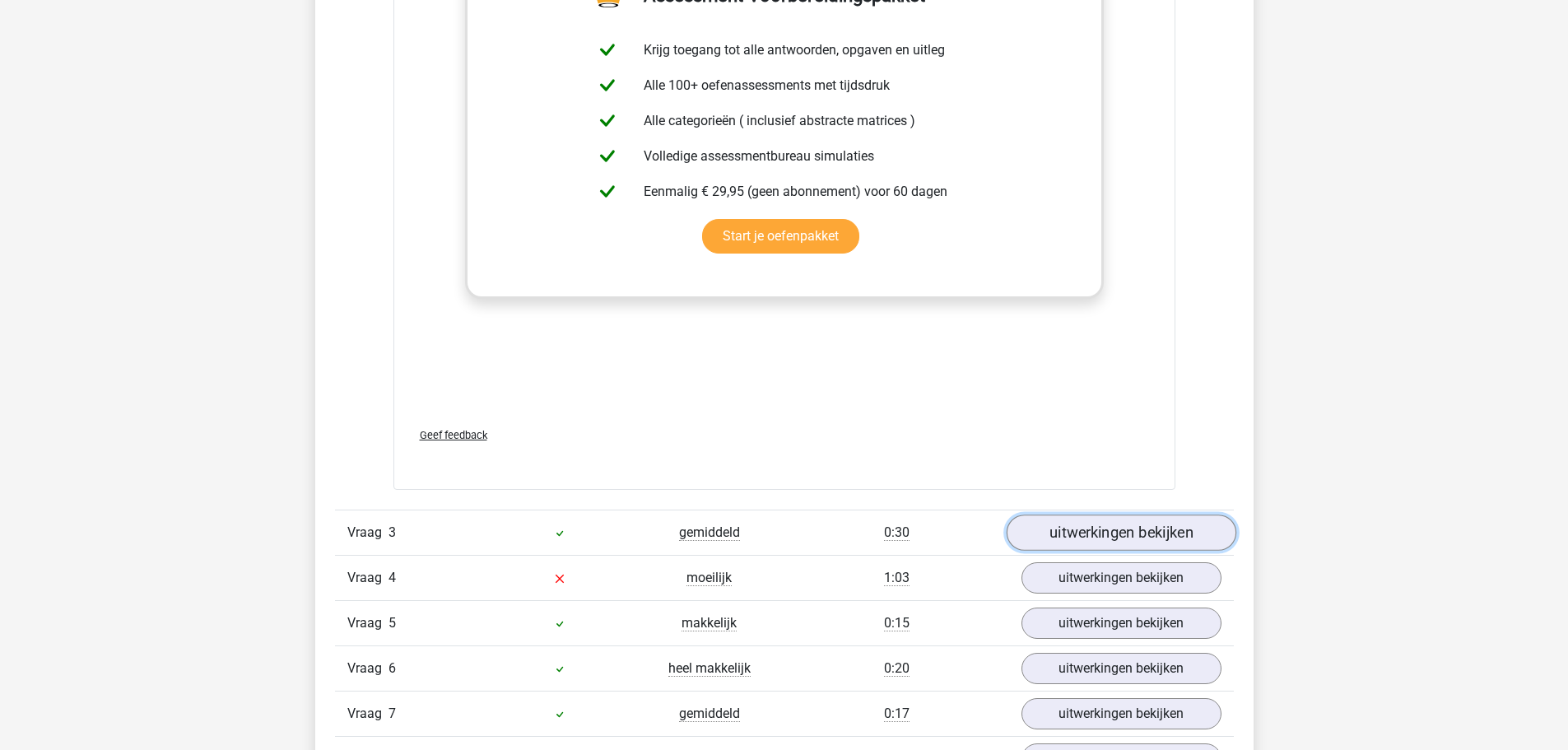
click at [1132, 532] on link "uitwerkingen bekijken" at bounding box center [1121, 533] width 230 height 36
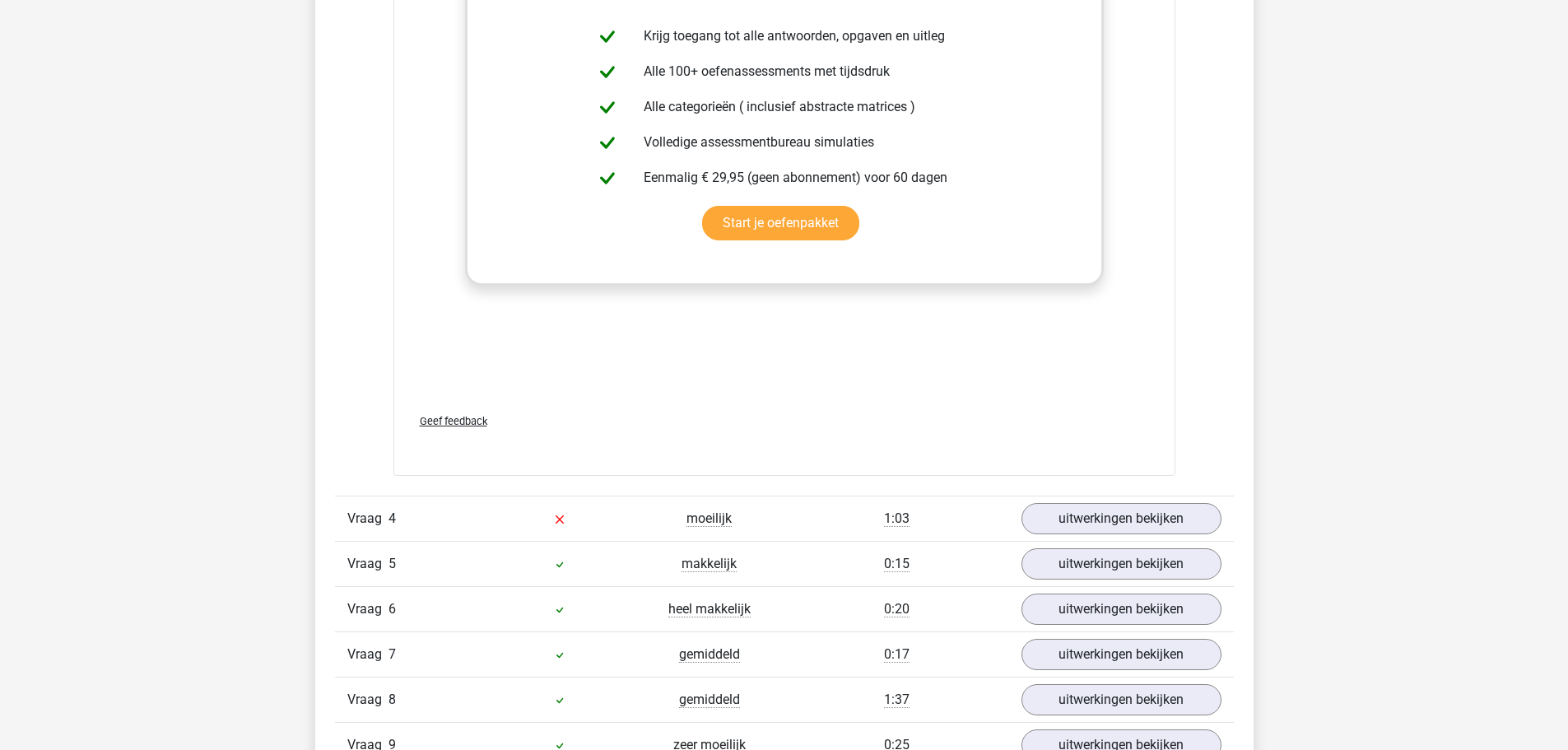
scroll to position [5022, 0]
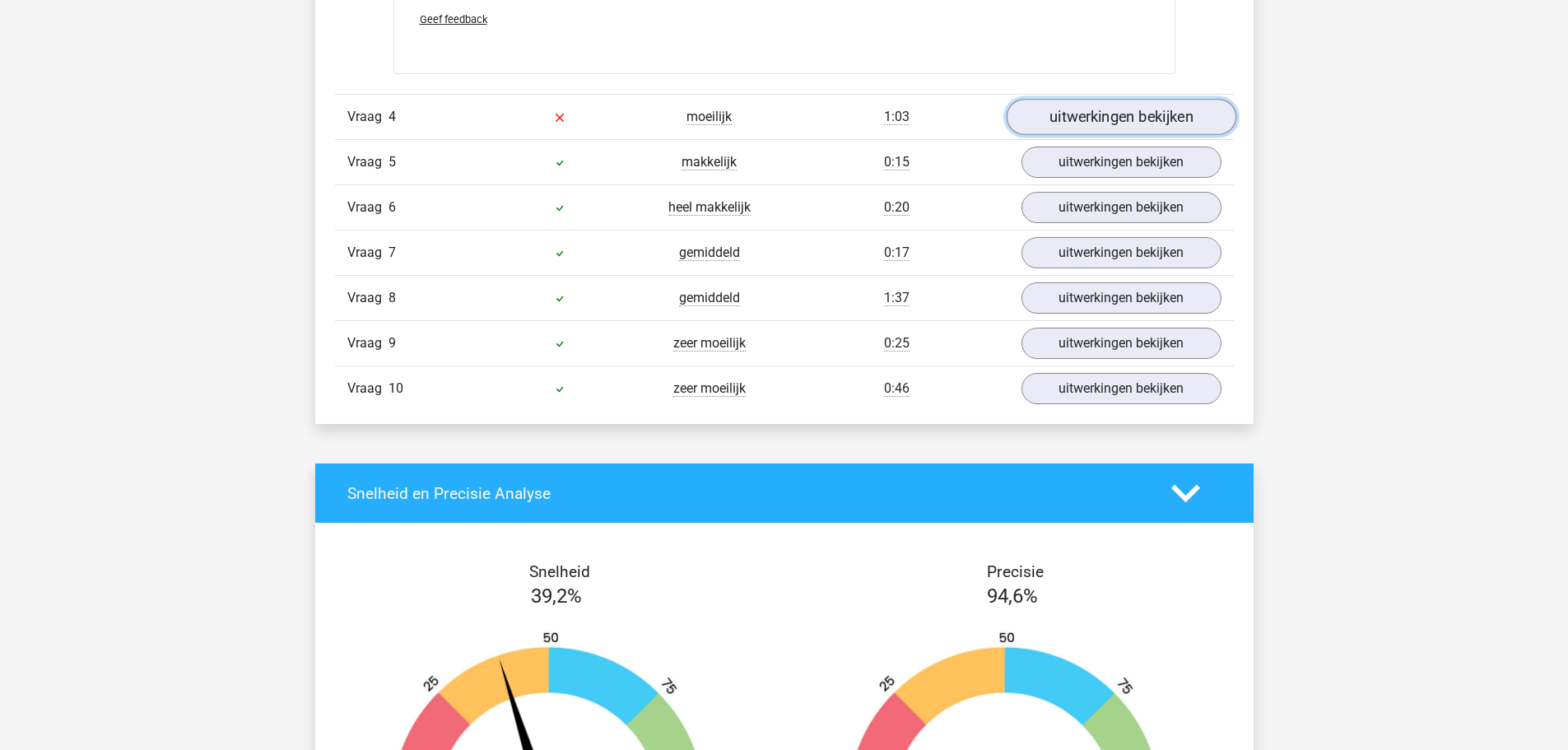
click at [1165, 116] on link "uitwerkingen bekijken" at bounding box center [1121, 116] width 230 height 36
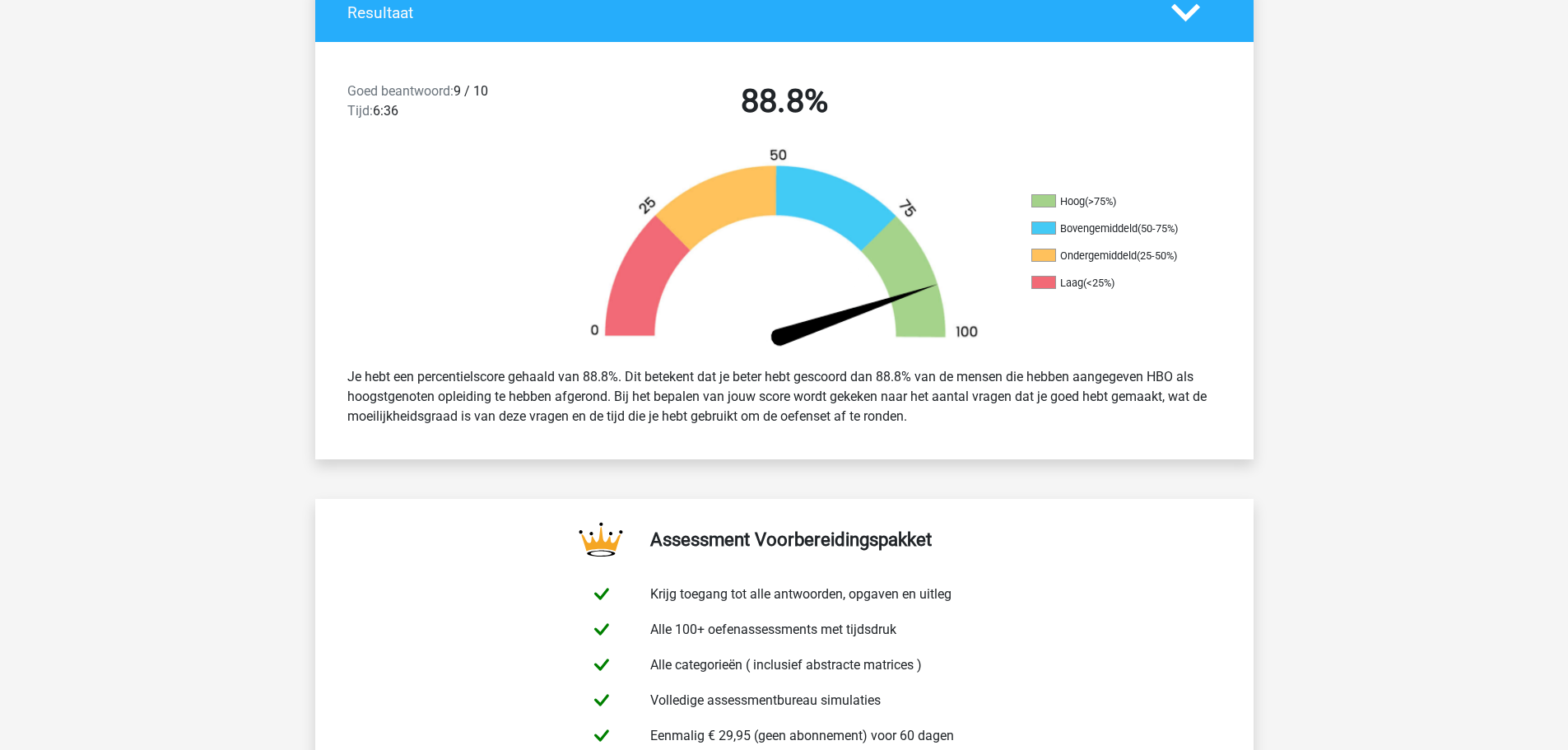
scroll to position [576, 0]
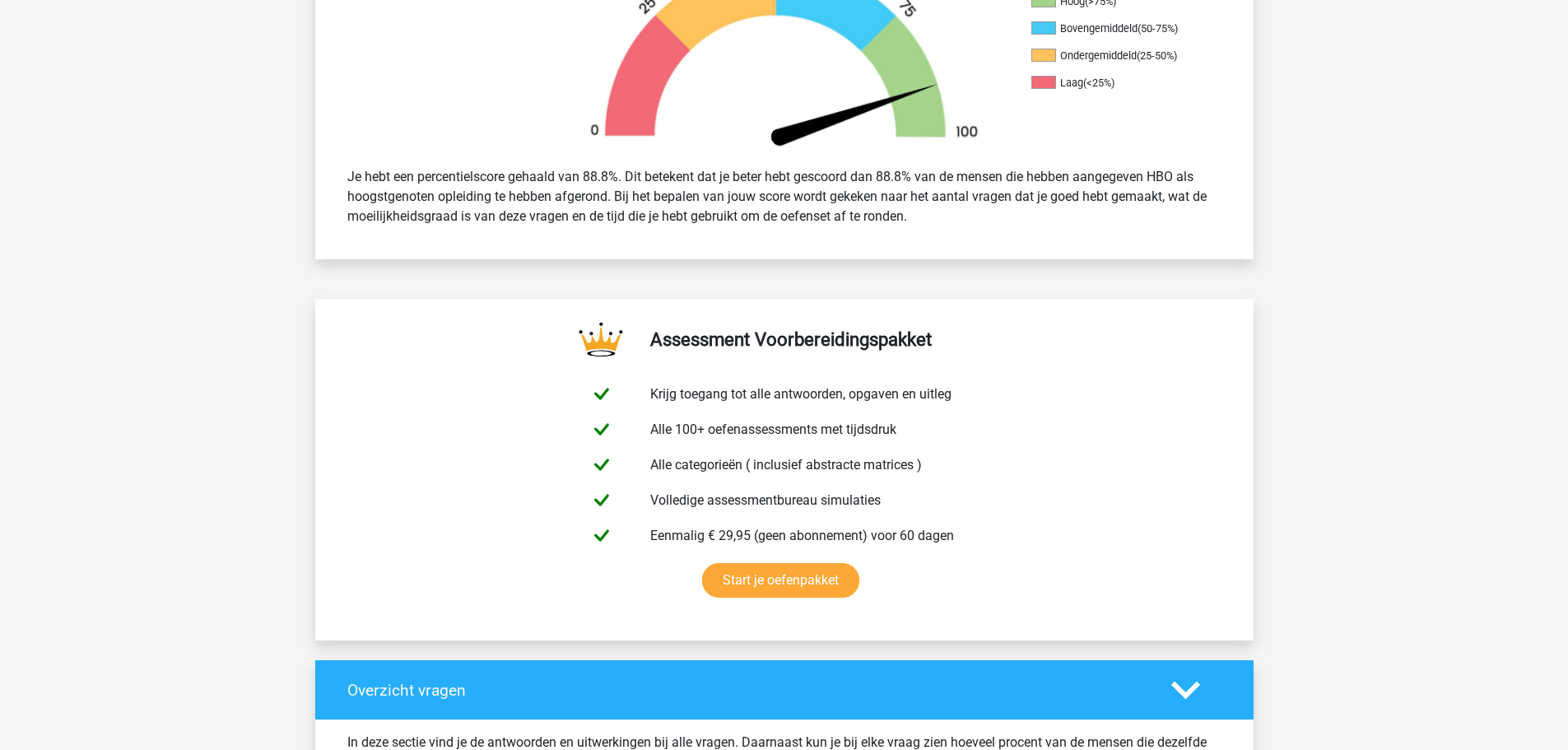
click at [1179, 689] on polygon at bounding box center [1185, 690] width 29 height 18
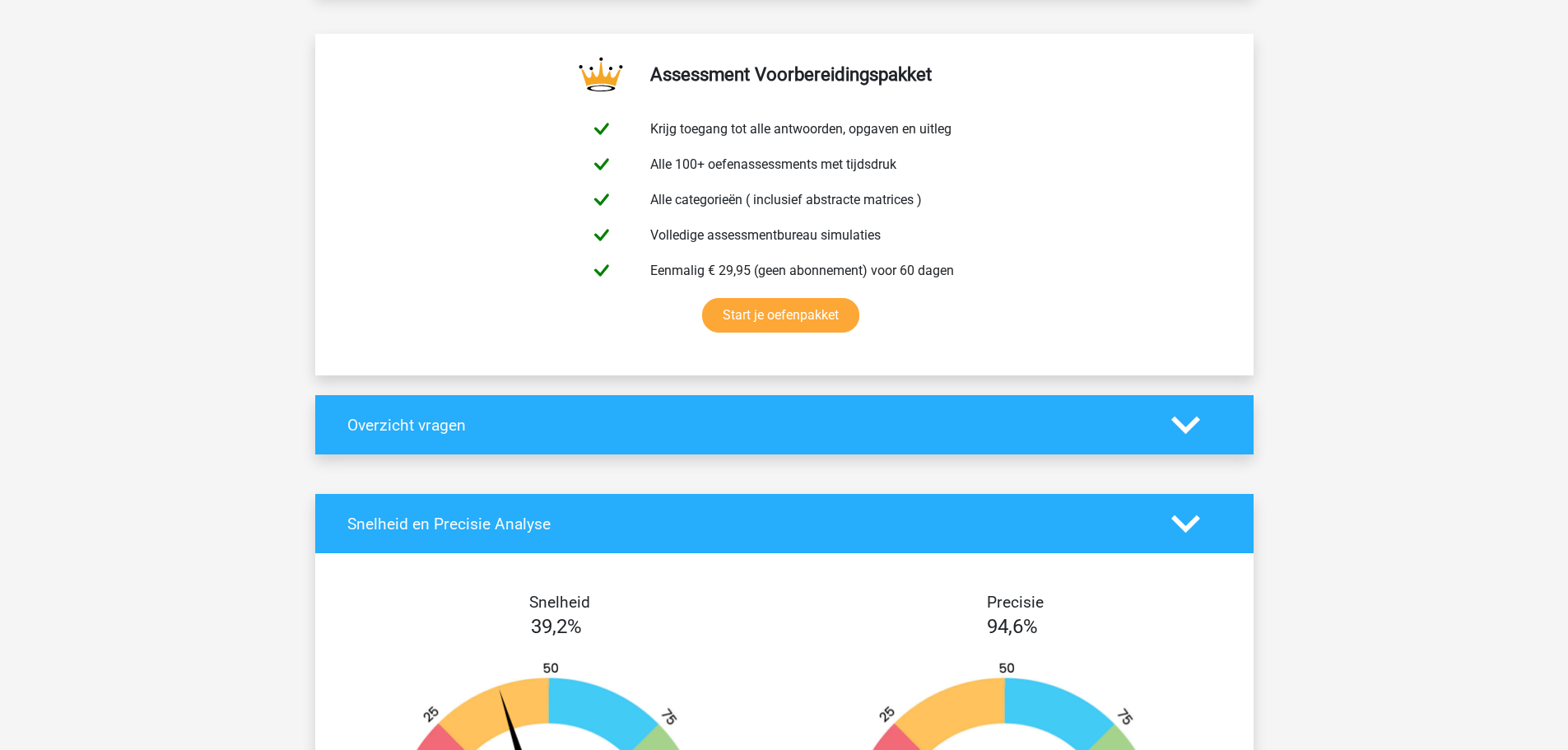
scroll to position [1070, 0]
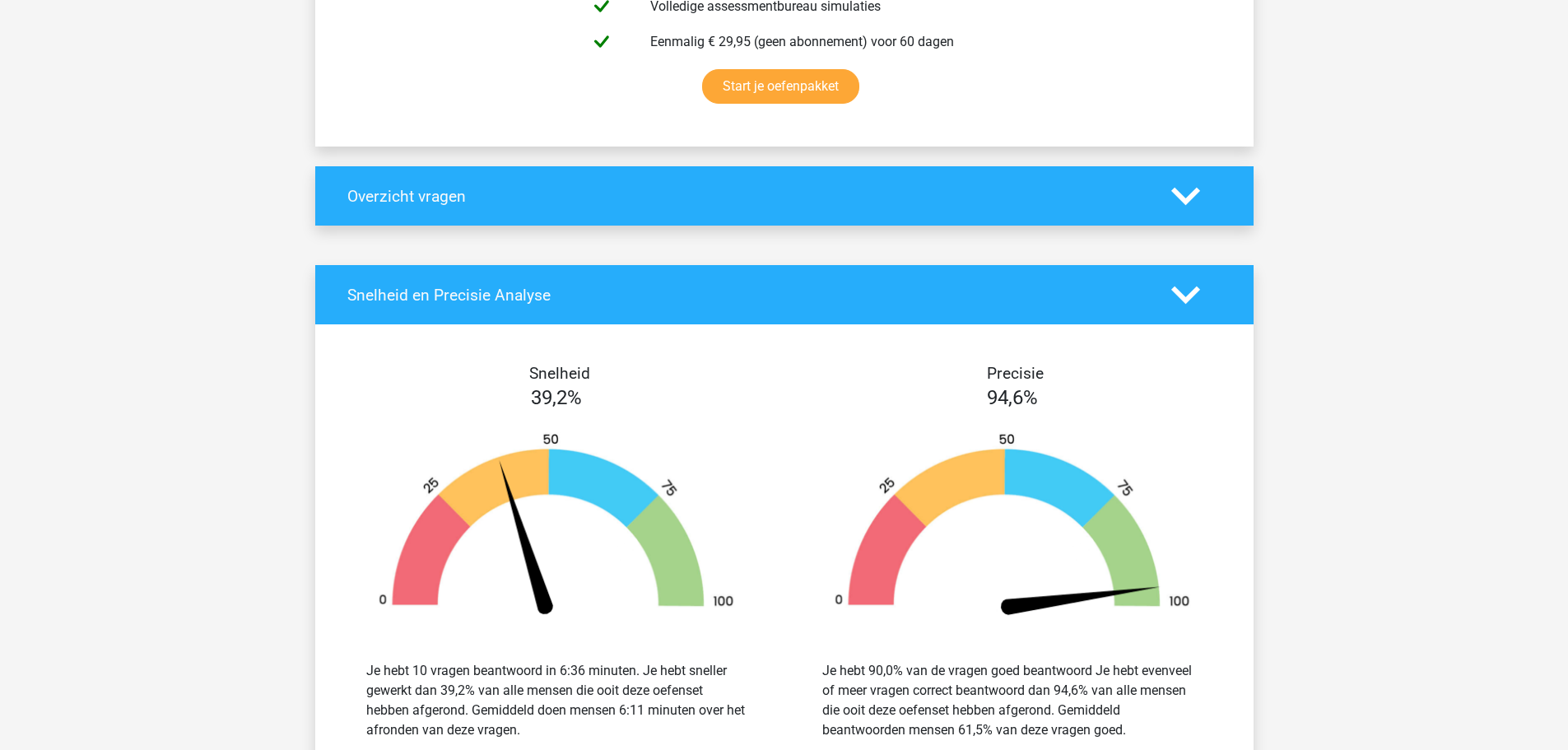
click at [1196, 275] on div "Snelheid en Precisie Analyse" at bounding box center [784, 295] width 939 height 59
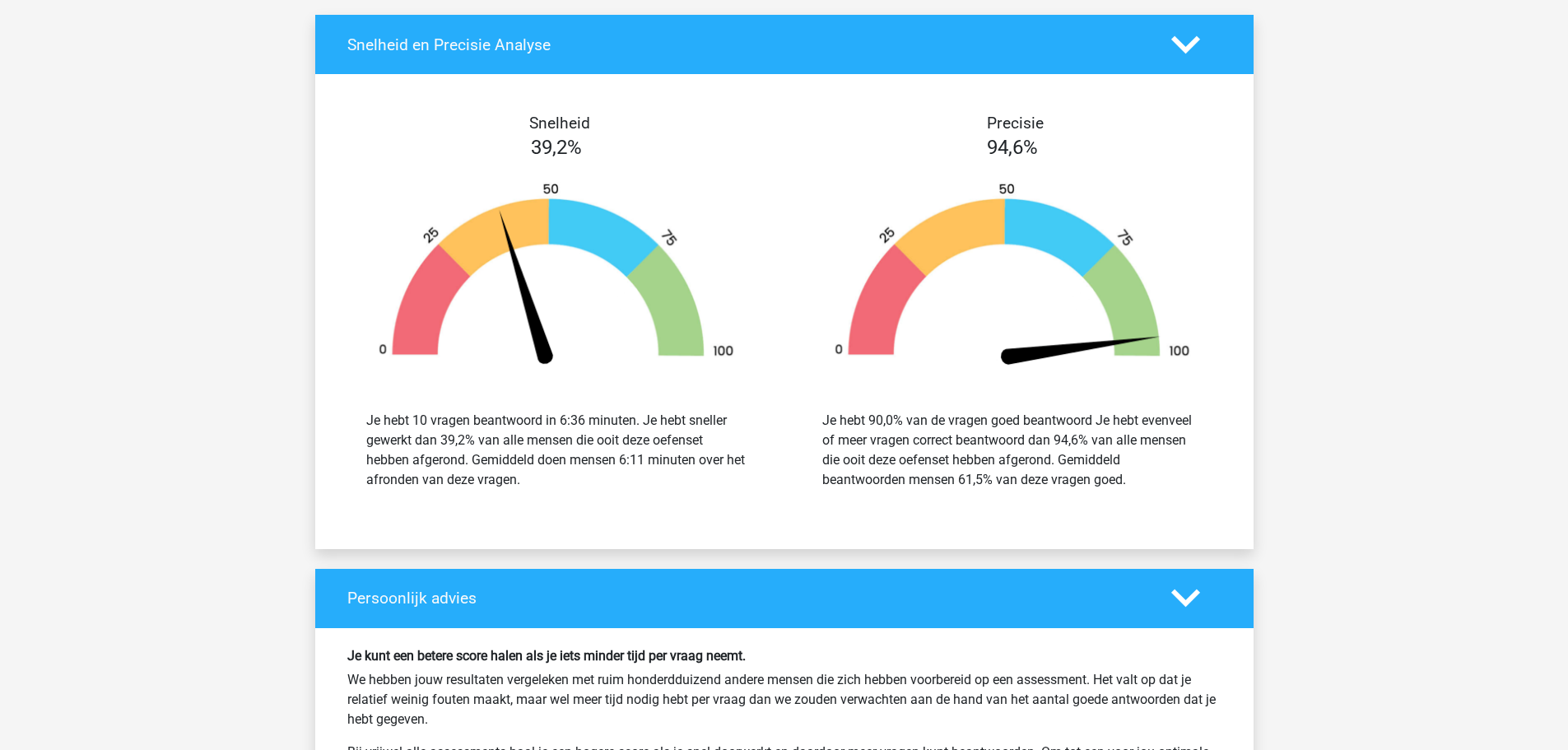
scroll to position [1564, 0]
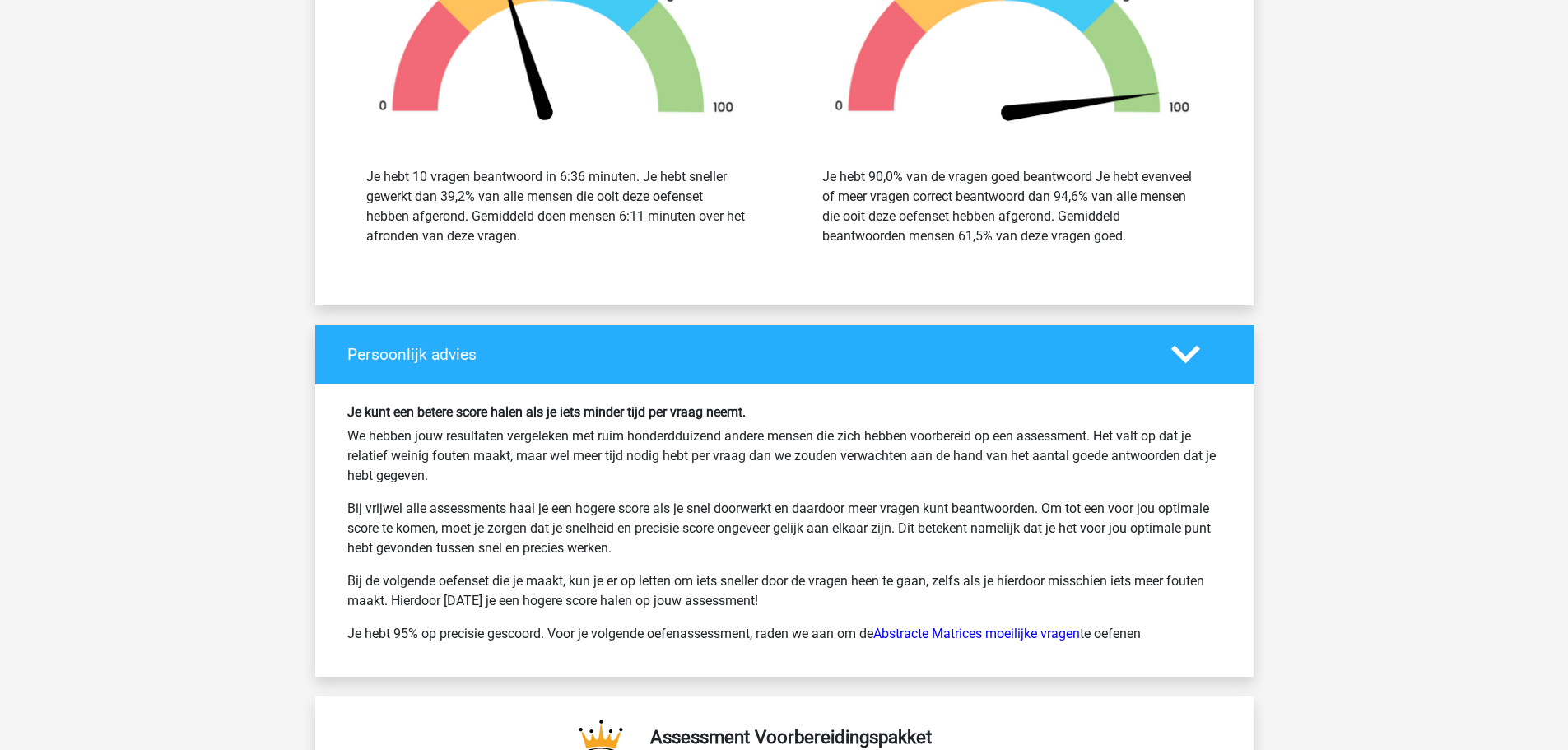
click at [1177, 346] on icon at bounding box center [1185, 354] width 29 height 29
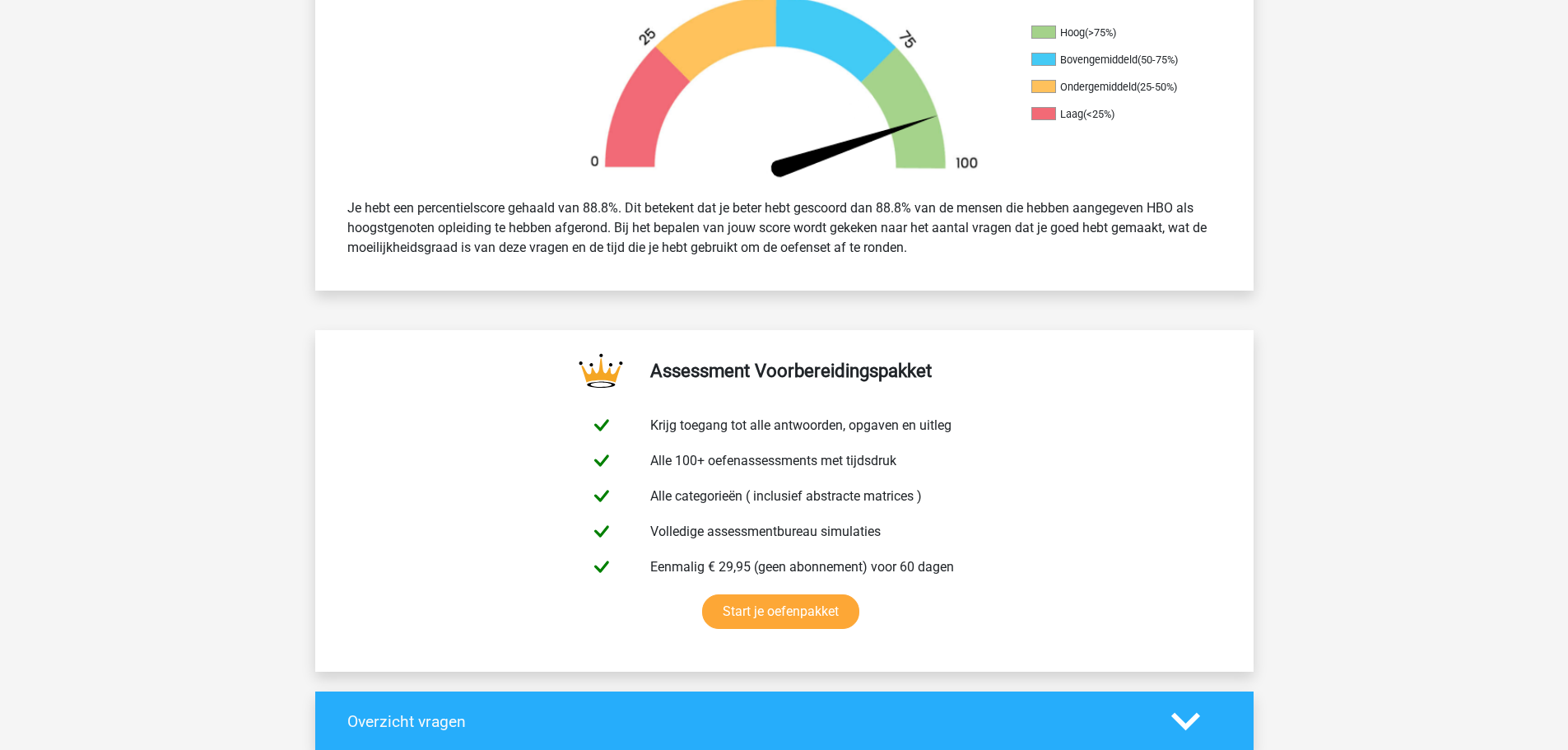
scroll to position [741, 0]
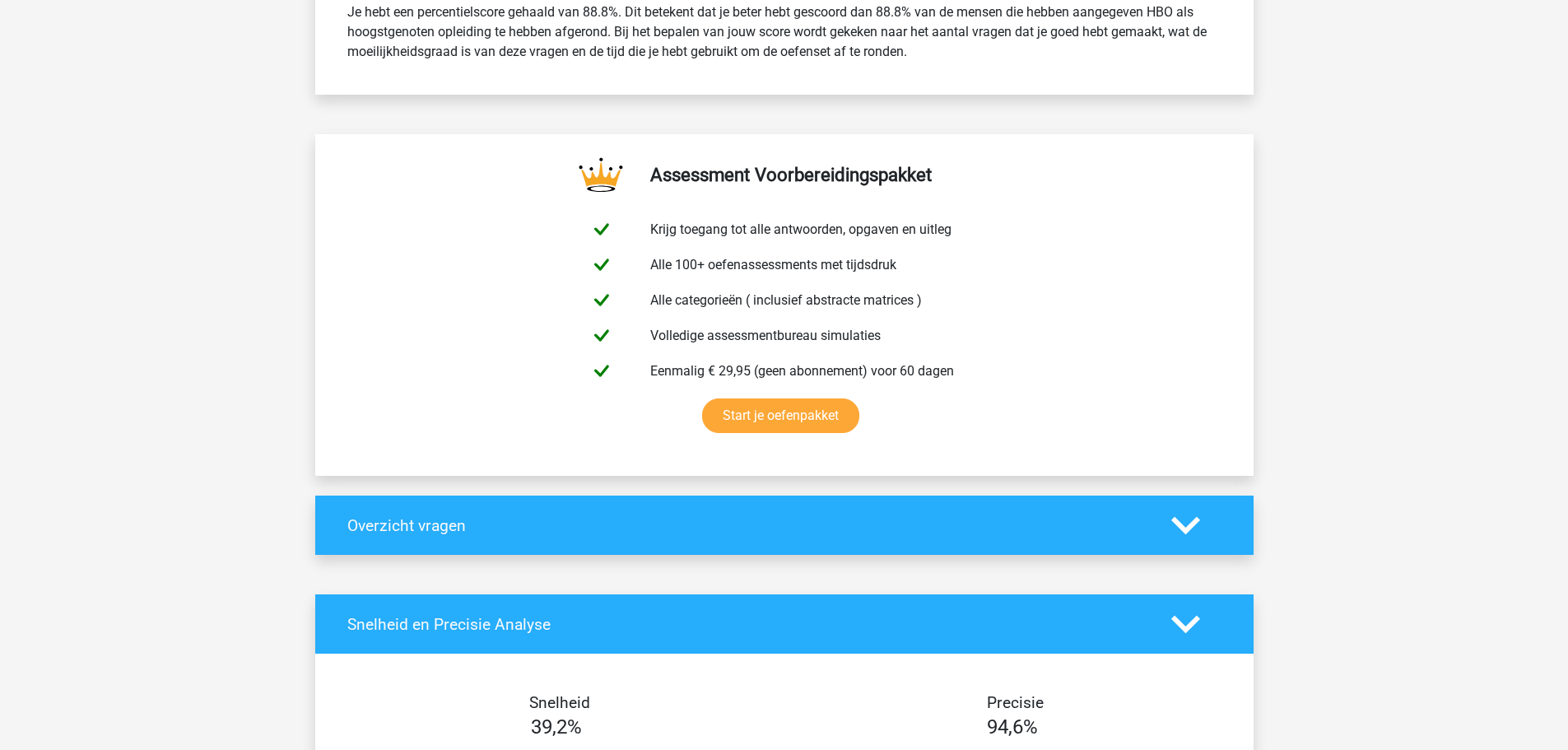
click at [1215, 534] on div at bounding box center [1196, 526] width 75 height 29
click at [1189, 530] on polygon at bounding box center [1185, 526] width 29 height 18
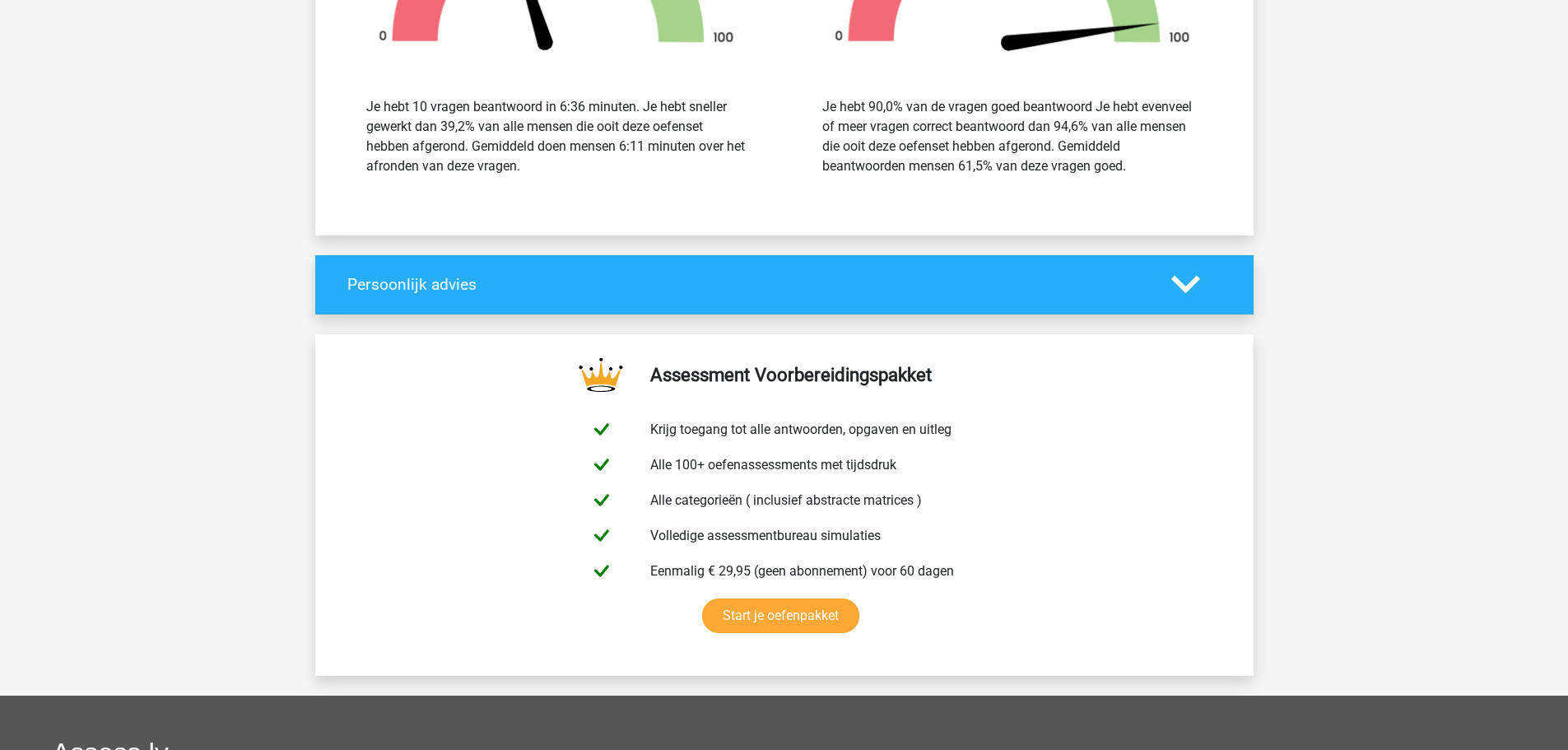
scroll to position [6833, 0]
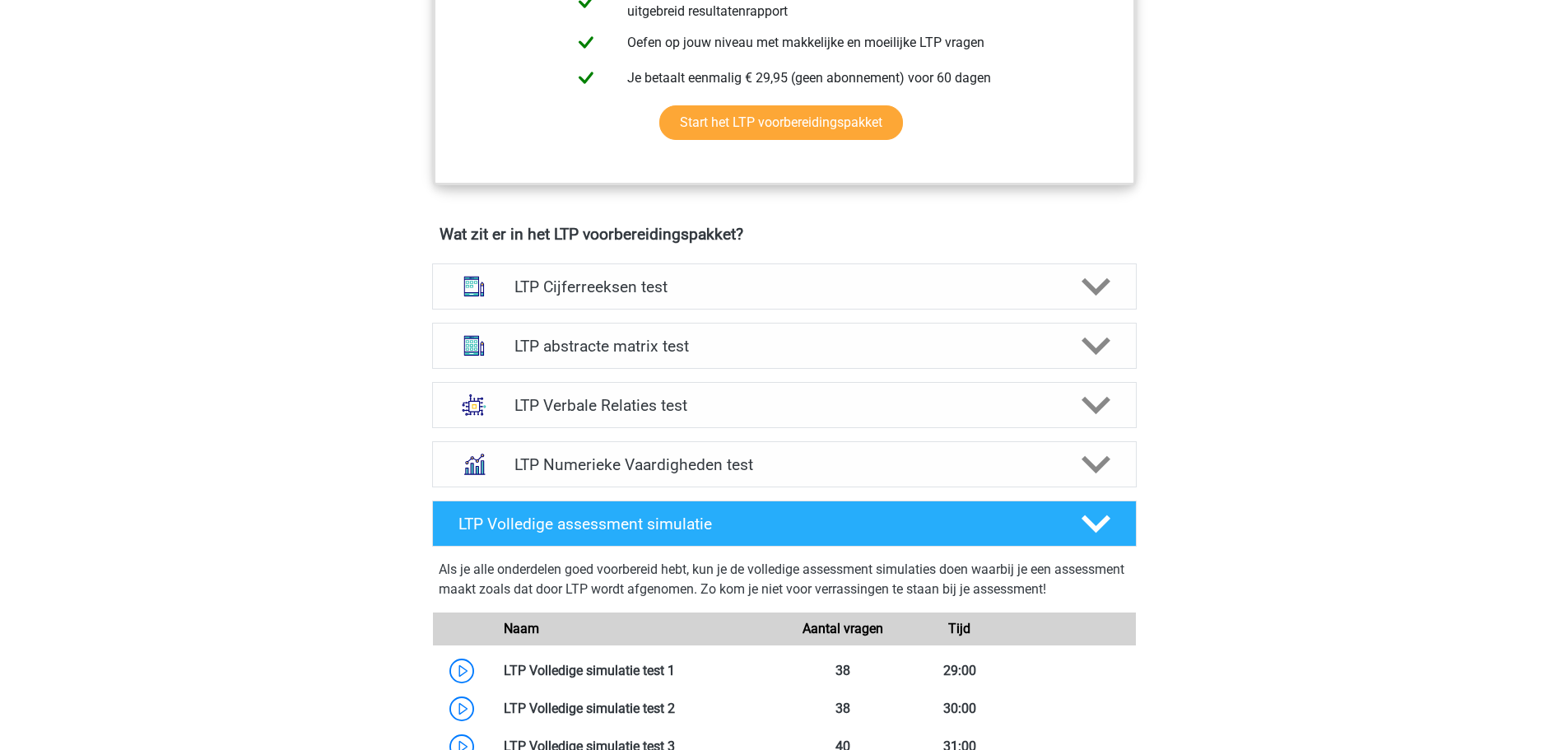
scroll to position [779, 0]
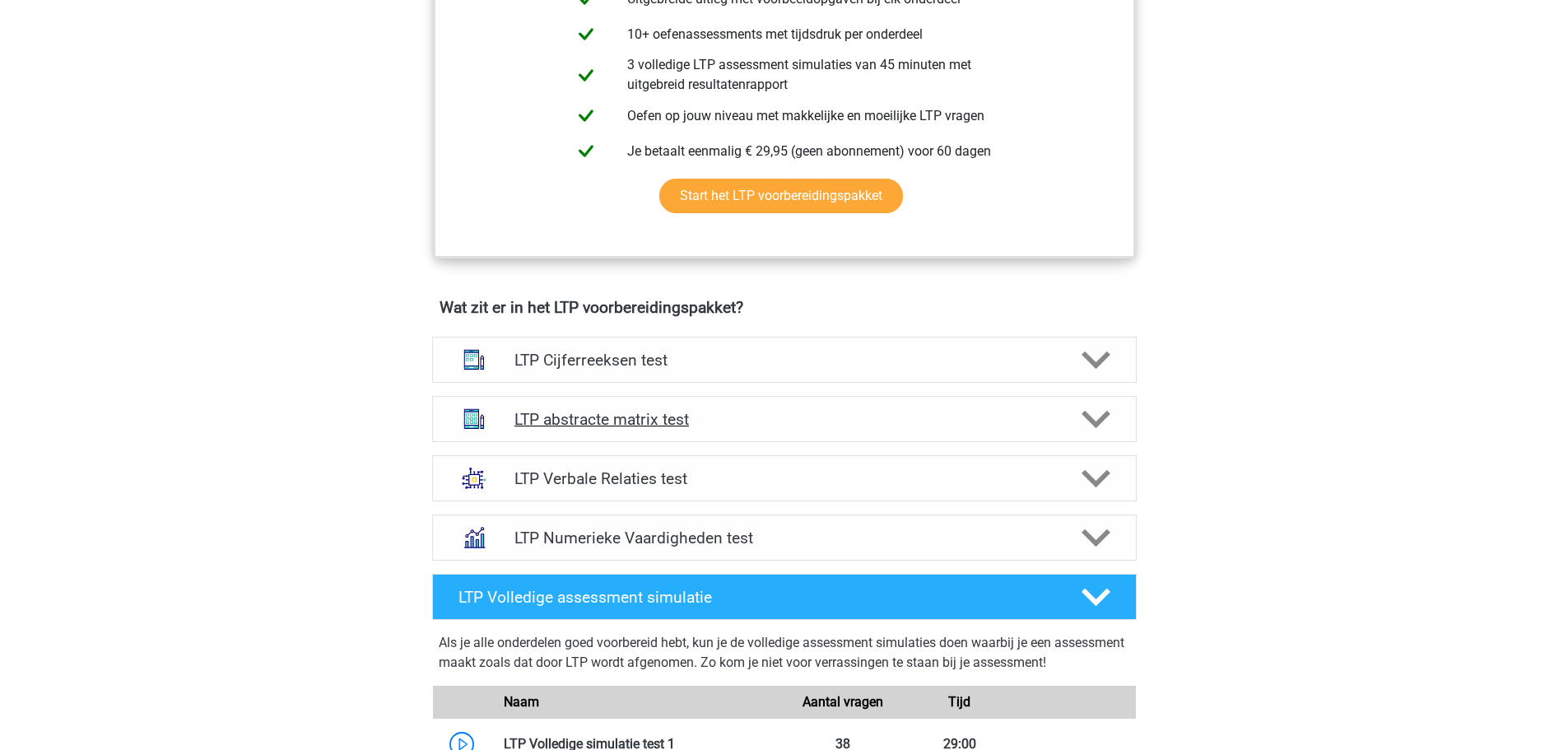
click at [740, 409] on div "LTP abstracte matrix test" at bounding box center [784, 419] width 704 height 46
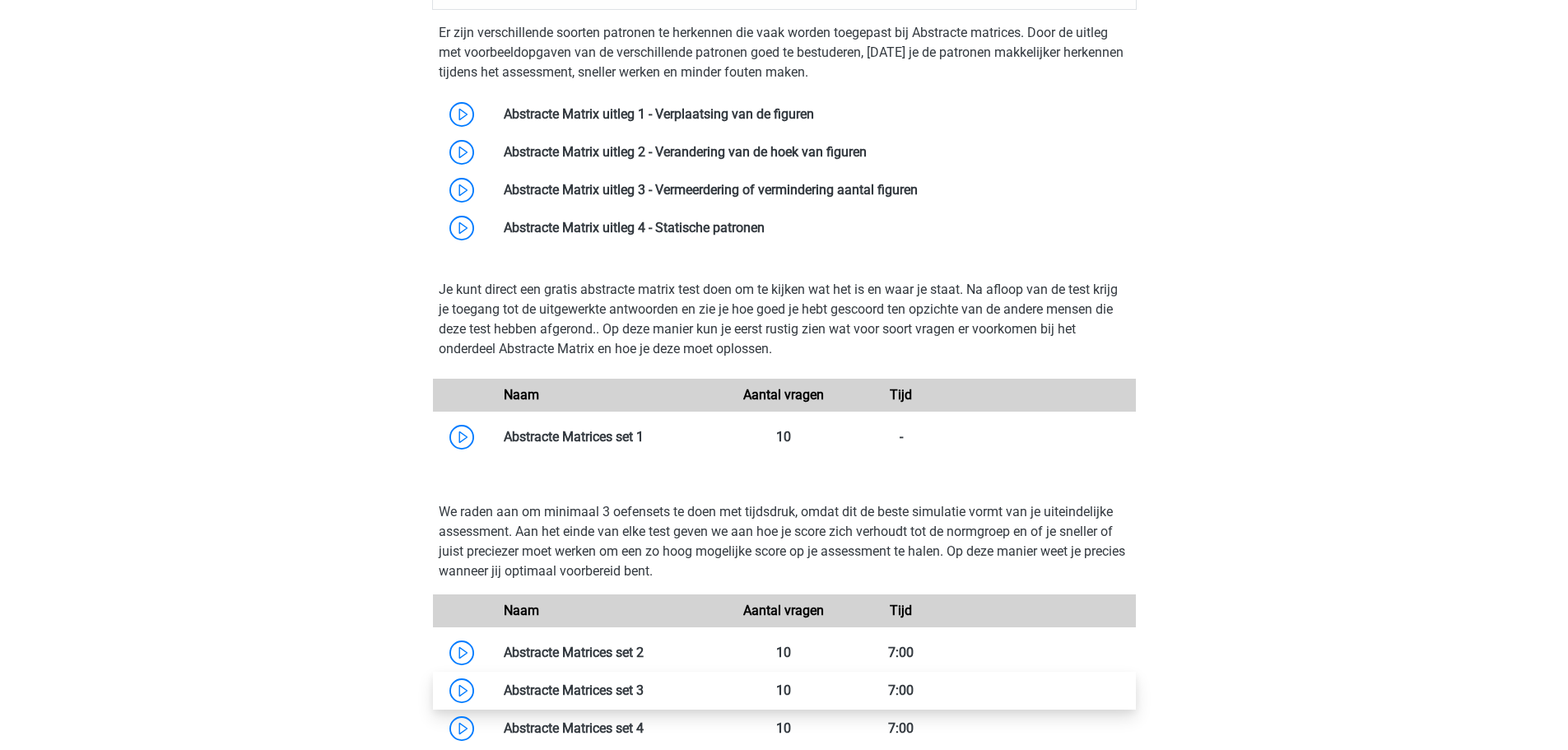
scroll to position [1273, 0]
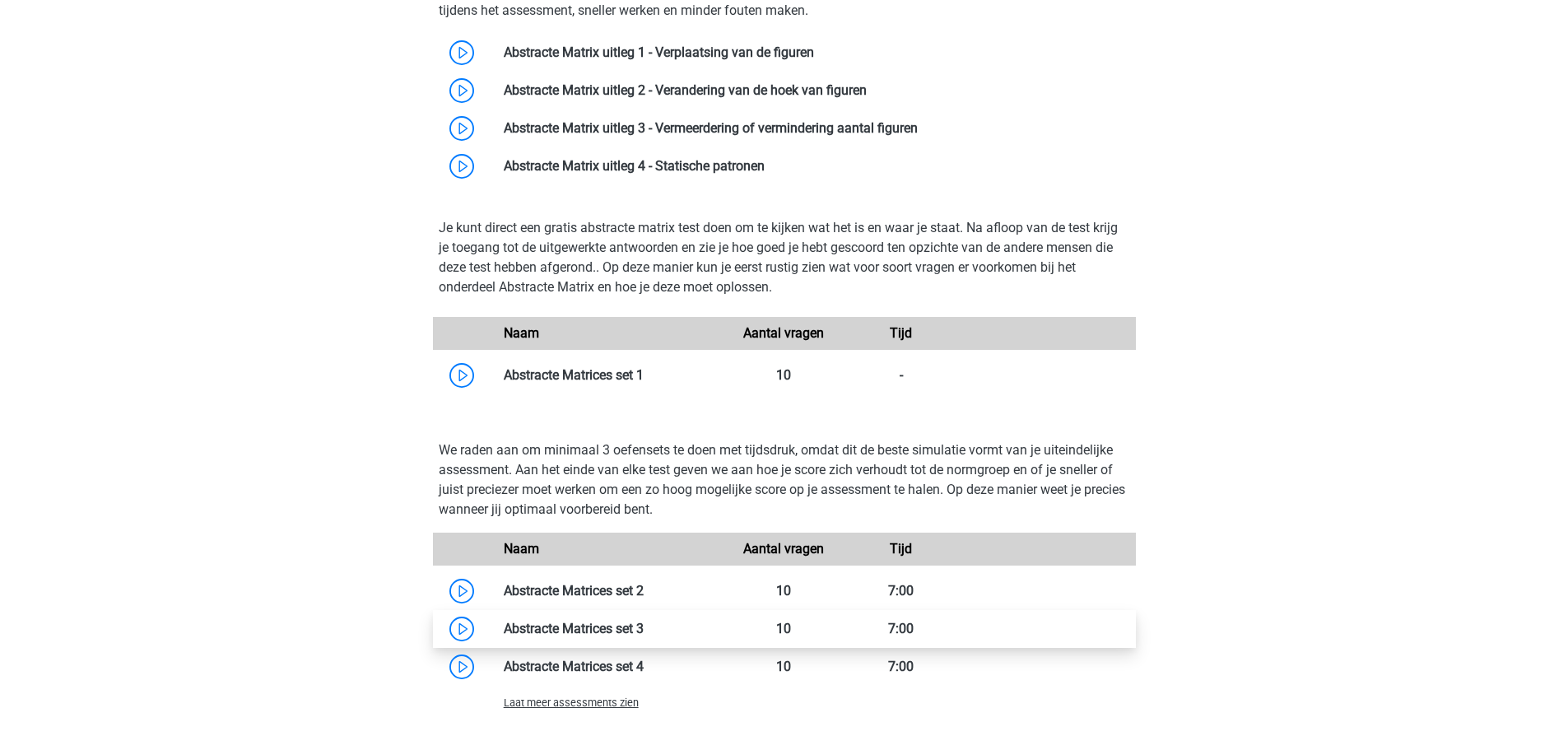
click at [644, 629] on link at bounding box center [644, 629] width 0 height 16
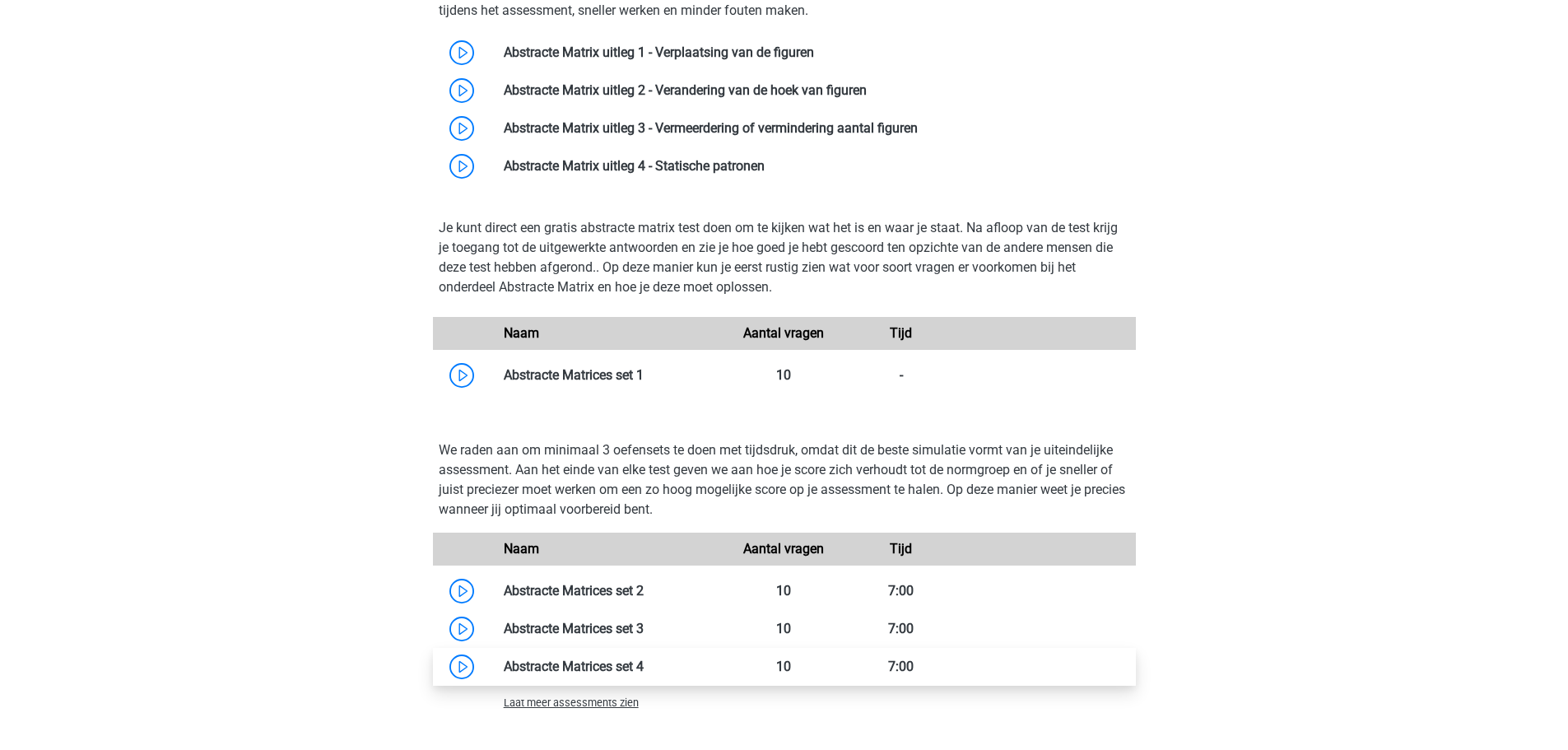
click at [644, 674] on link at bounding box center [644, 667] width 0 height 16
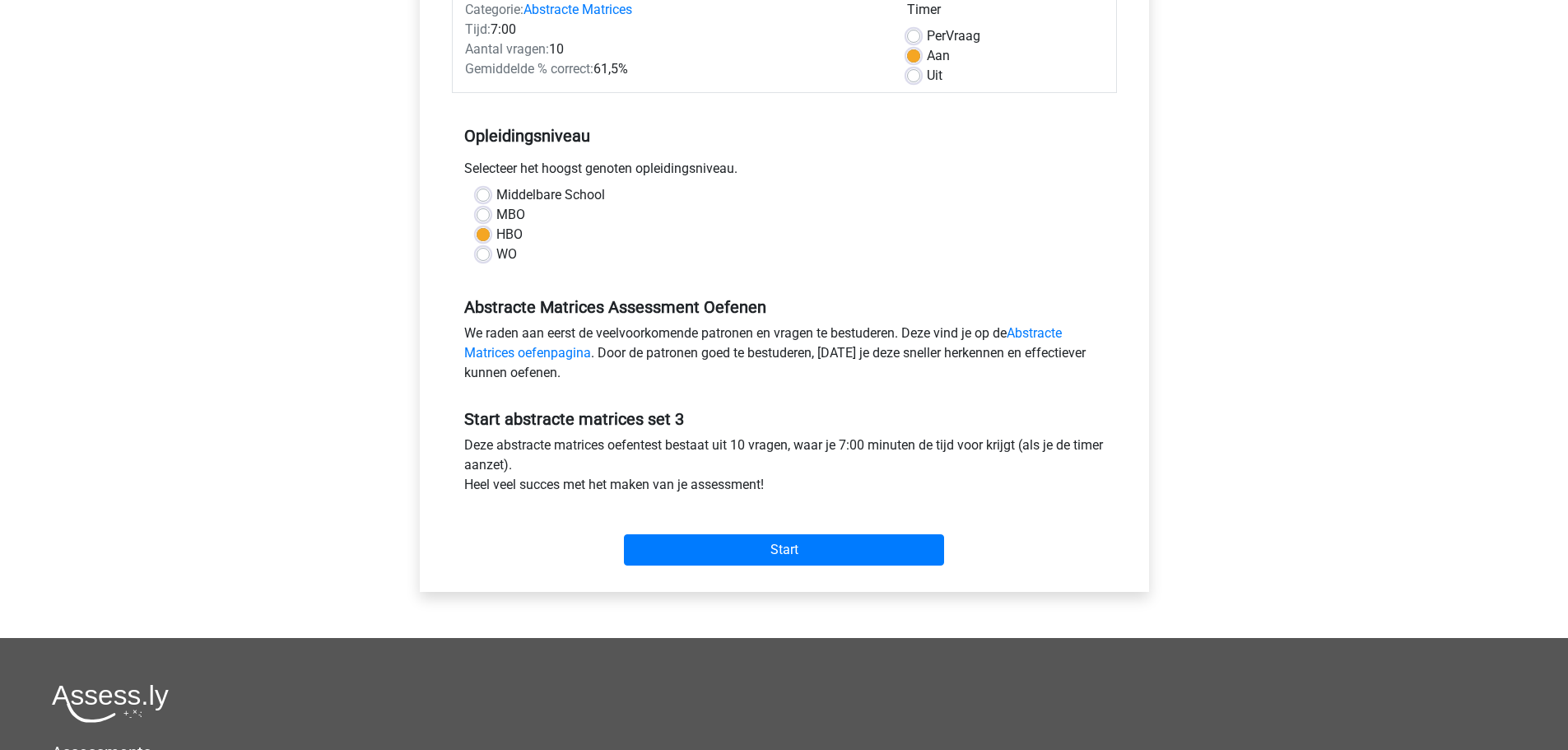
scroll to position [83, 0]
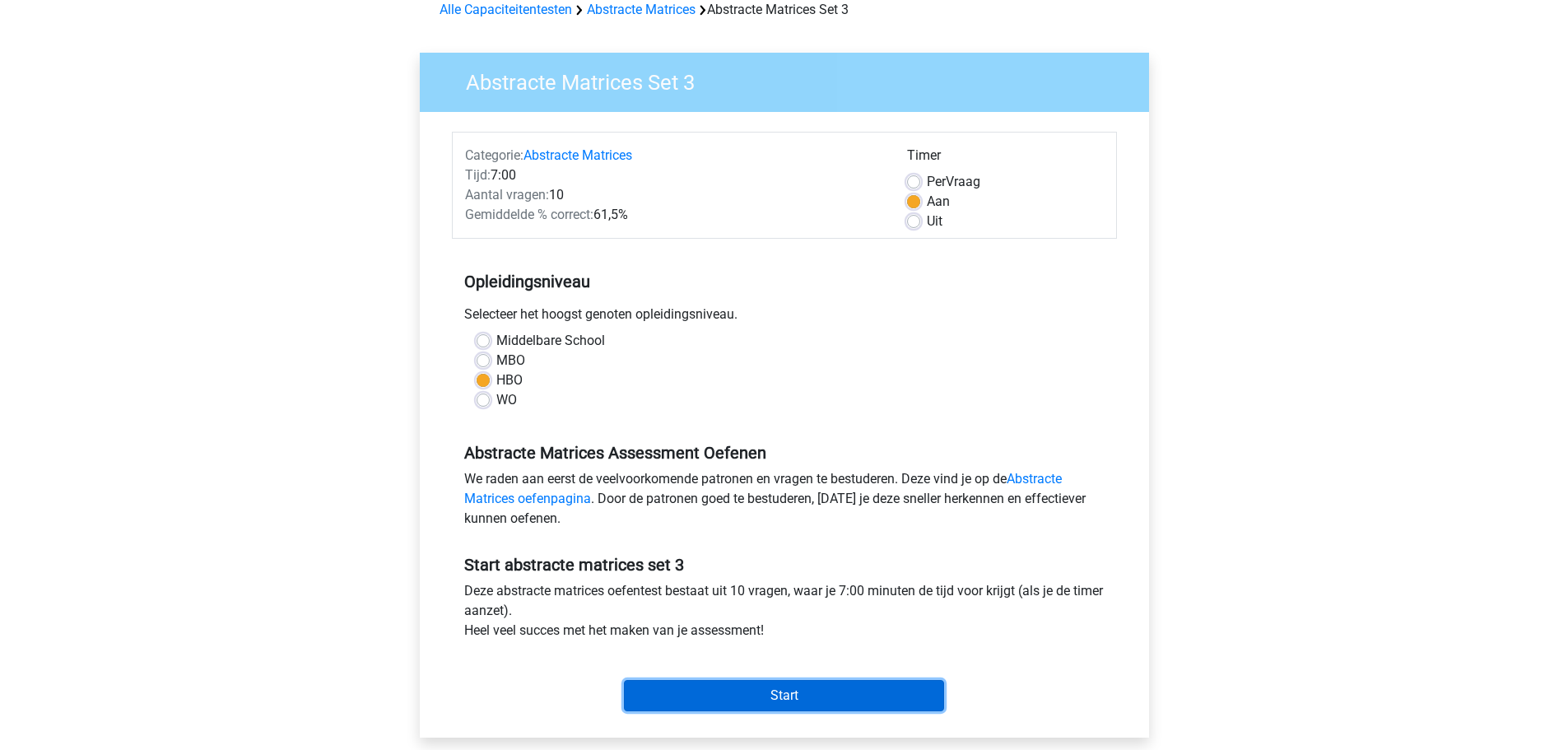
click at [819, 695] on input "Start" at bounding box center [784, 695] width 320 height 31
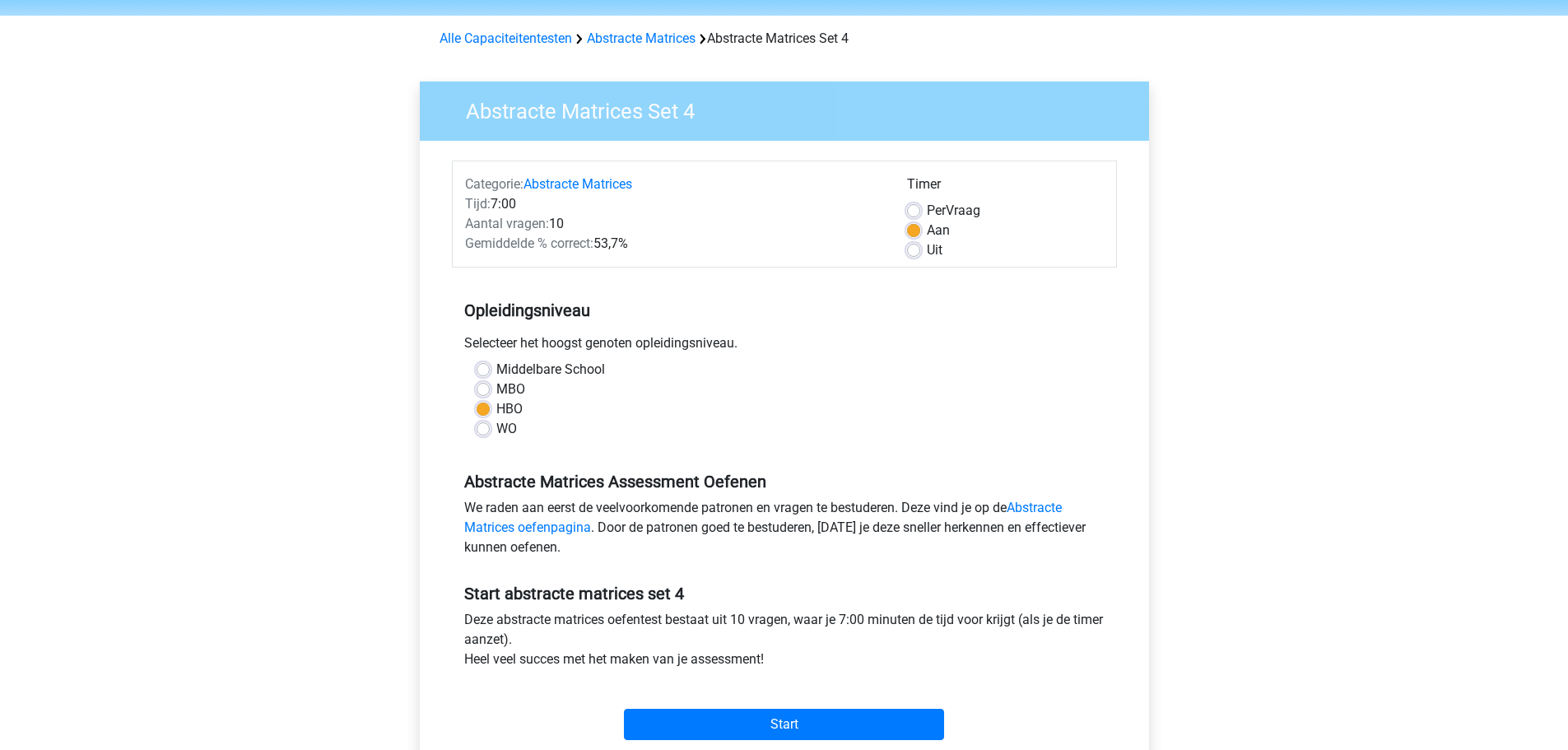
scroll to position [83, 0]
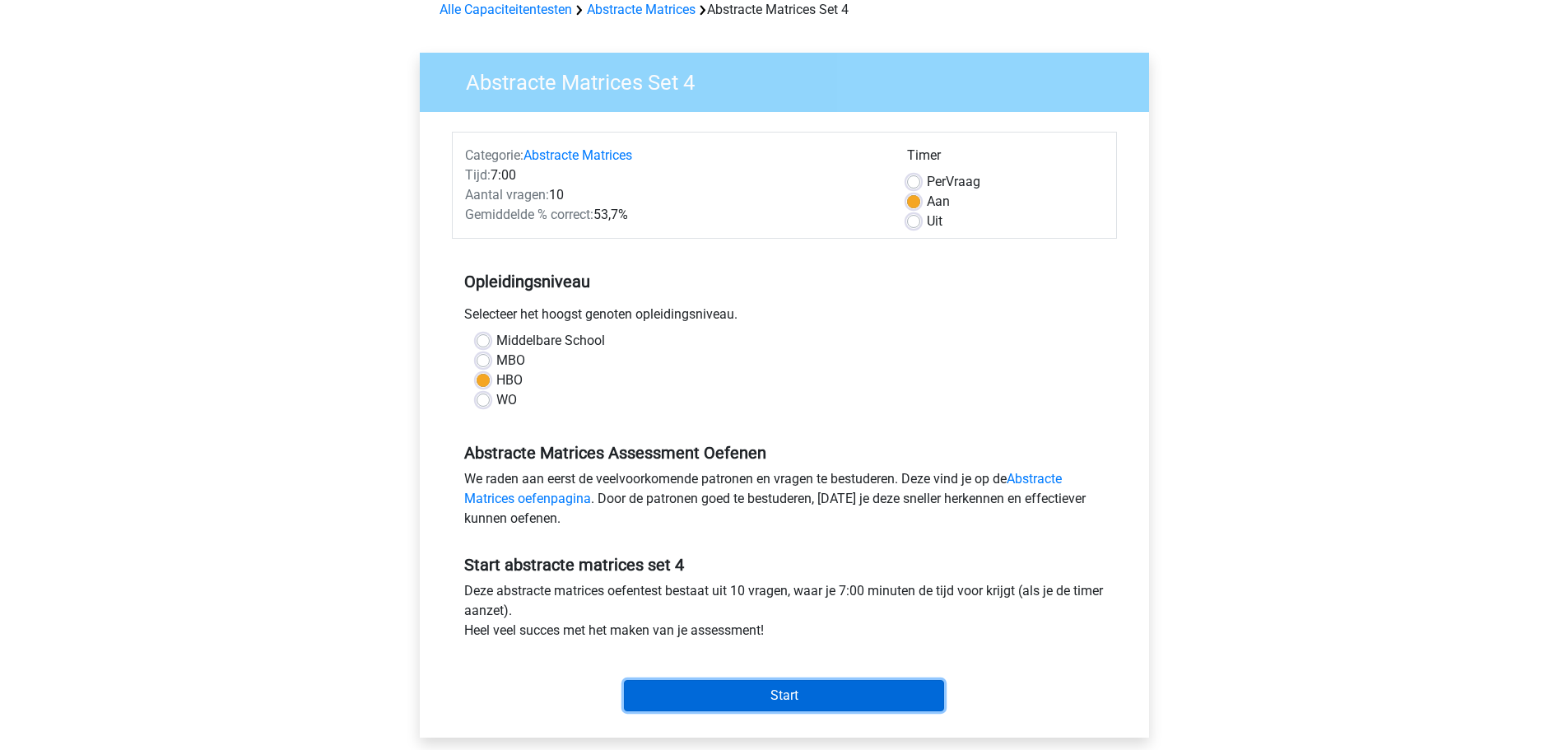
click at [822, 700] on input "Start" at bounding box center [784, 695] width 320 height 31
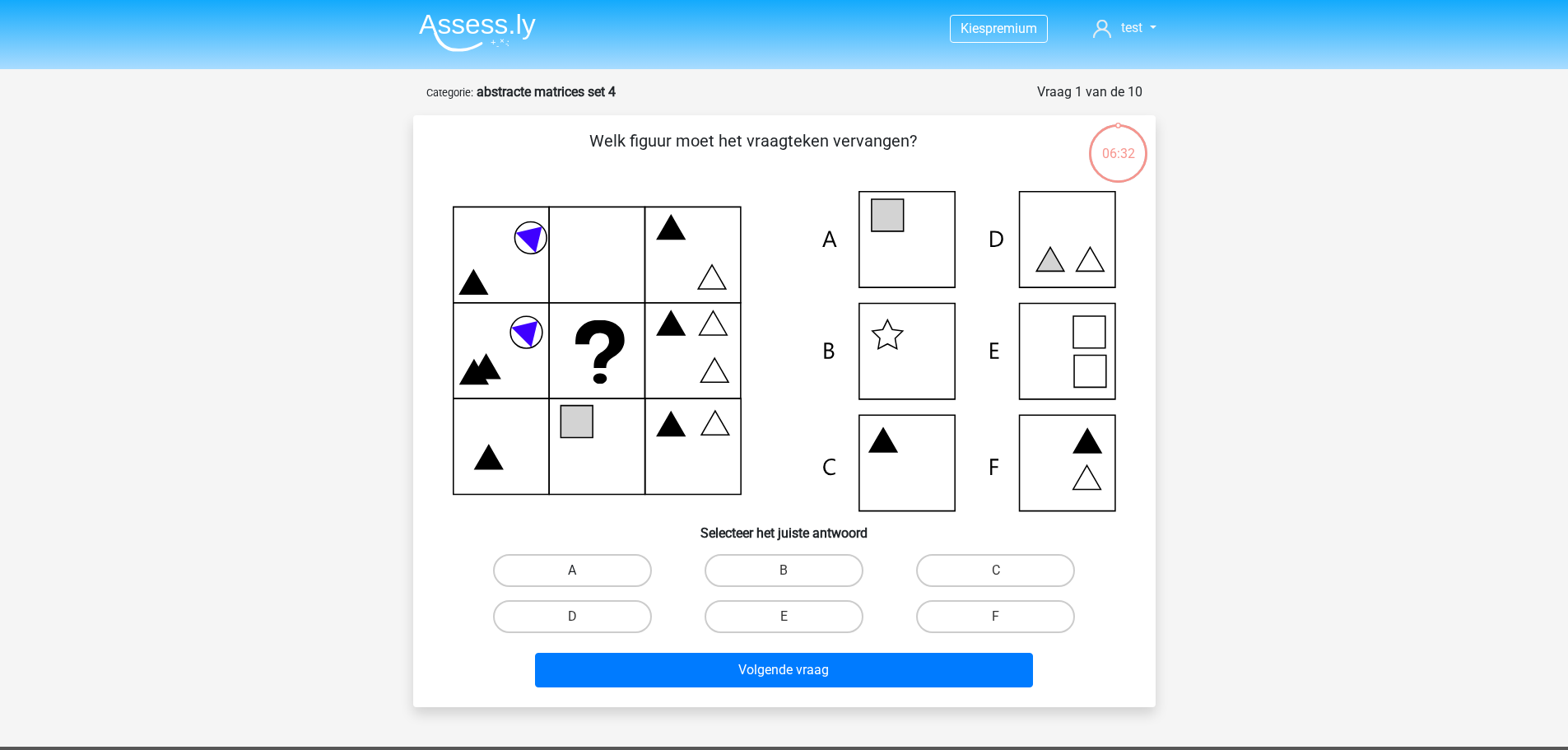
click at [535, 560] on label "A" at bounding box center [572, 571] width 159 height 33
click at [572, 571] on input "A" at bounding box center [577, 576] width 11 height 11
radio input "true"
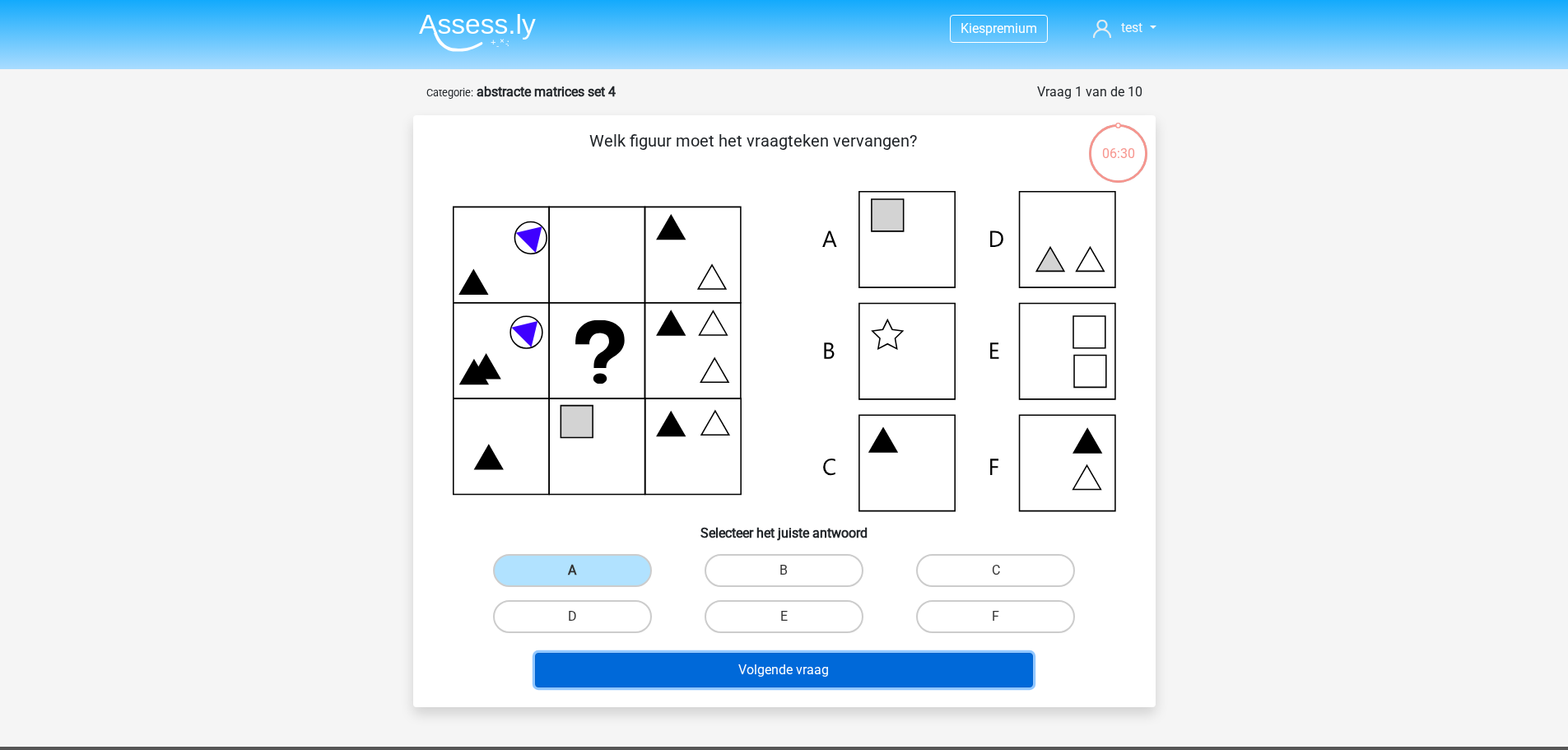
click at [674, 675] on button "Volgende vraag" at bounding box center [784, 670] width 498 height 35
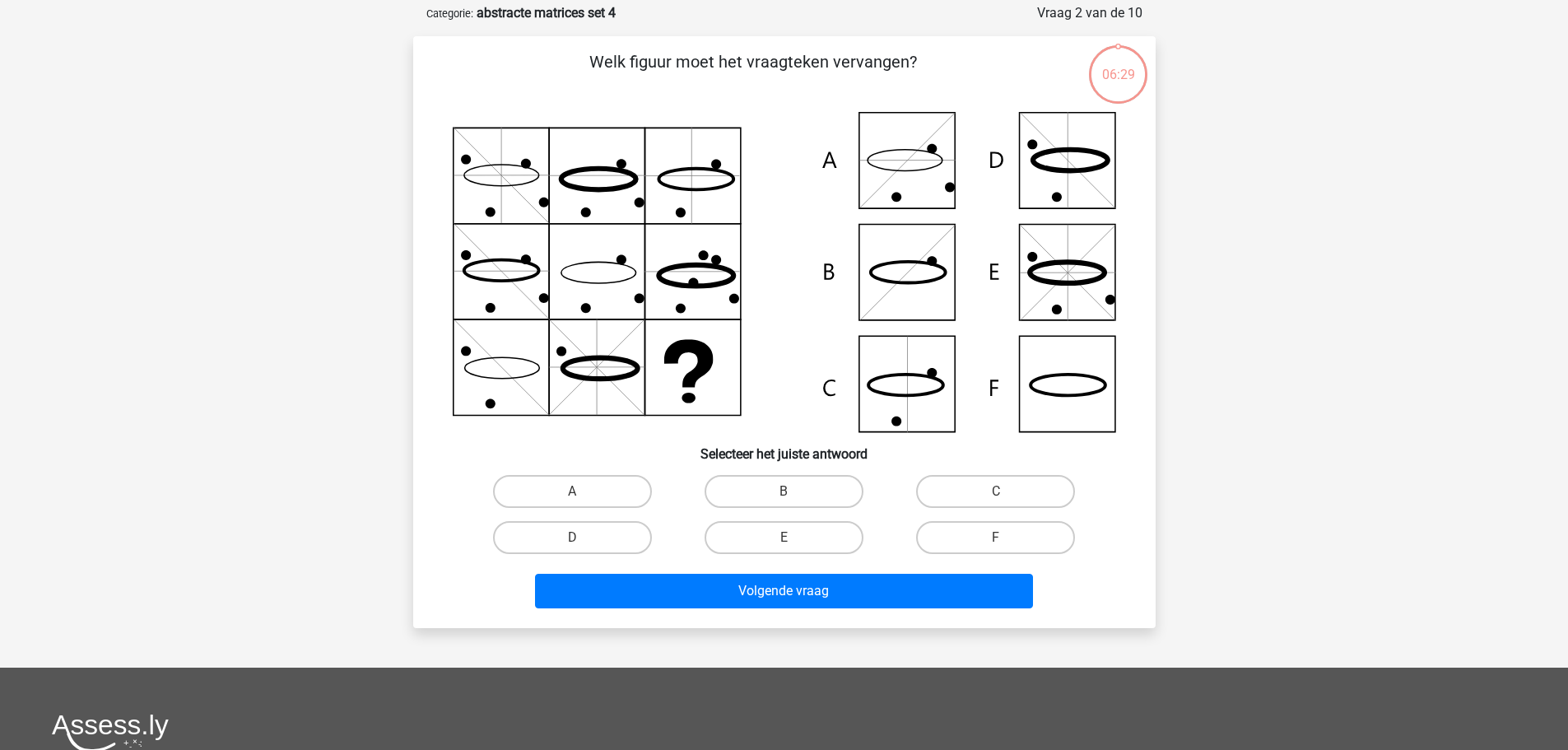
scroll to position [83, 0]
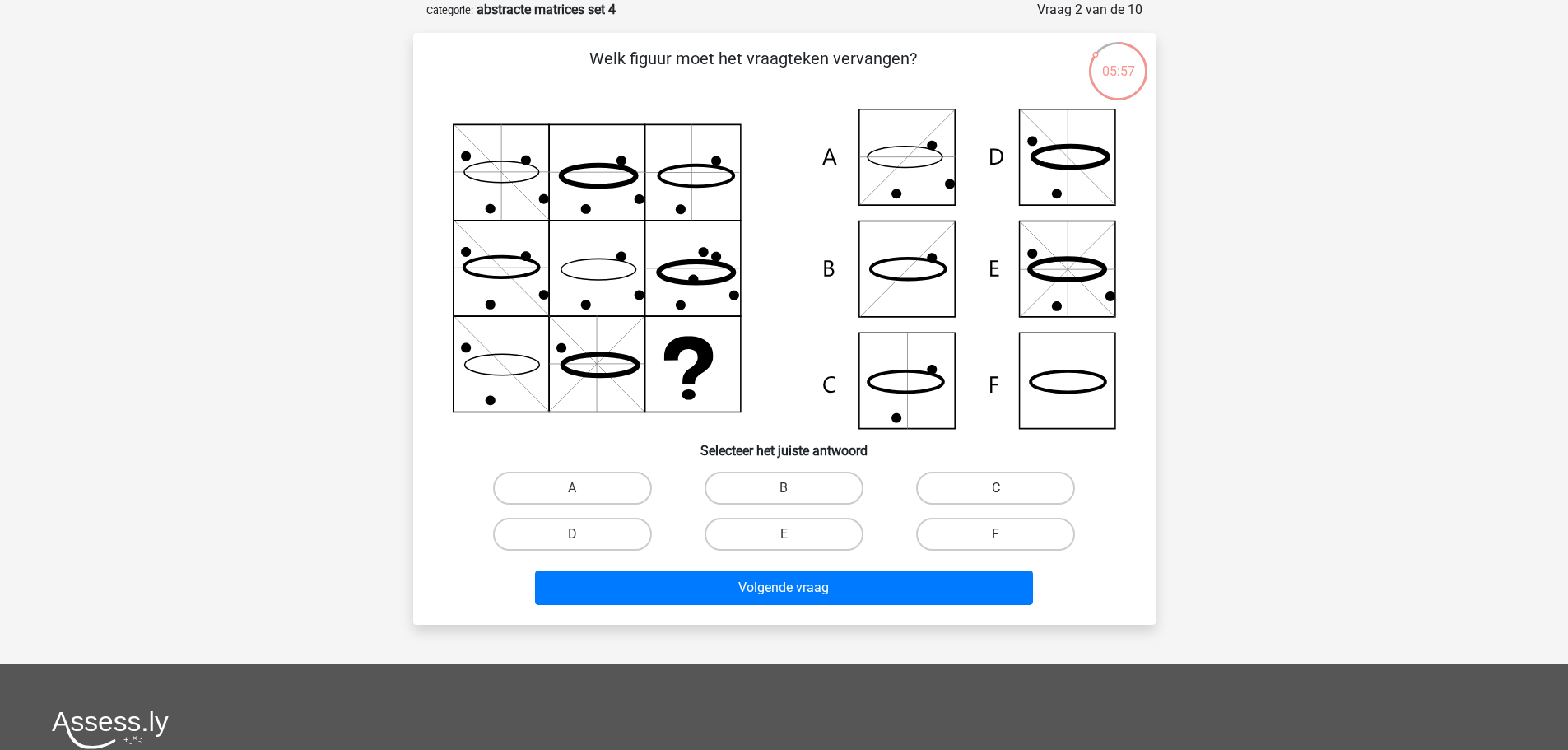
click at [1018, 475] on label "C" at bounding box center [995, 488] width 159 height 33
click at [1007, 488] on input "C" at bounding box center [1001, 493] width 11 height 11
radio input "true"
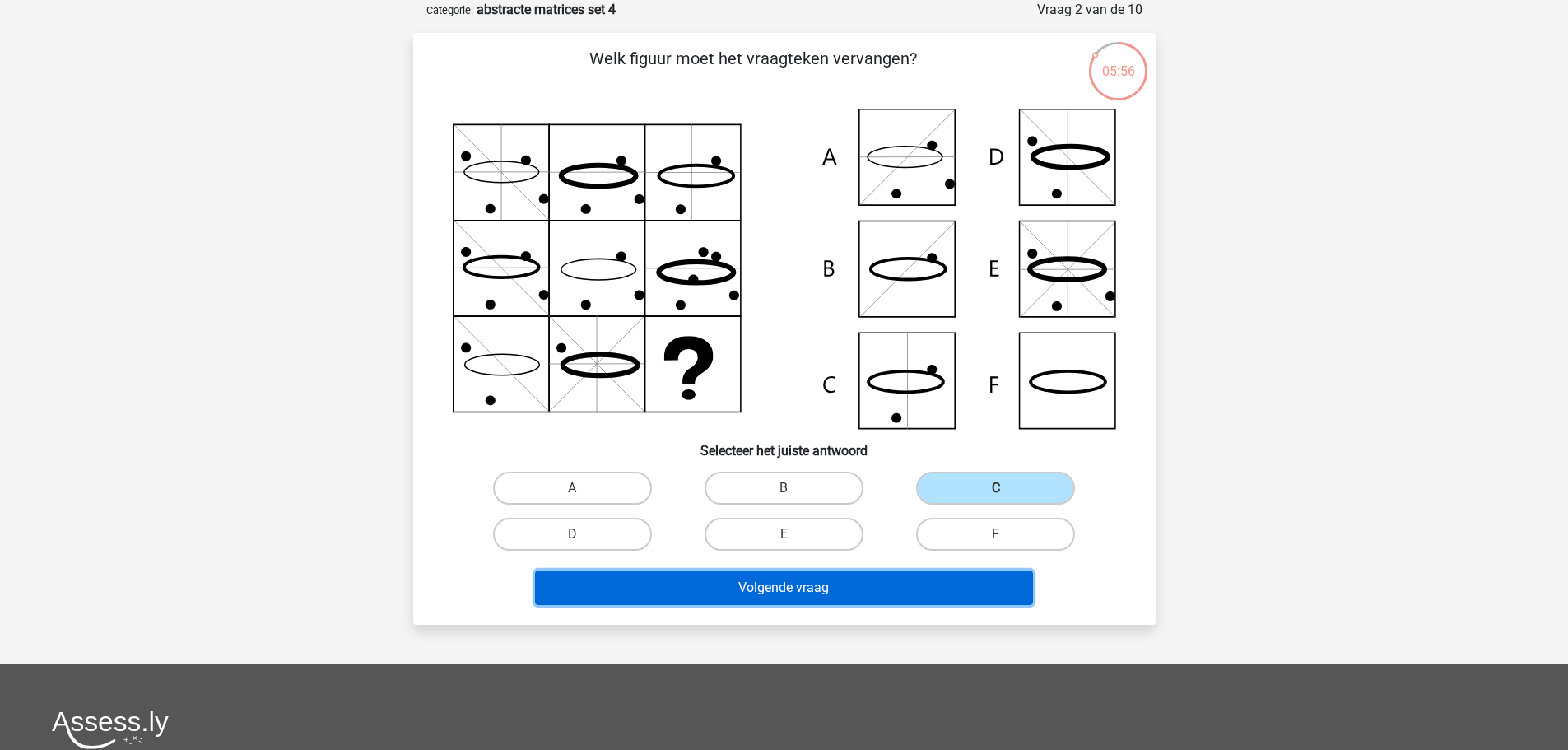
click at [972, 591] on button "Volgende vraag" at bounding box center [784, 587] width 498 height 35
